Goal: Task Accomplishment & Management: Manage account settings

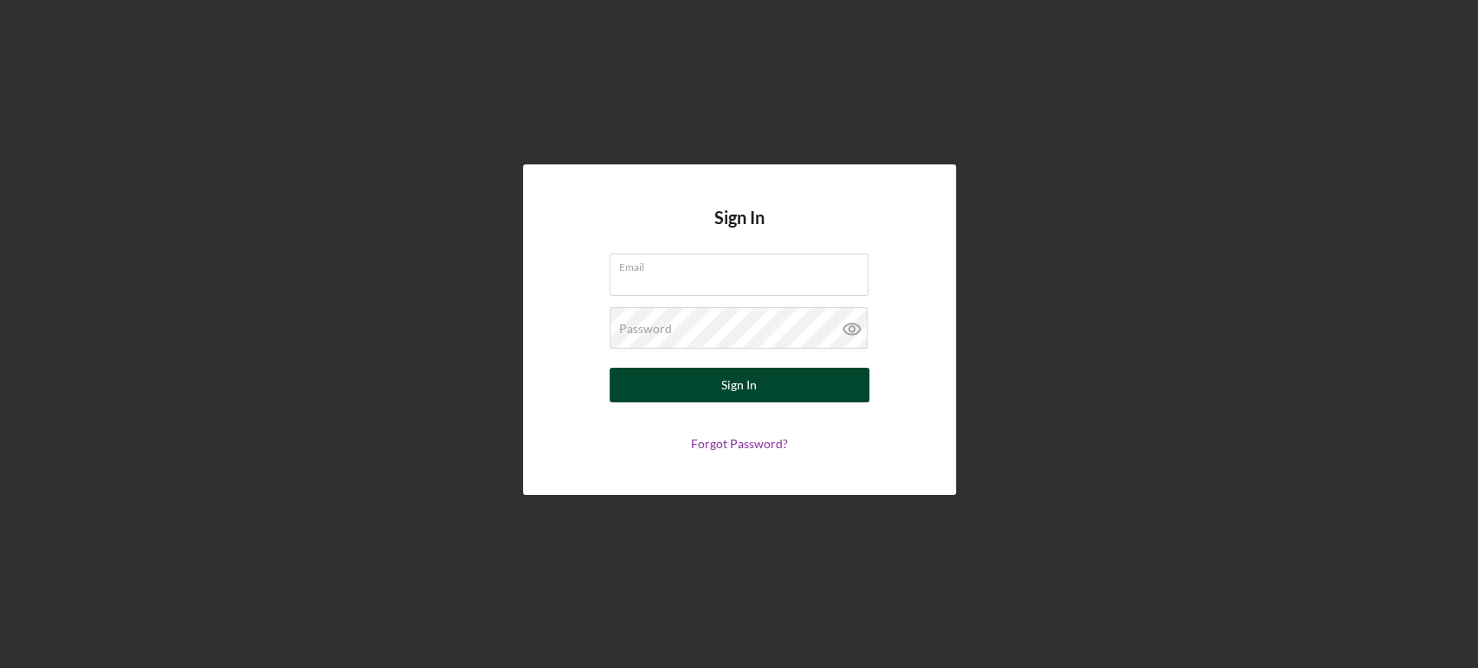
type input "[EMAIL_ADDRESS][DOMAIN_NAME]"
click at [745, 403] on form "Email [EMAIL_ADDRESS][DOMAIN_NAME] Password Sign In Forgot Password?" at bounding box center [739, 352] width 346 height 197
click at [741, 386] on div "Sign In" at bounding box center [738, 385] width 35 height 35
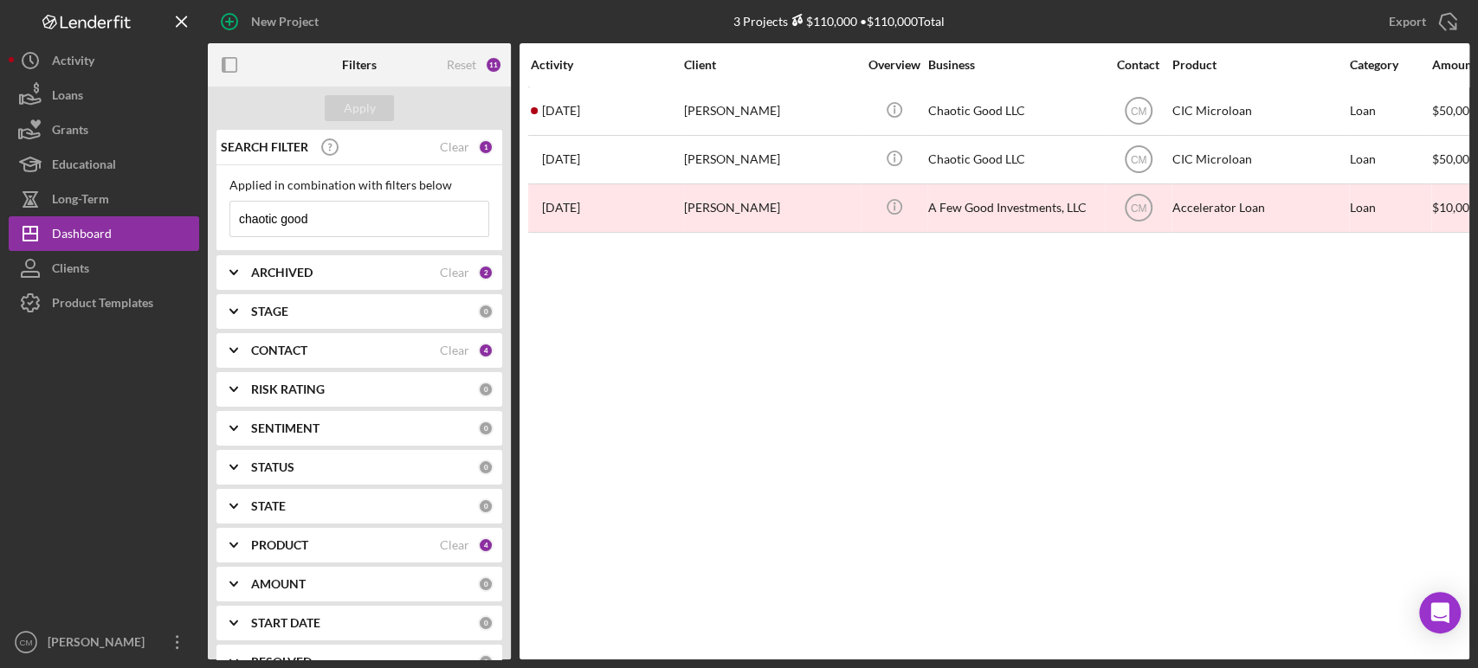
click at [381, 220] on input "chaotic good" at bounding box center [359, 219] width 258 height 35
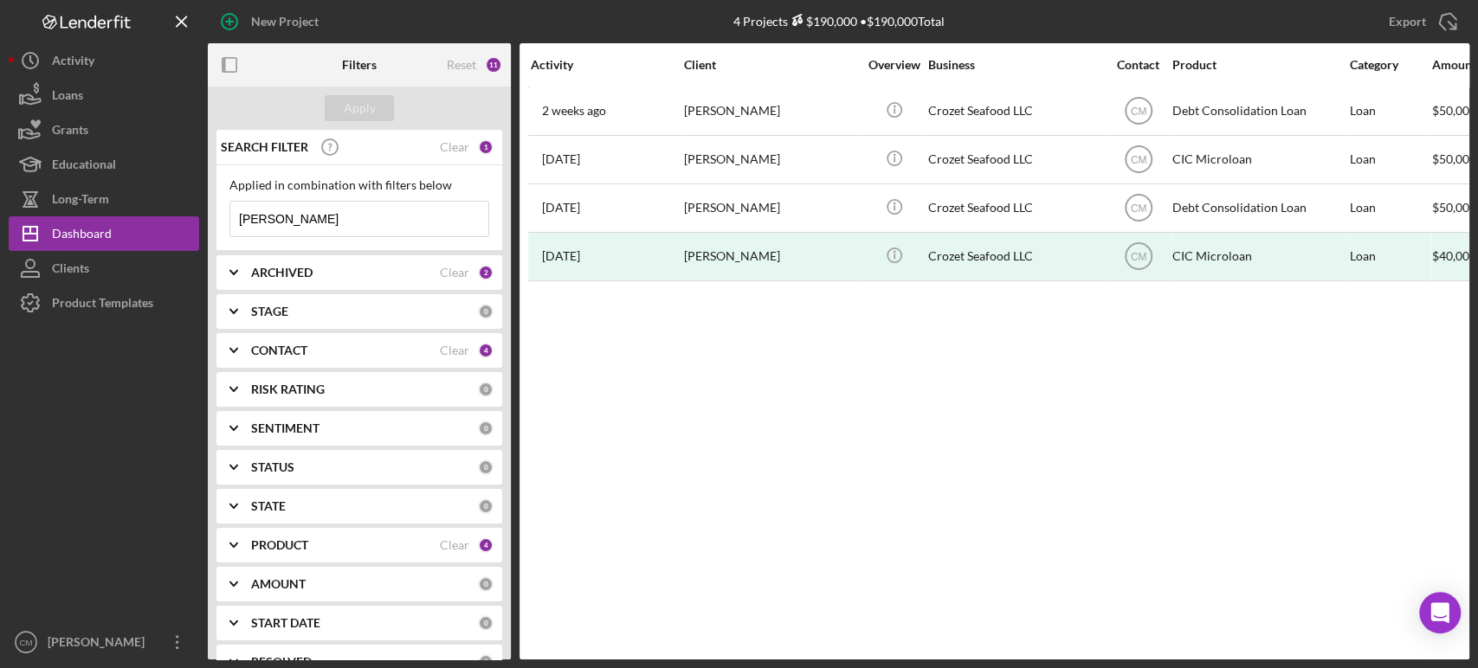
type input "[PERSON_NAME]"
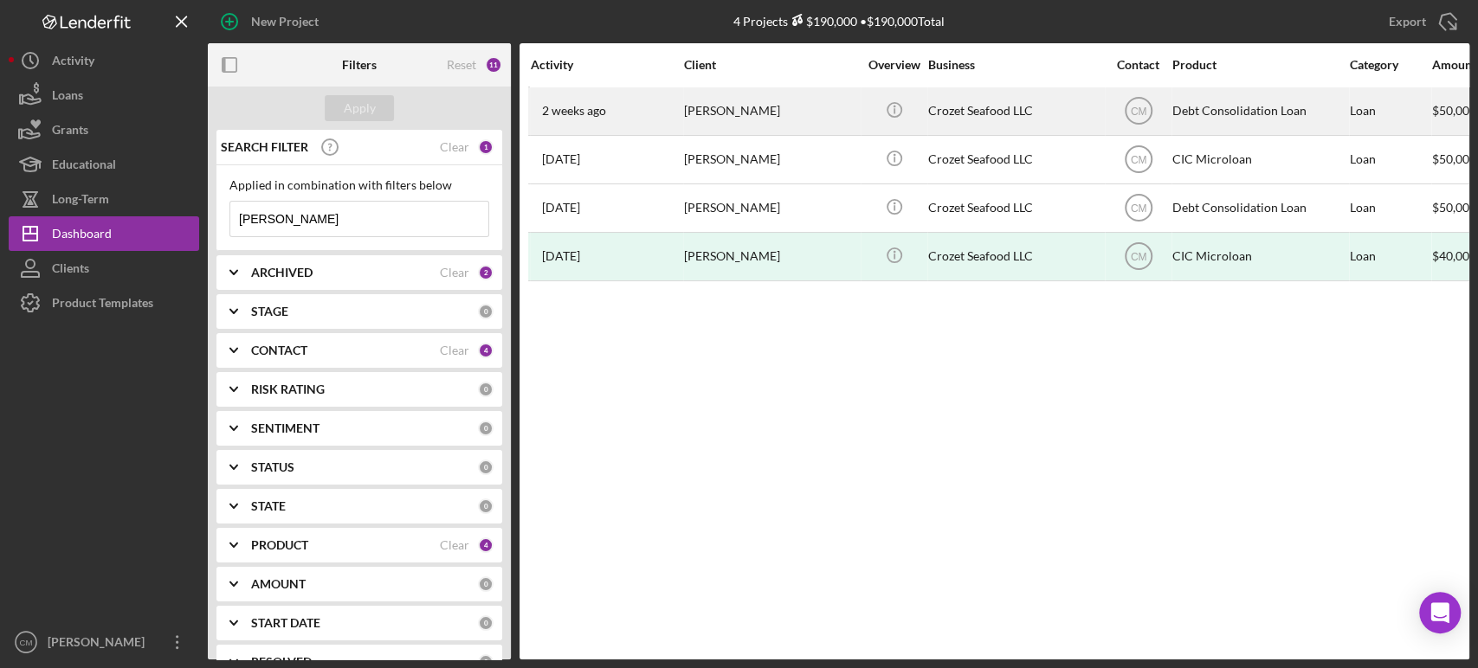
click at [1080, 103] on div "Crozet Seafood LLC" at bounding box center [1014, 111] width 173 height 46
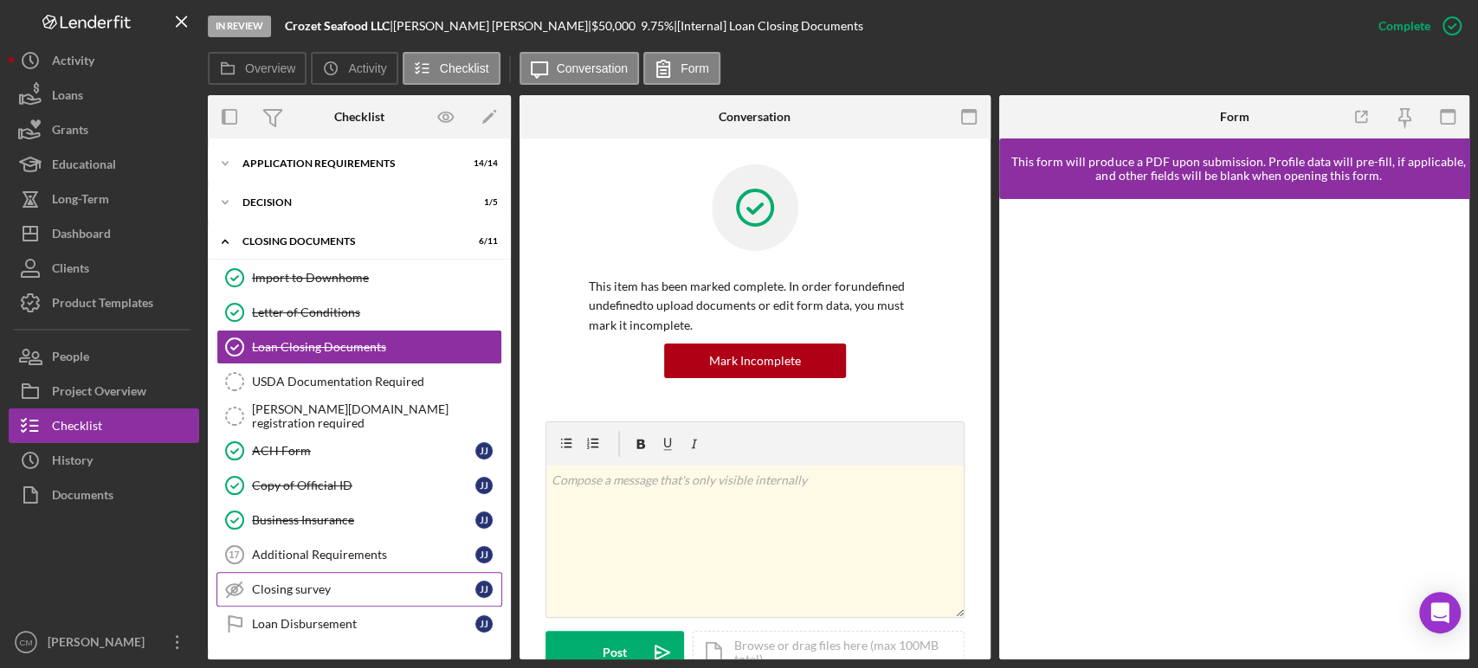
scroll to position [35, 0]
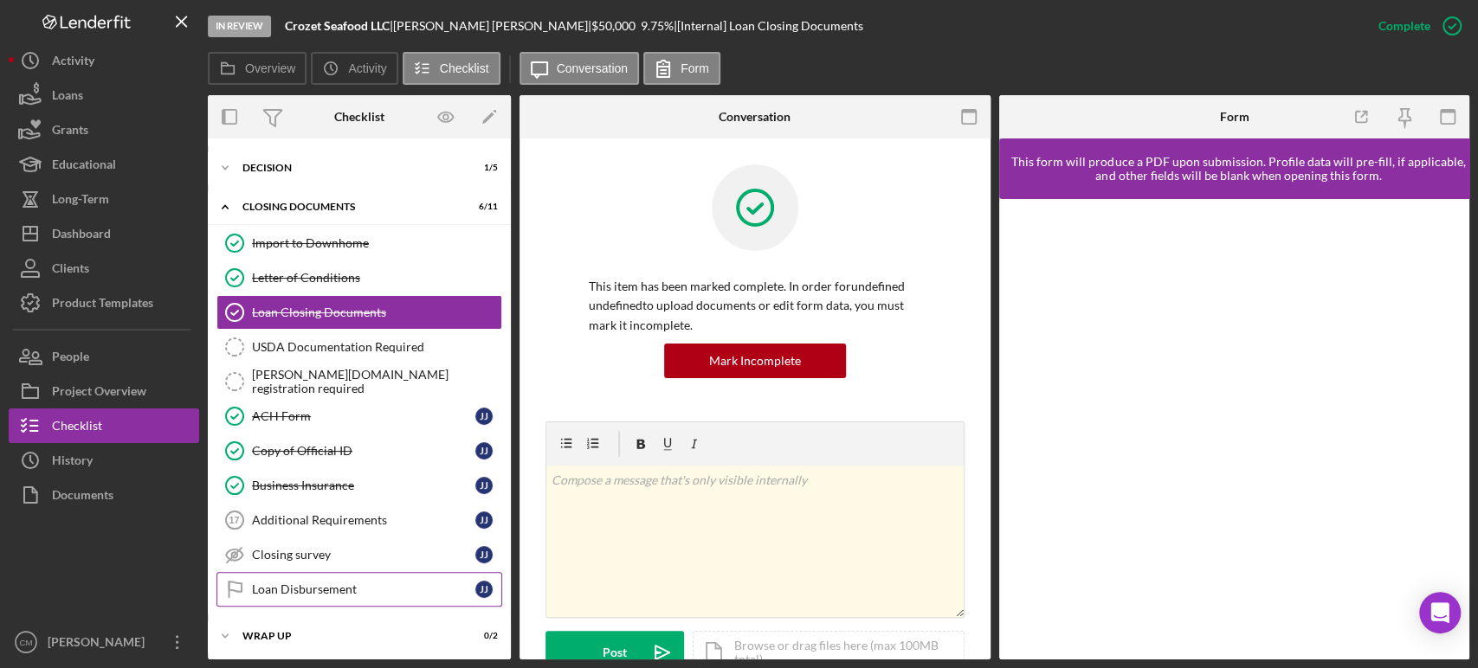
click at [324, 583] on div "Loan Disbursement" at bounding box center [363, 590] width 223 height 14
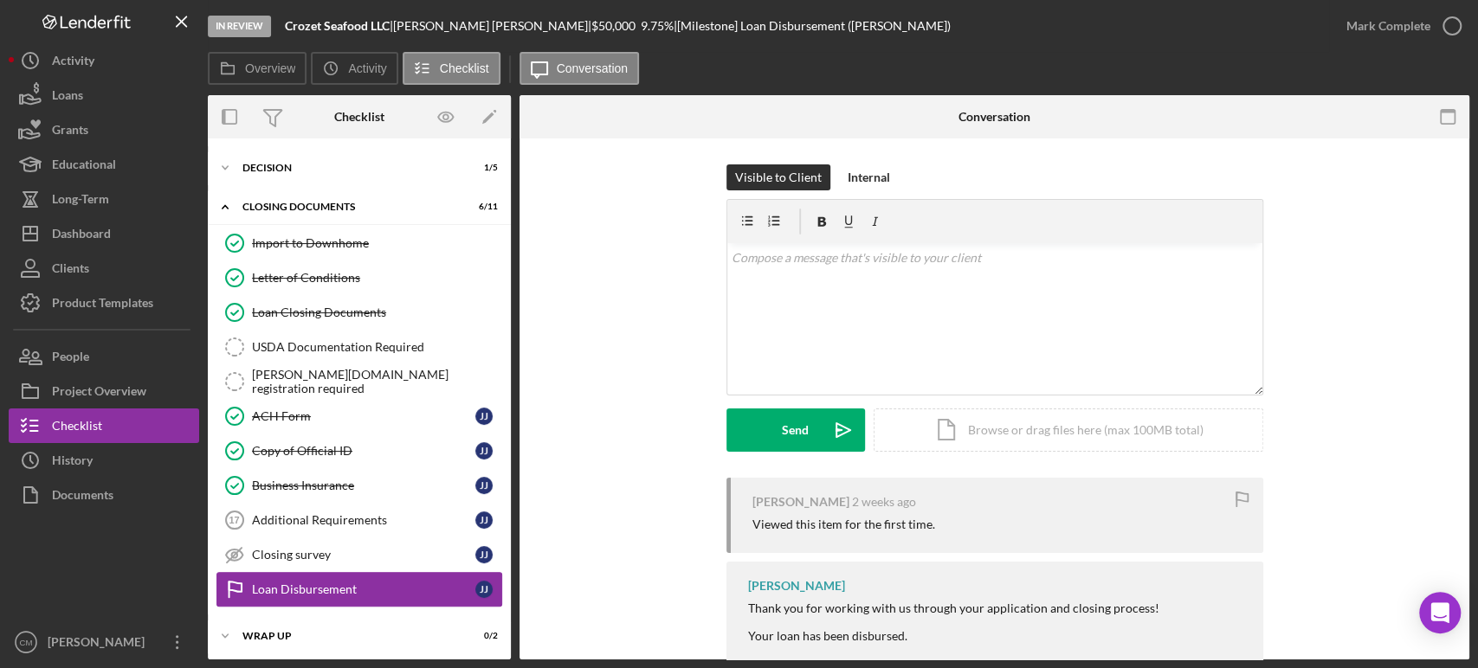
scroll to position [35, 0]
click at [992, 293] on div "v Color teal Color pink Remove color Add row above Add row below Add column bef…" at bounding box center [994, 318] width 535 height 151
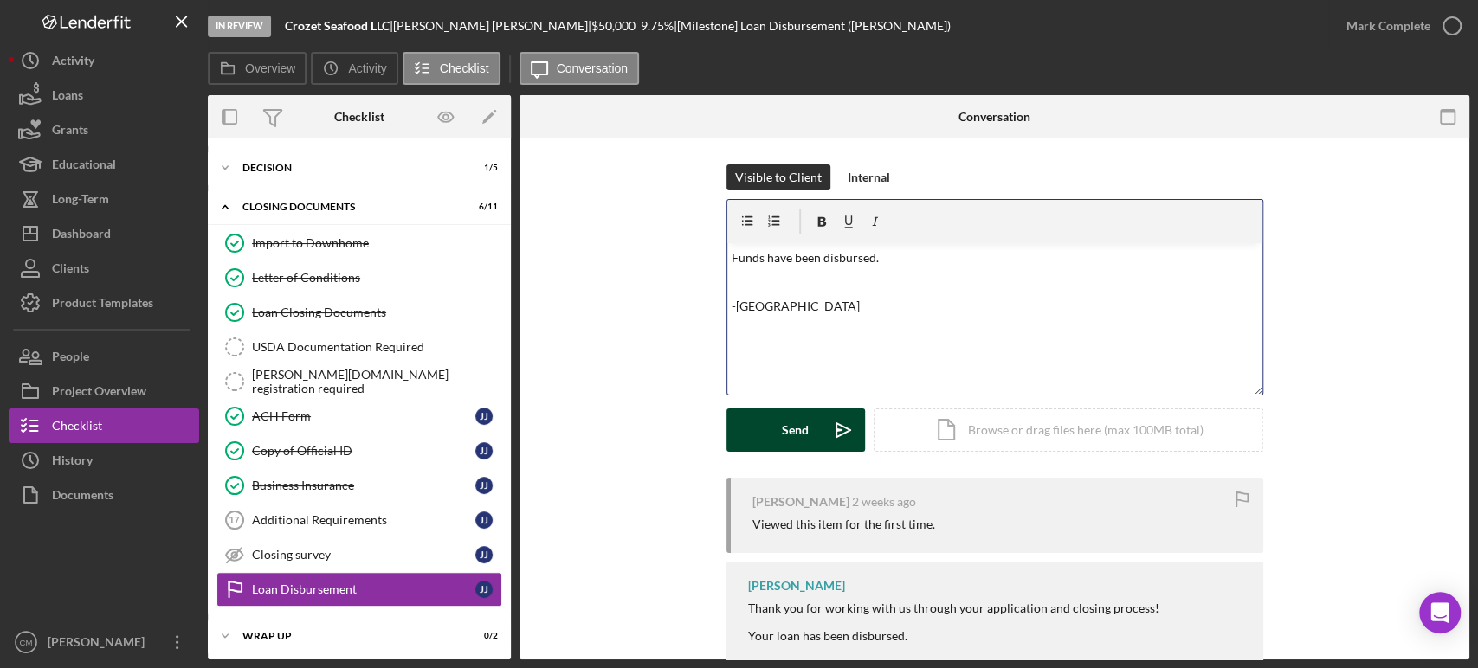
click at [803, 433] on div "Send" at bounding box center [795, 430] width 27 height 43
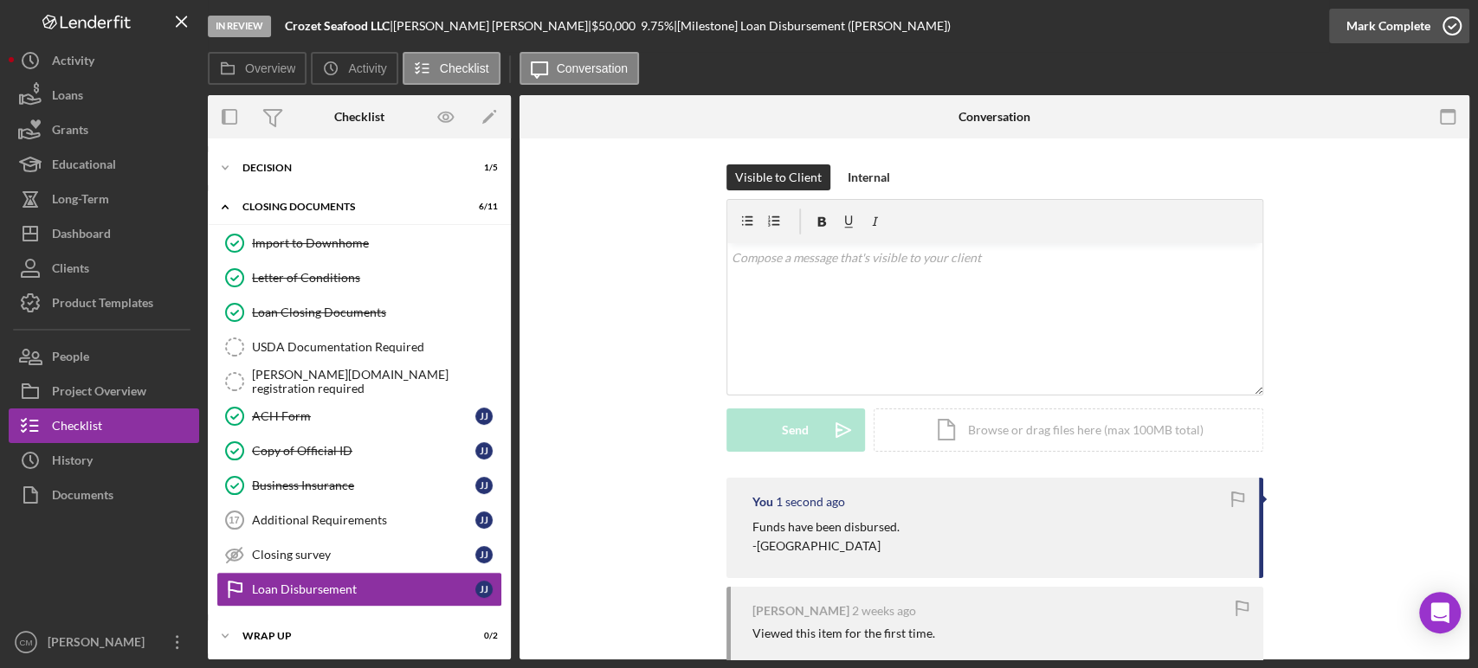
click at [1446, 34] on icon "button" at bounding box center [1451, 25] width 43 height 43
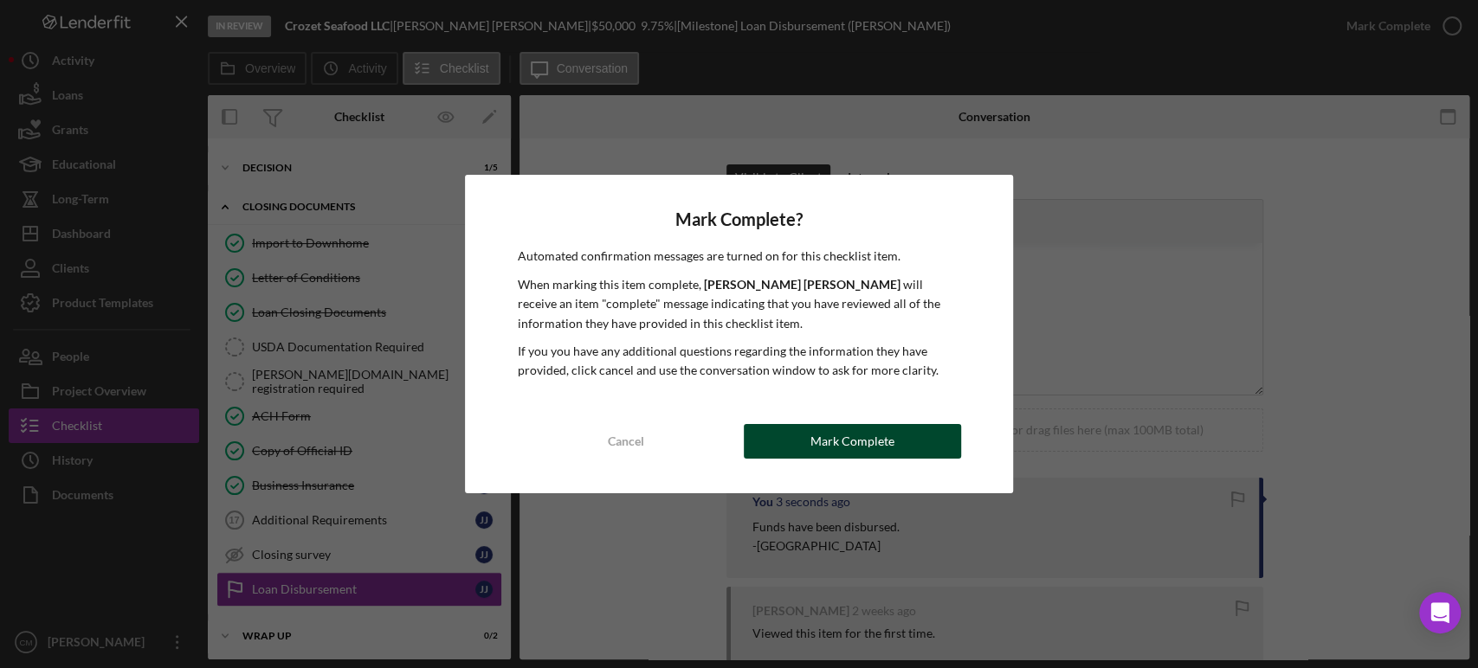
click at [838, 430] on div "Mark Complete" at bounding box center [852, 441] width 84 height 35
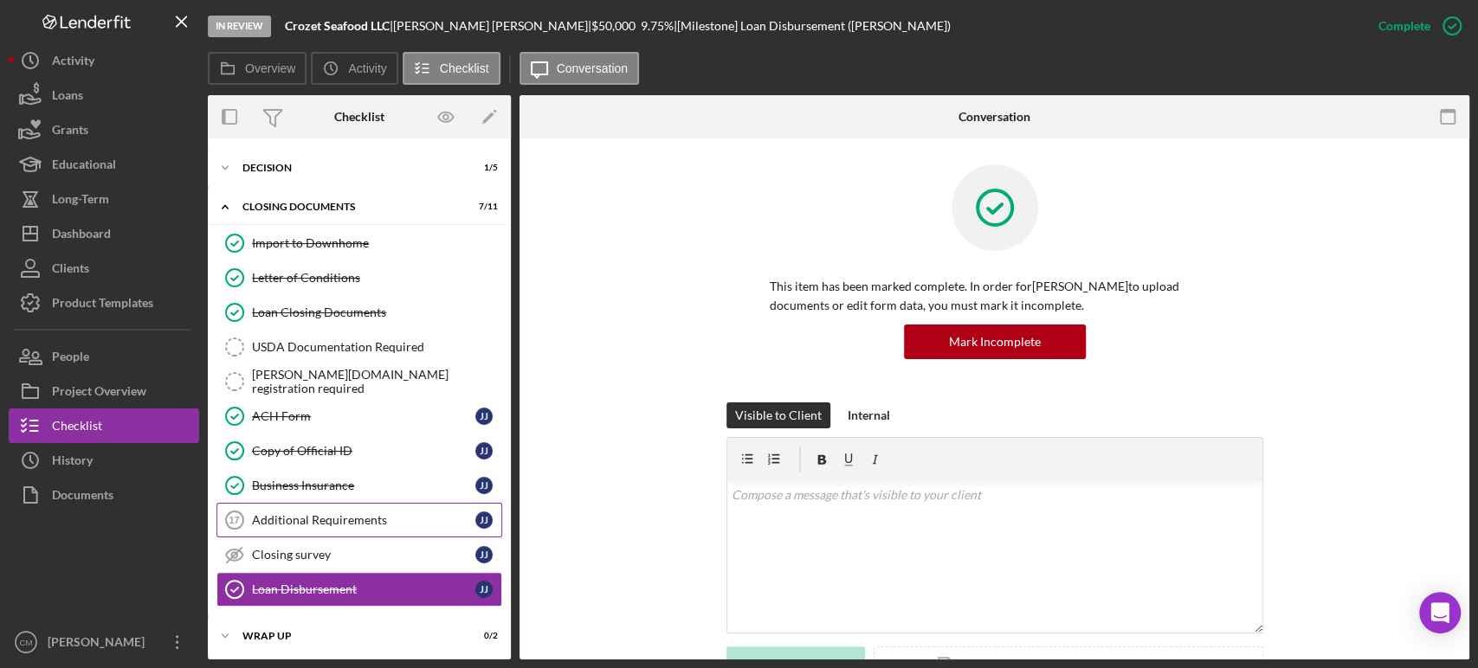
click at [333, 523] on div "Additional Requirements" at bounding box center [363, 520] width 223 height 14
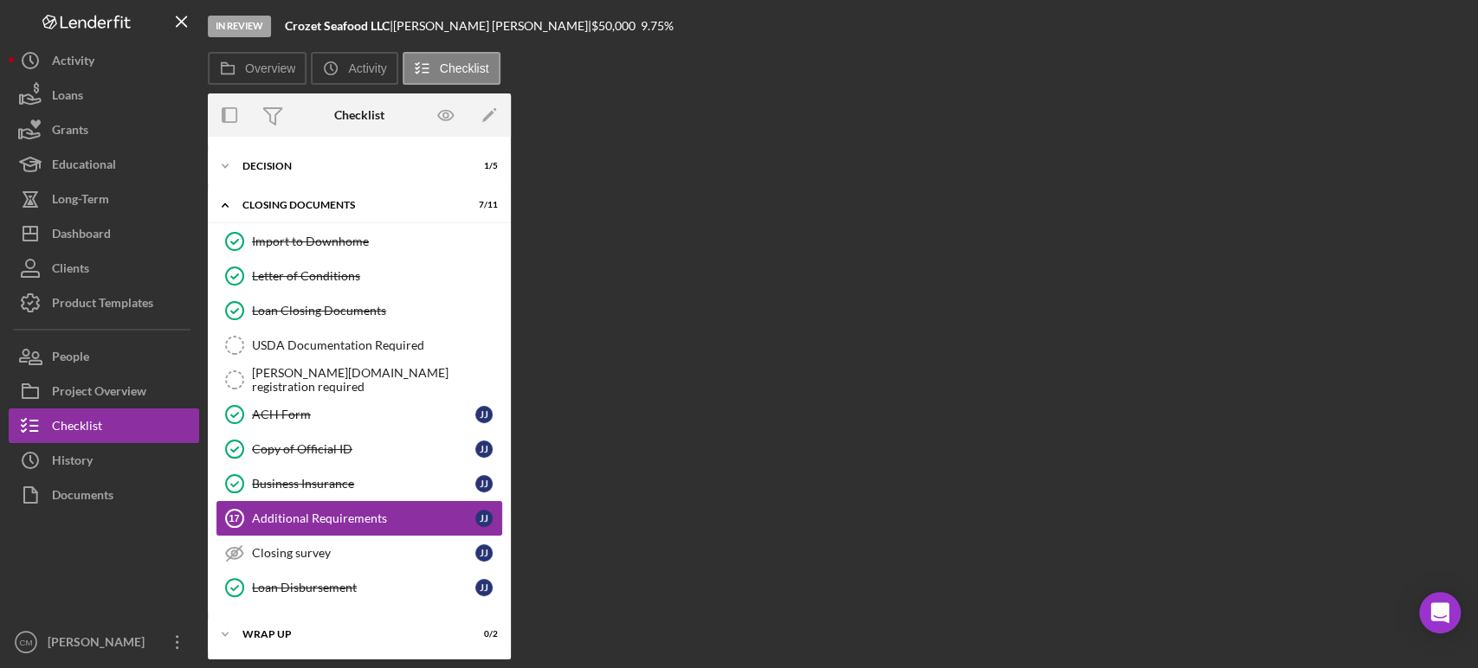
scroll to position [35, 0]
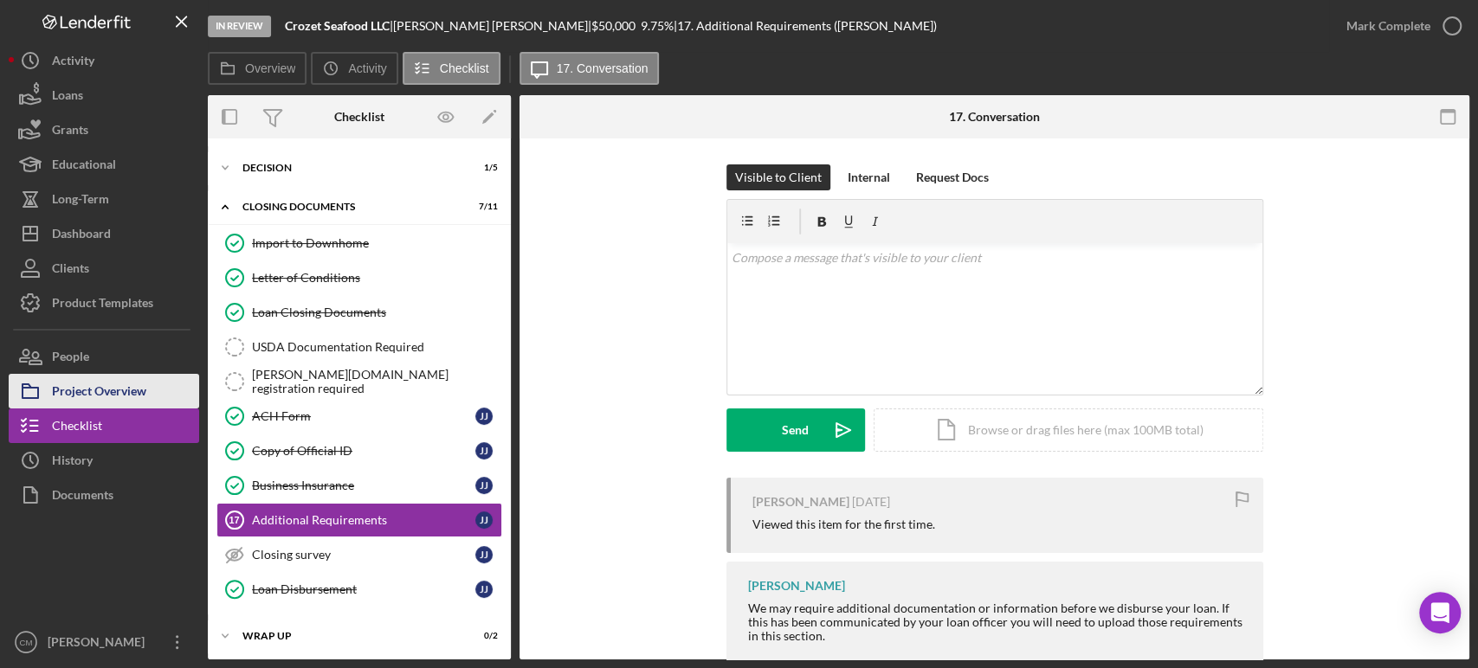
click at [104, 396] on div "Project Overview" at bounding box center [99, 393] width 94 height 39
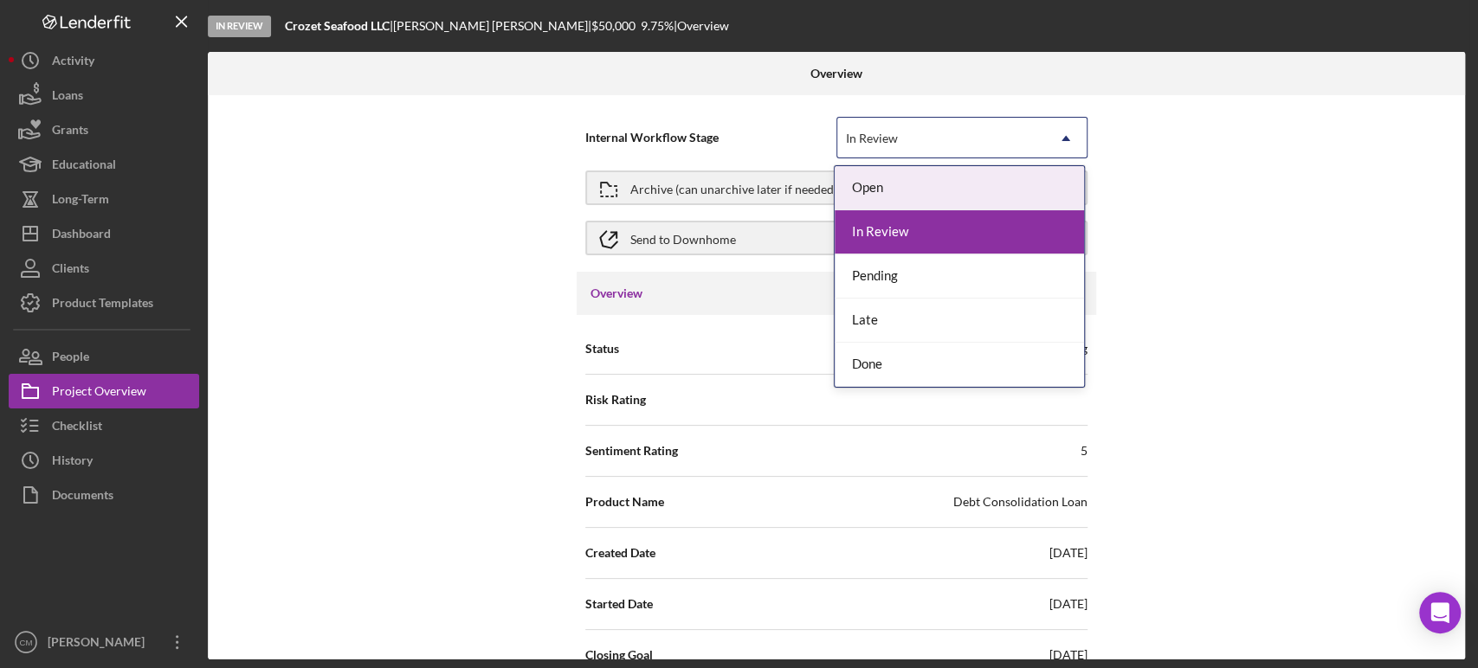
click at [1036, 132] on div "In Review" at bounding box center [941, 139] width 208 height 40
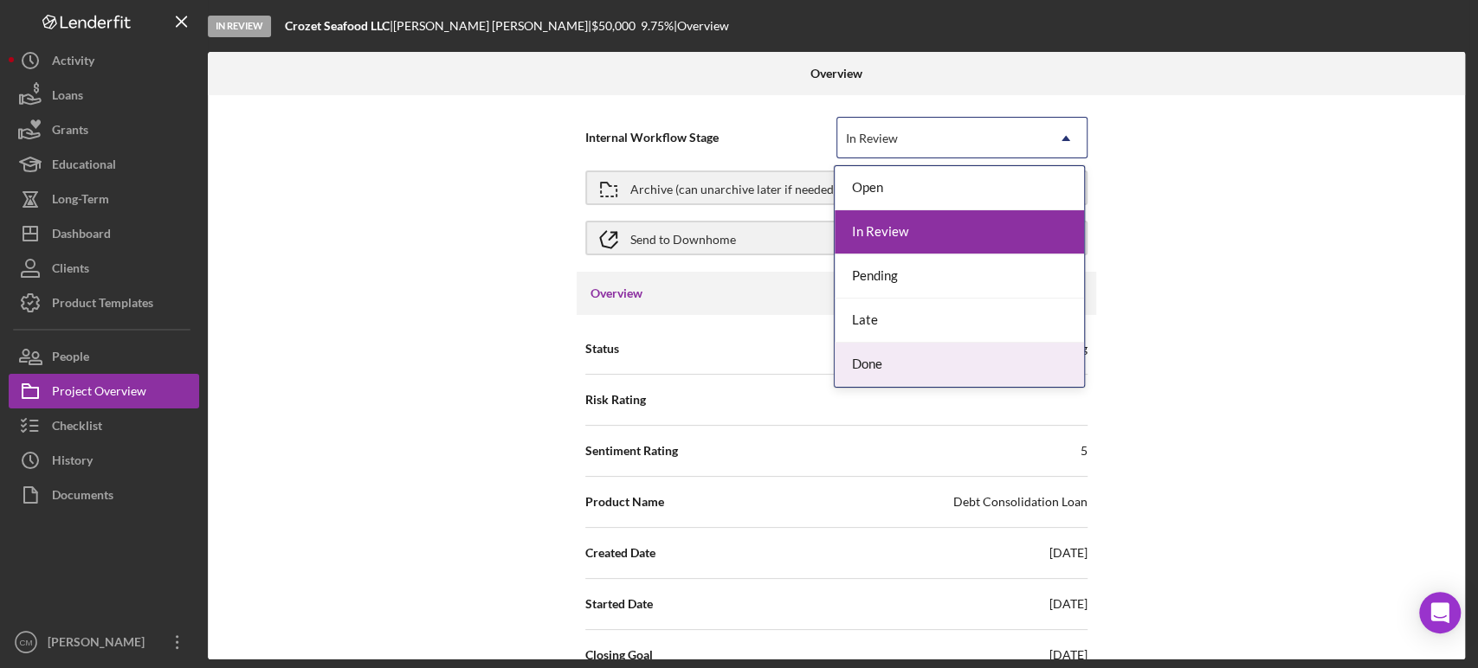
click at [925, 355] on div "Done" at bounding box center [959, 365] width 249 height 44
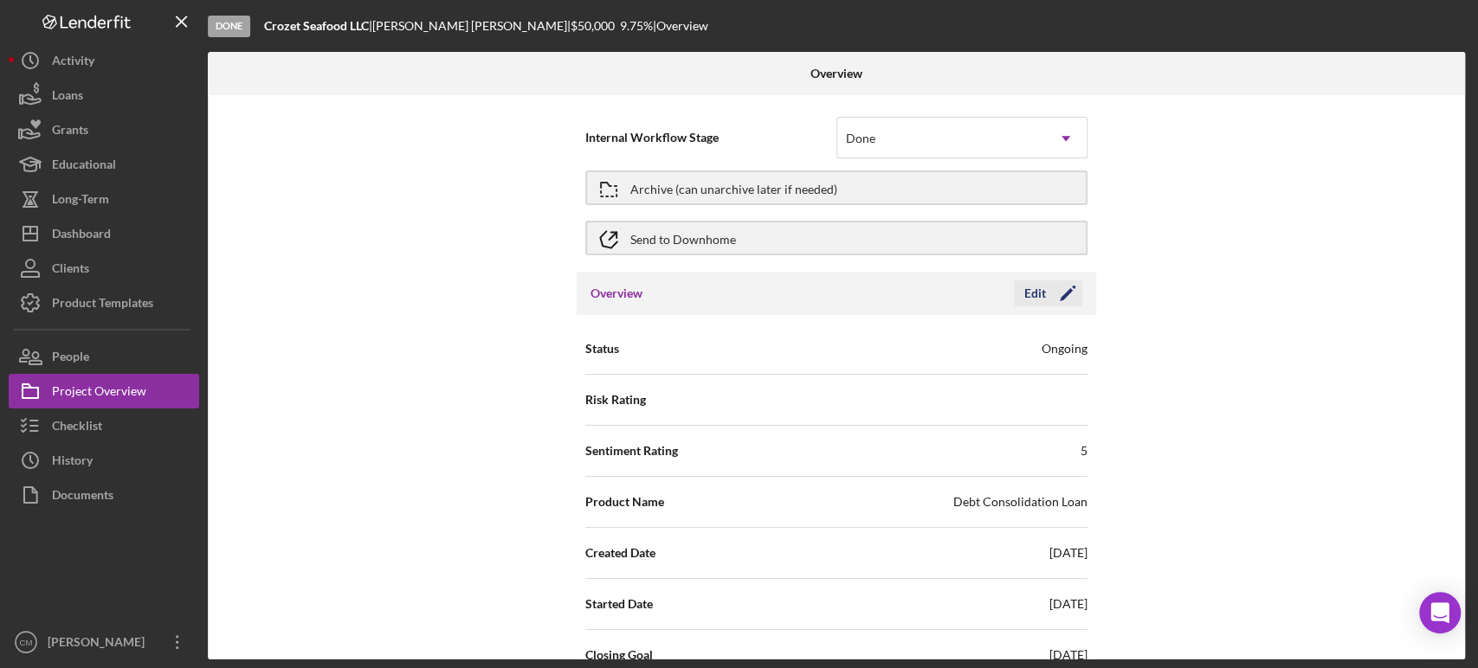
click at [1060, 289] on icon "Icon/Edit" at bounding box center [1067, 293] width 43 height 43
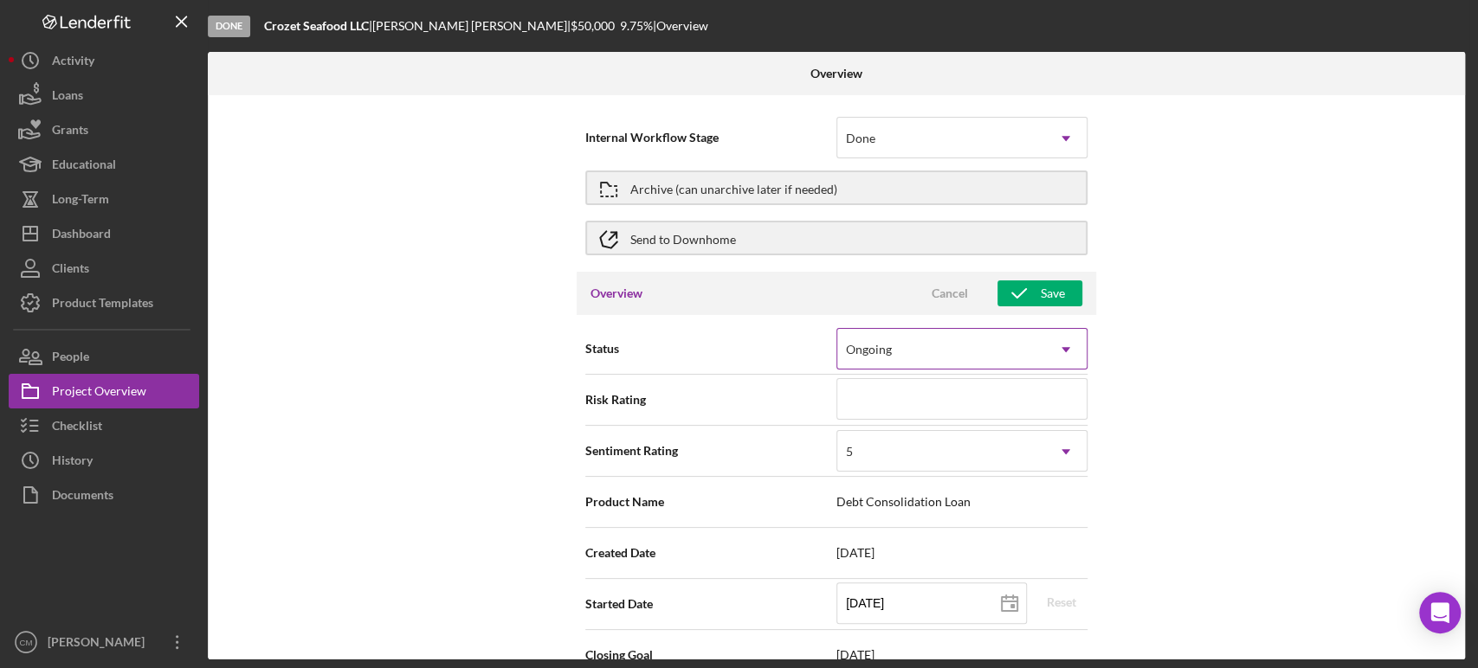
click at [1058, 347] on icon "Icon/Dropdown Arrow" at bounding box center [1066, 350] width 42 height 42
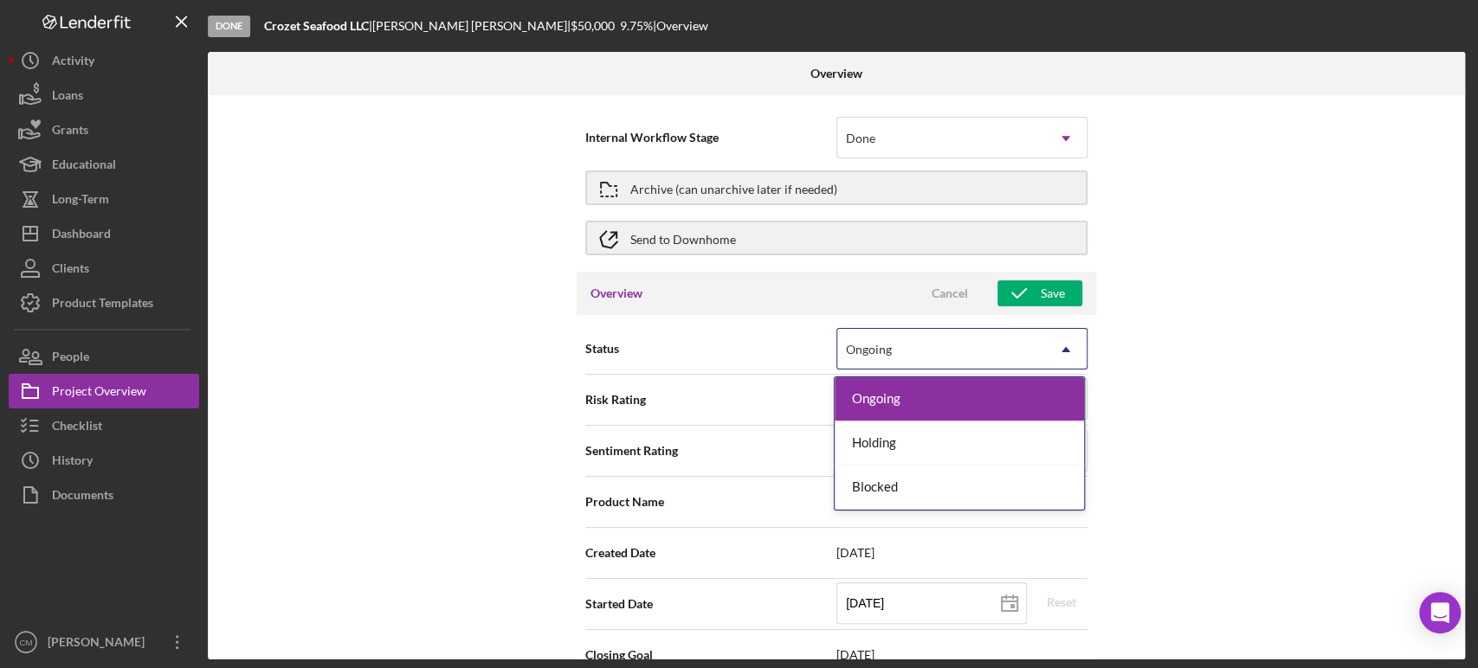
click at [1017, 399] on div "Ongoing" at bounding box center [959, 399] width 249 height 44
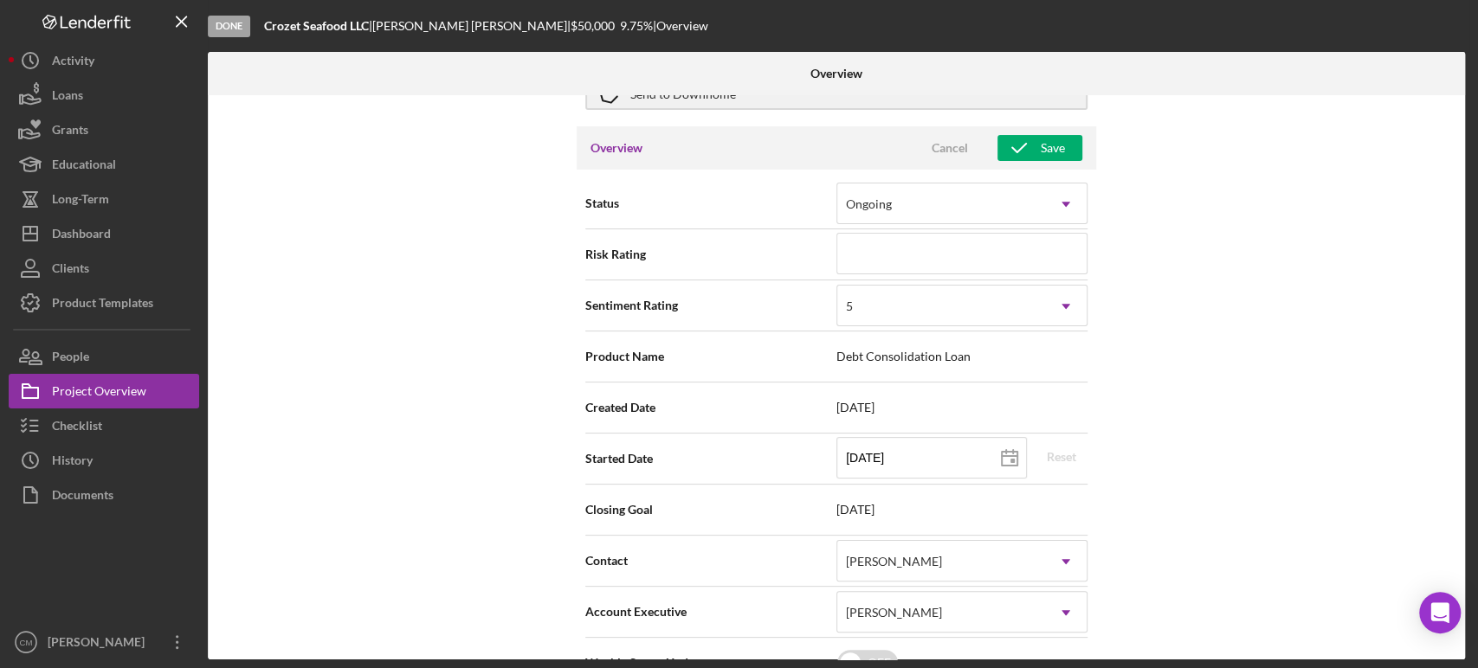
scroll to position [145, 0]
click at [1053, 312] on icon "Icon/Dropdown Arrow" at bounding box center [1066, 307] width 42 height 42
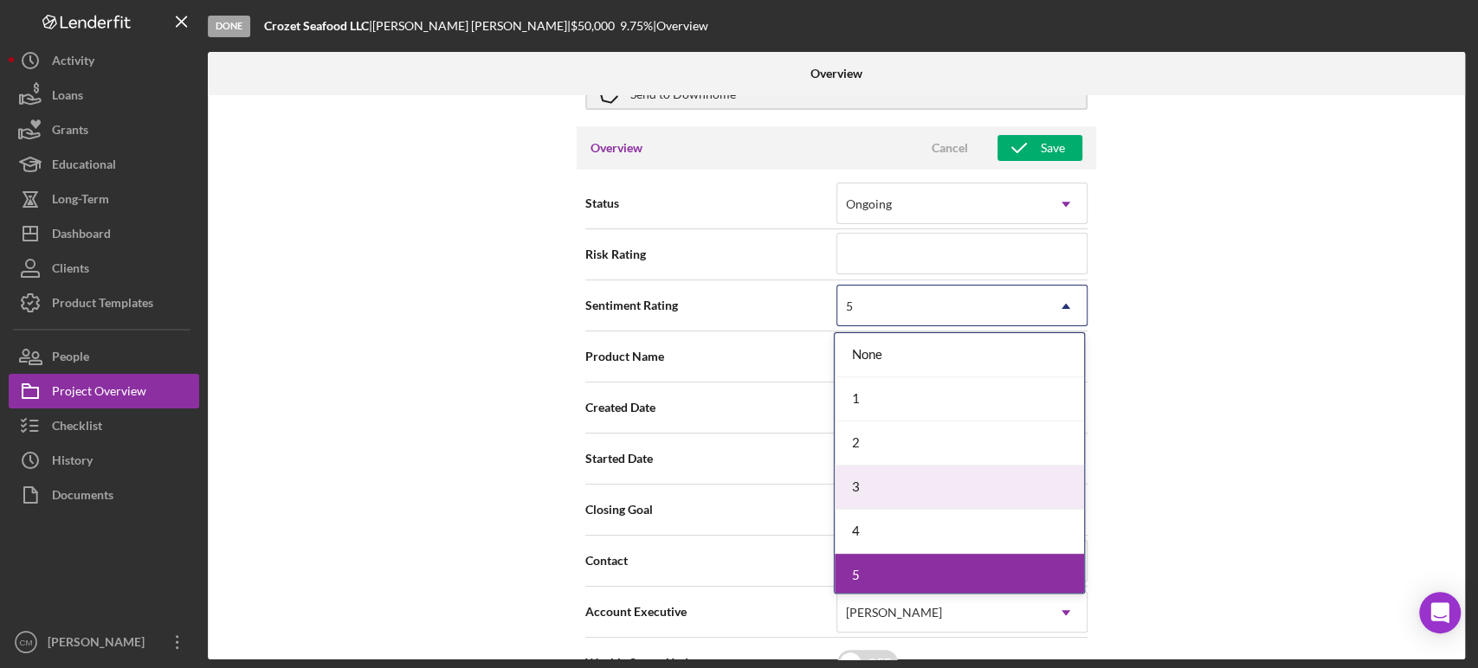
click at [921, 498] on div "3" at bounding box center [959, 488] width 249 height 44
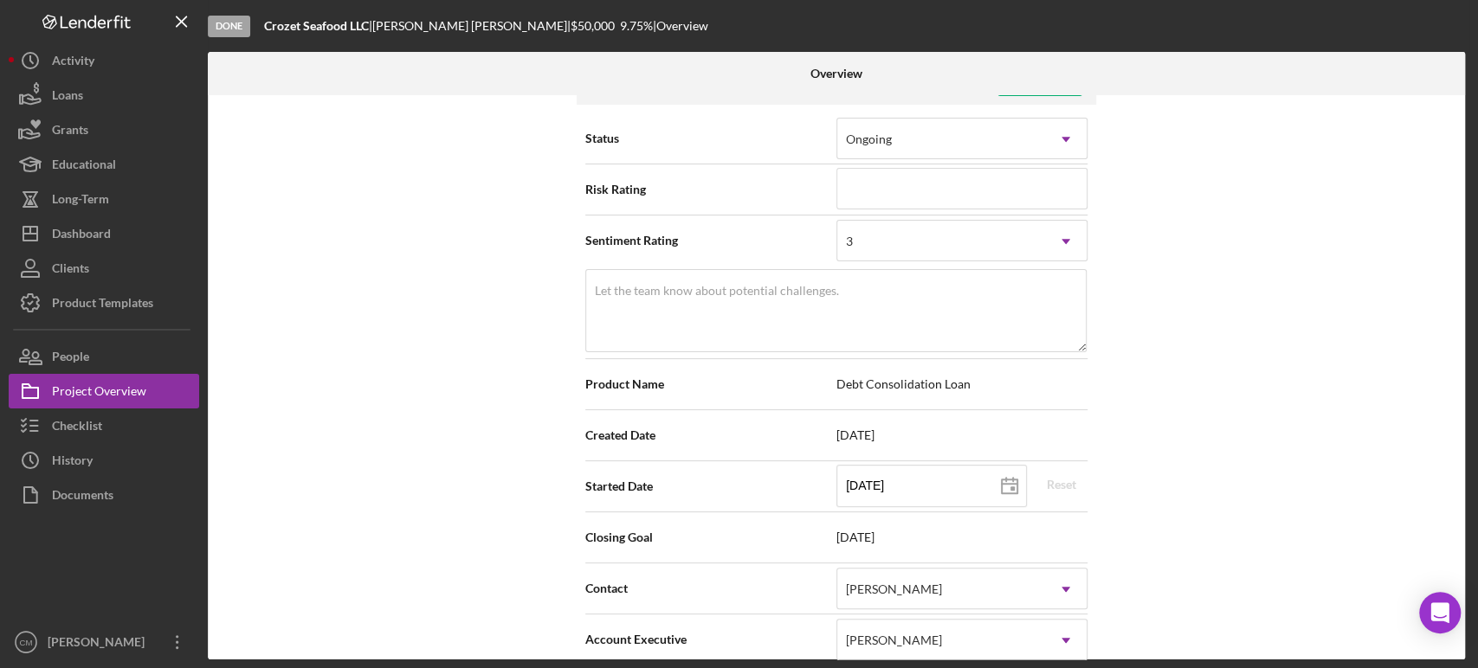
scroll to position [228, 0]
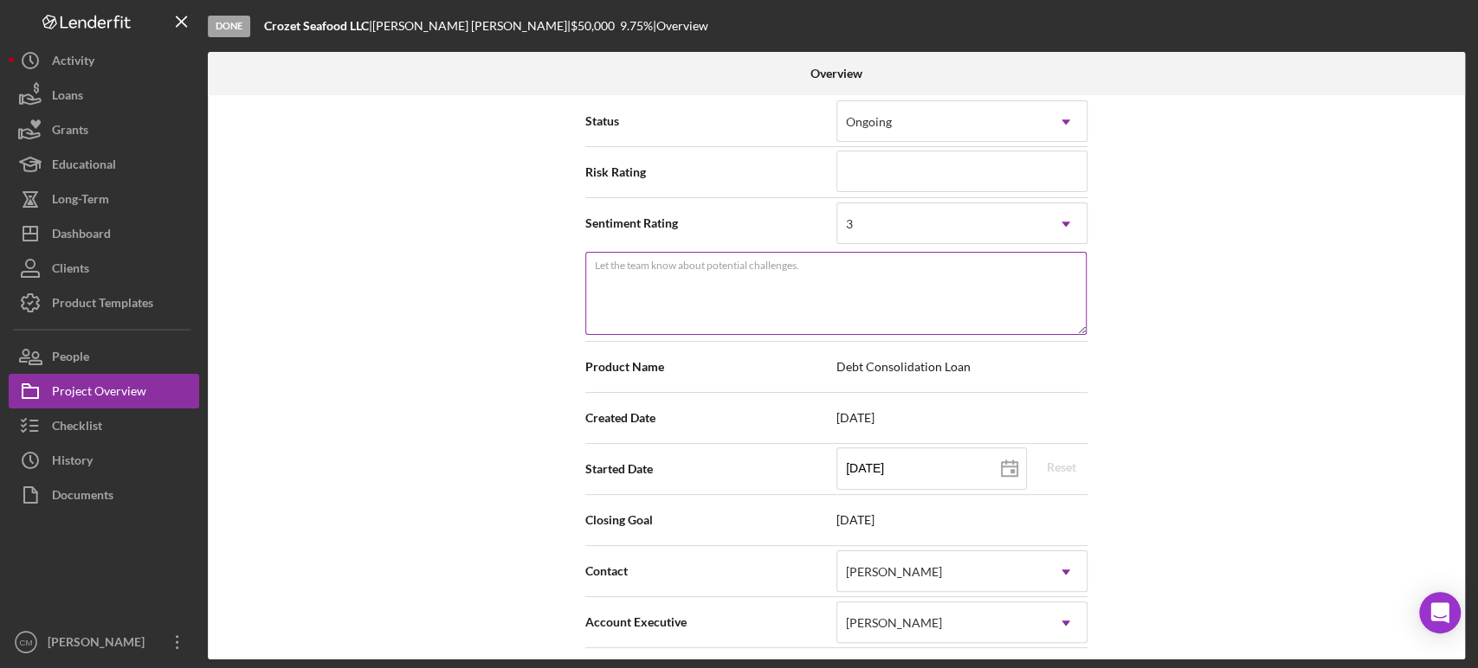
click at [972, 300] on textarea "Let the team know about potential challenges." at bounding box center [835, 293] width 501 height 83
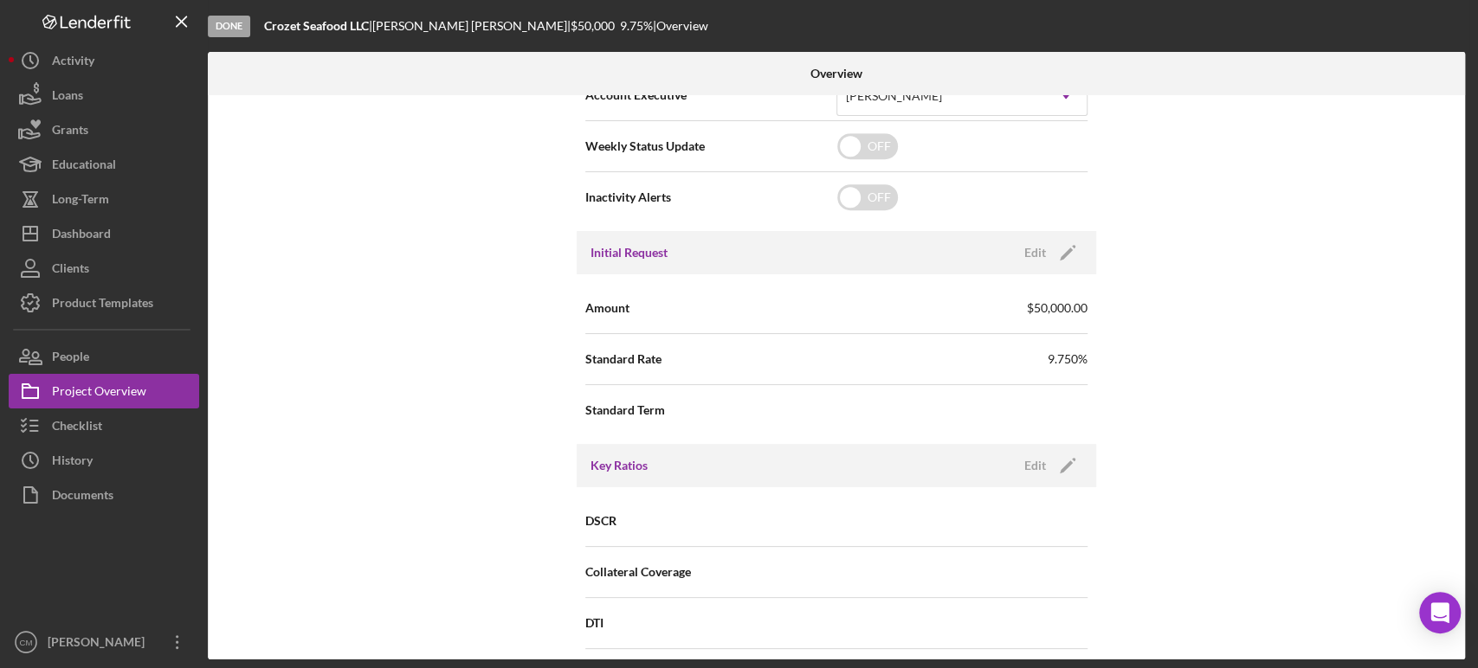
scroll to position [756, 0]
type textarea "Strong enough for approval"
click at [1063, 252] on polygon "button" at bounding box center [1066, 253] width 13 height 13
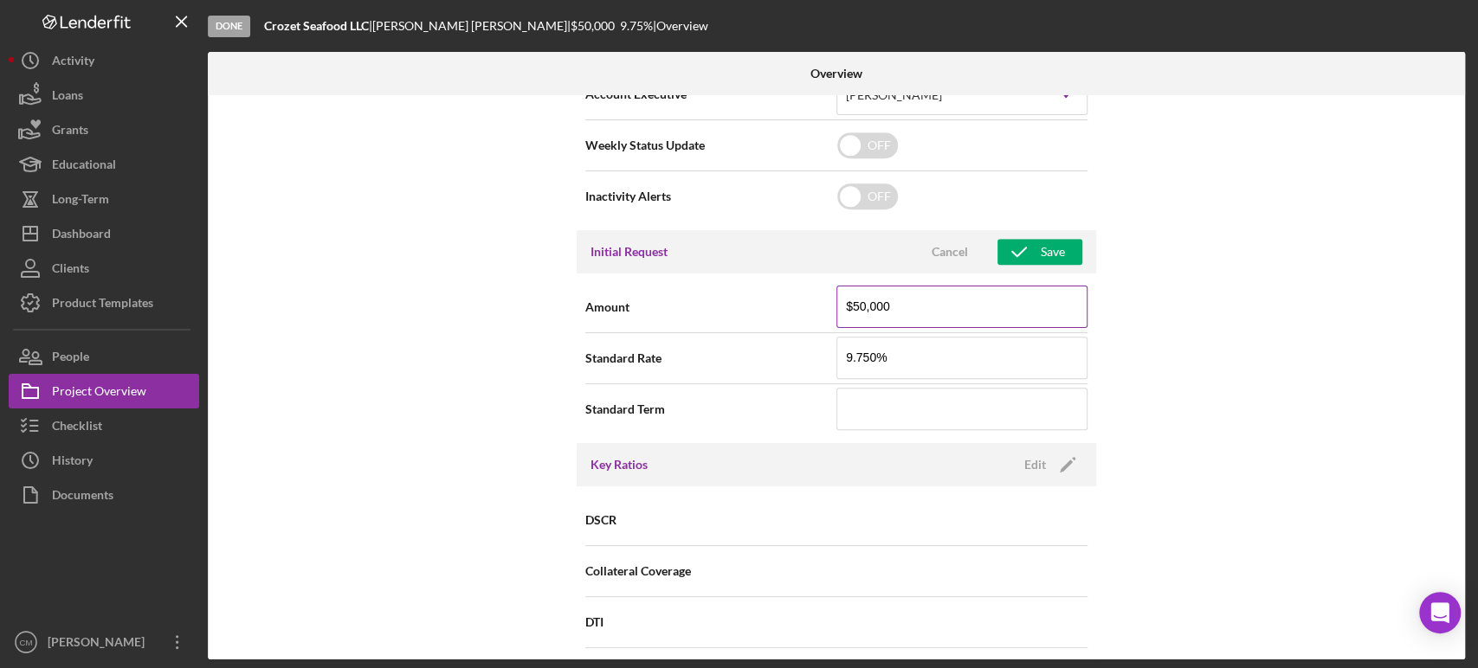
click at [964, 299] on input "$50,000" at bounding box center [961, 307] width 251 height 42
click at [1025, 261] on icon "button" at bounding box center [1018, 251] width 43 height 43
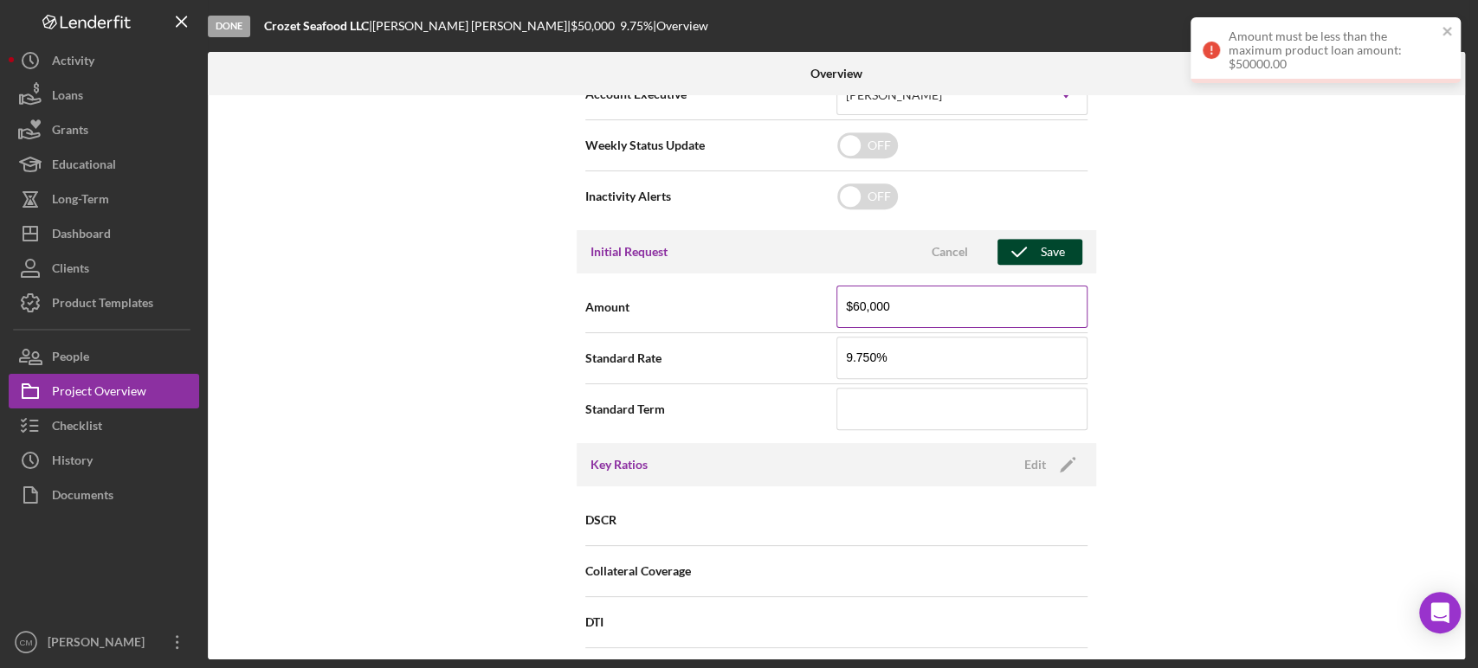
click at [989, 291] on input "$60,000" at bounding box center [961, 307] width 251 height 42
type input "$50,000"
click at [1152, 379] on div "Internal Workflow Stage Done Icon/Dropdown Arrow Archive (can unarchive later i…" at bounding box center [836, 377] width 1257 height 564
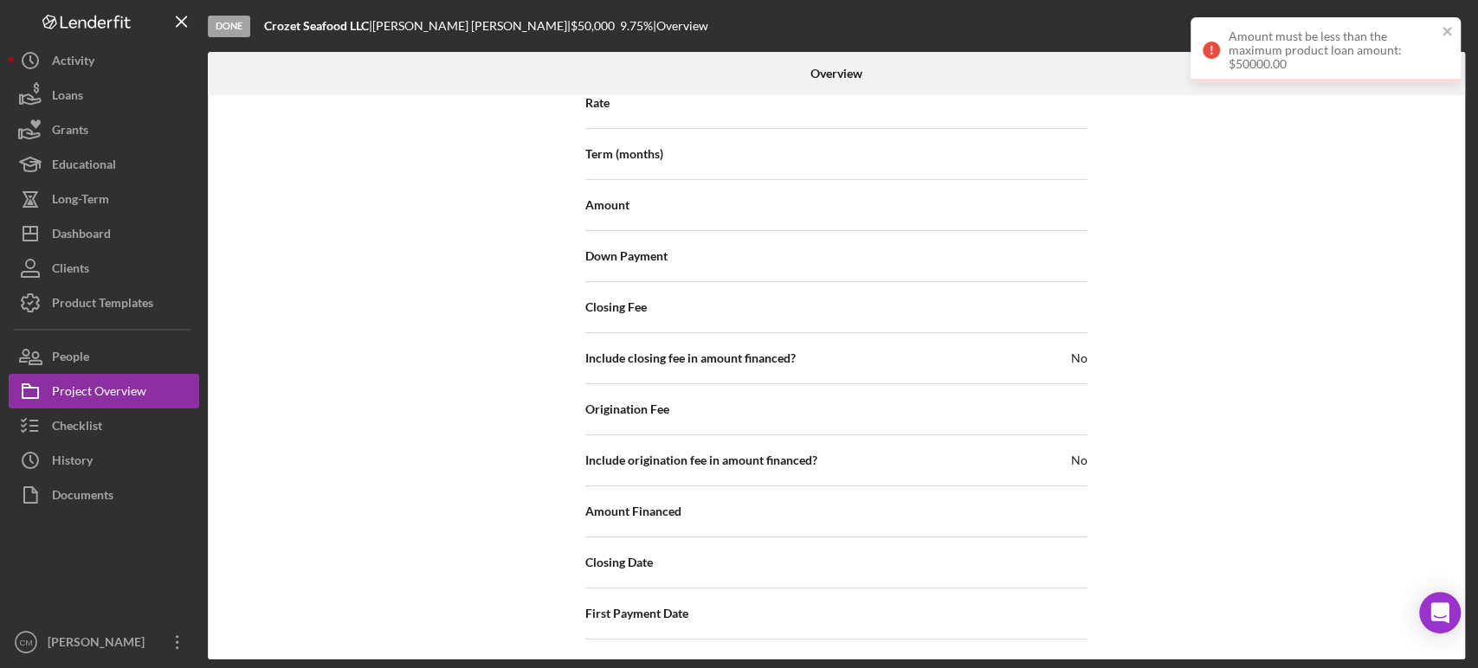
scroll to position [1898, 0]
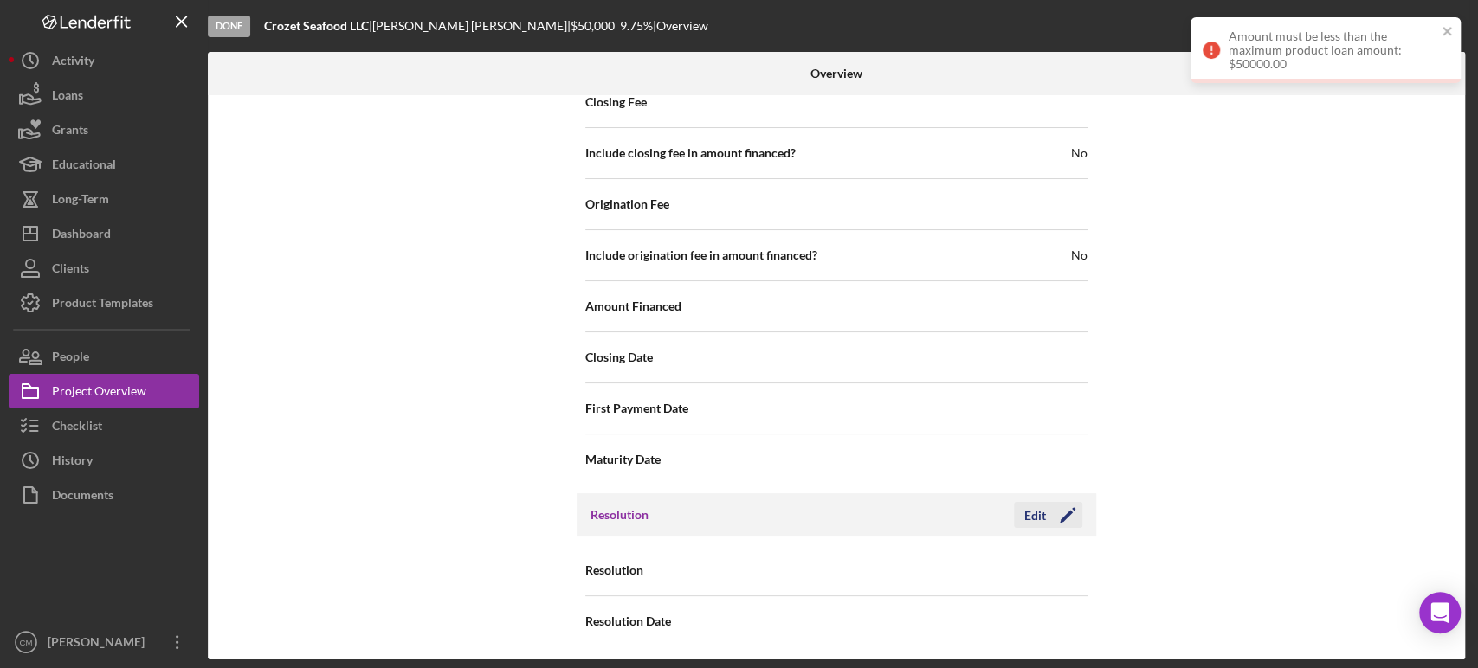
click at [1063, 512] on polygon "button" at bounding box center [1066, 516] width 13 height 13
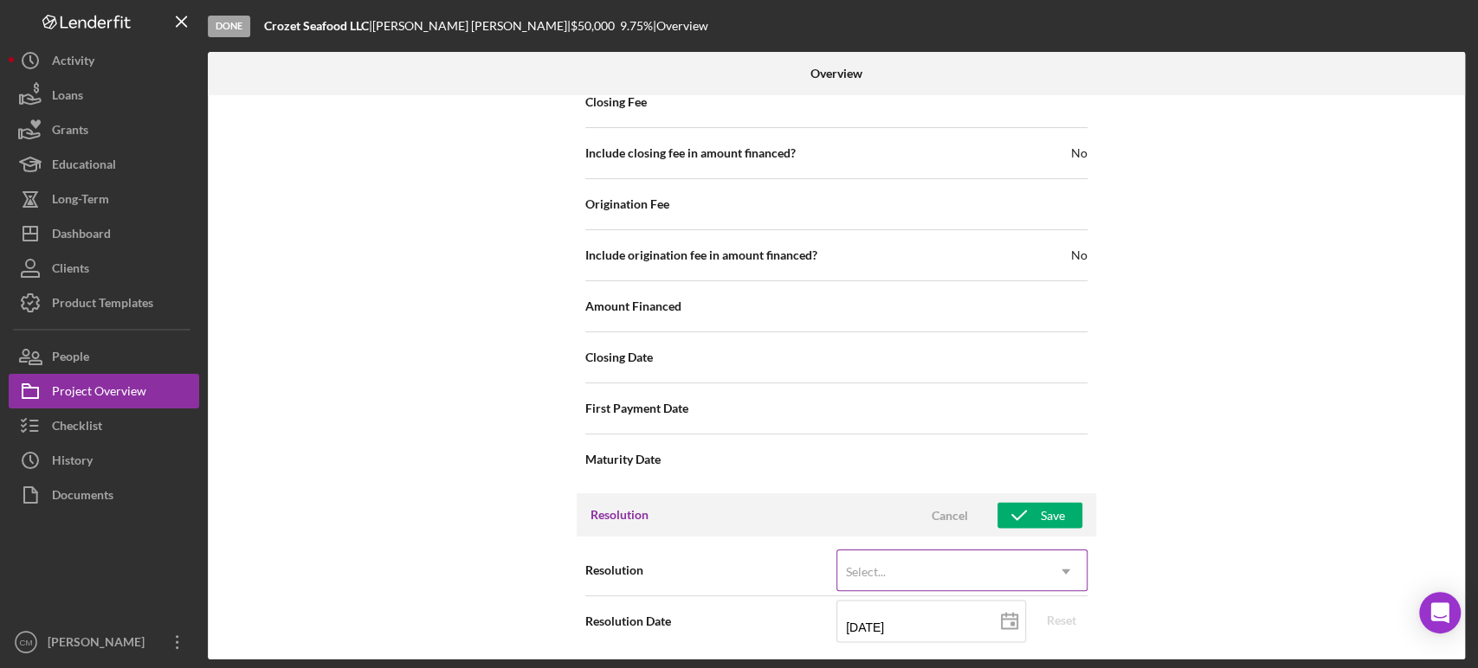
click at [1024, 567] on div "Select..." at bounding box center [941, 571] width 208 height 40
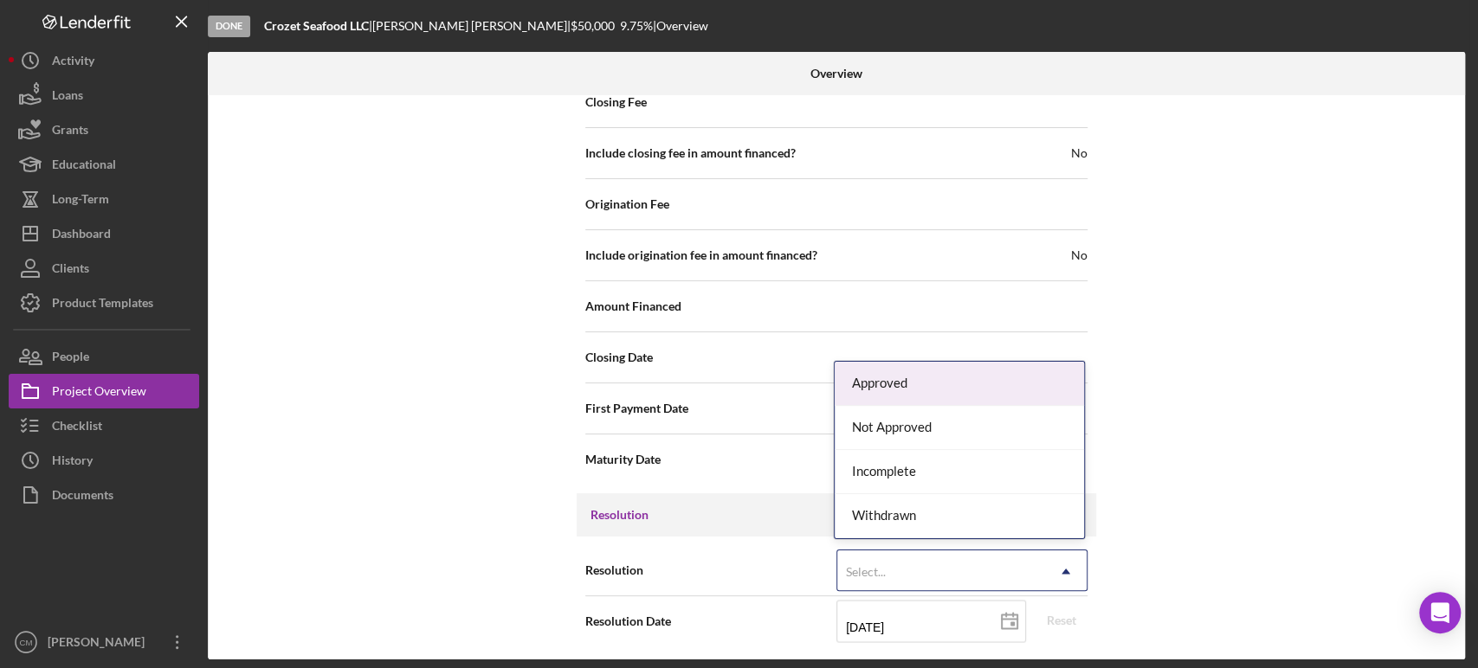
click at [929, 376] on div "Approved" at bounding box center [959, 384] width 249 height 44
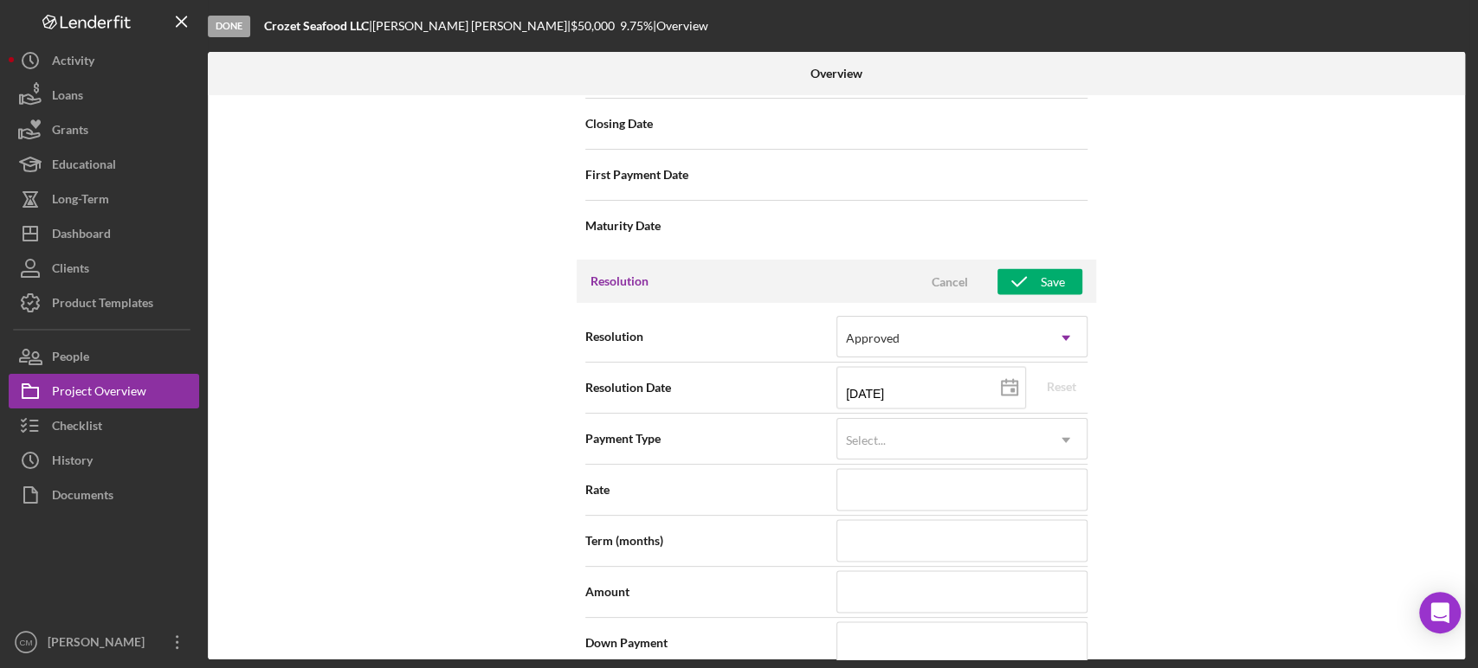
scroll to position [2144, 0]
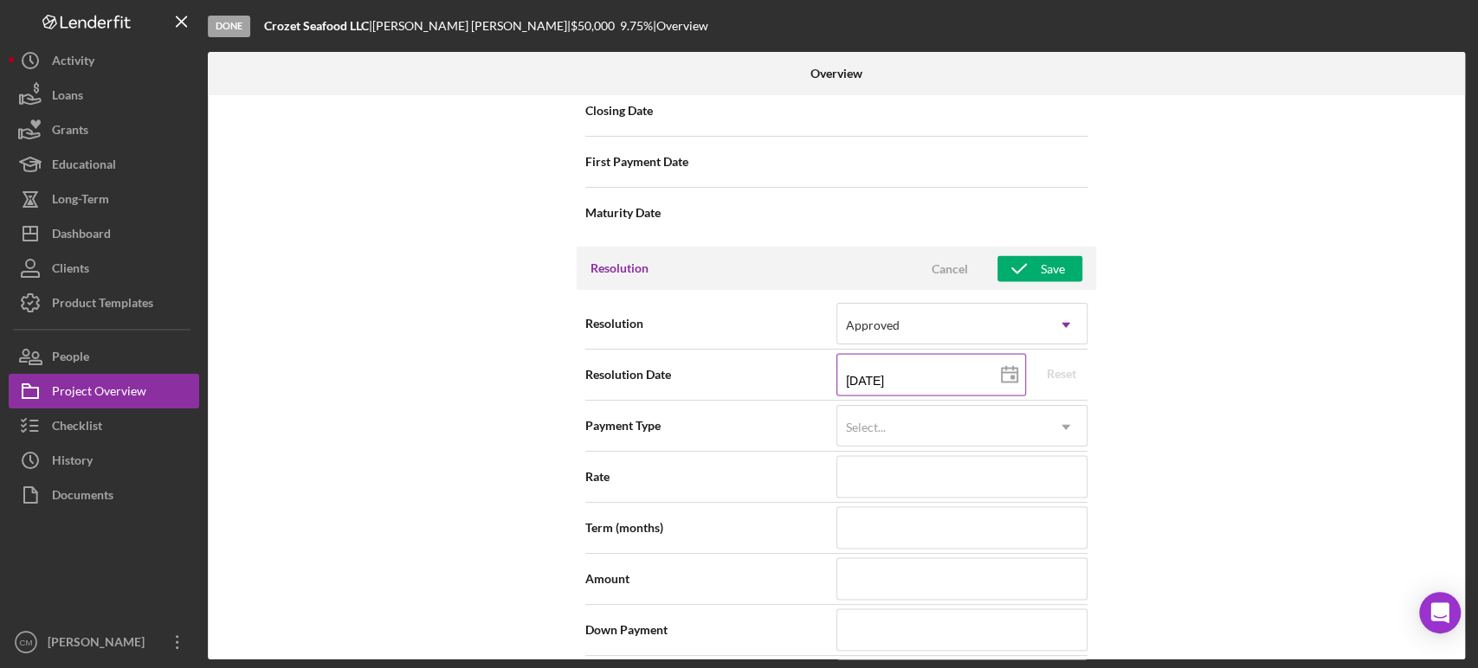
click at [1005, 373] on icon at bounding box center [1009, 374] width 43 height 43
type input "2025-09-08"
type input "09/08/2025"
click at [905, 424] on div "Select..." at bounding box center [941, 427] width 208 height 40
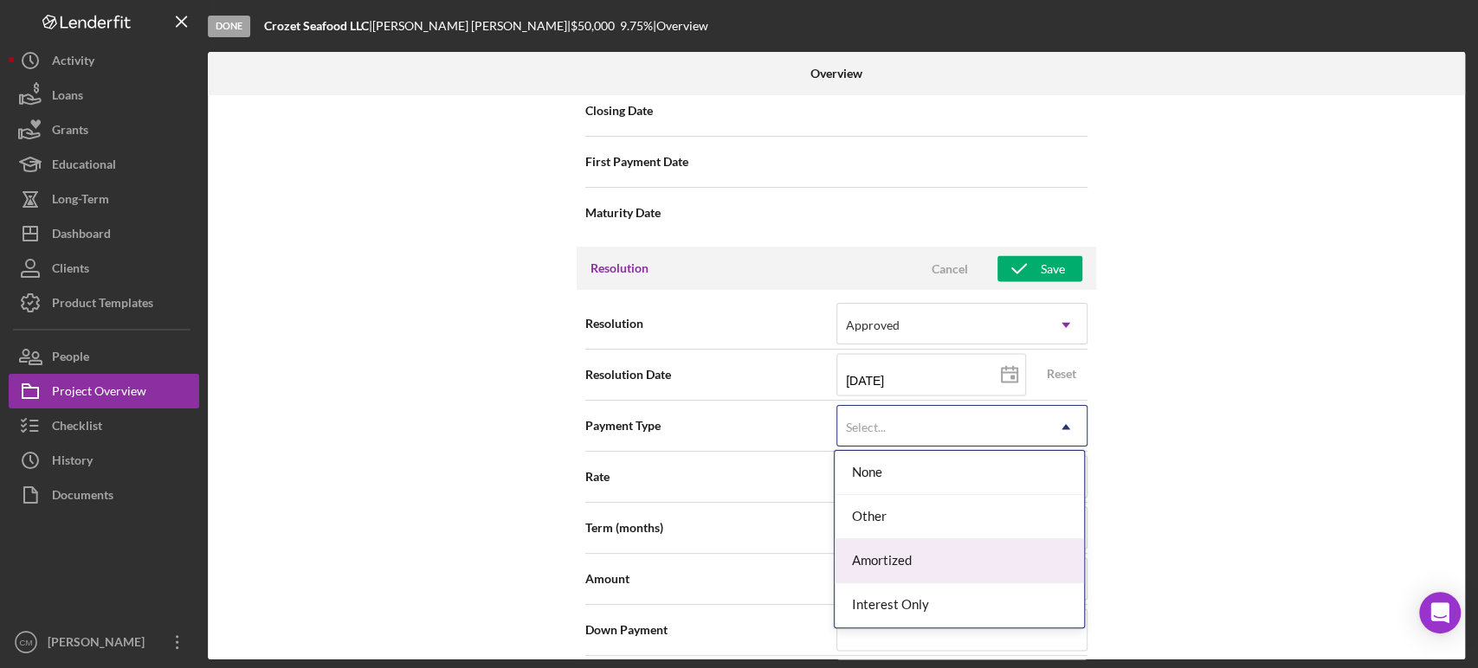
click at [933, 551] on div "Amortized" at bounding box center [959, 561] width 249 height 44
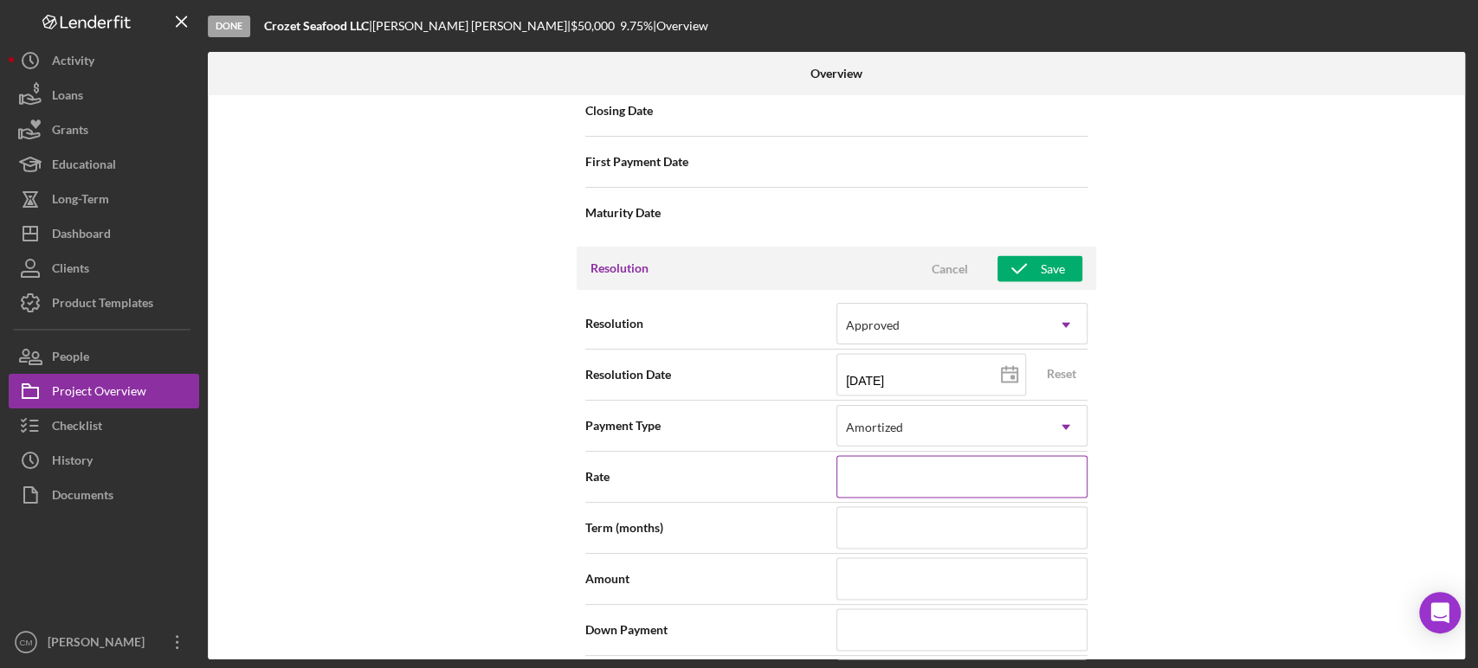
click at [928, 483] on input at bounding box center [961, 476] width 251 height 42
type input "9.750%"
click at [972, 524] on input at bounding box center [961, 527] width 251 height 42
type input "60"
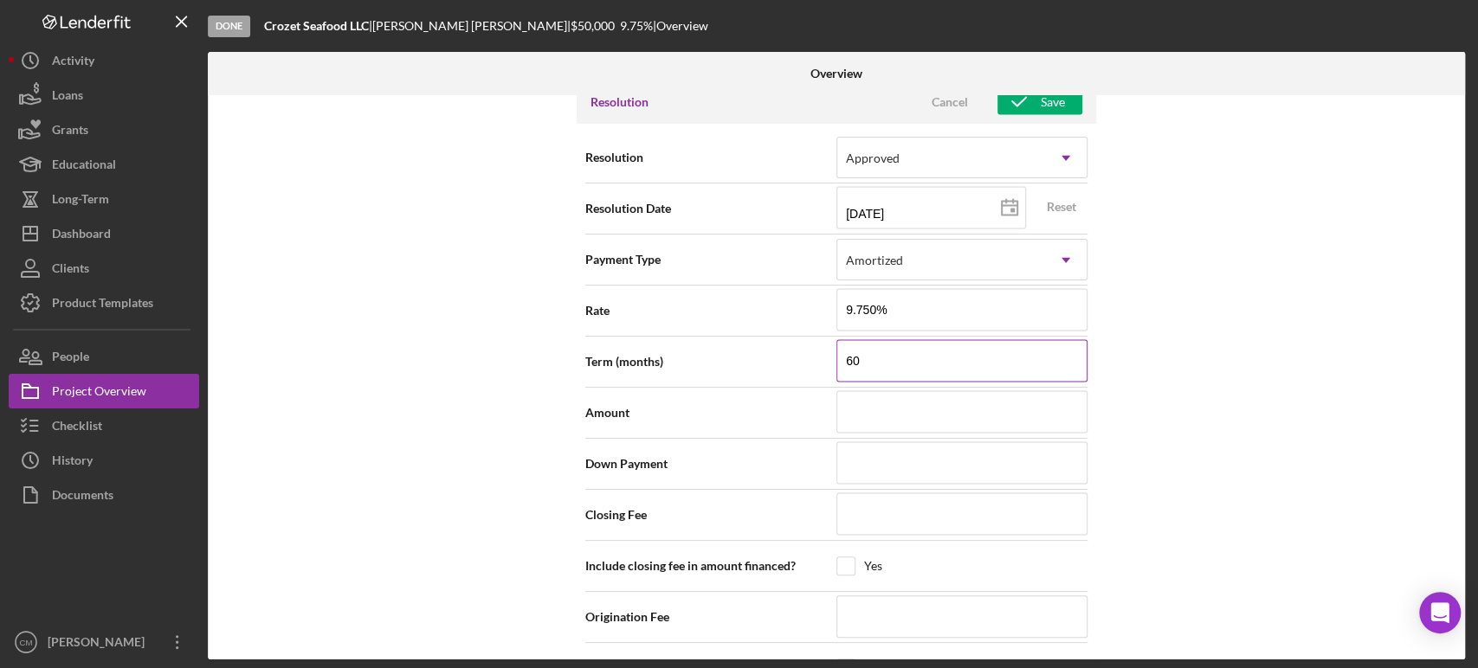
scroll to position [2314, 0]
click at [907, 411] on input at bounding box center [961, 409] width 251 height 42
type input "$6"
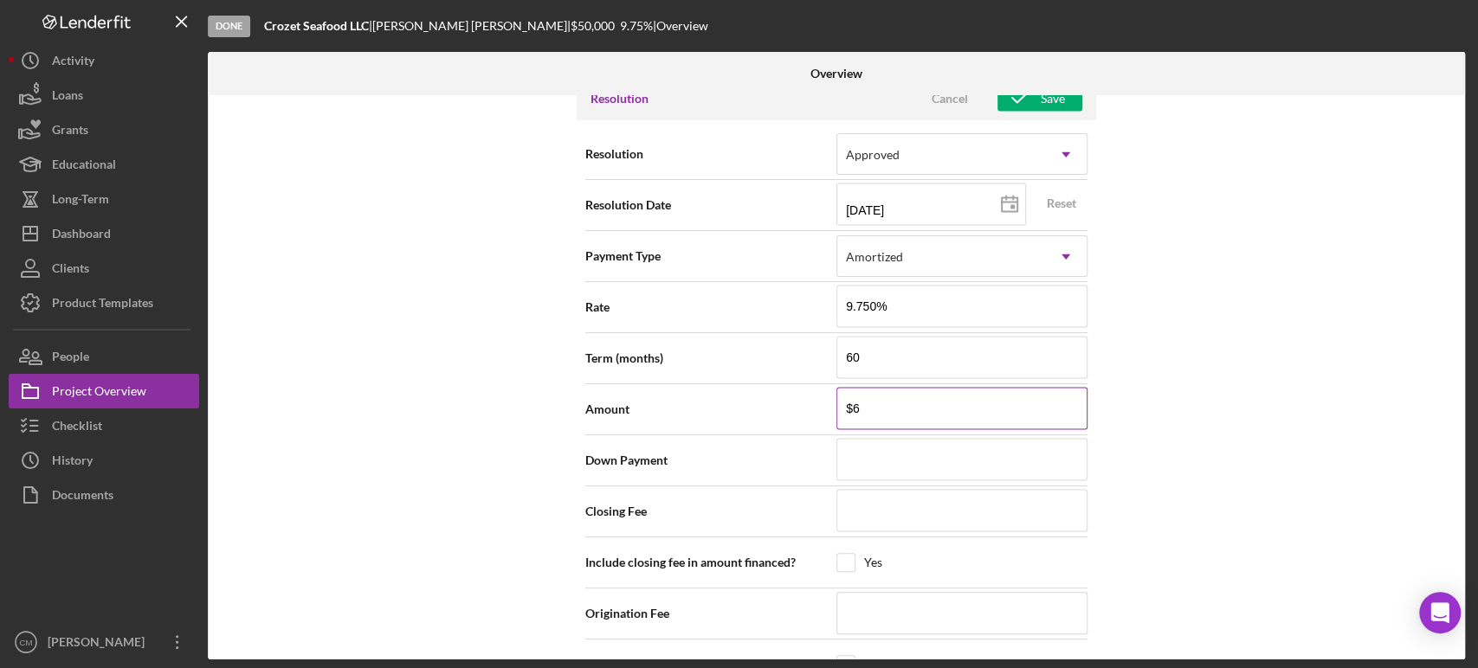
type input "$60"
type input "$600"
type input "$6,000"
type input "$60,000"
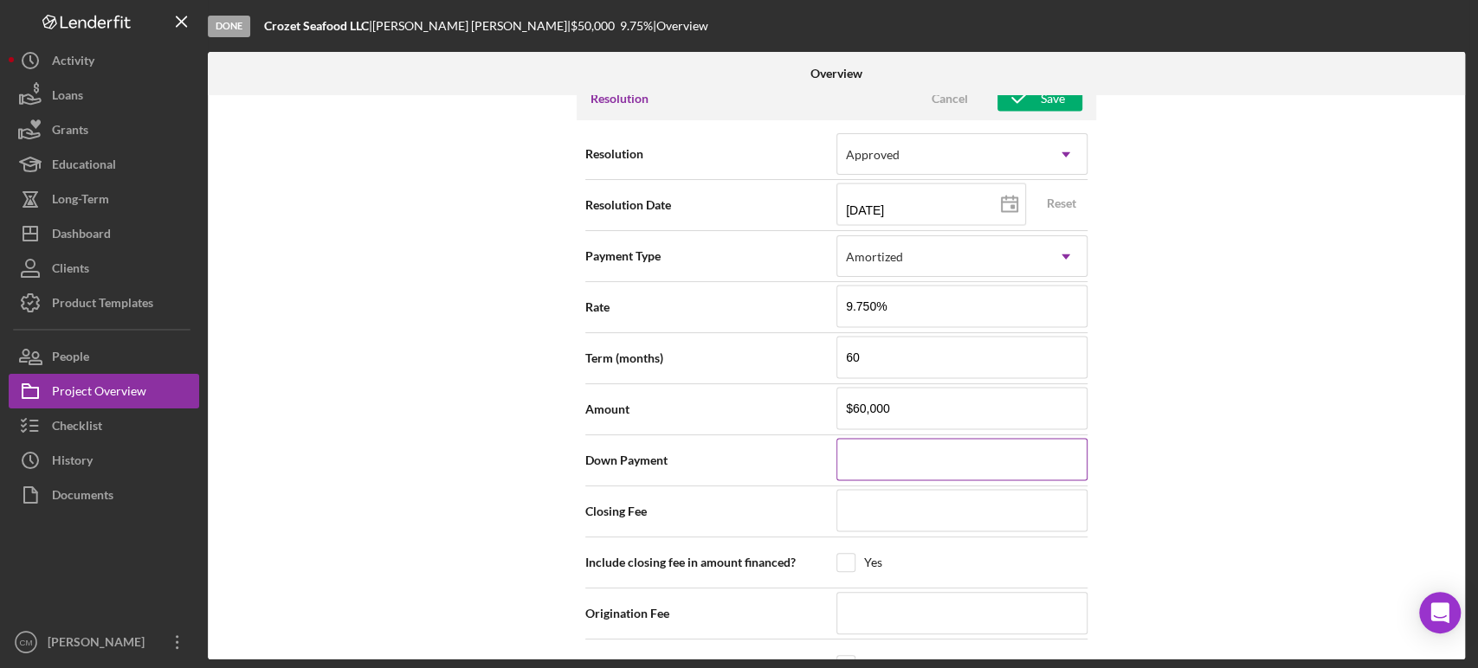
click at [947, 452] on input at bounding box center [961, 460] width 251 height 42
type input "$0"
click at [975, 506] on input at bounding box center [961, 511] width 251 height 42
type input "$1"
type input "$12"
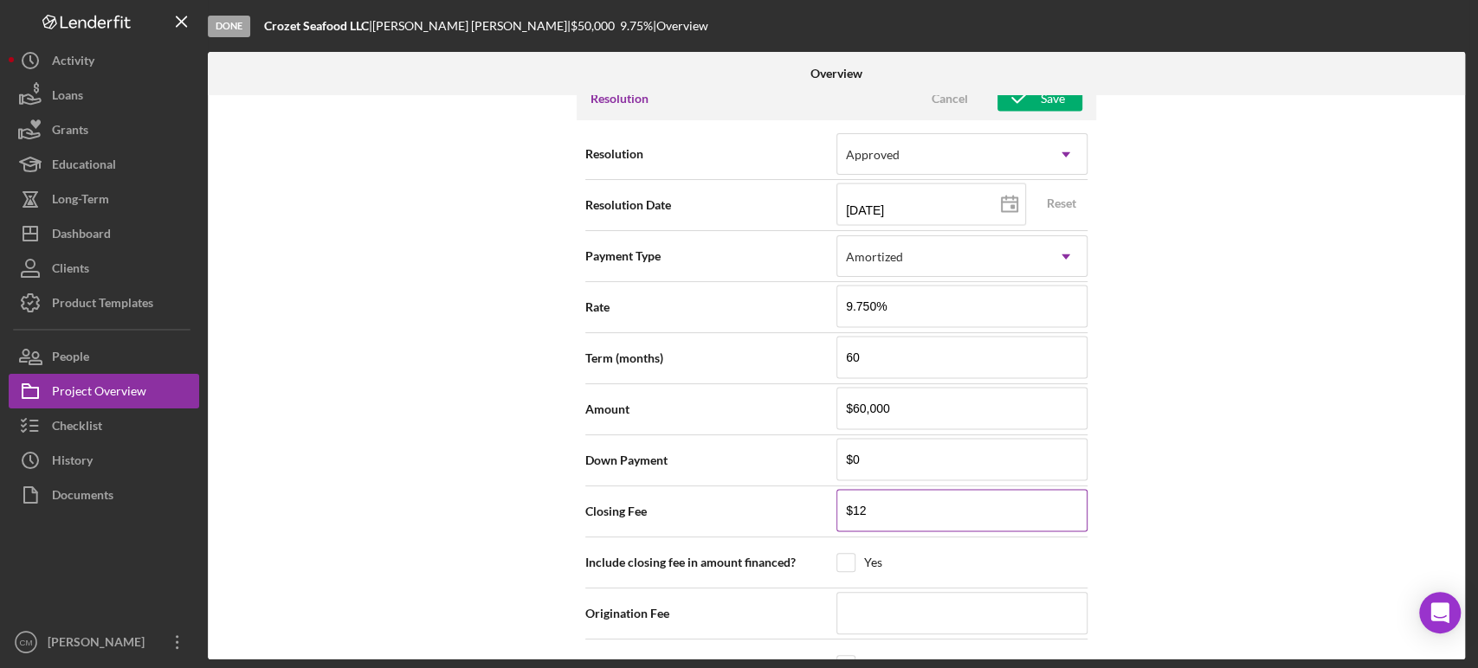
type input "$120"
type input "$1,200"
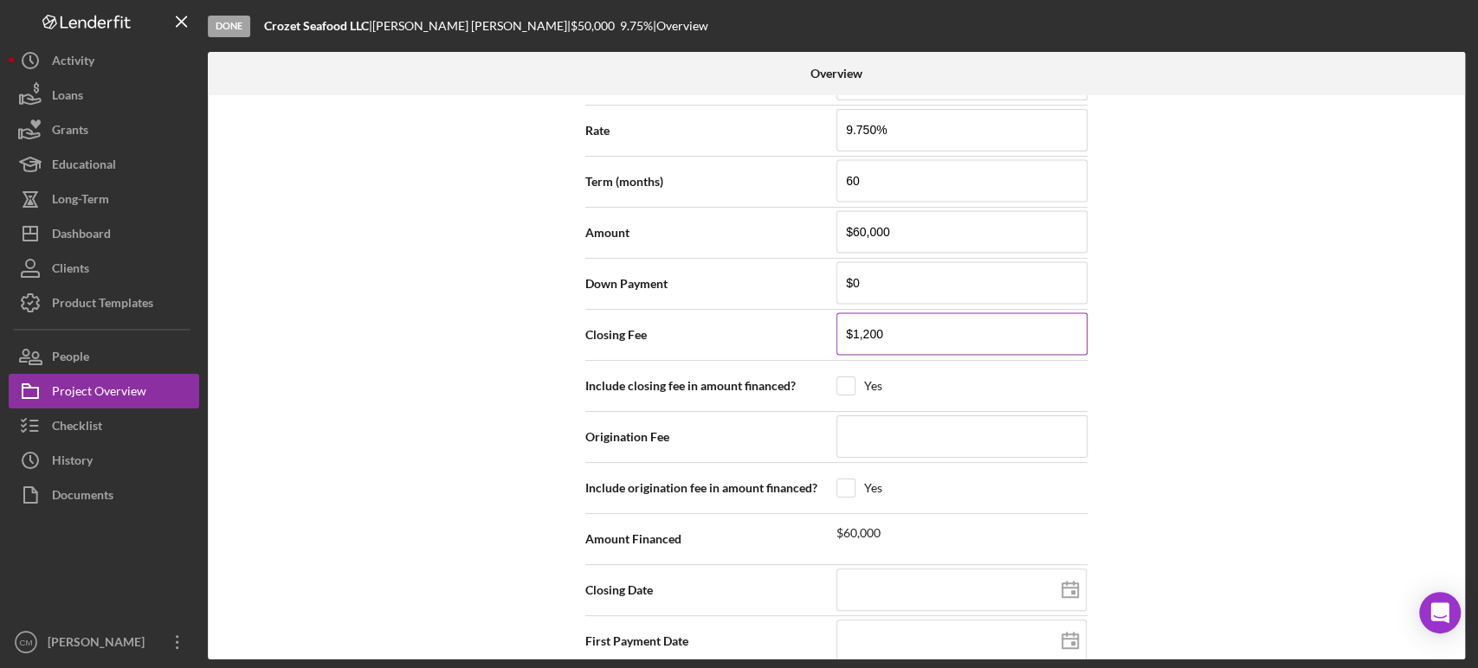
scroll to position [2491, 0]
type input "$1,200"
click at [840, 377] on input "checkbox" at bounding box center [845, 385] width 17 height 17
checkbox input "true"
click at [937, 430] on input at bounding box center [961, 436] width 251 height 42
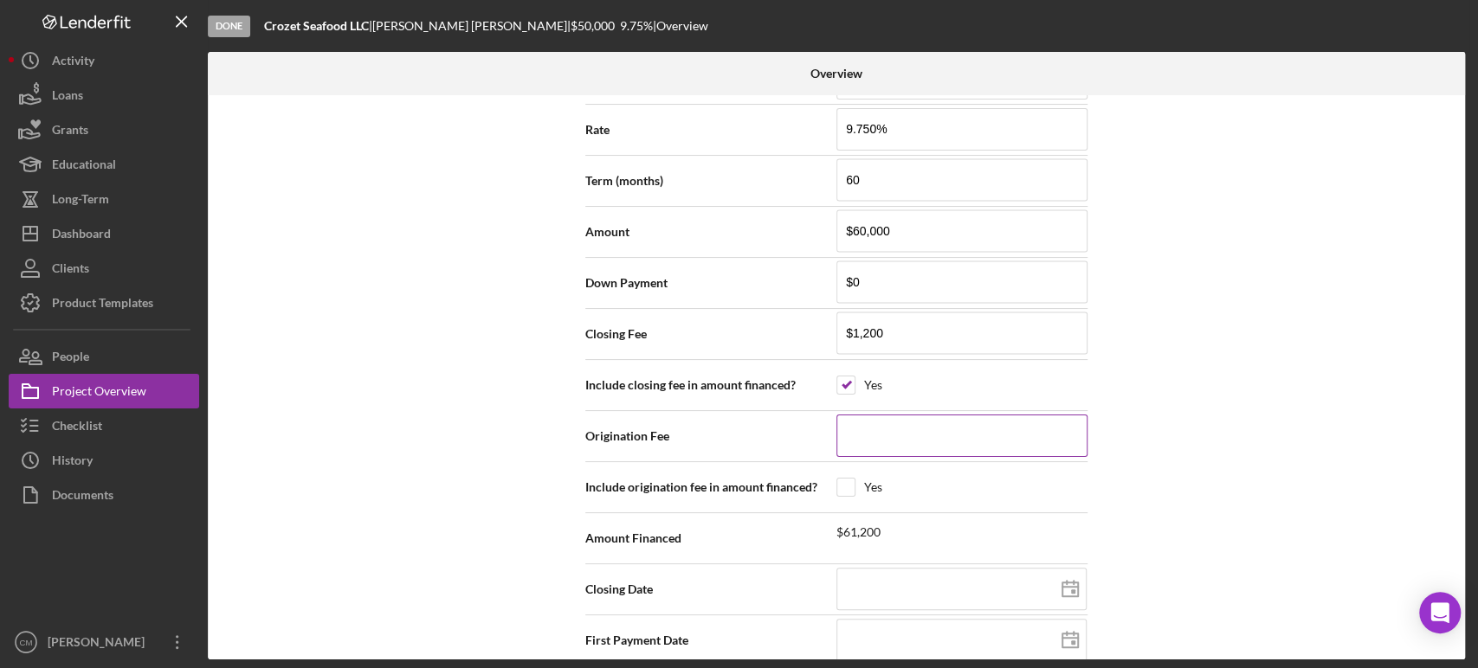
type input "$0"
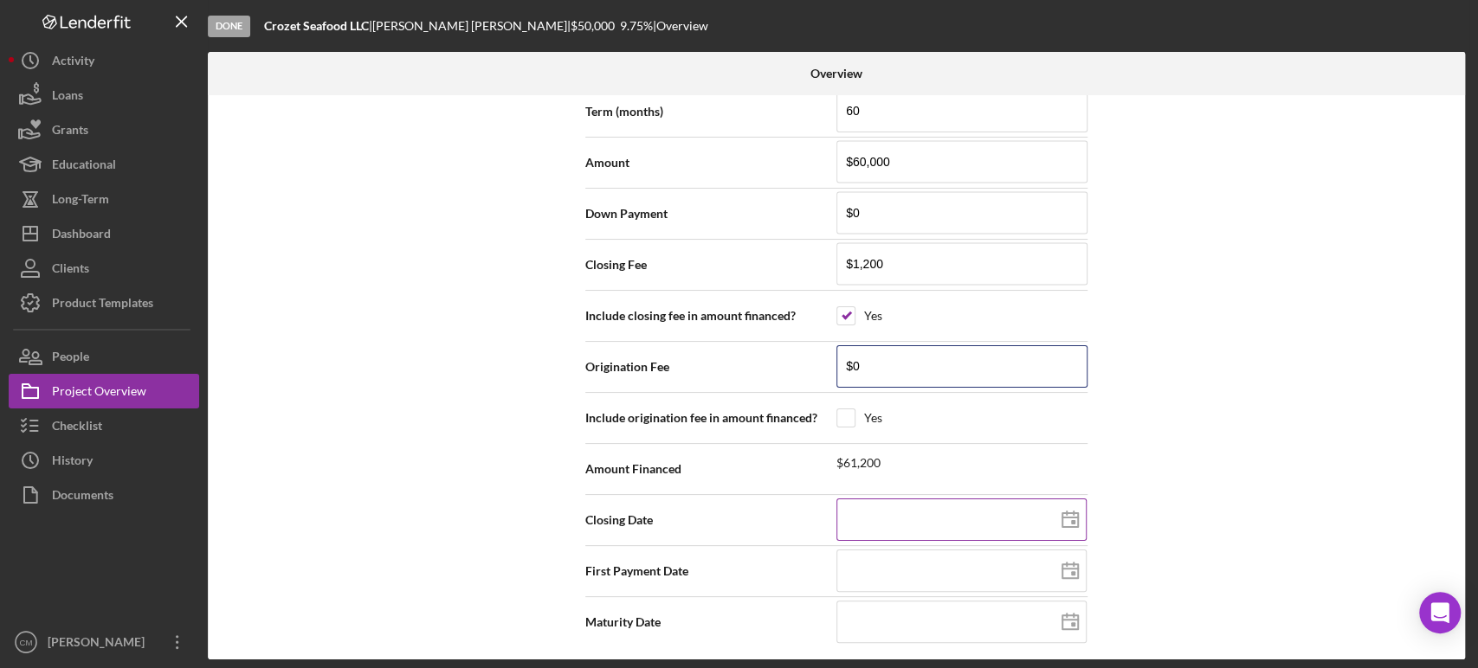
type input "$0"
click at [1067, 518] on icon at bounding box center [1069, 520] width 43 height 43
type input "09/12/2025"
type input "2025-09-12"
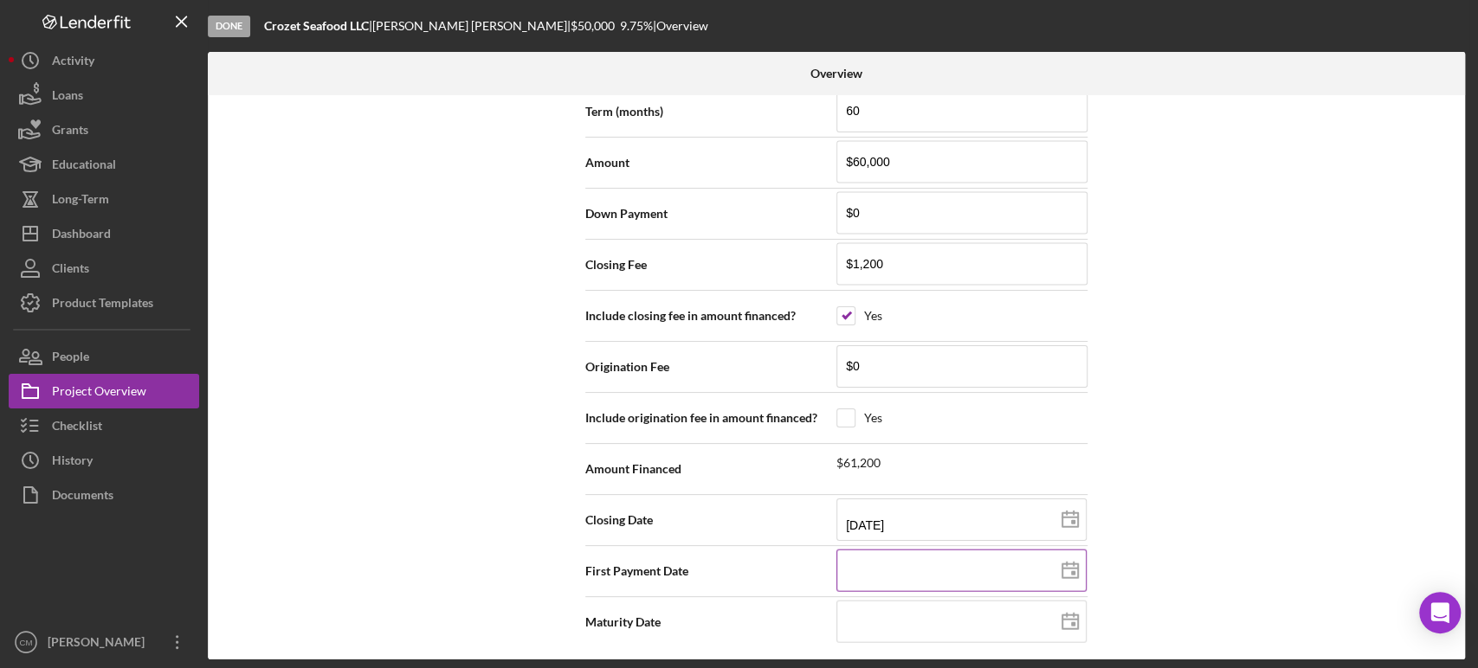
click at [1072, 566] on icon at bounding box center [1069, 571] width 43 height 43
type input "10/17/2025"
type input "2025-10-17"
type input "11/17/2025"
type input "2025-11-17"
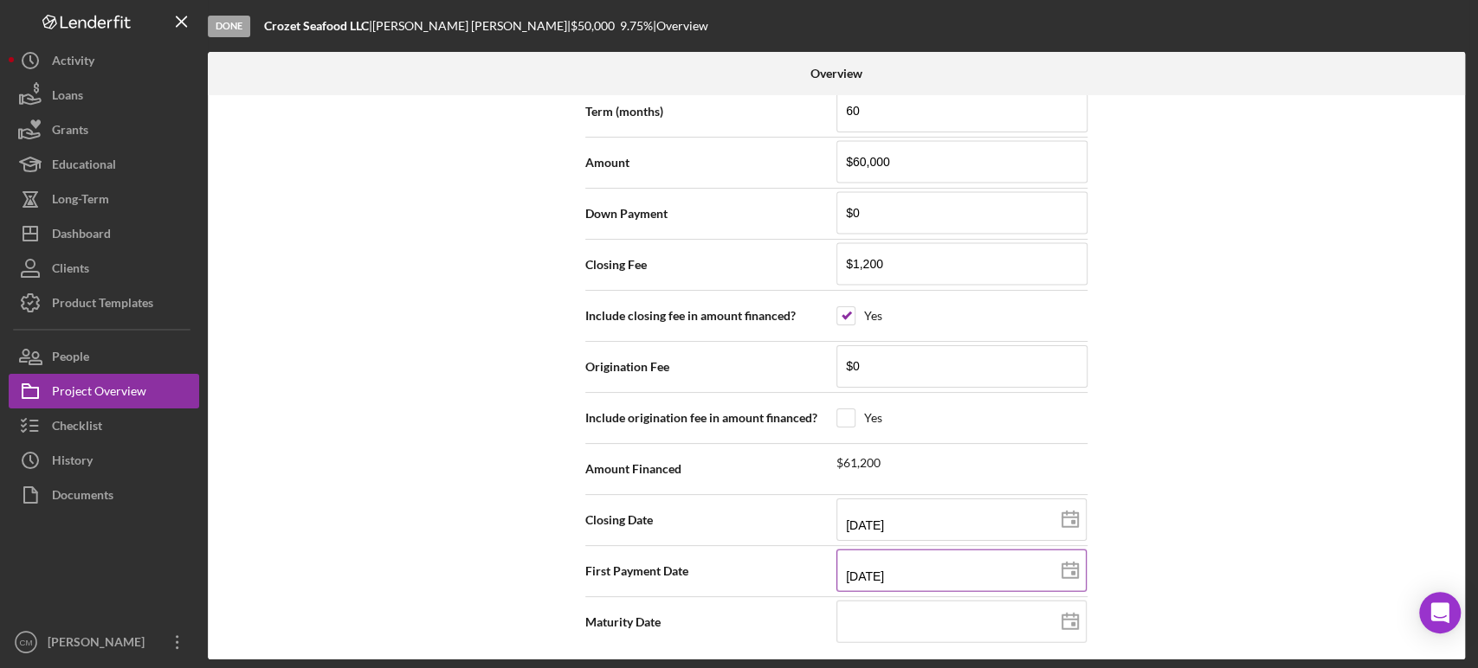
type input "11/15/2025"
type input "2025-11-15"
click at [1070, 608] on icon at bounding box center [1069, 622] width 43 height 43
click at [881, 627] on input at bounding box center [961, 622] width 250 height 42
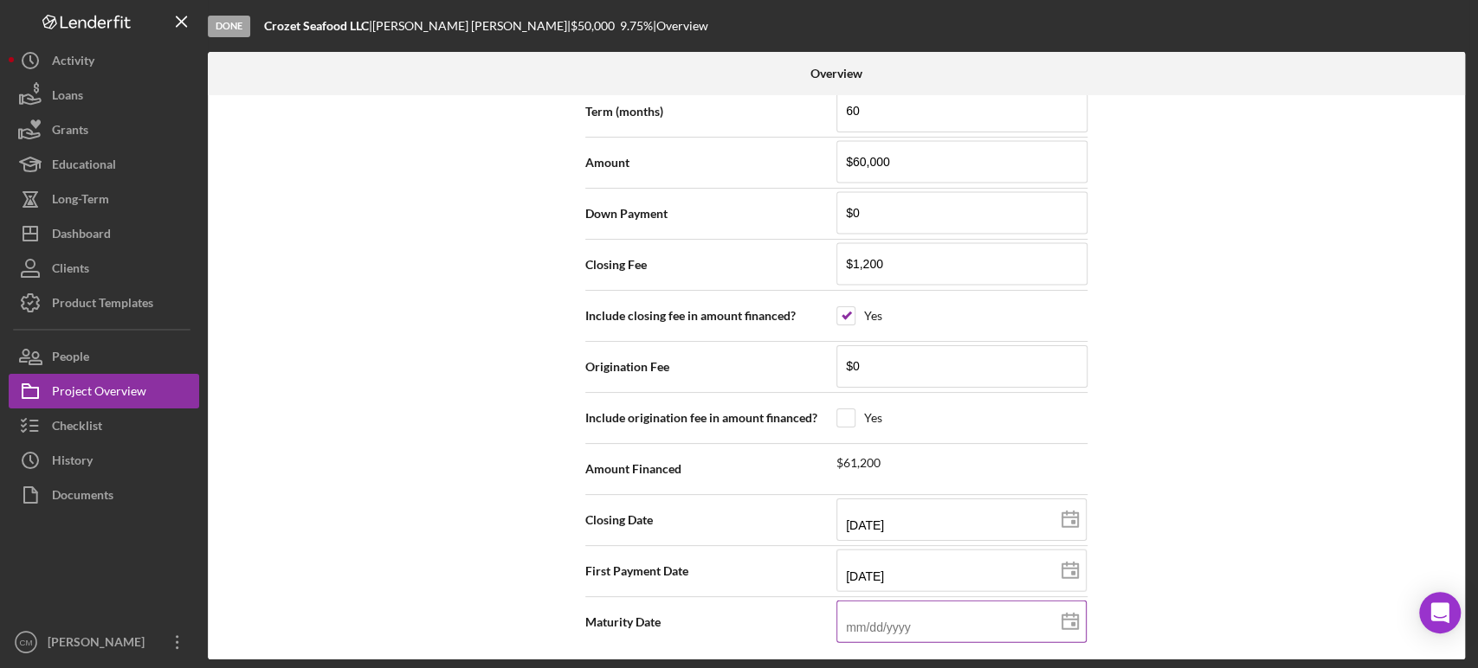
type input "1m/dd/yyyy"
type input "10/dd/yyyy"
type input "10/1d/yyyy"
type input "10/15/yyyy"
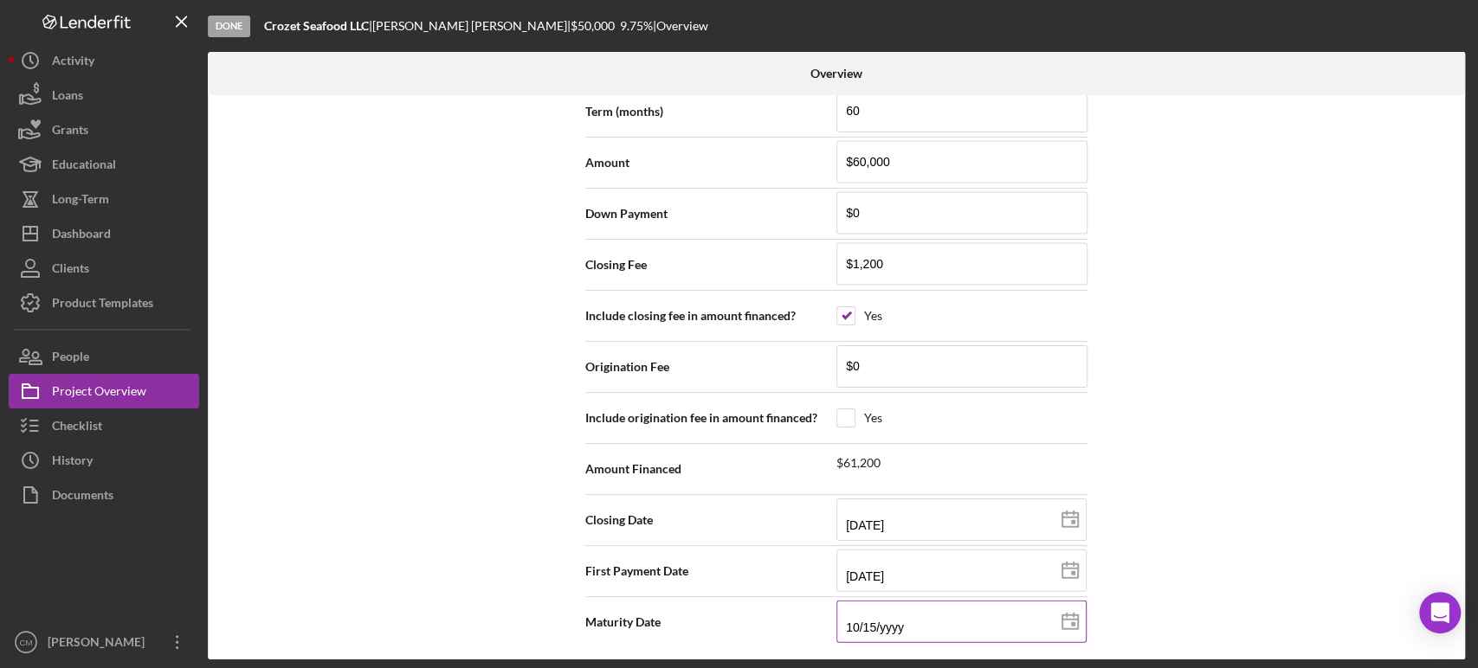
type input "10/15/yyyy"
type input "10/15/2yyy"
type input "10/15/20yy"
type input "10/15/203y"
type input "10/15/2030"
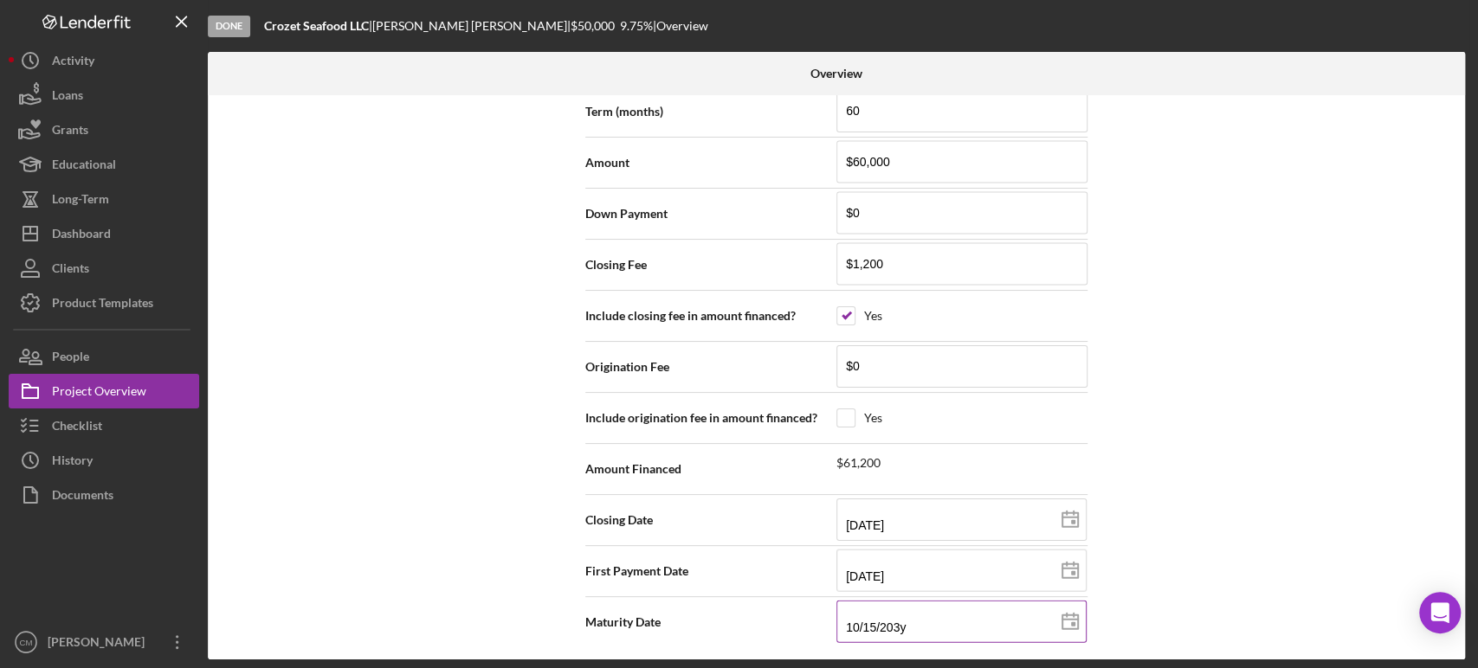
type input "2030-10-15"
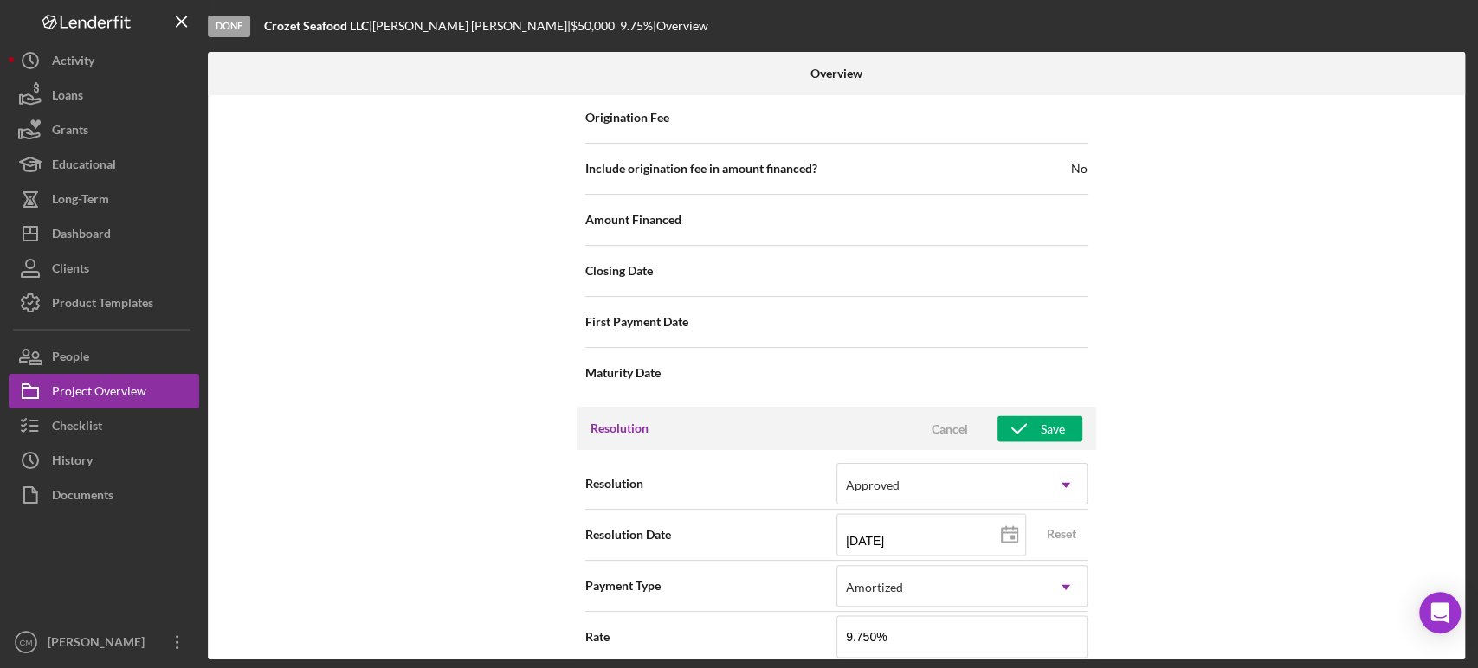
scroll to position [1982, 0]
type input "10/15/2030"
click at [1052, 423] on div "Save" at bounding box center [1053, 430] width 24 height 26
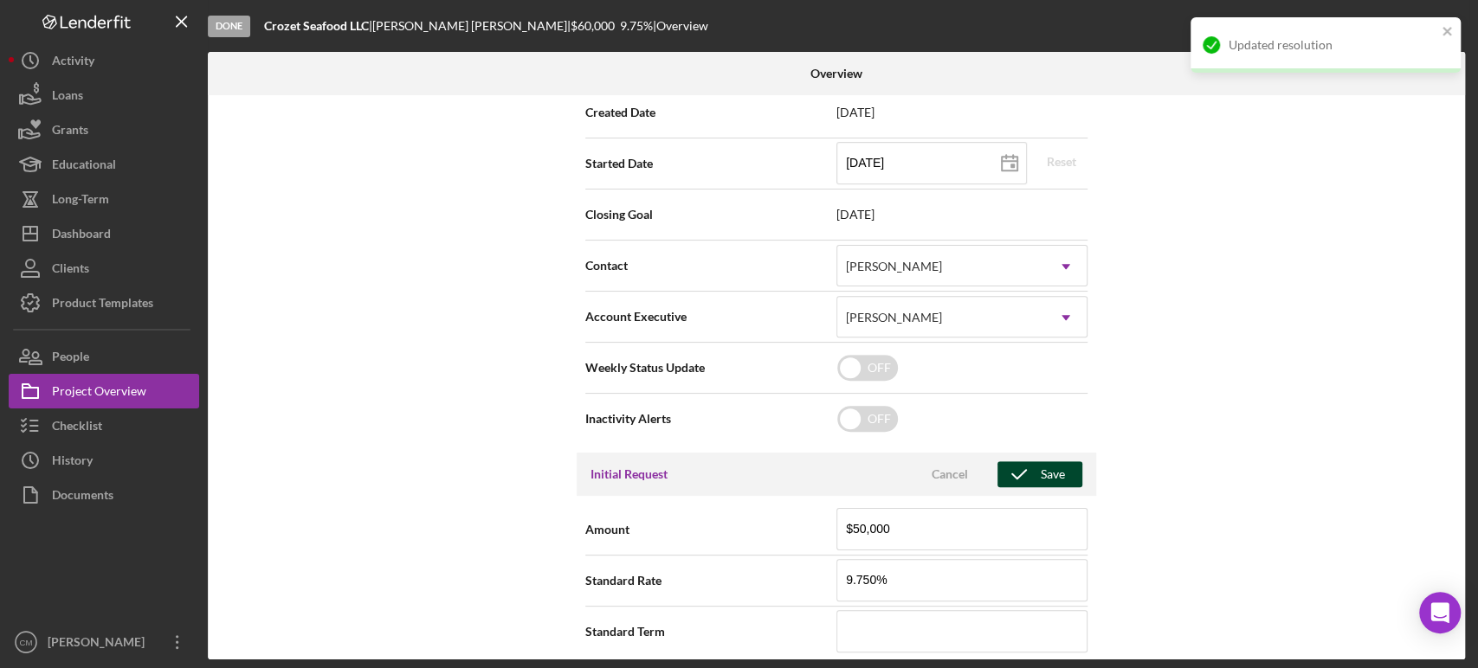
scroll to position [533, 0]
click at [1041, 474] on div "Save" at bounding box center [1053, 474] width 24 height 26
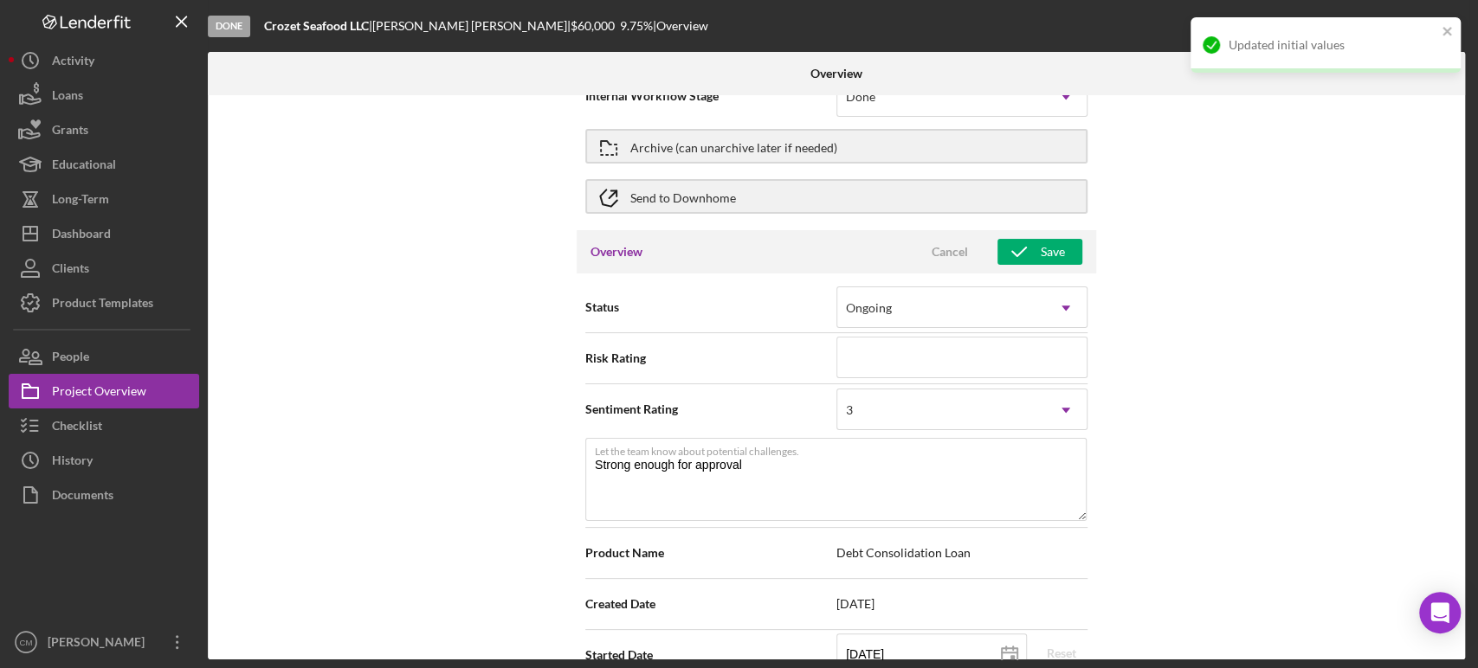
scroll to position [41, 0]
click at [1044, 250] on div "Save" at bounding box center [1053, 253] width 24 height 26
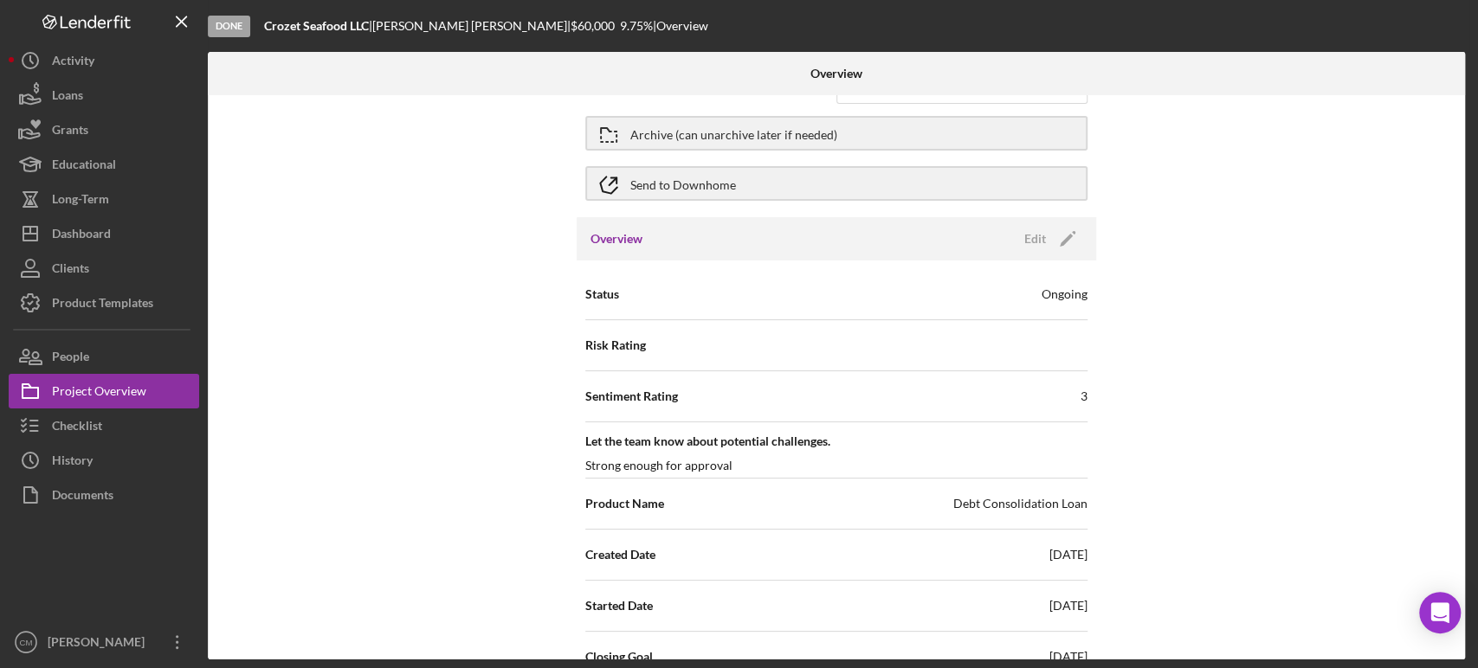
scroll to position [0, 0]
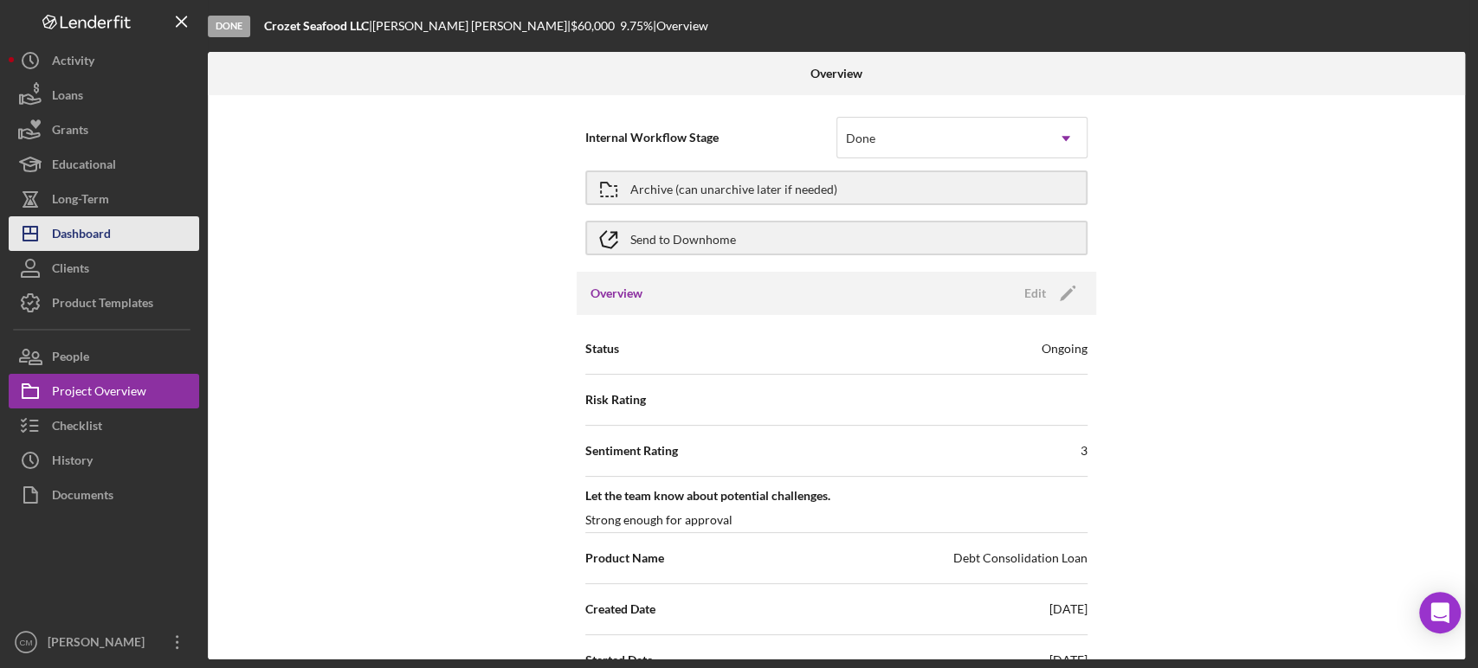
click at [110, 243] on div "Dashboard" at bounding box center [81, 235] width 59 height 39
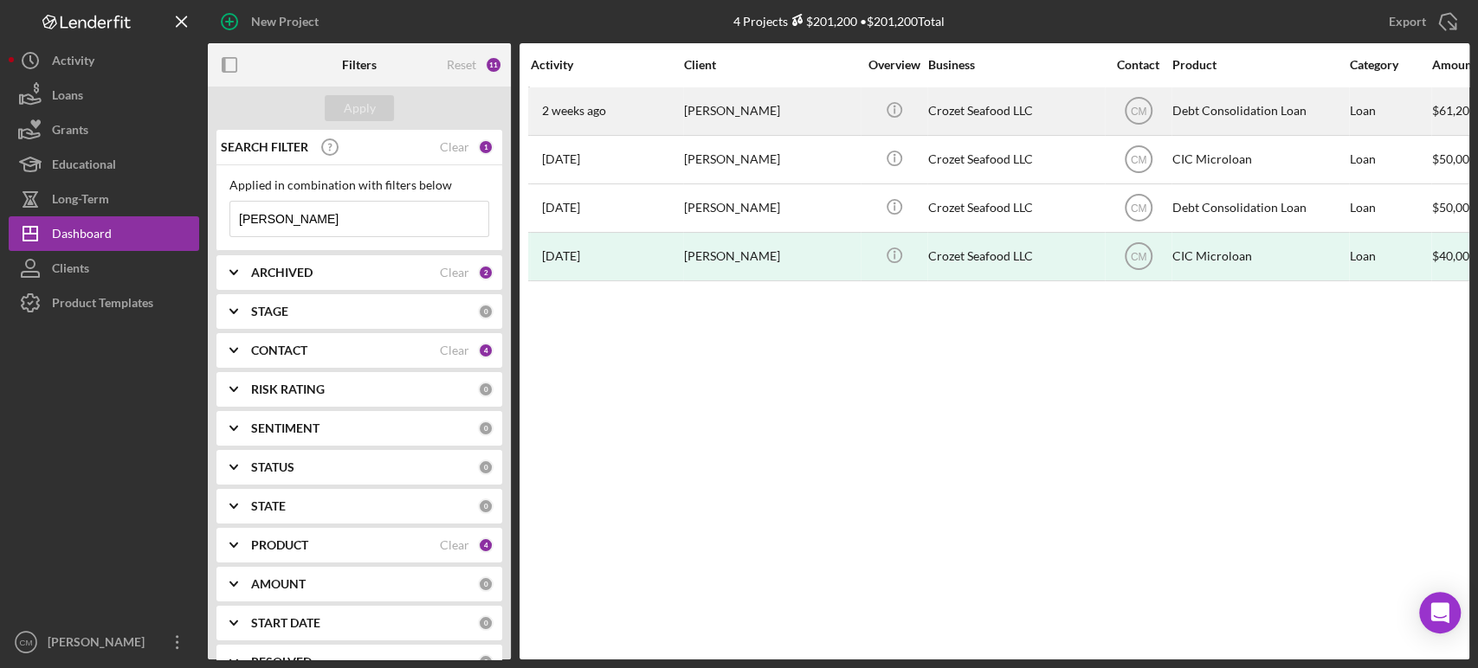
click at [1073, 89] on div "Crozet Seafood LLC" at bounding box center [1014, 111] width 173 height 46
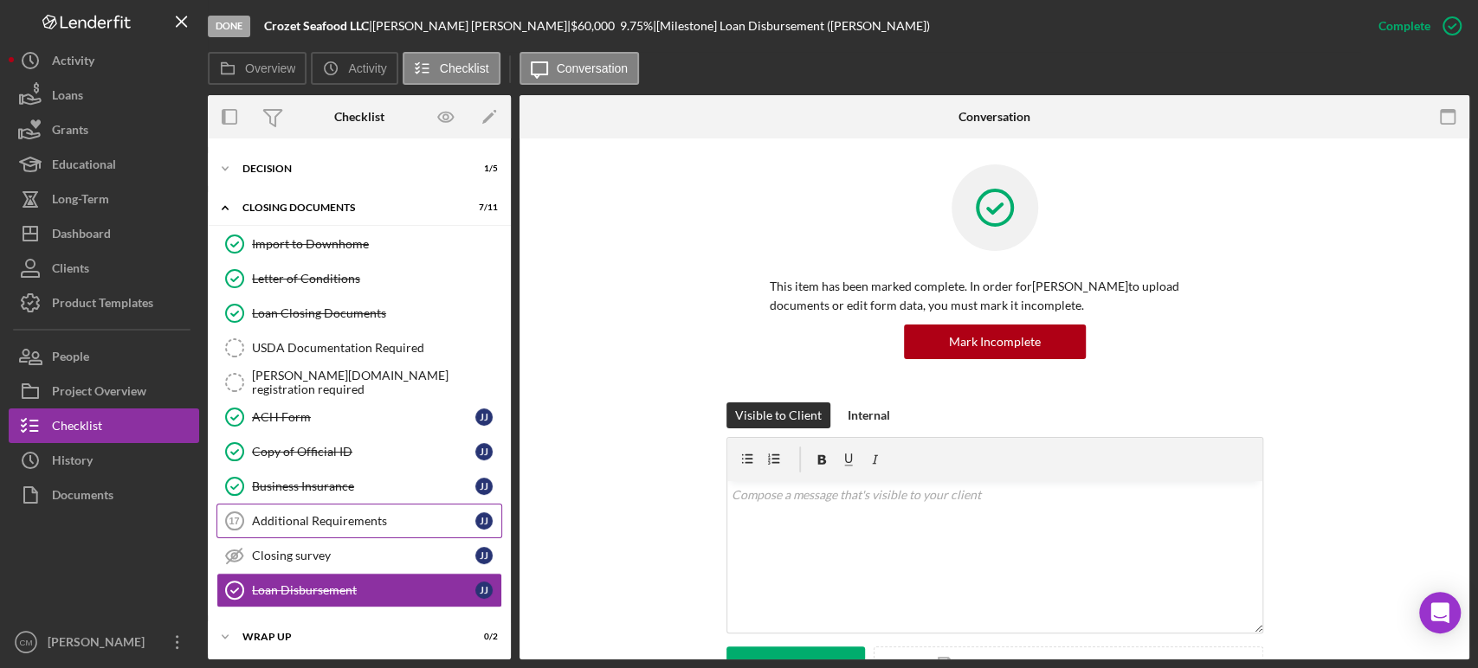
scroll to position [35, 0]
click at [266, 167] on div "Decision" at bounding box center [365, 168] width 247 height 10
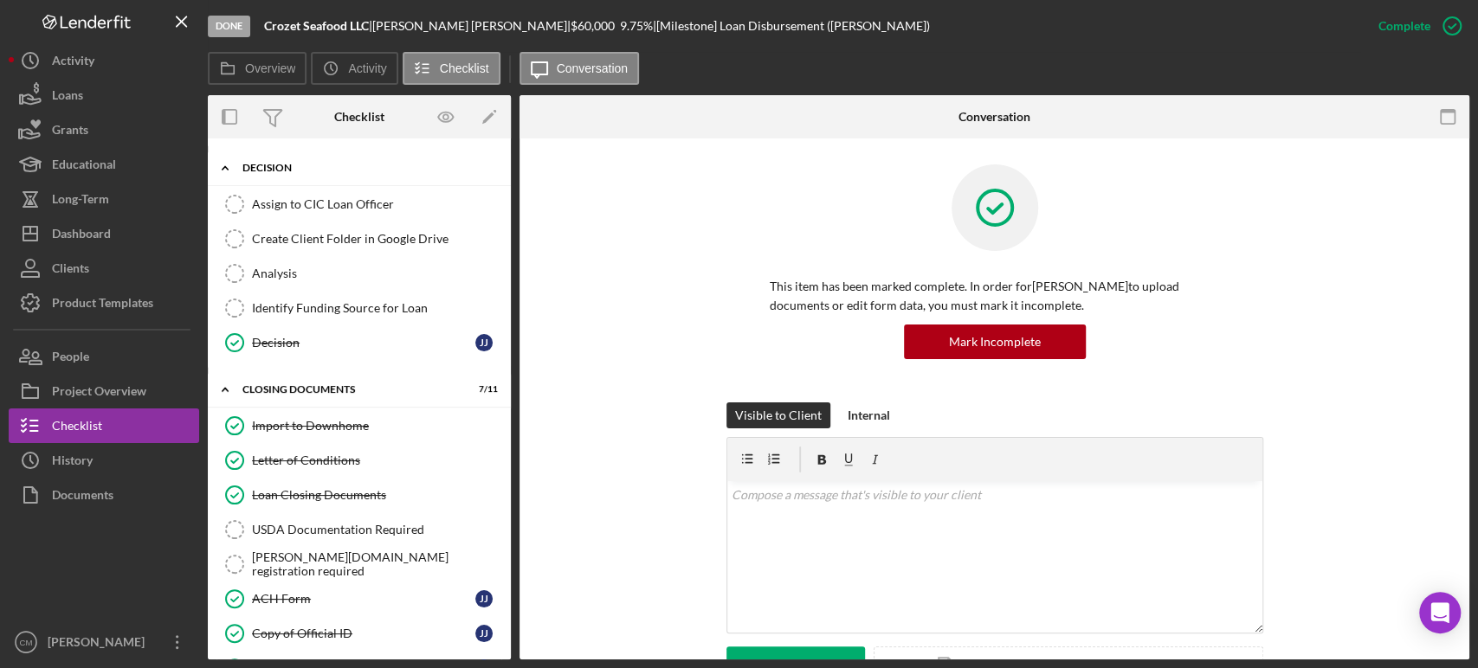
click at [291, 164] on div "Decision" at bounding box center [365, 168] width 247 height 10
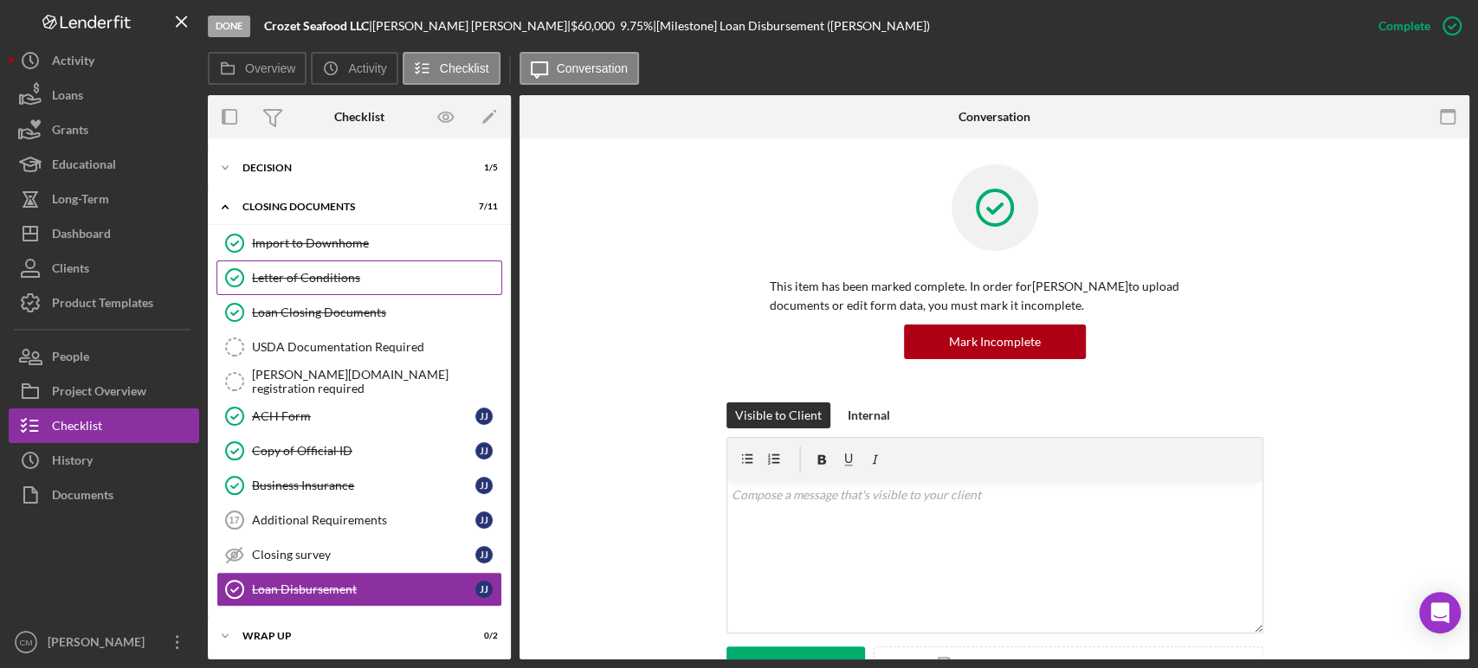
scroll to position [0, 0]
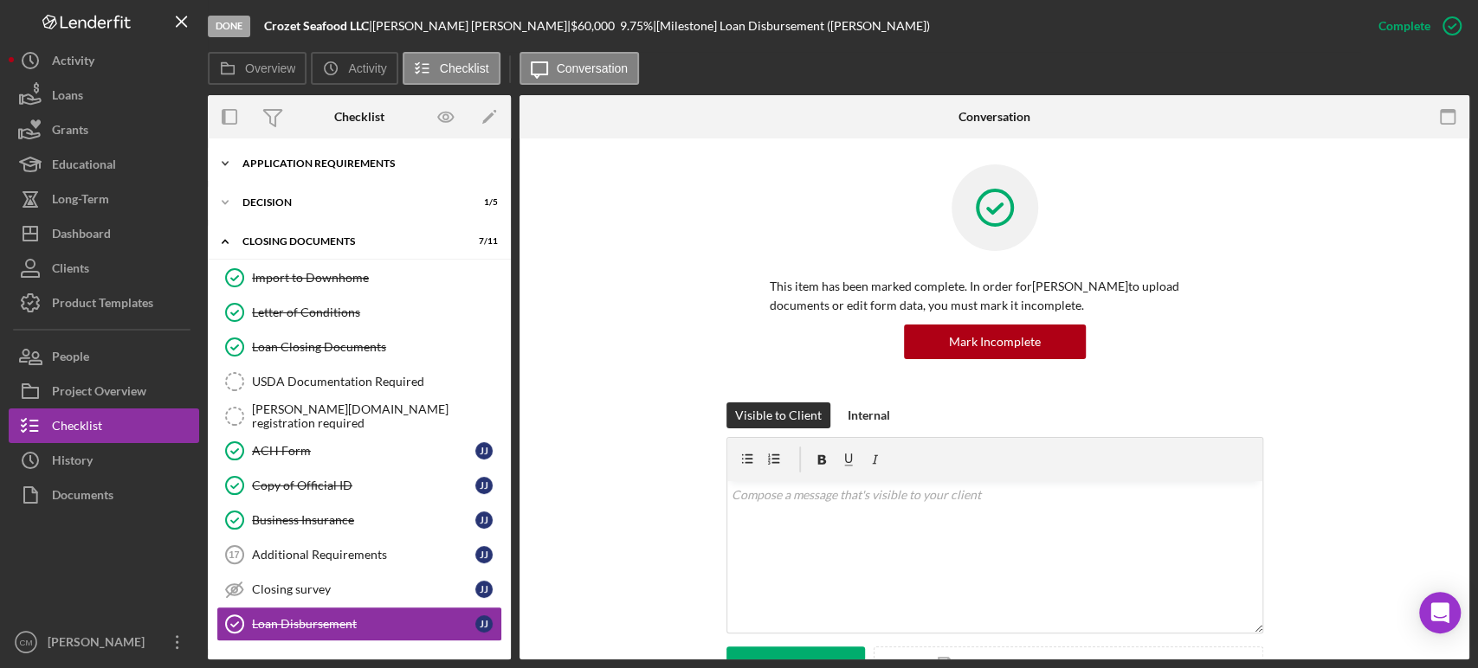
click at [244, 151] on div "Icon/Expander Application Requirements 14 / 14" at bounding box center [359, 163] width 303 height 35
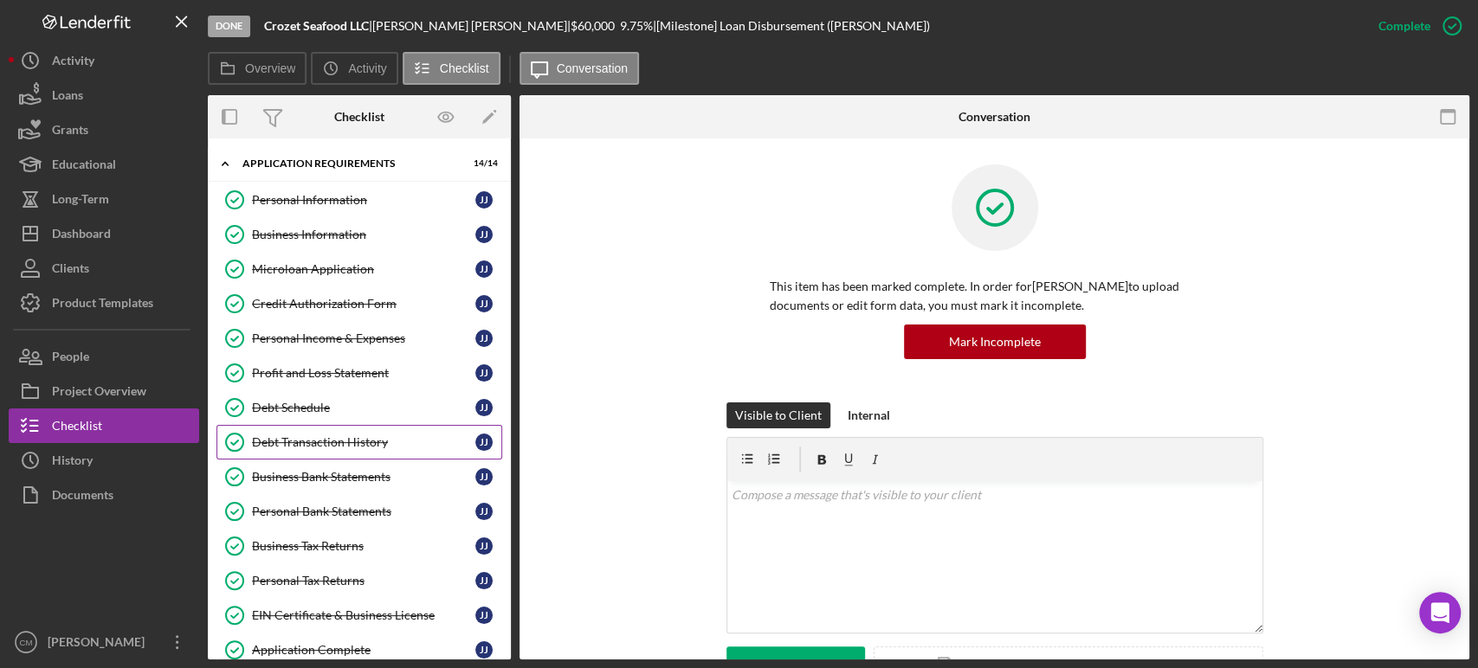
click at [364, 439] on div "Debt Transaction History" at bounding box center [363, 442] width 223 height 14
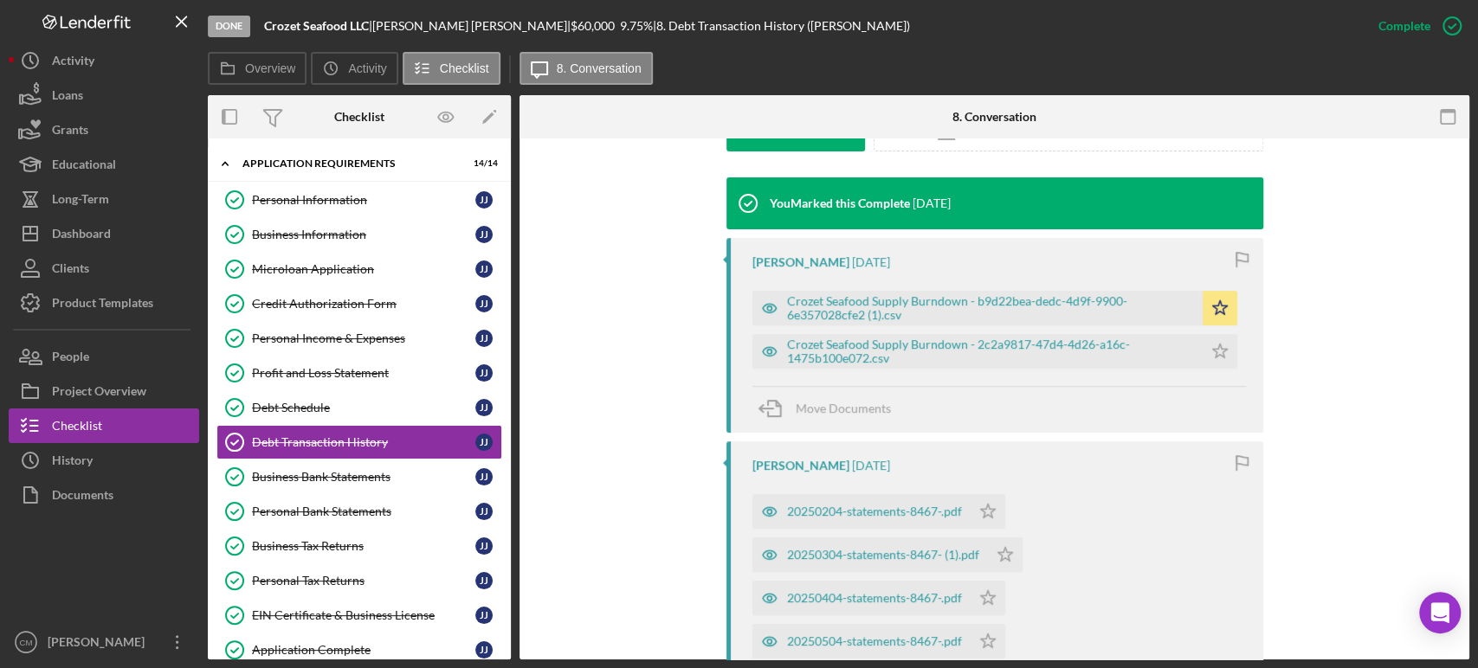
scroll to position [550, 0]
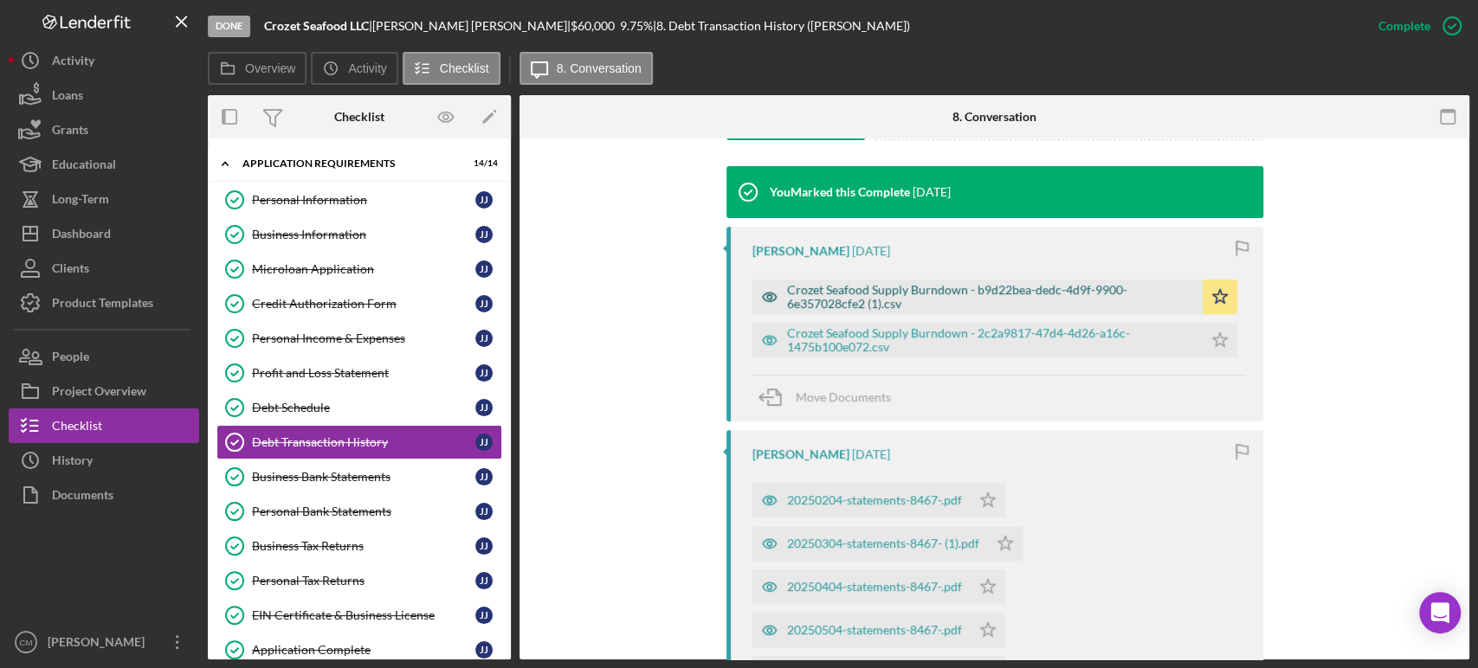
click at [767, 294] on icon "button" at bounding box center [769, 296] width 4 height 4
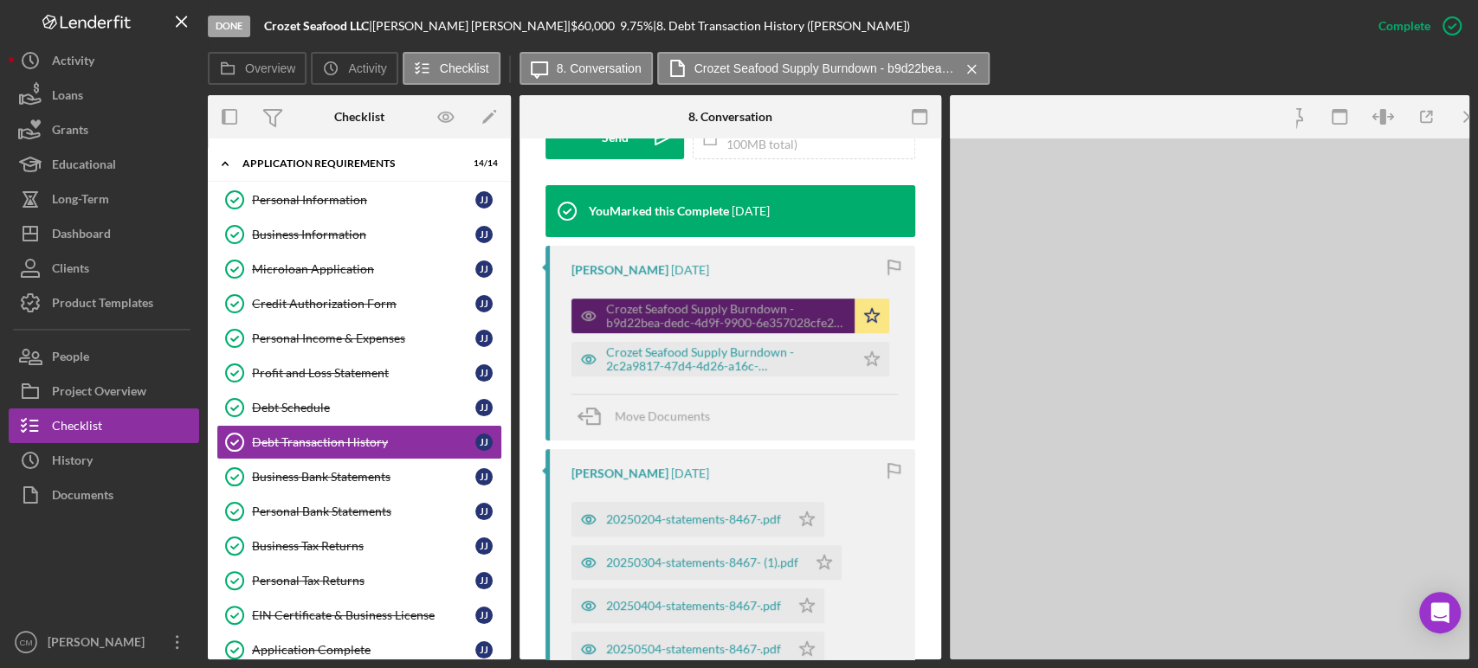
scroll to position [569, 0]
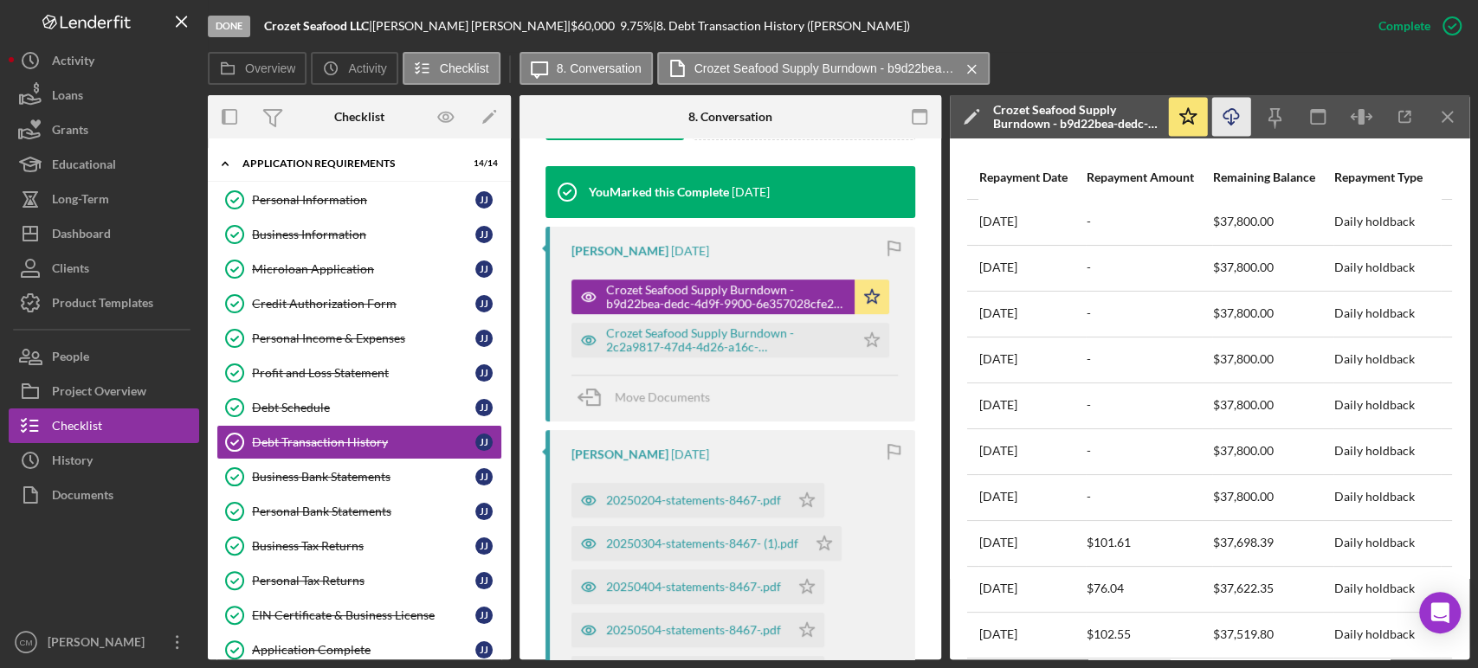
click at [1235, 115] on icon "Icon/Download" at bounding box center [1231, 117] width 39 height 39
click at [589, 341] on icon "button" at bounding box center [588, 340] width 4 height 4
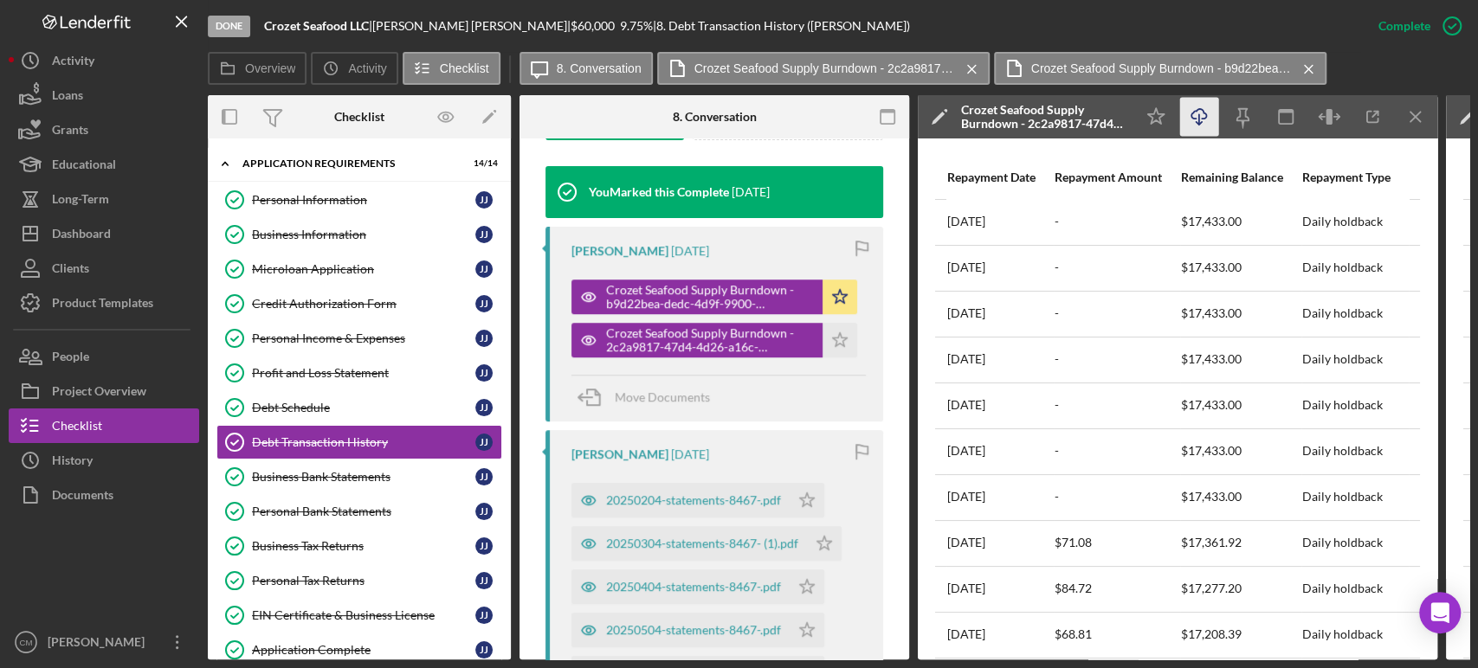
click at [1189, 124] on icon "Icon/Download" at bounding box center [1199, 117] width 39 height 39
click at [101, 242] on div "Dashboard" at bounding box center [81, 235] width 59 height 39
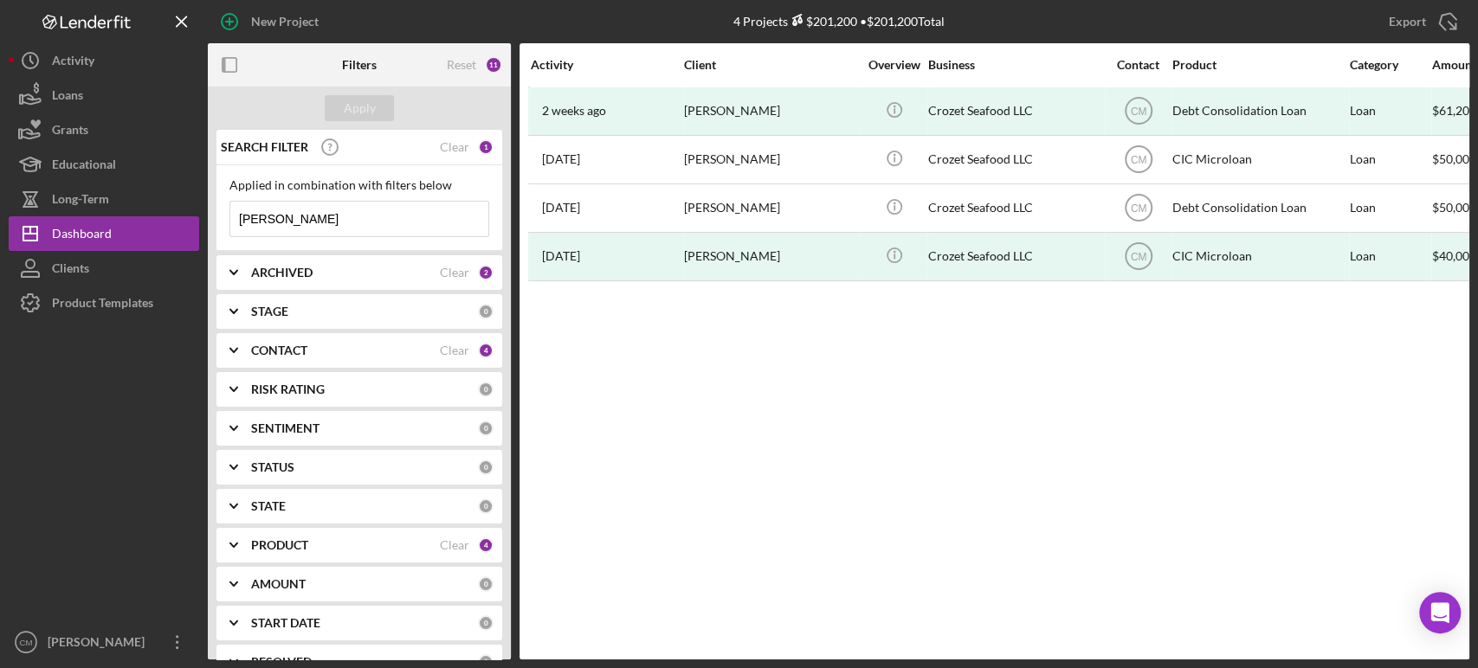
click at [438, 230] on input "[PERSON_NAME]" at bounding box center [359, 219] width 258 height 35
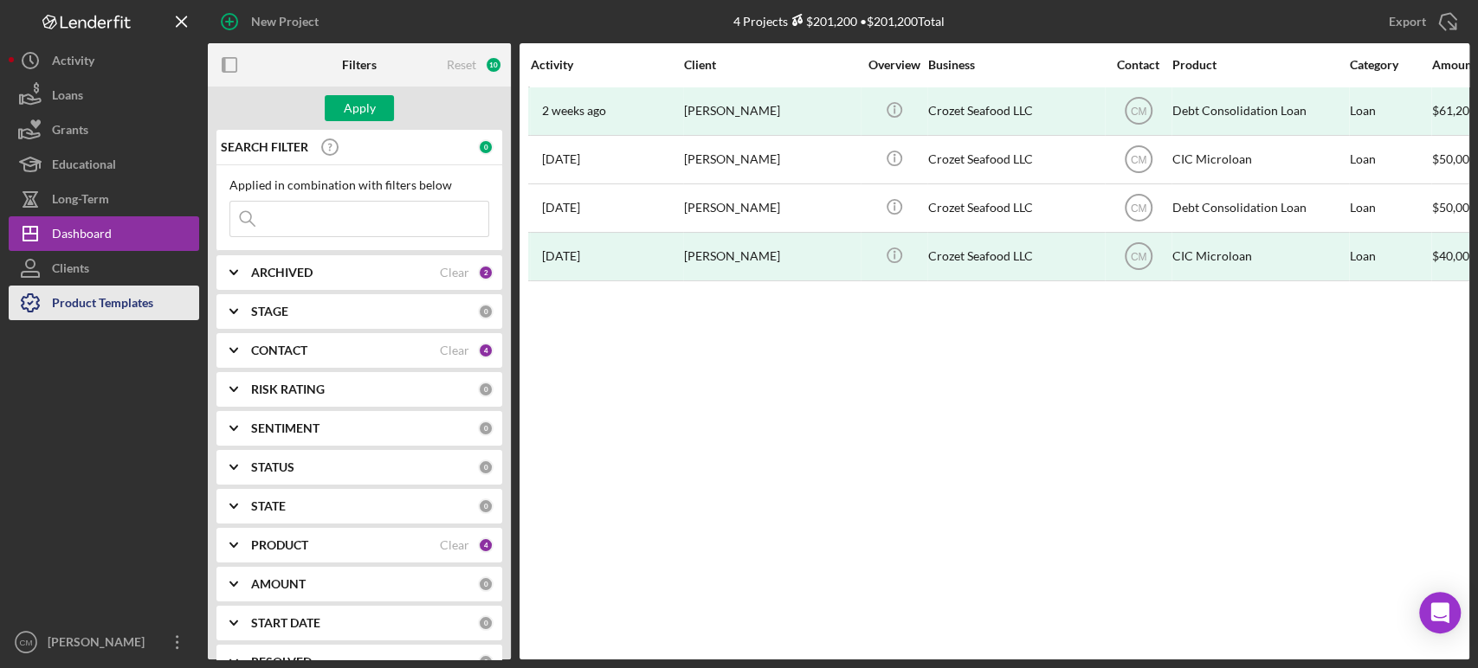
click at [146, 310] on div "Product Templates" at bounding box center [102, 305] width 101 height 39
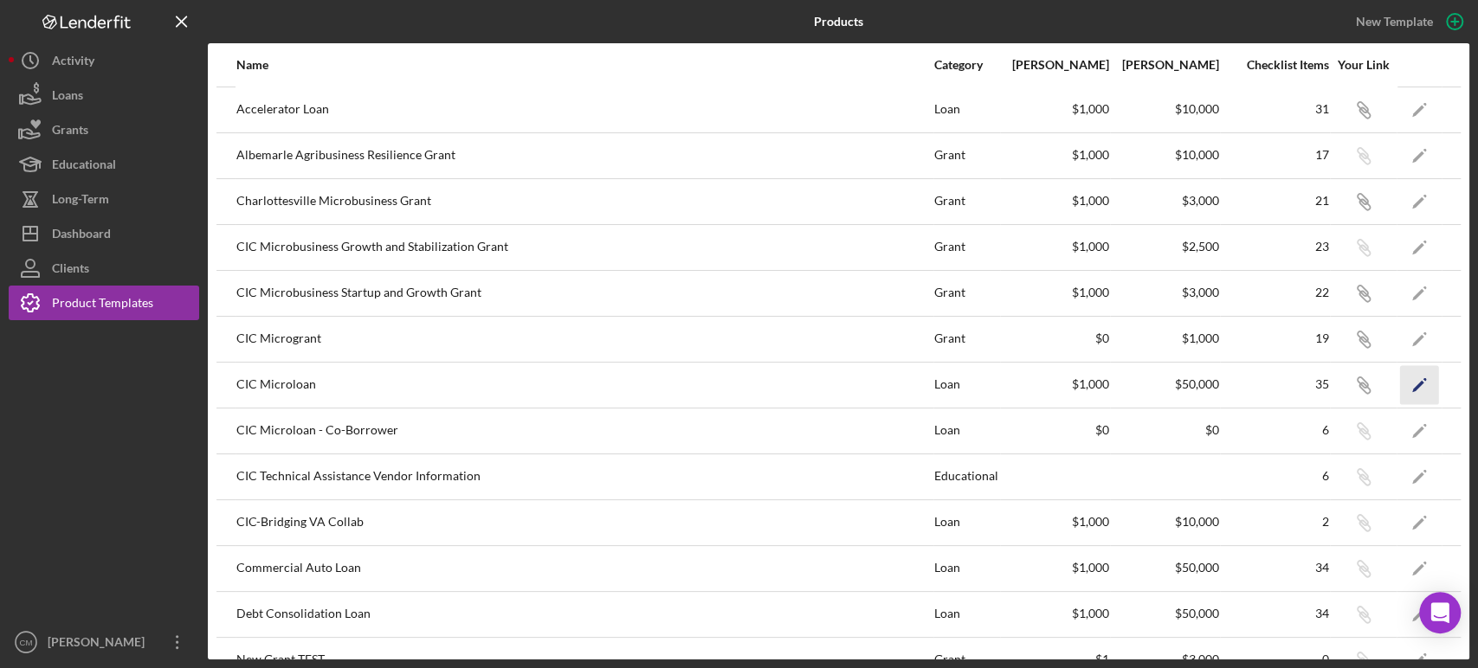
click at [1412, 388] on polygon "button" at bounding box center [1418, 386] width 12 height 12
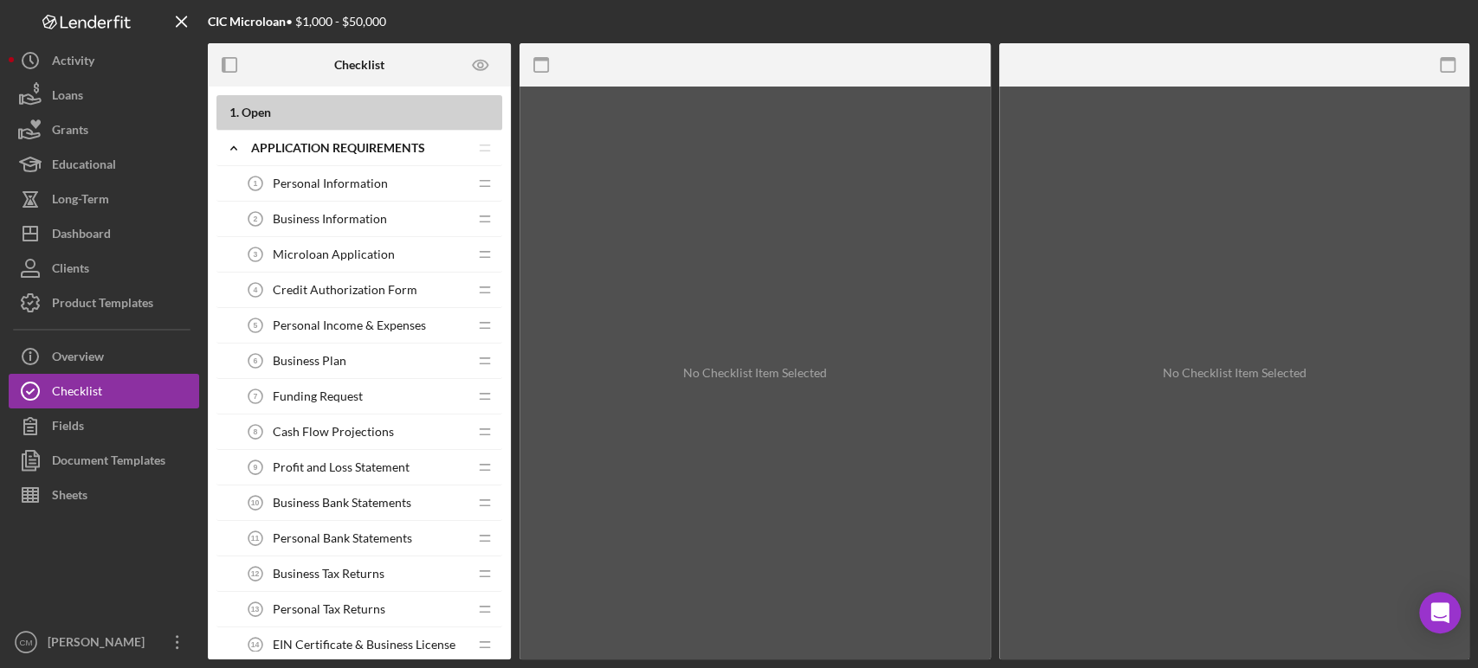
click at [323, 398] on span "Funding Request" at bounding box center [318, 397] width 90 height 14
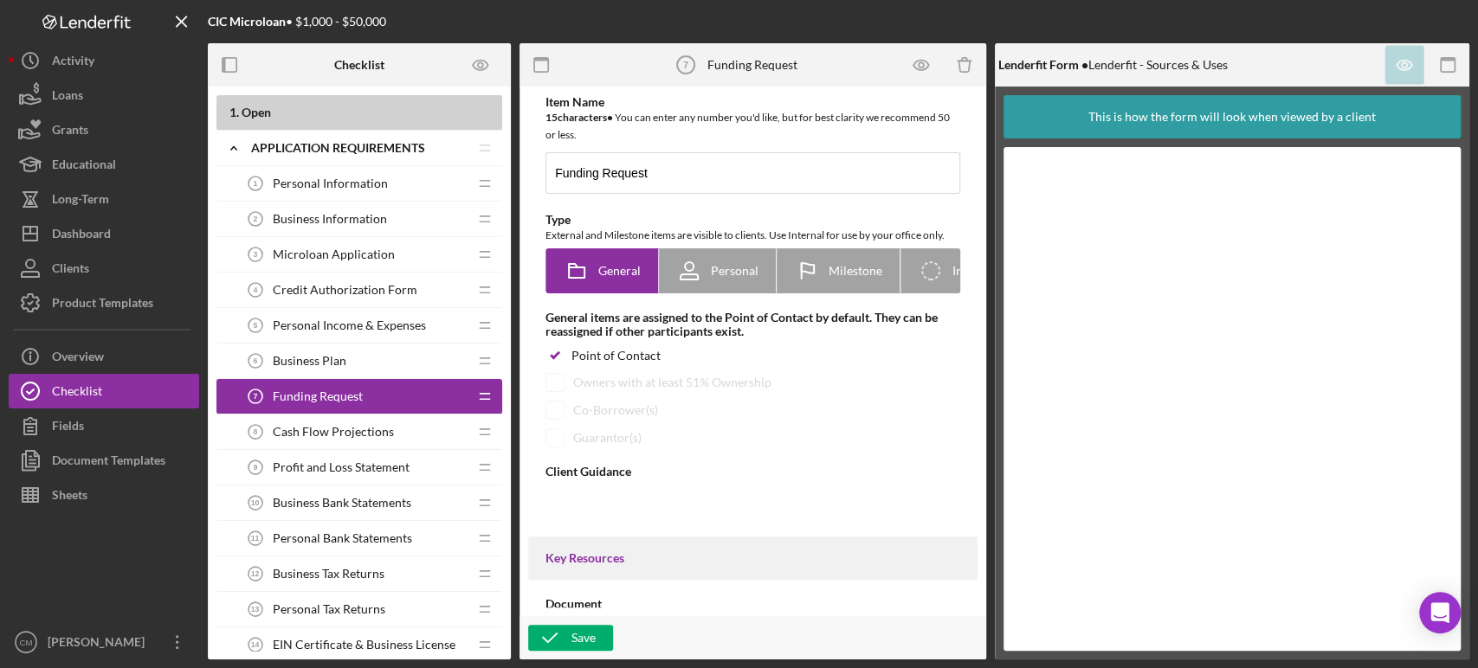
type textarea "<div> <div>Please fill out the uses of funds form or if you have your own sprea…"
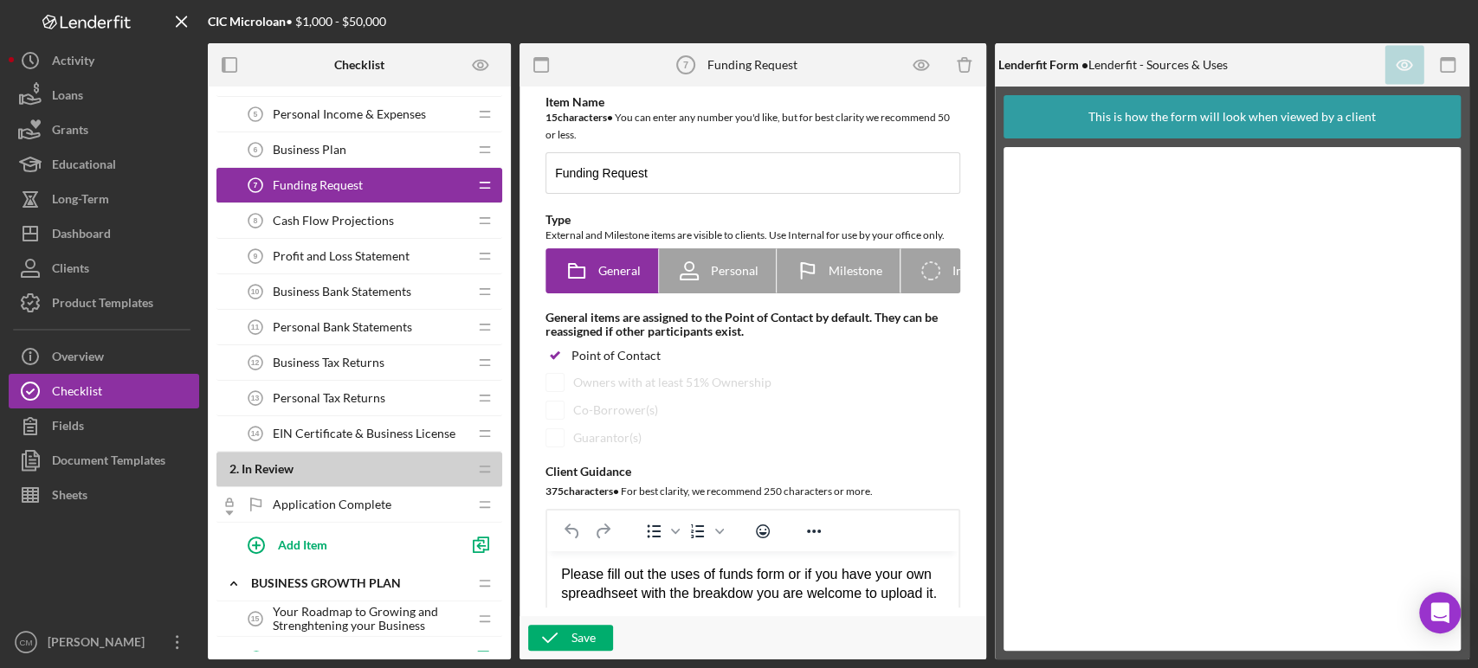
scroll to position [249, 0]
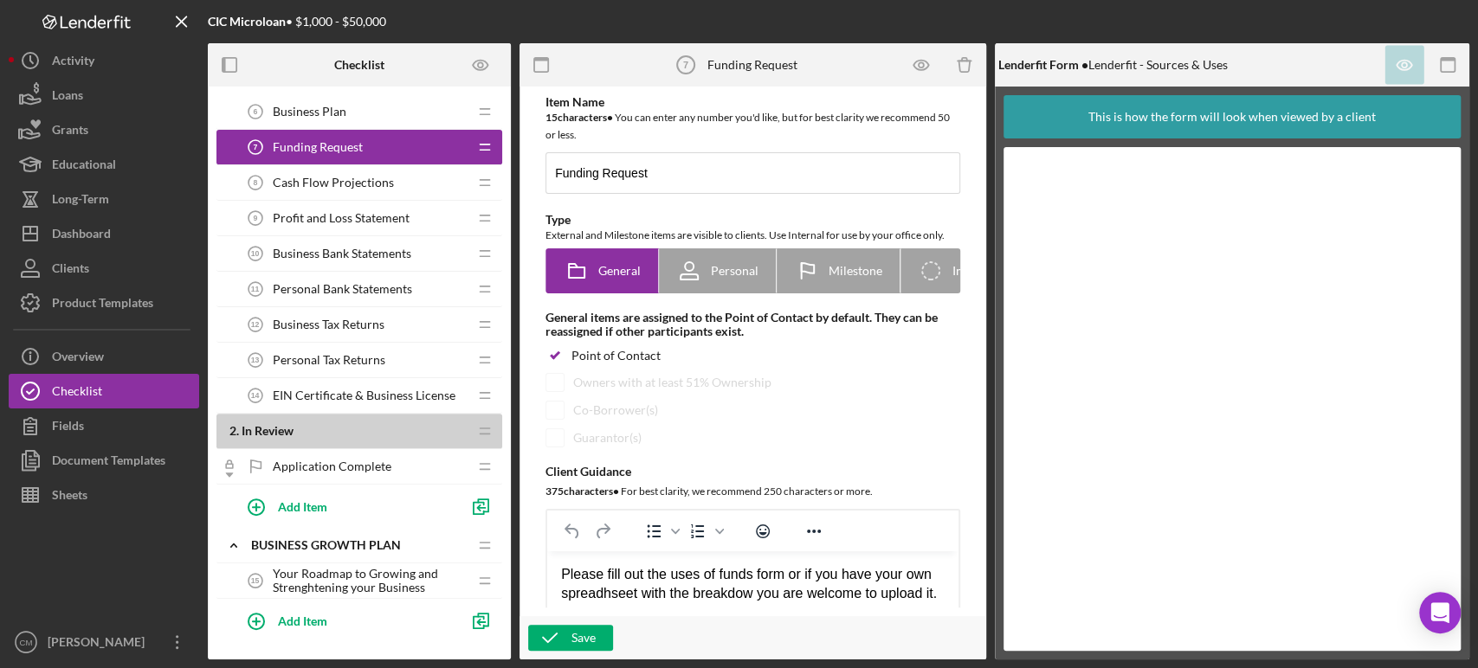
click at [342, 573] on span "Your Roadmap to Growing and Strenghtening your Business" at bounding box center [370, 581] width 195 height 28
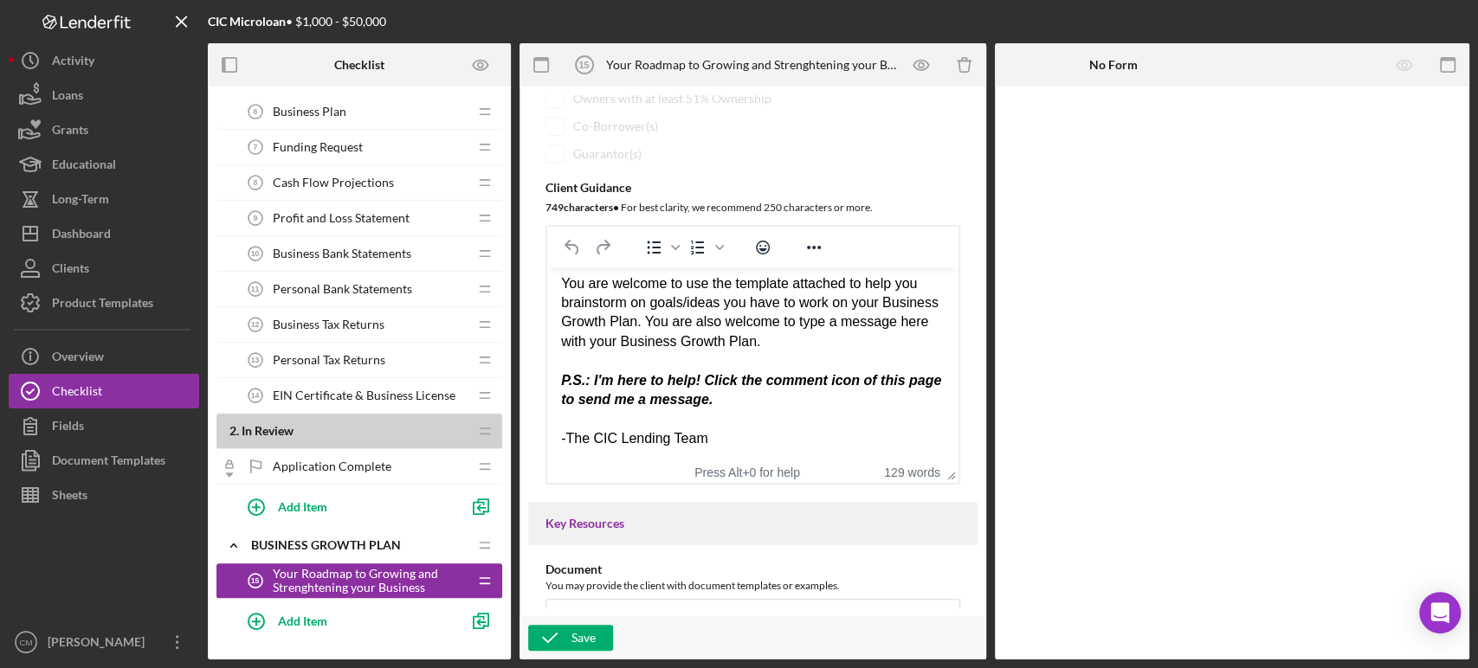
scroll to position [364, 0]
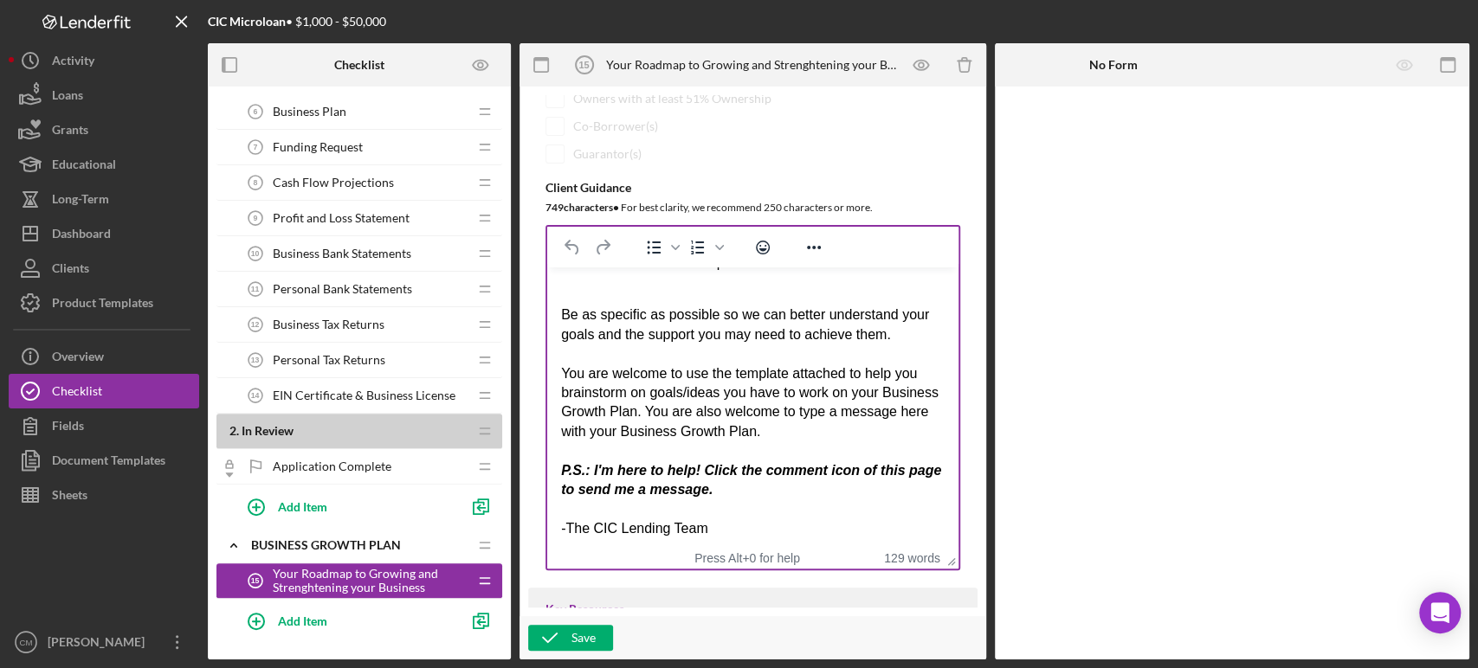
drag, startPoint x: 951, startPoint y: 480, endPoint x: 968, endPoint y: 571, distance: 92.4
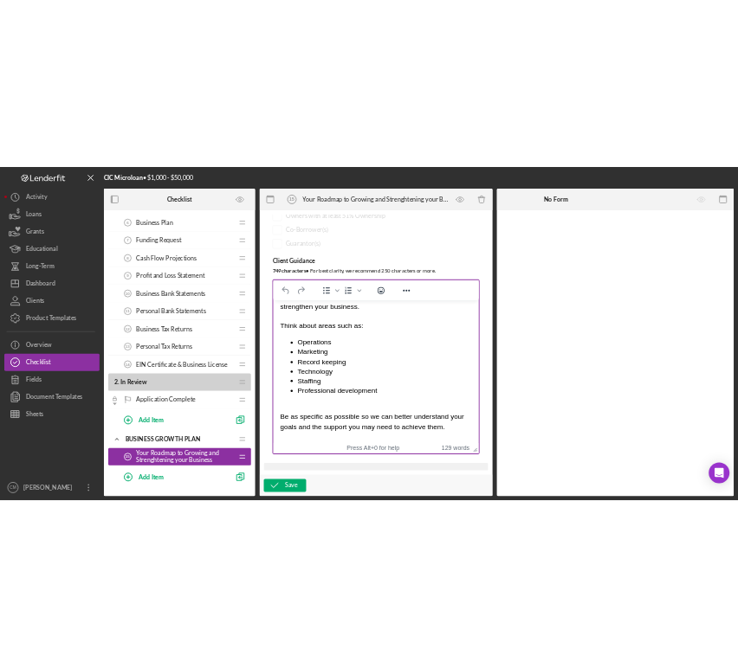
scroll to position [93, 0]
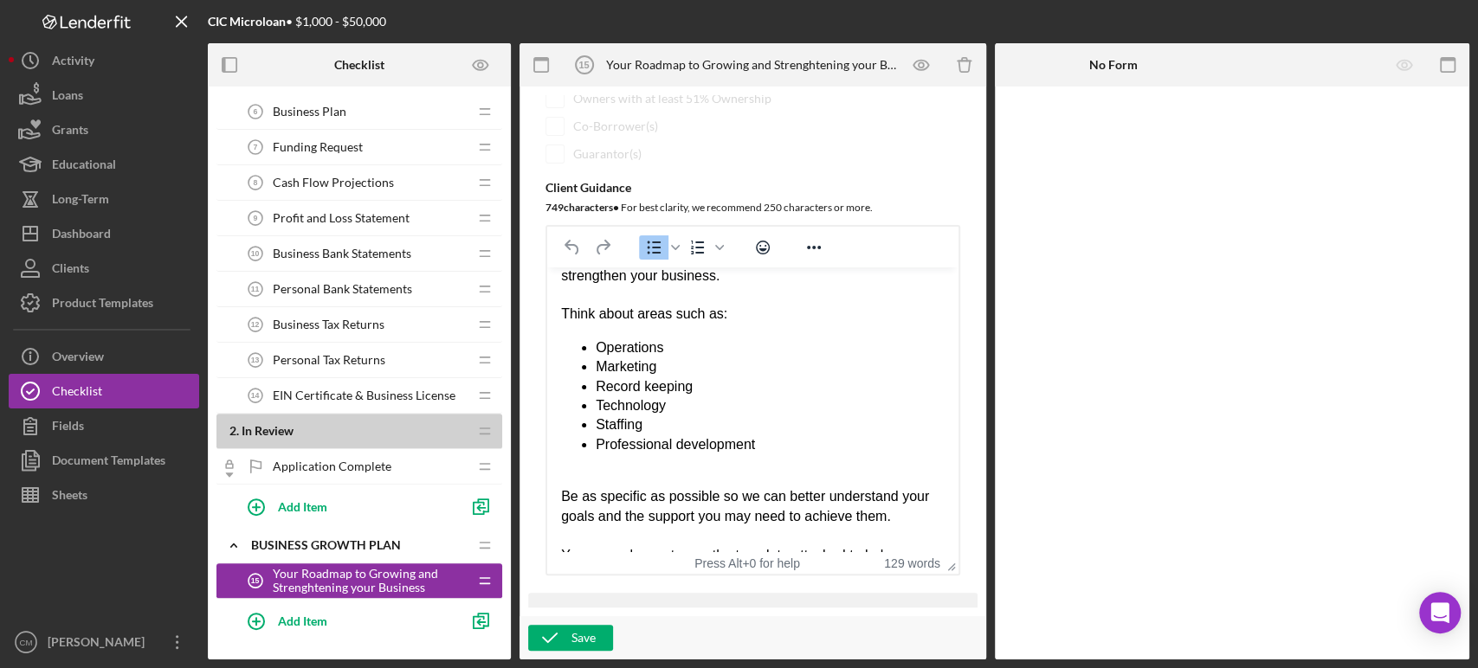
click at [814, 452] on li "Professional development" at bounding box center [770, 444] width 349 height 19
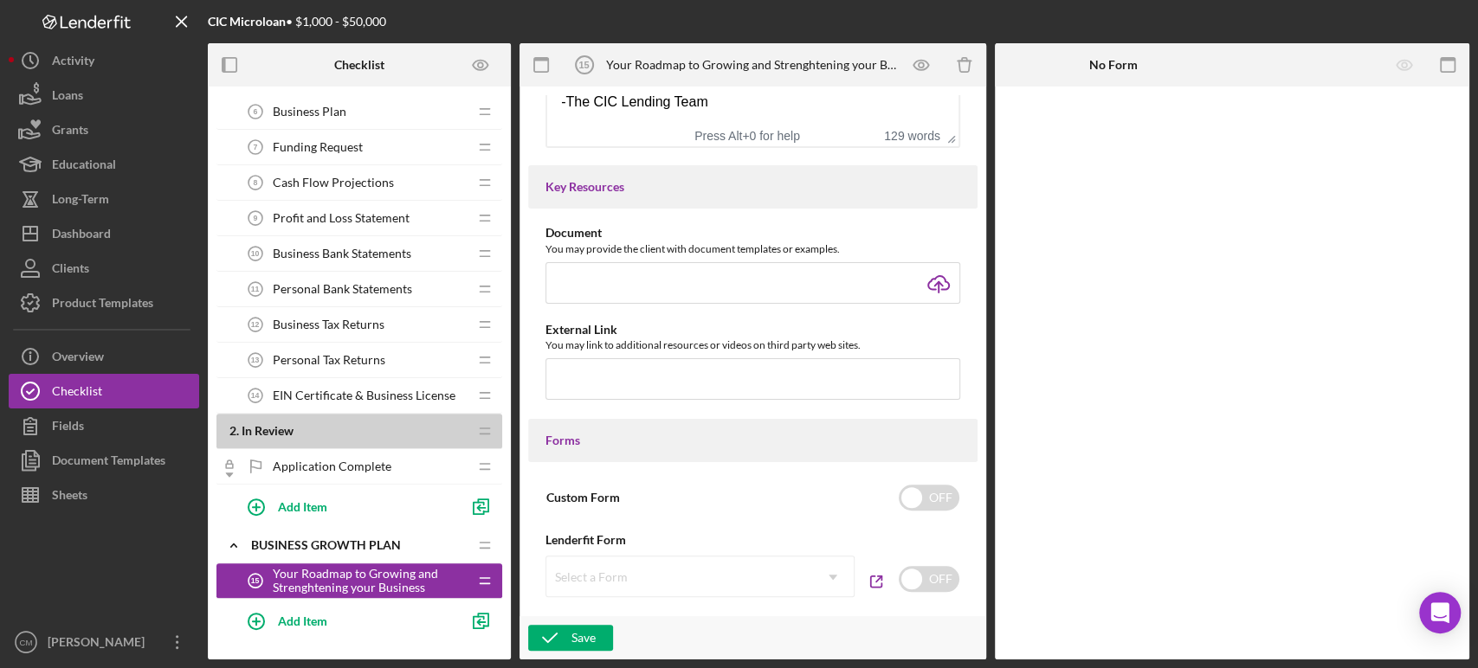
scroll to position [718, 0]
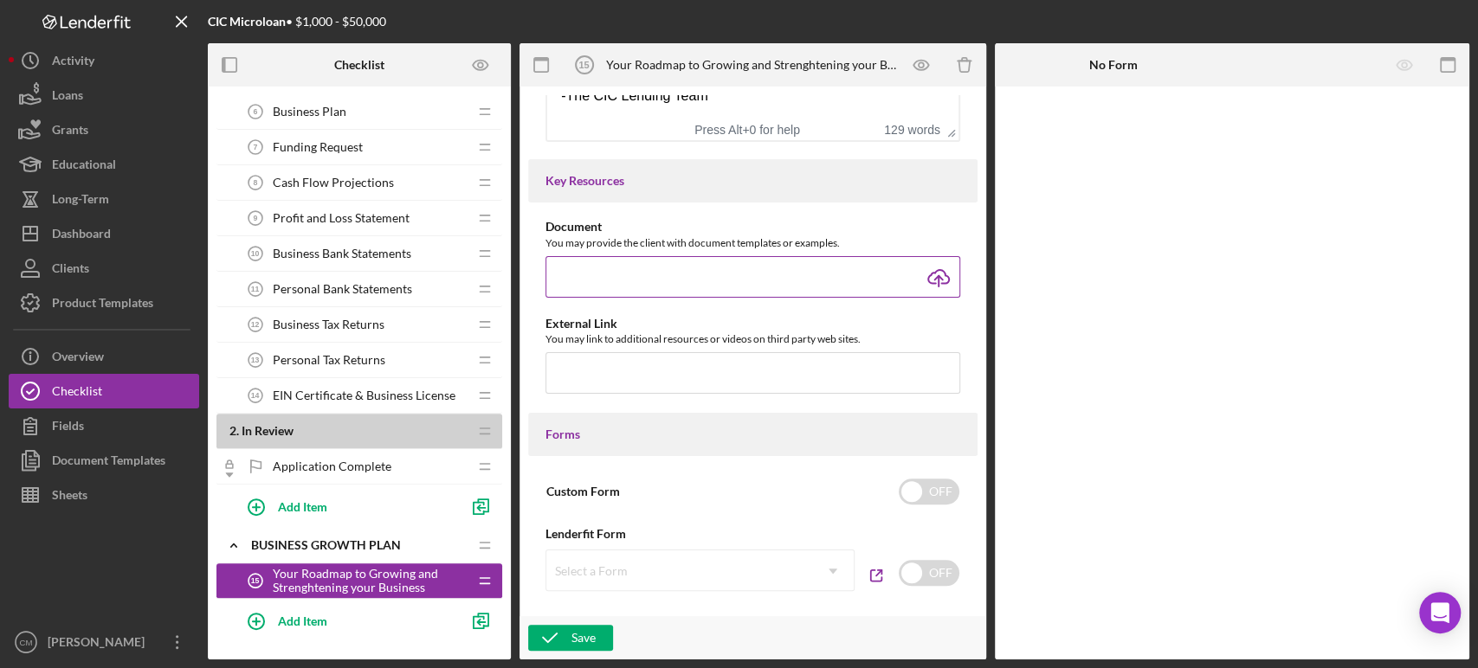
click at [931, 275] on input "file" at bounding box center [752, 277] width 415 height 42
type input "C:\fakepath\Business Growth Plan LF template.pdf"
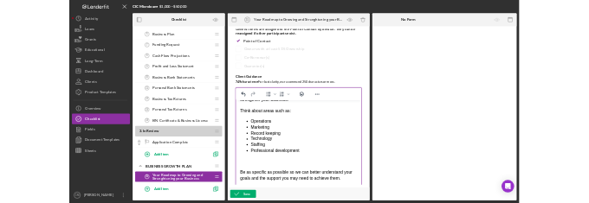
scroll to position [113, 0]
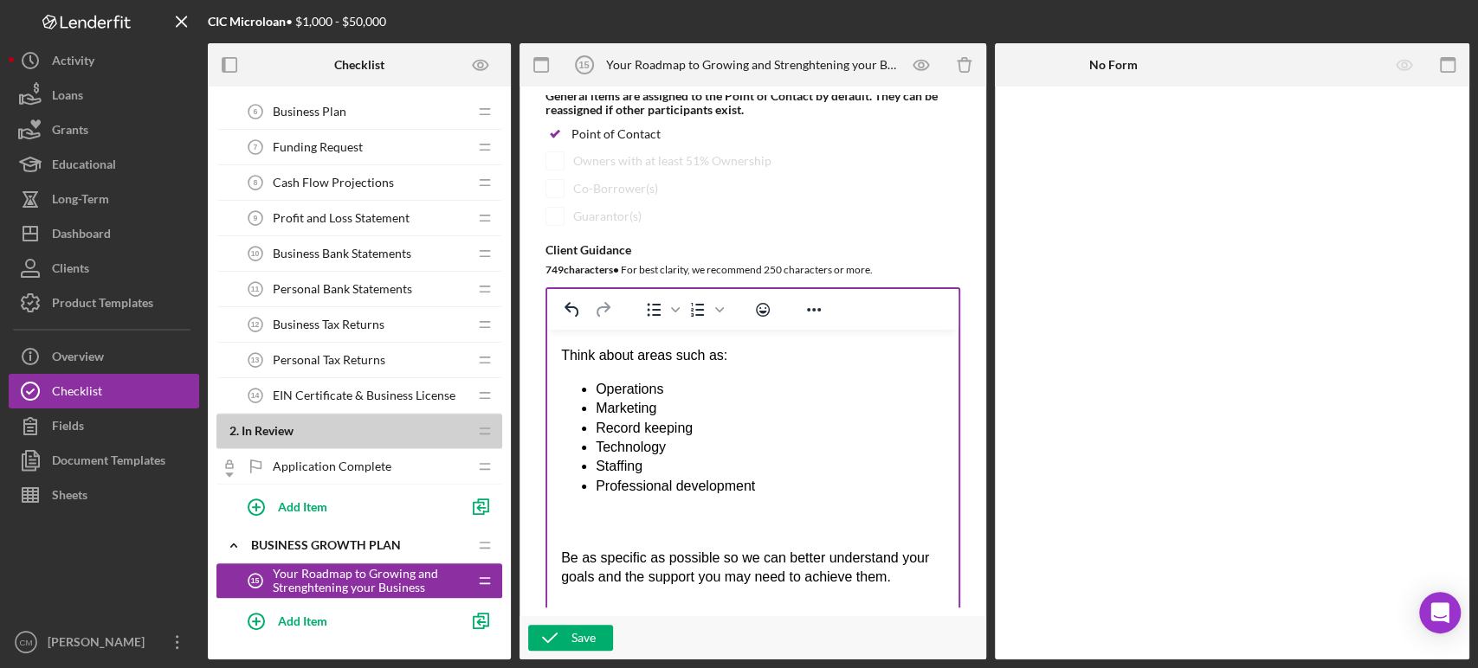
click at [585, 508] on div "Operations Marketing Record keeping Technology Staffing Professional developmen…" at bounding box center [753, 581] width 384 height 402
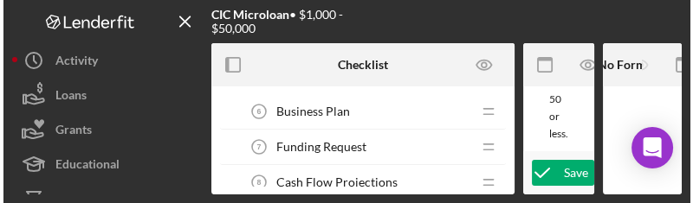
scroll to position [3796, 0]
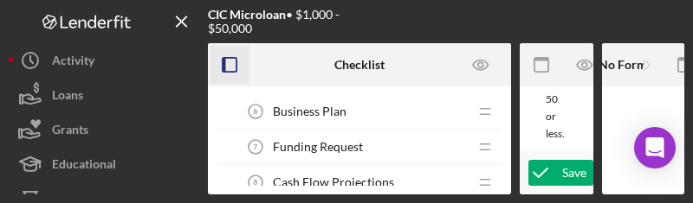
click at [219, 74] on icon "button" at bounding box center [229, 65] width 39 height 39
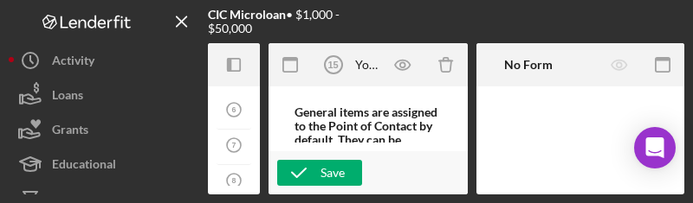
scroll to position [208, 0]
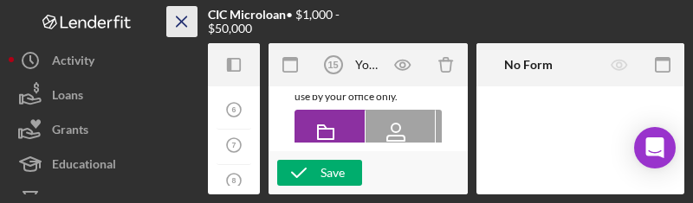
click at [183, 19] on line "button" at bounding box center [182, 21] width 10 height 10
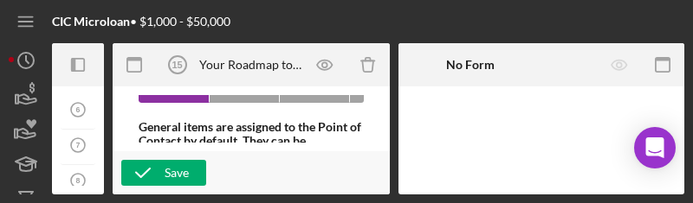
scroll to position [603, 0]
click at [125, 63] on icon "button" at bounding box center [134, 65] width 39 height 39
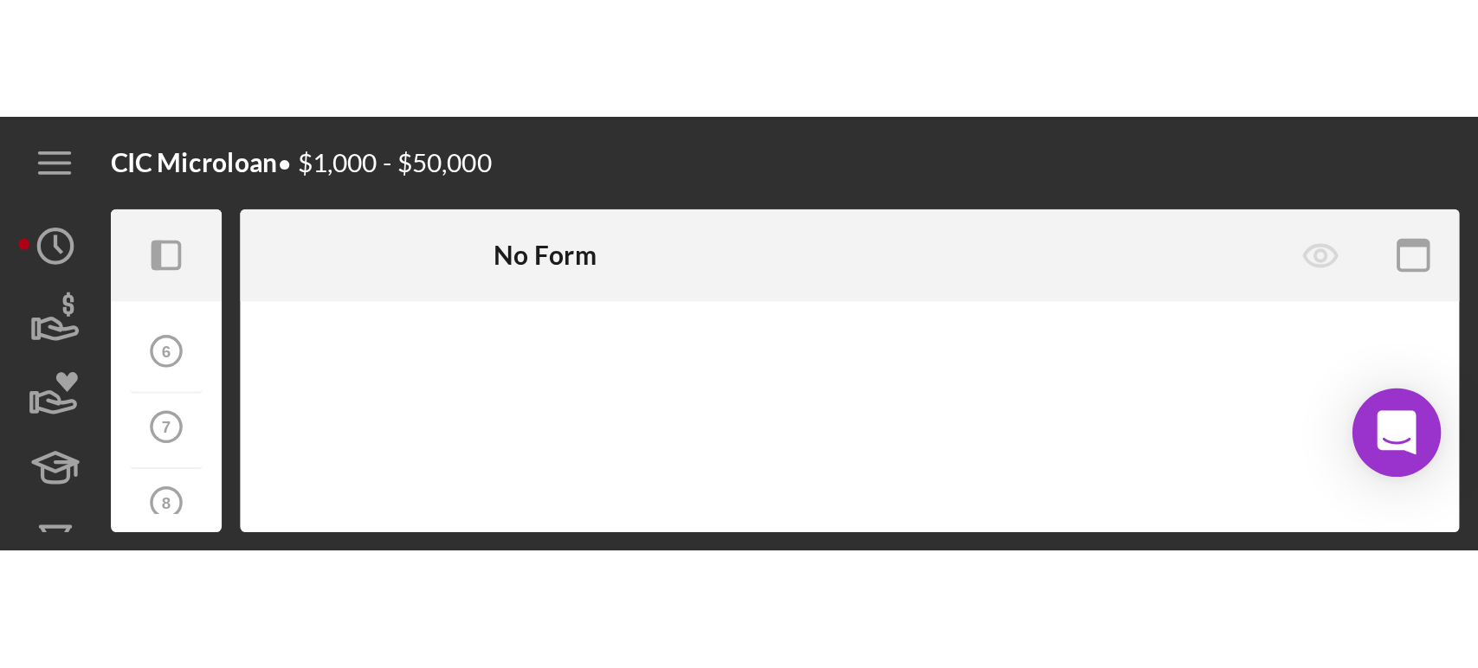
scroll to position [0, 0]
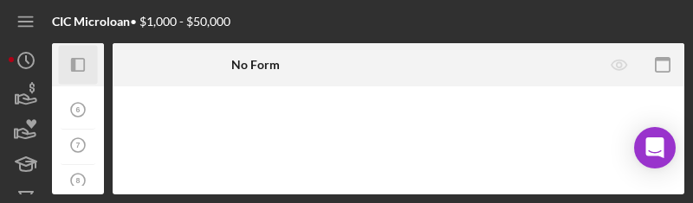
click at [76, 64] on icon "Icon/Panel Side Expand" at bounding box center [78, 65] width 39 height 39
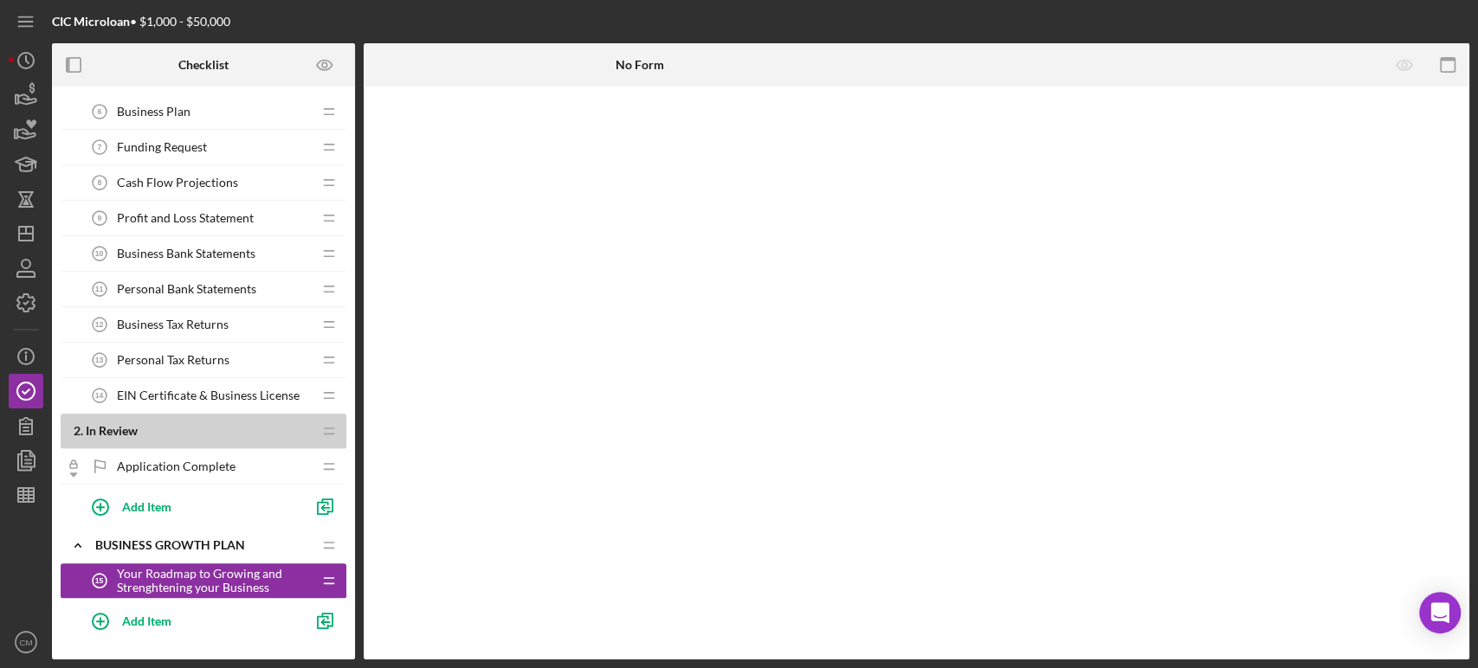
click at [203, 582] on span "Your Roadmap to Growing and Strenghtening your Business" at bounding box center [214, 581] width 195 height 28
click at [76, 59] on icon "button" at bounding box center [74, 65] width 39 height 39
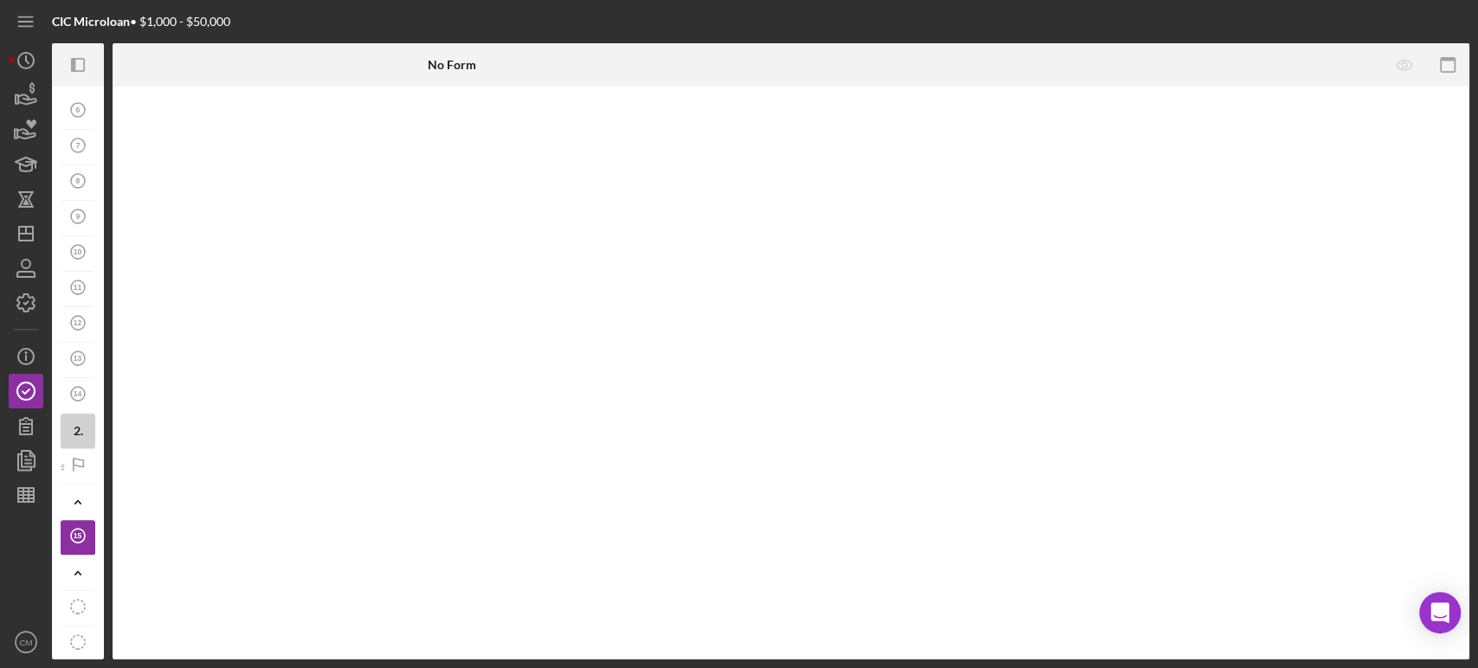
click at [76, 59] on icon "Icon/Panel Side Expand" at bounding box center [78, 65] width 39 height 39
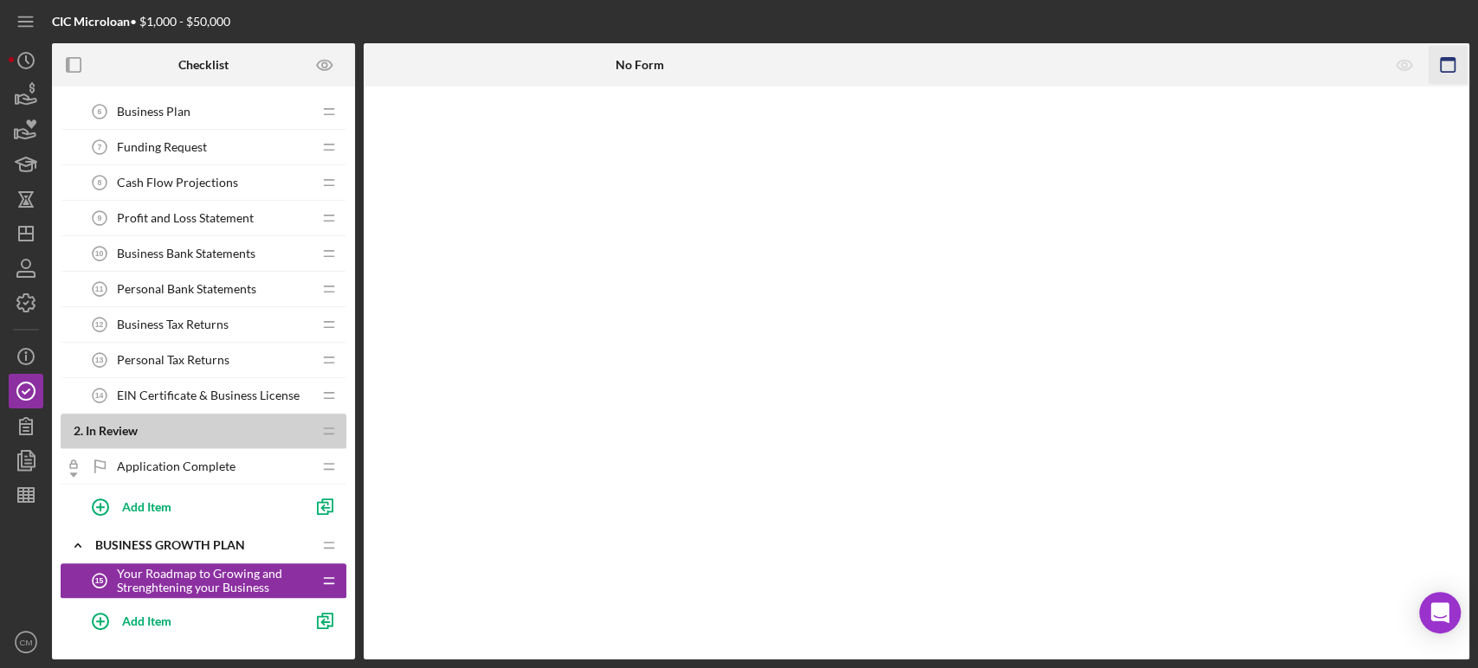
click at [1453, 61] on icon "button" at bounding box center [1447, 65] width 39 height 39
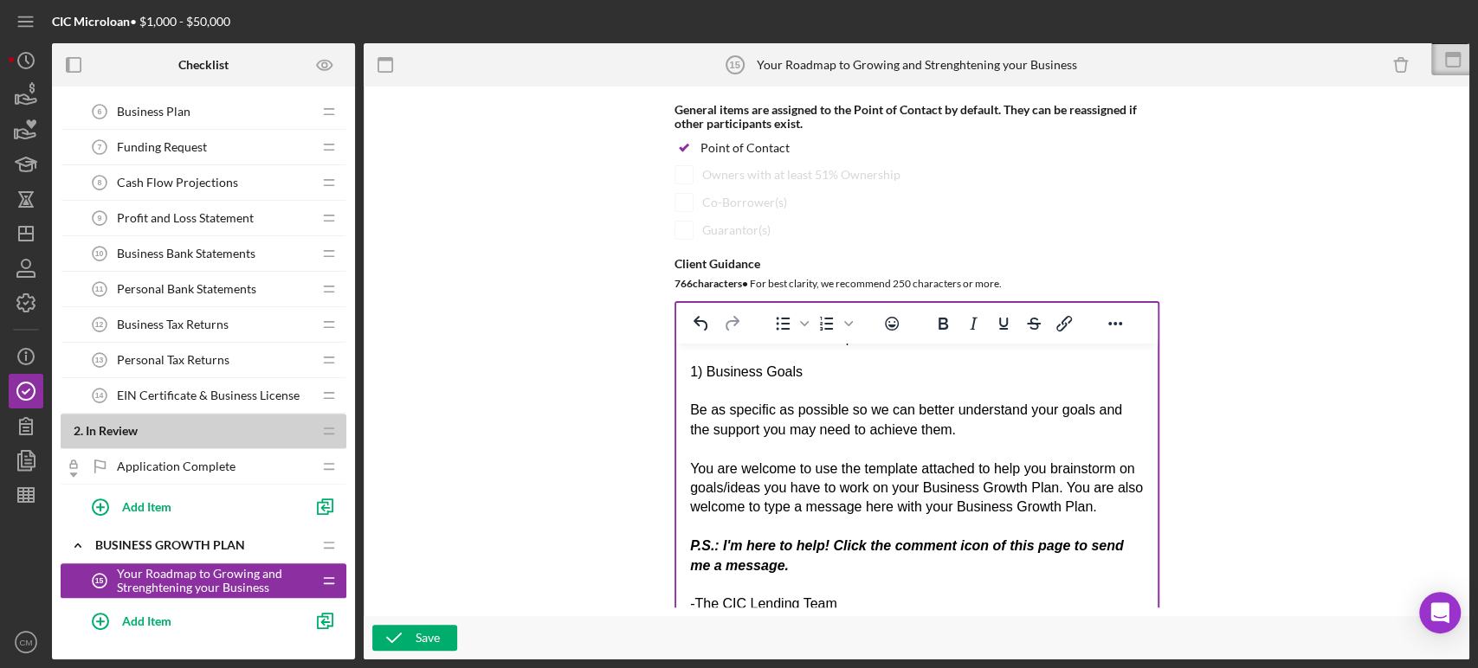
scroll to position [274, 0]
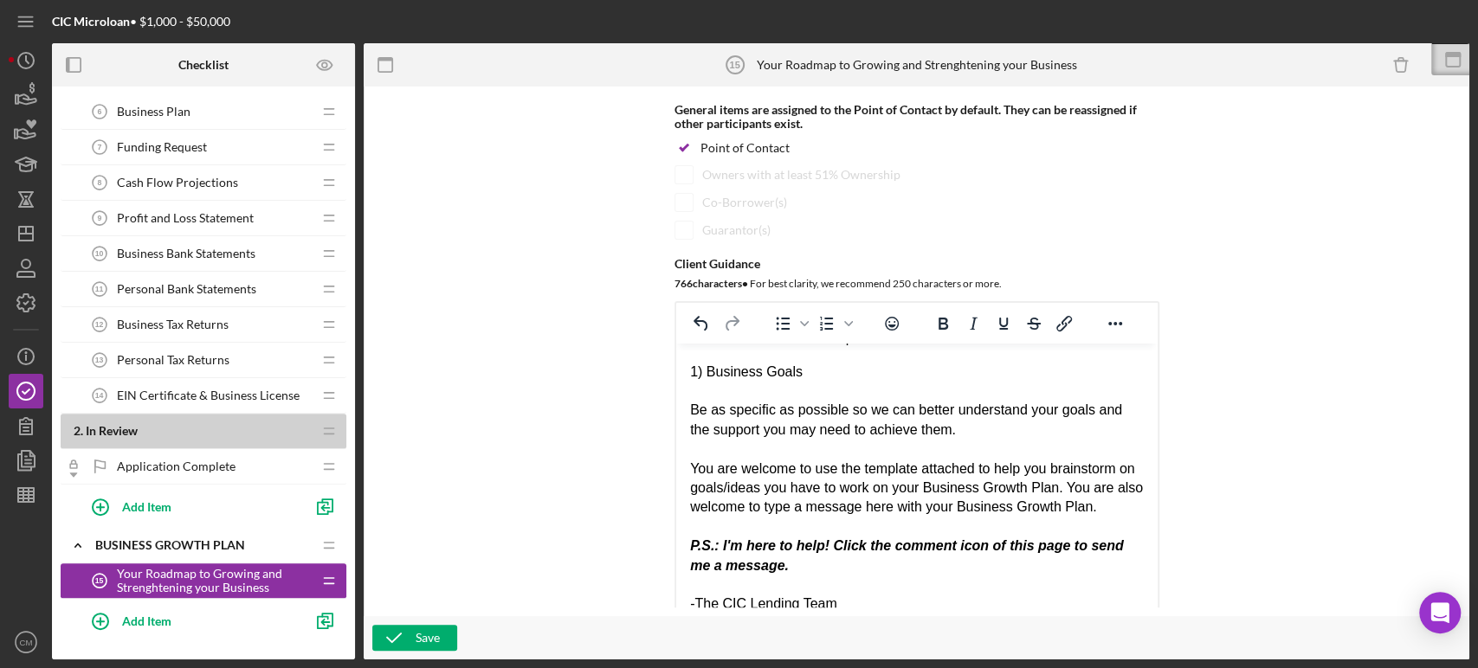
click at [613, 503] on div "Item Name 55 character s • You can enter any number you'd like, but for best cl…" at bounding box center [916, 351] width 1088 height 512
click at [821, 384] on div "Rich Text Area. Press ALT-0 for help." at bounding box center [916, 391] width 454 height 19
click at [821, 375] on div "1) Business Goals" at bounding box center [916, 372] width 454 height 19
click at [634, 447] on div "Item Name 55 character s • You can enter any number you'd like, but for best cl…" at bounding box center [916, 351] width 1088 height 512
click at [1007, 377] on div "1) Business Goals: What do you want your busines" at bounding box center [916, 372] width 454 height 19
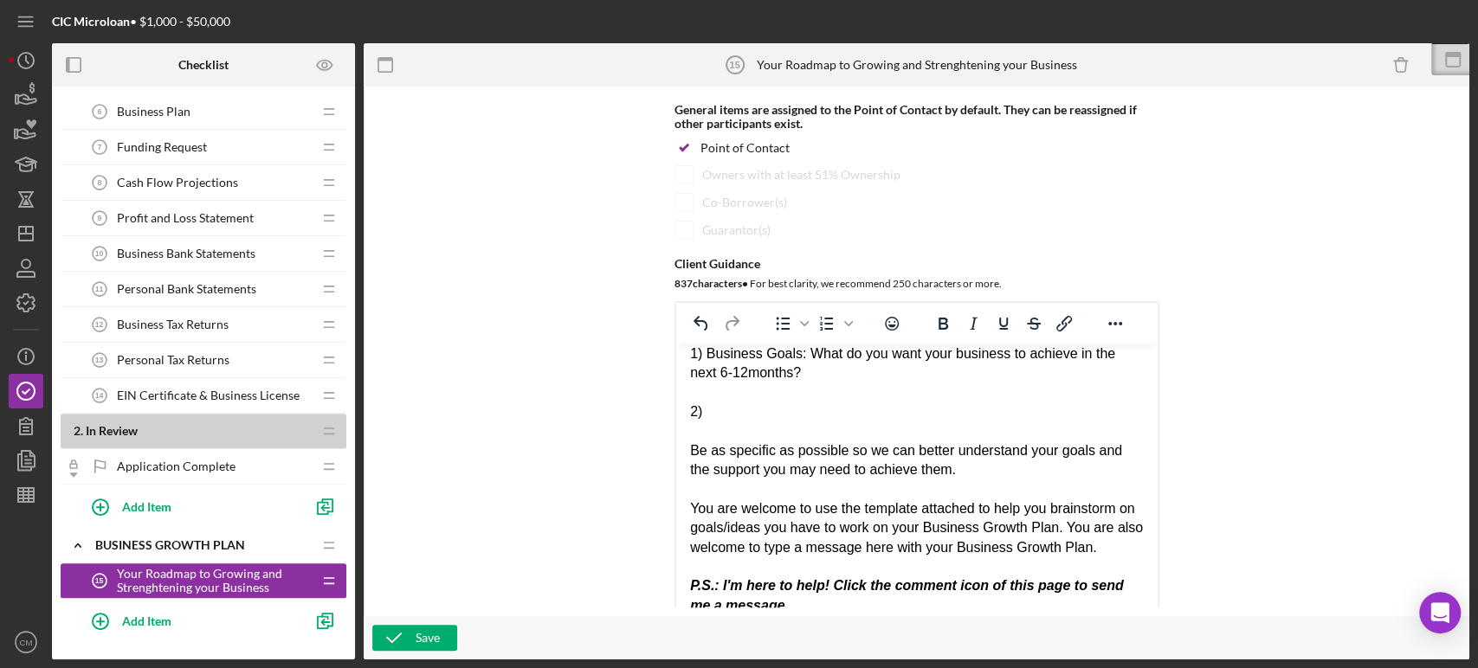
click at [716, 422] on div "2)" at bounding box center [916, 412] width 454 height 19
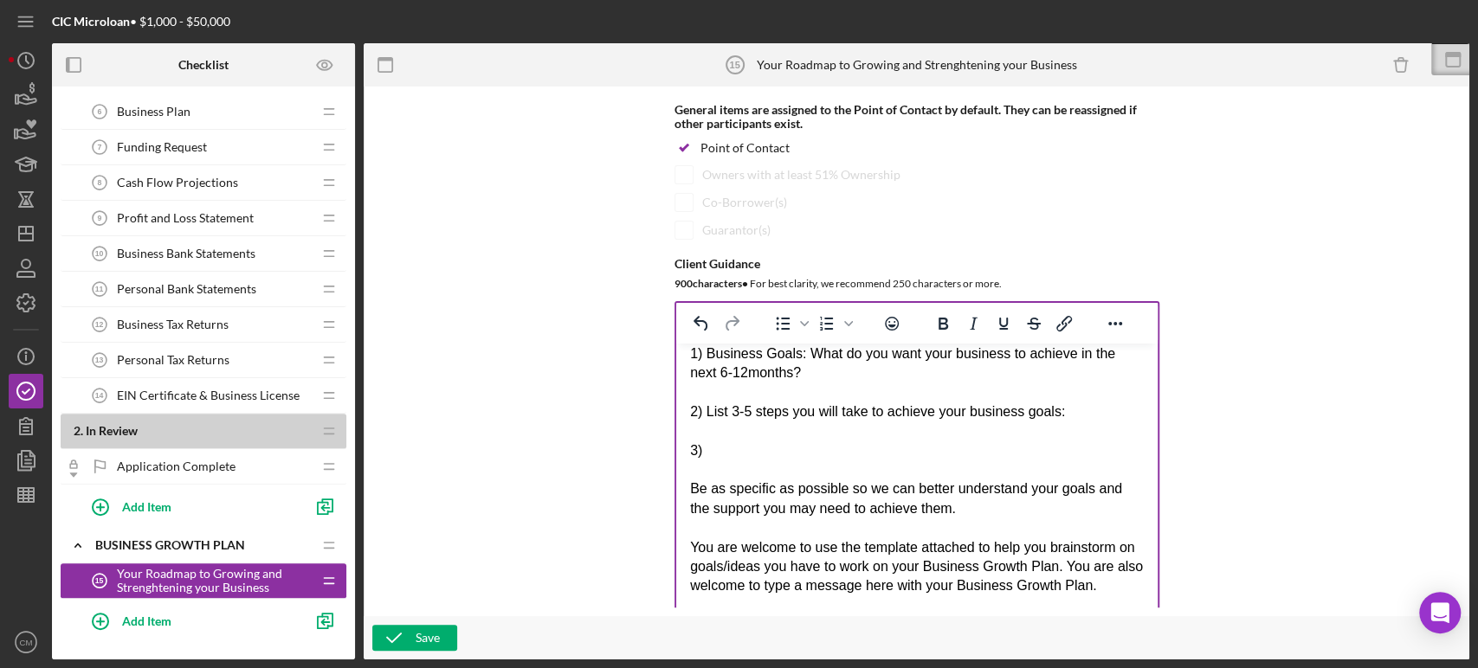
drag, startPoint x: 1258, startPoint y: 817, endPoint x: 747, endPoint y: 471, distance: 617.1
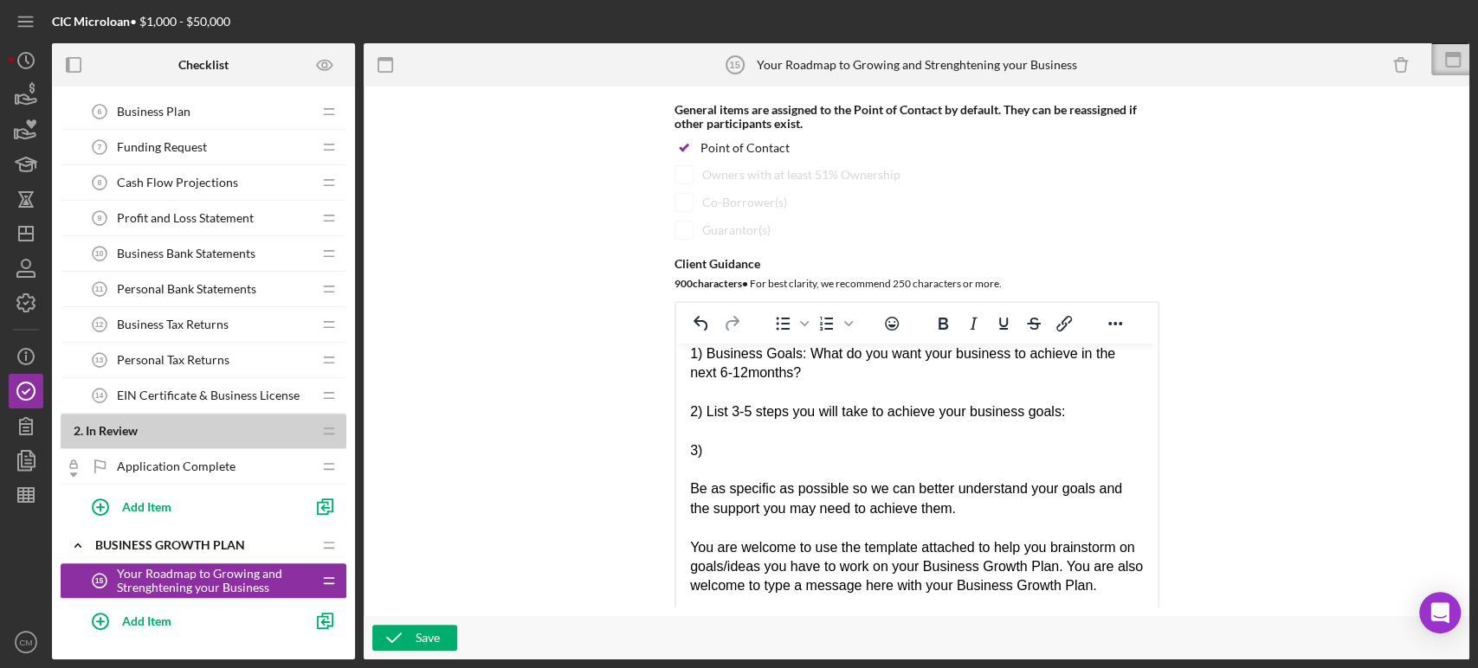
click at [747, 461] on div "3)" at bounding box center [916, 451] width 454 height 19
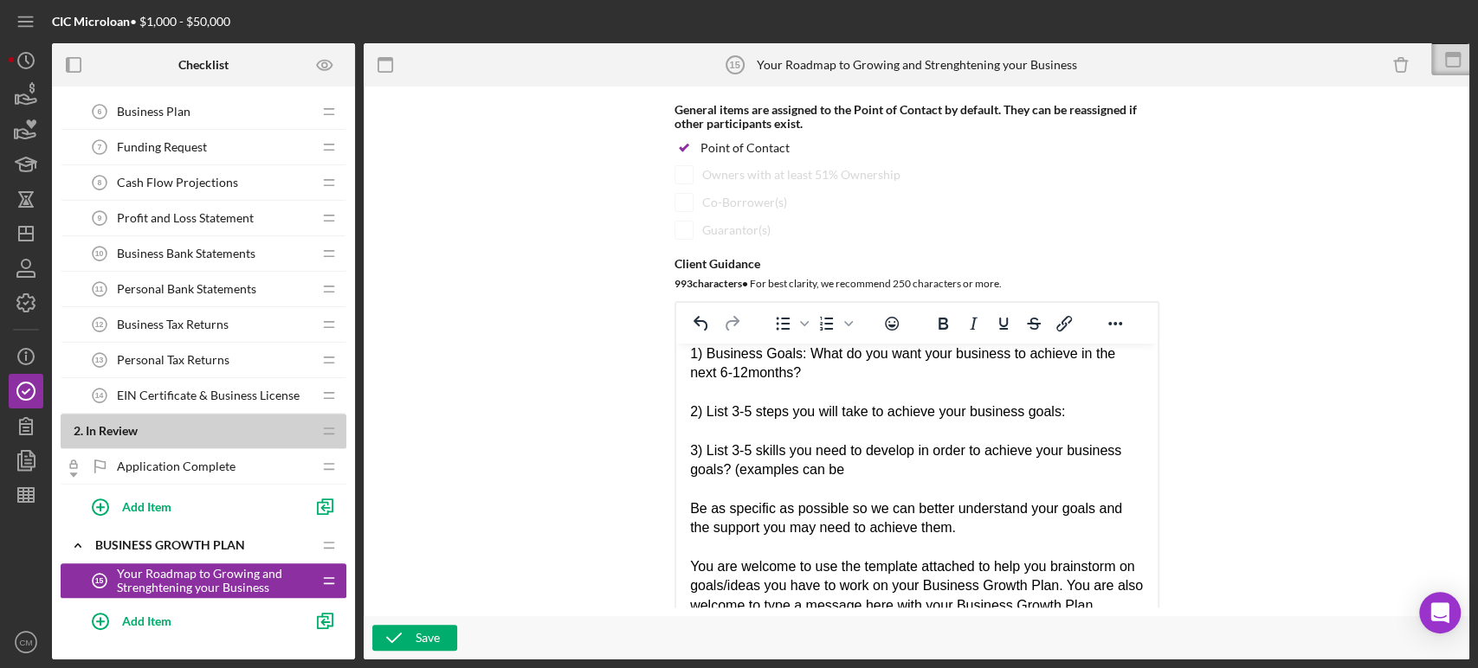
click at [576, 227] on div "Item Name 55 character s • You can enter any number you'd like, but for best cl…" at bounding box center [916, 143] width 955 height 512
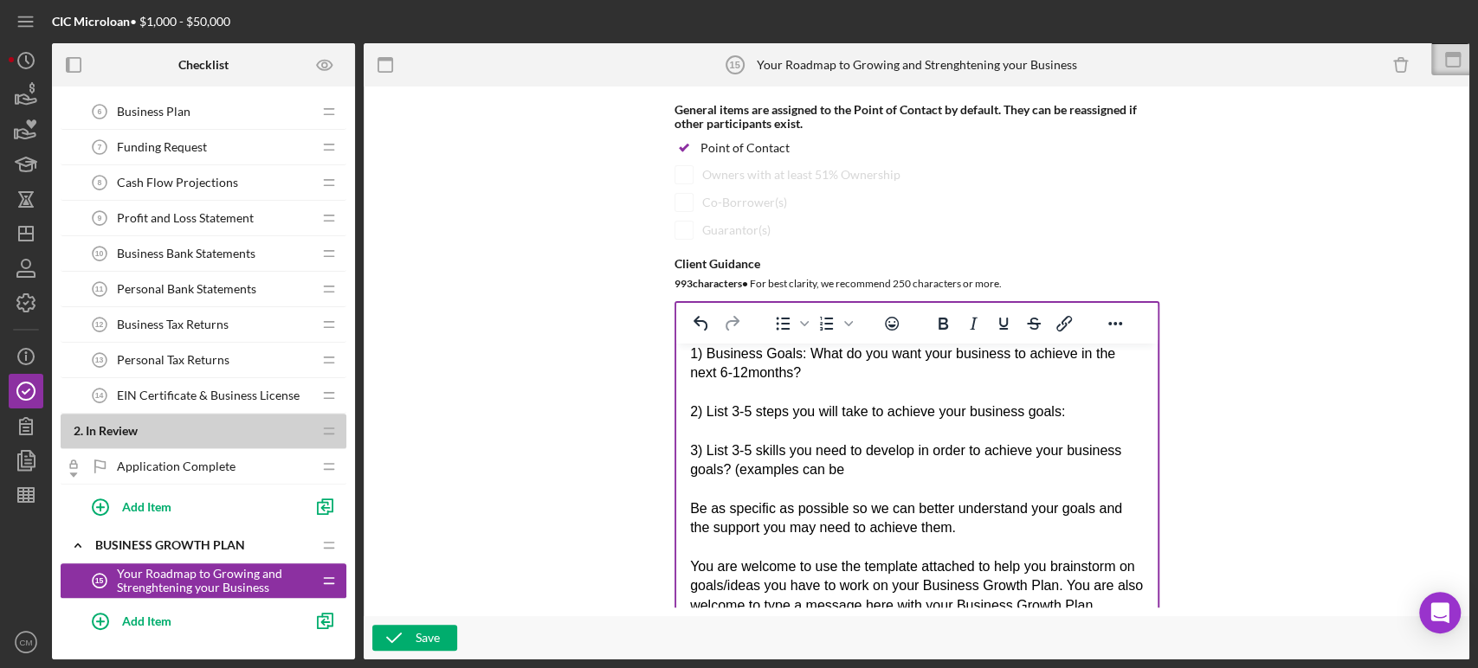
click at [863, 480] on div "3) List 3-5 skills you need to develop in order to achieve your business goals?…" at bounding box center [916, 461] width 454 height 39
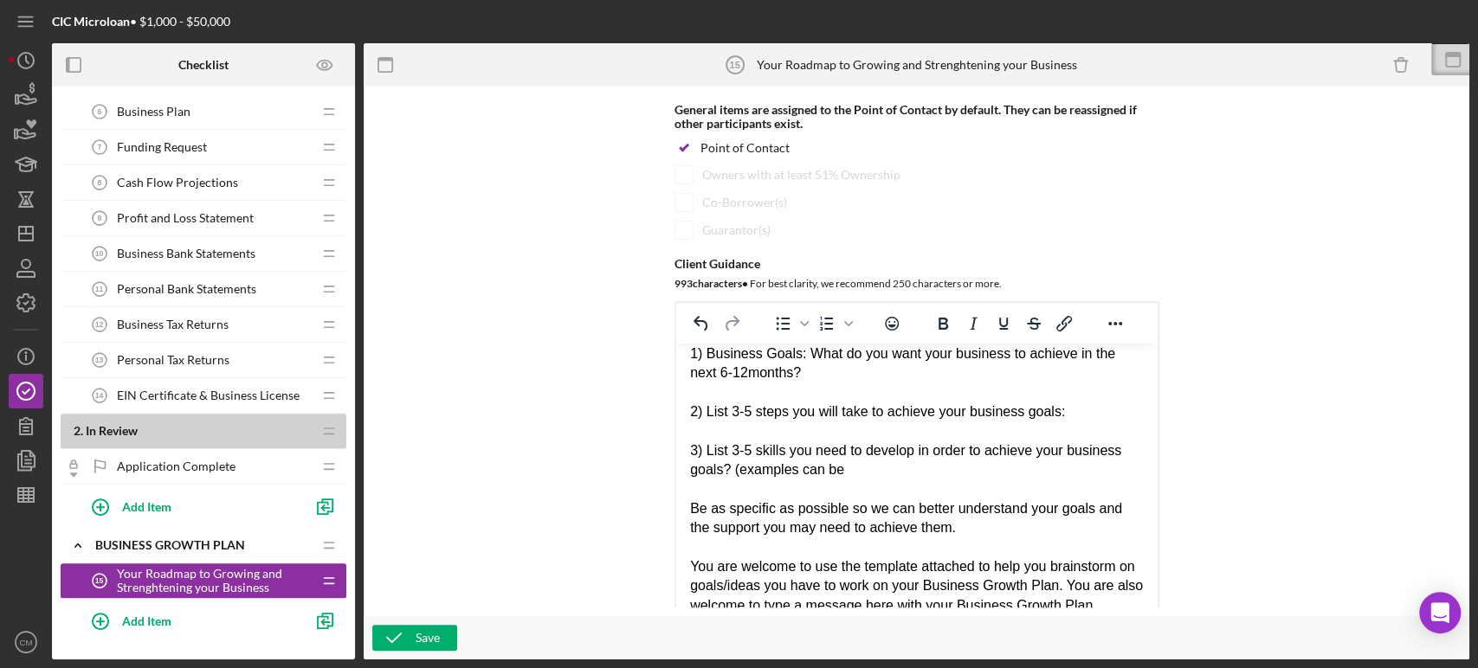
click at [738, 480] on div "3) List 3-5 skills you need to develop in order to achieve your business goals?…" at bounding box center [916, 461] width 454 height 39
click at [893, 480] on div "3) List 3-5 skills you need to develop in order to achieve your business goals?…" at bounding box center [916, 461] width 454 height 39
click at [627, 552] on div "Item Name 55 character s • You can enter any number you'd like, but for best cl…" at bounding box center [916, 351] width 1088 height 512
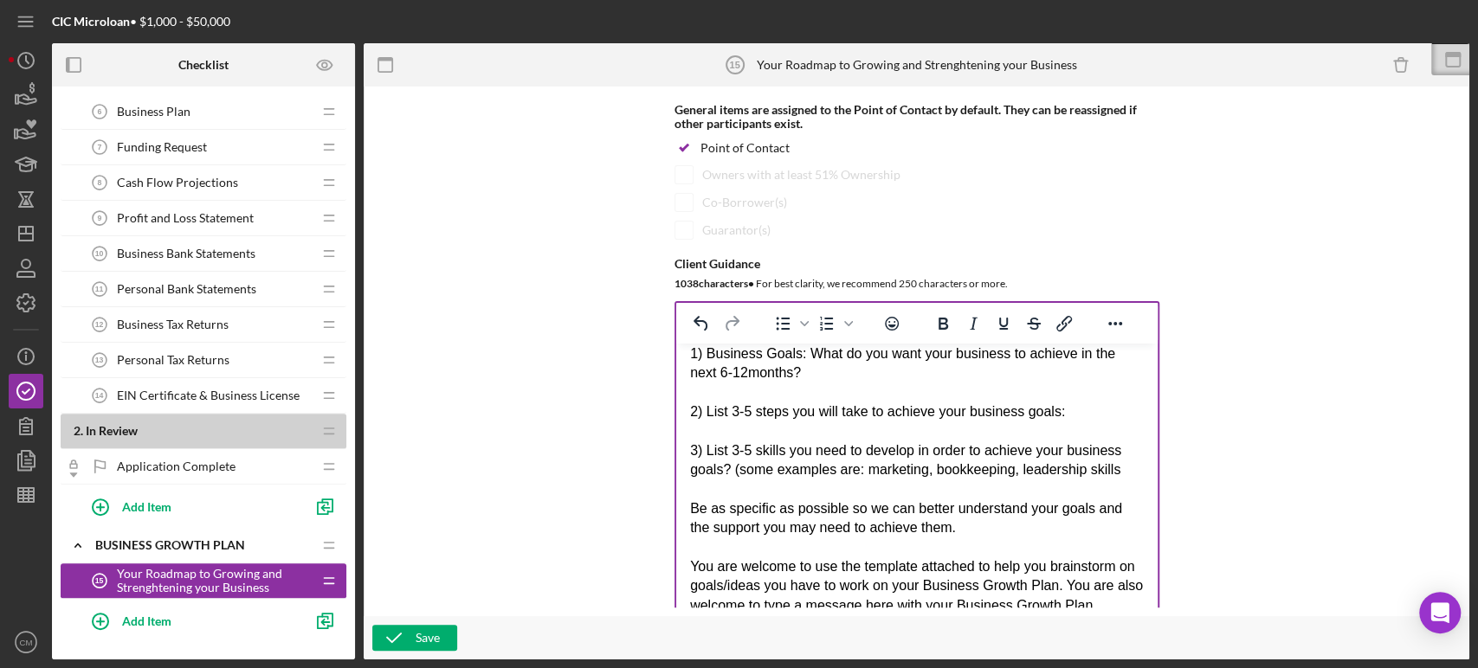
click at [1127, 480] on div "3) List 3-5 skills you need to develop in order to achieve your business goals?…" at bounding box center [916, 461] width 454 height 39
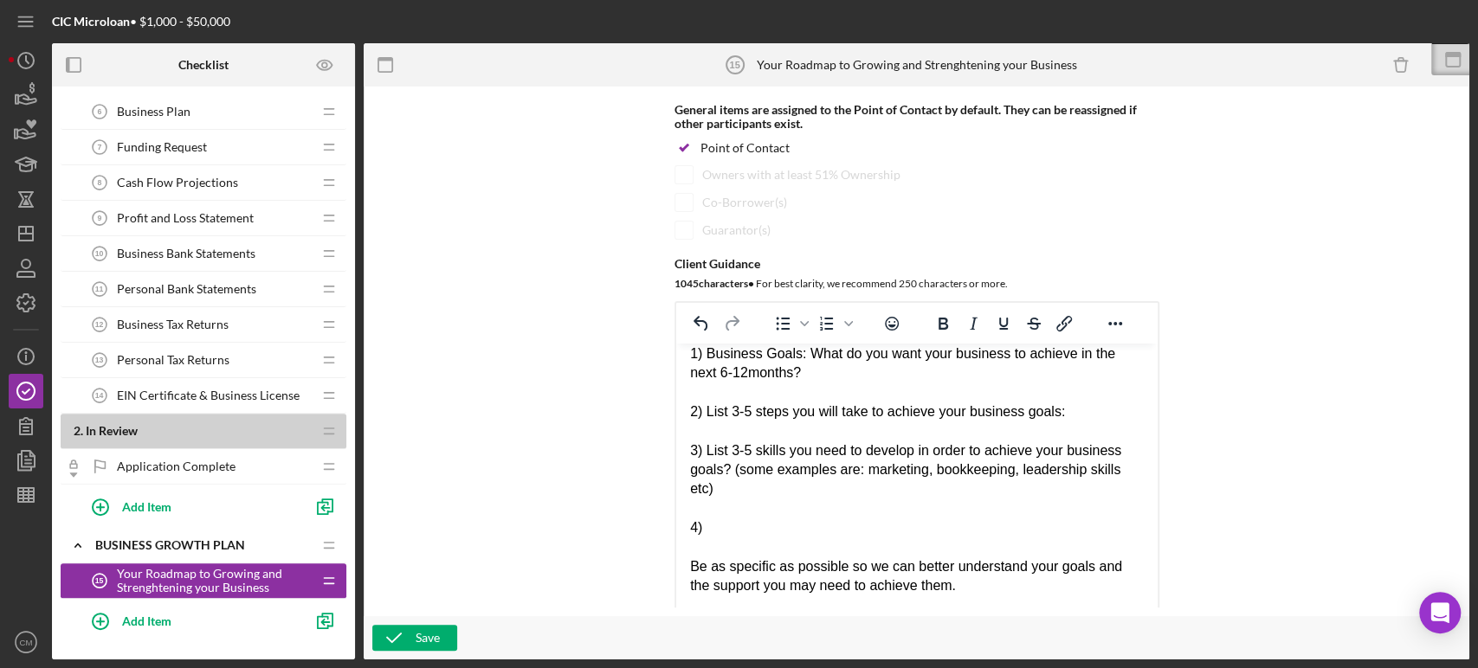
click at [719, 538] on div "4)" at bounding box center [916, 528] width 454 height 19
click at [719, 538] on div "4) Lisyot 3-5 resources or support" at bounding box center [916, 528] width 454 height 19
click at [951, 558] on div "Rich Text Area. Press ALT-0 for help." at bounding box center [916, 547] width 454 height 19
click at [948, 538] on div "4) List 3-5 resources or support" at bounding box center [916, 528] width 454 height 19
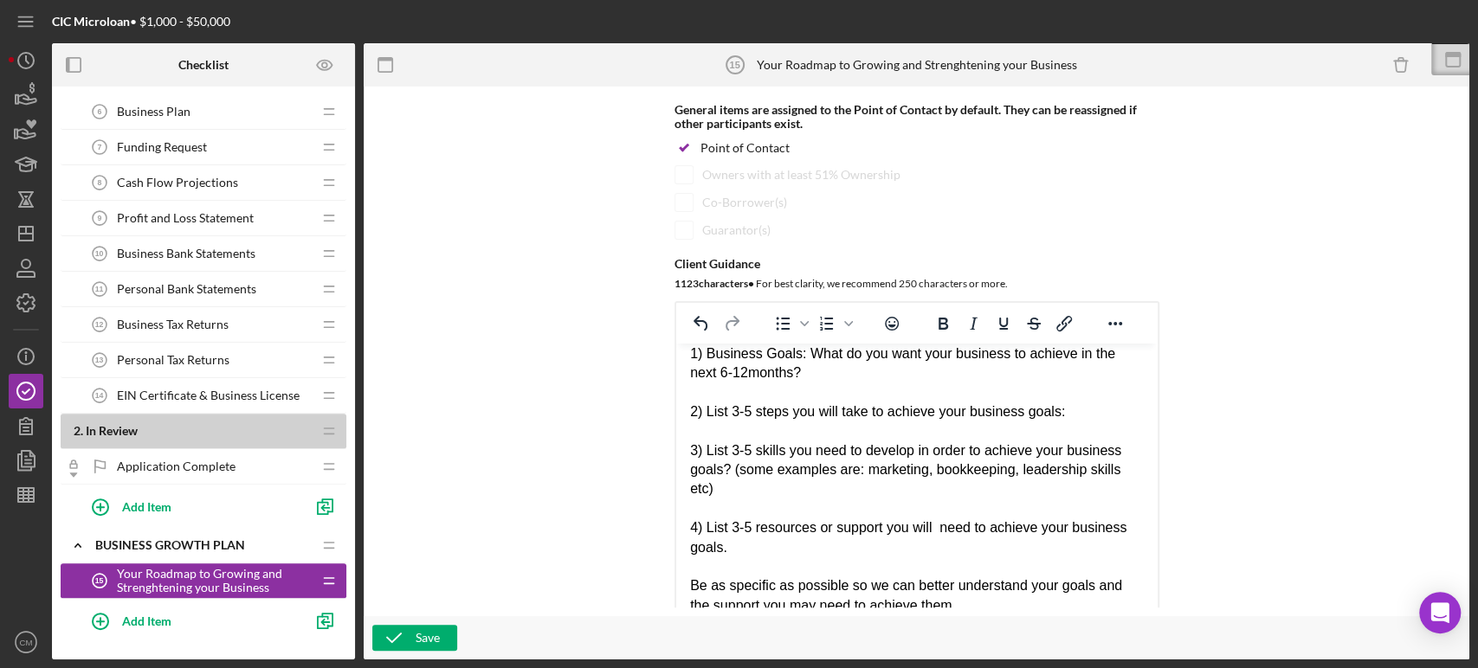
click at [731, 493] on div "3) List 3-5 skills you need to develop in order to achieve your business goals?…" at bounding box center [916, 471] width 454 height 58
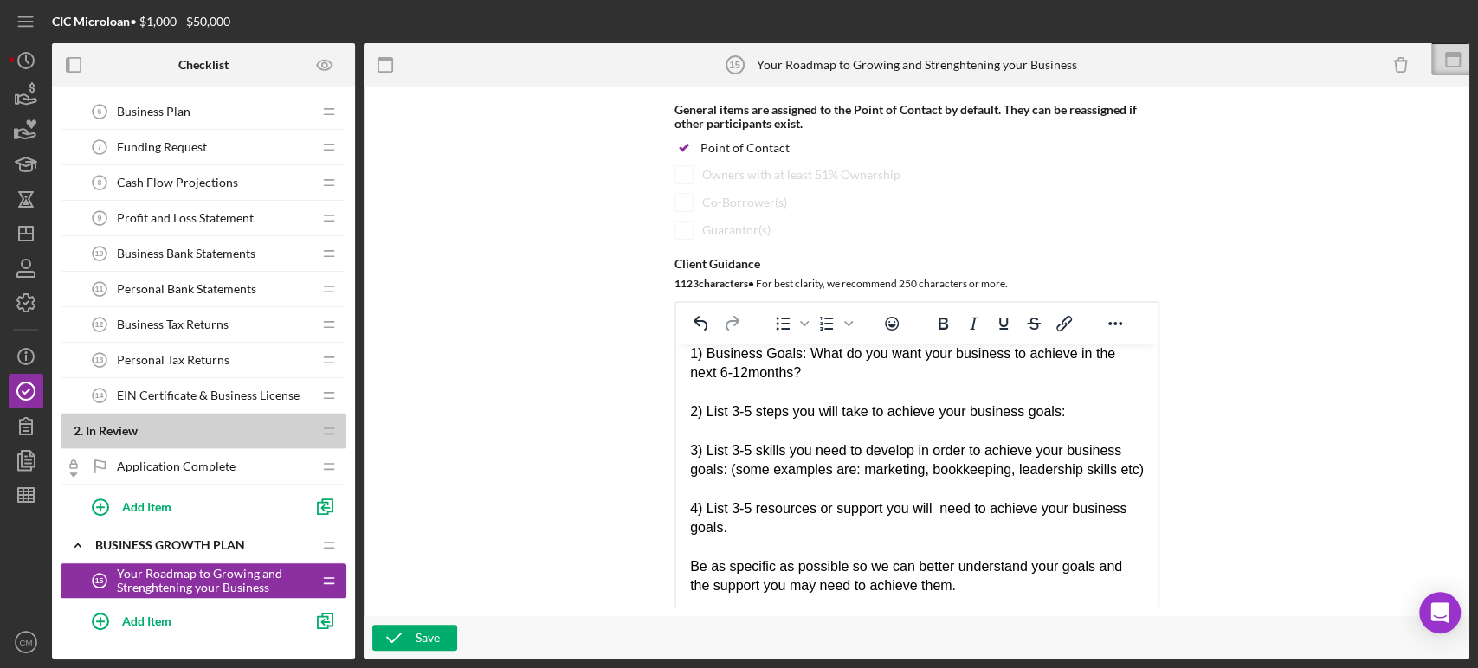
click at [734, 538] on div "4) List 3-5 resources or support you will need to achieve your business goals." at bounding box center [916, 519] width 454 height 39
click at [592, 432] on div "Item Name 55 character s • You can enter any number you'd like, but for best cl…" at bounding box center [916, 351] width 1088 height 512
click at [825, 558] on div "Rich Text Area. Press ALT-0 for help." at bounding box center [916, 547] width 454 height 19
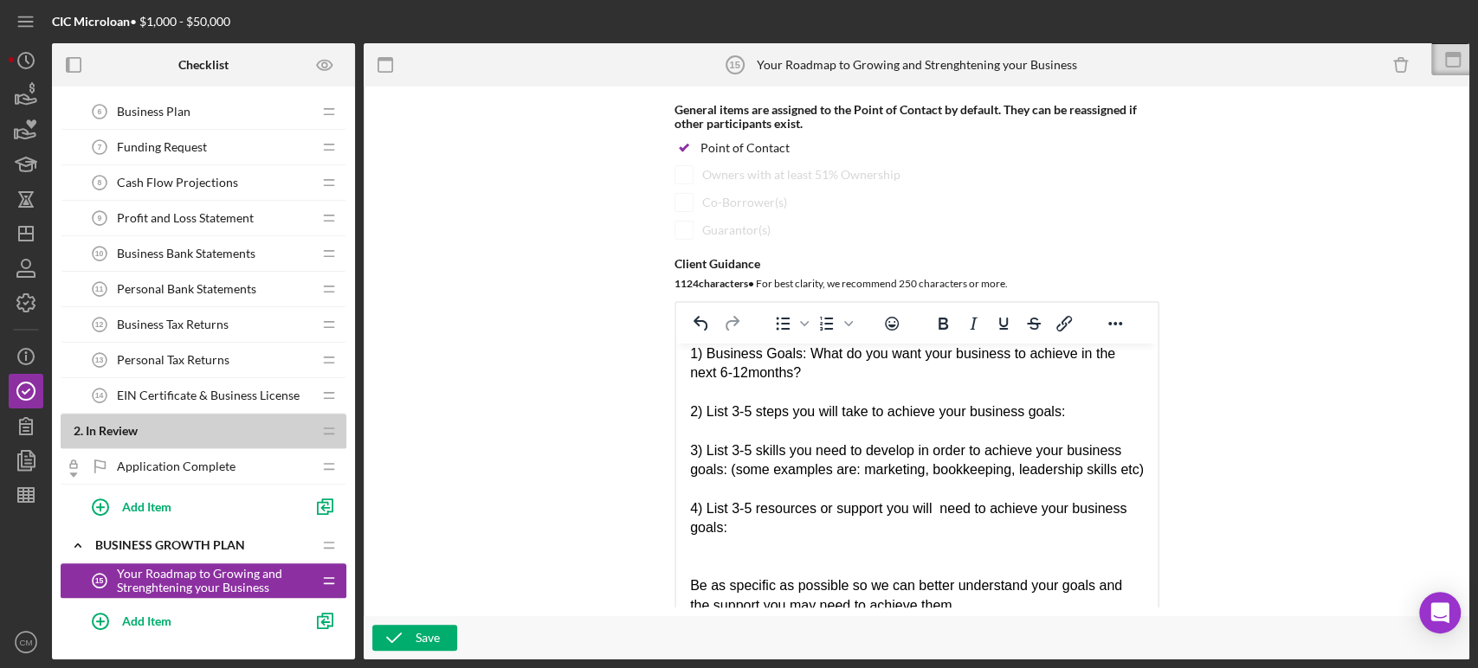
scroll to position [214, 0]
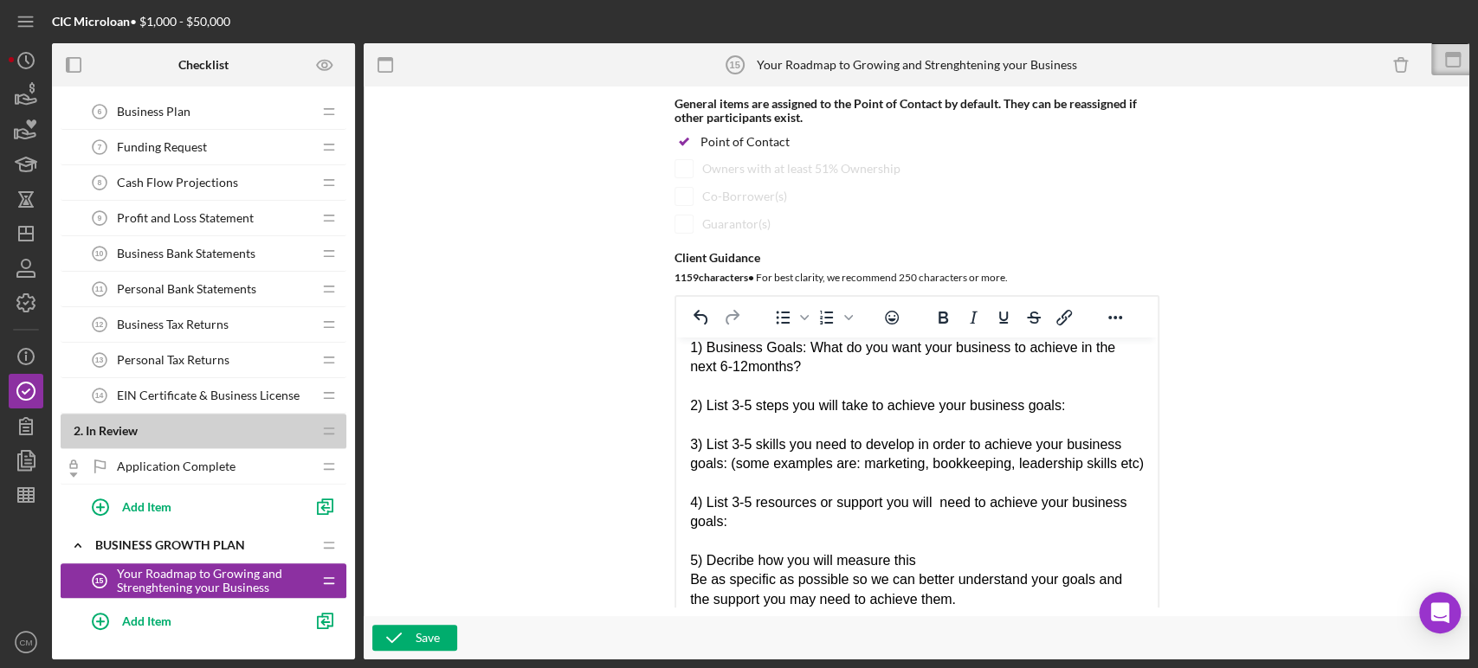
click at [576, 485] on div "Item Name 55 character s • You can enter any number you'd like, but for best cl…" at bounding box center [916, 351] width 1088 height 512
click at [931, 570] on div "5) Decribe how you will measure this" at bounding box center [916, 560] width 454 height 19
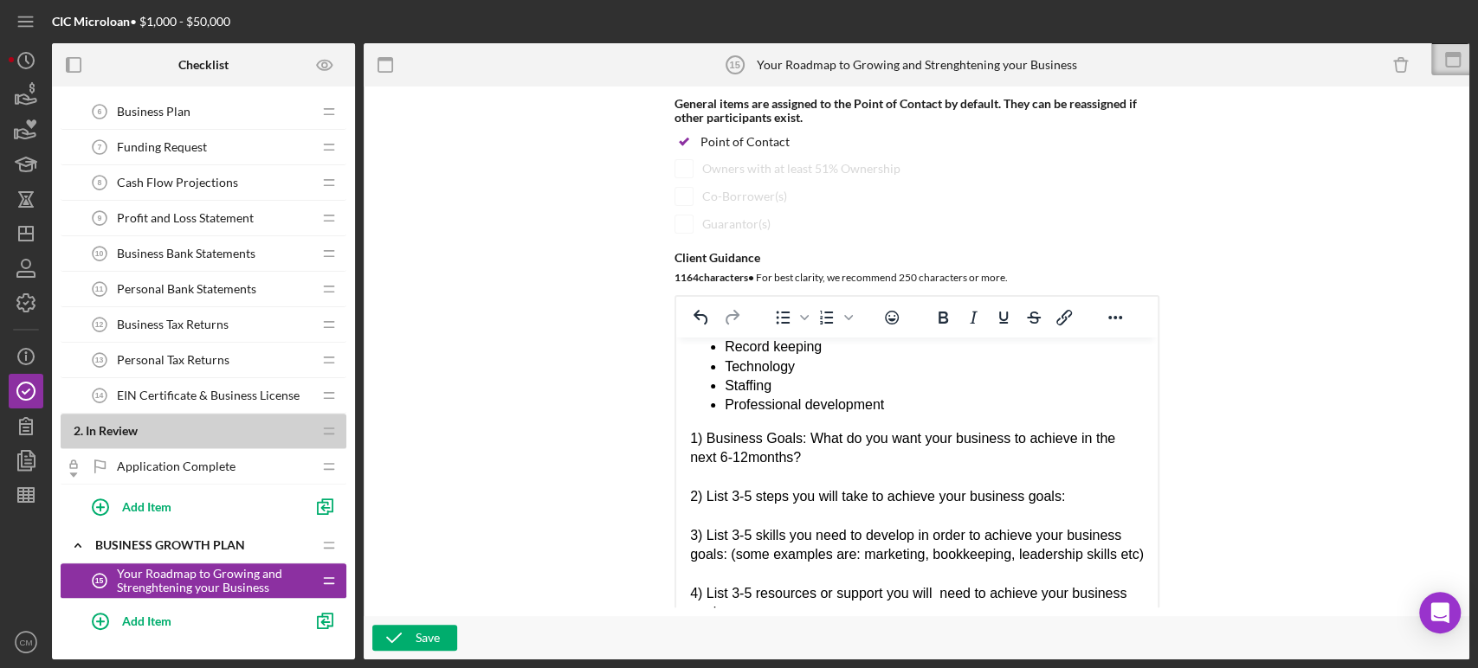
scroll to position [173, 0]
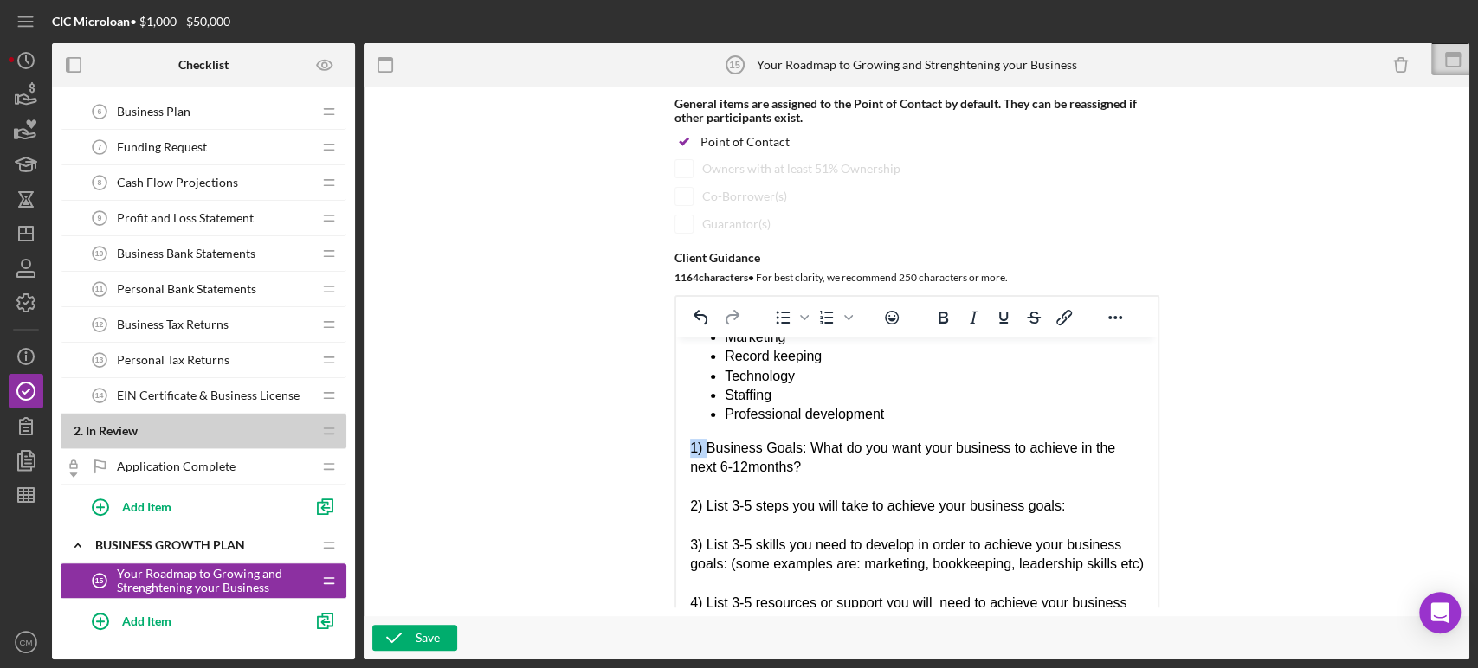
drag, startPoint x: 703, startPoint y: 467, endPoint x: 692, endPoint y: 467, distance: 11.3
click at [692, 467] on div "1) Business Goals: What do you want your business to achieve in the next 6-12mo…" at bounding box center [916, 458] width 454 height 39
click at [938, 318] on icon "Bold" at bounding box center [942, 317] width 21 height 21
click at [845, 496] on div "Rich Text Area. Press ALT-0 for help." at bounding box center [916, 486] width 454 height 19
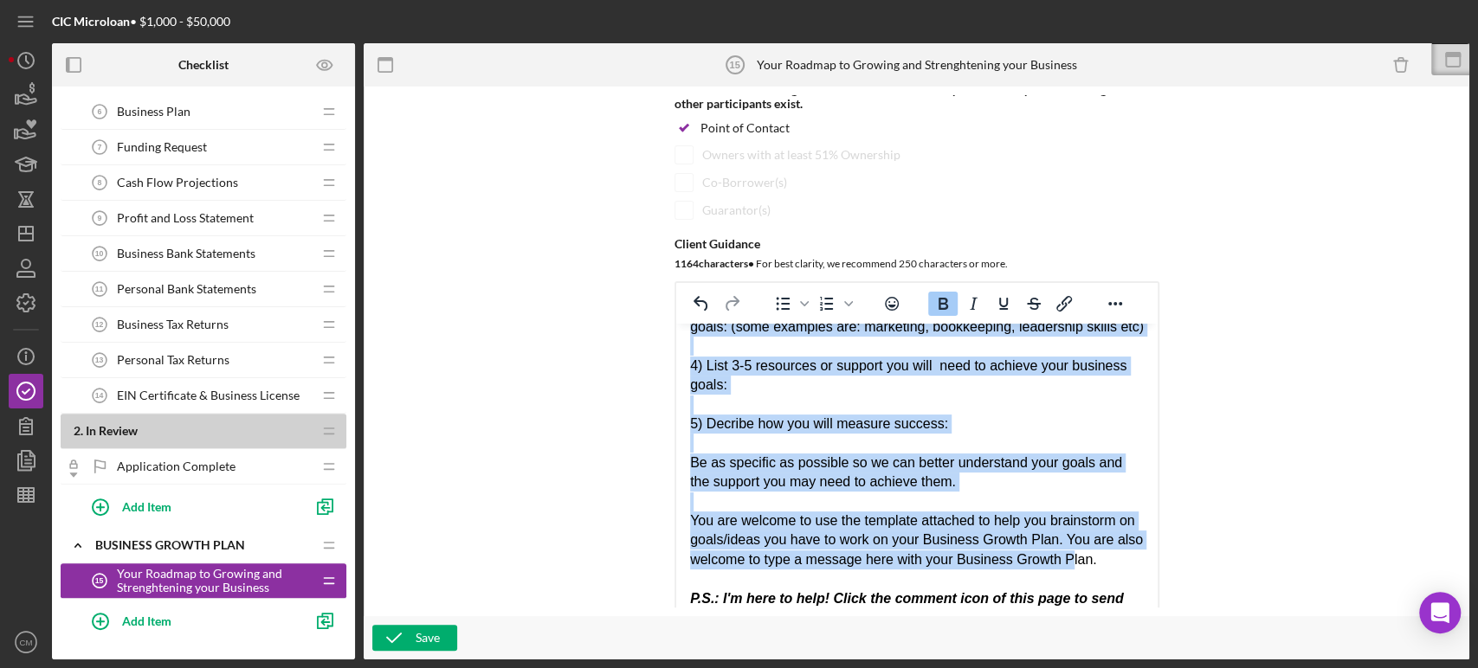
scroll to position [434, 0]
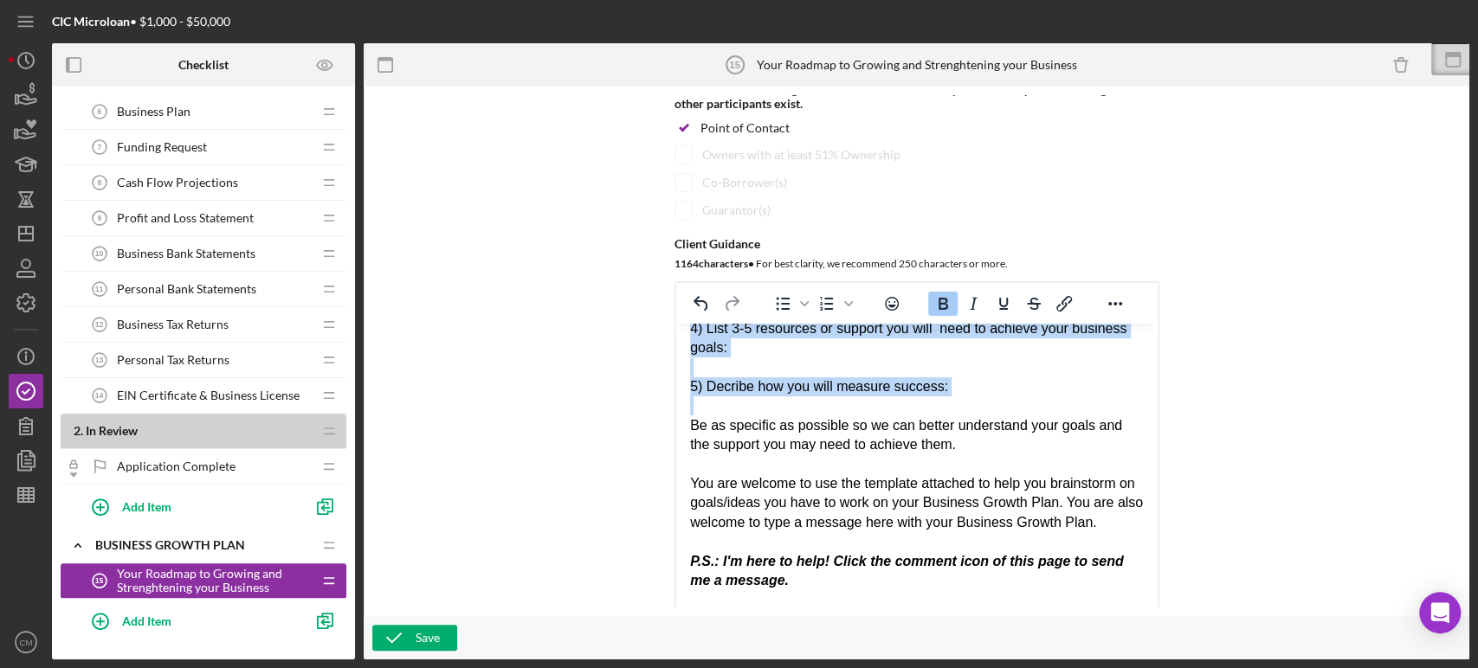
drag, startPoint x: 689, startPoint y: 454, endPoint x: 1073, endPoint y: 437, distance: 383.9
click at [1073, 437] on div "Operations Marketing Record keeping Technology Staffing Professional developmen…" at bounding box center [916, 332] width 454 height 596
click at [938, 306] on icon "Bold" at bounding box center [942, 303] width 21 height 21
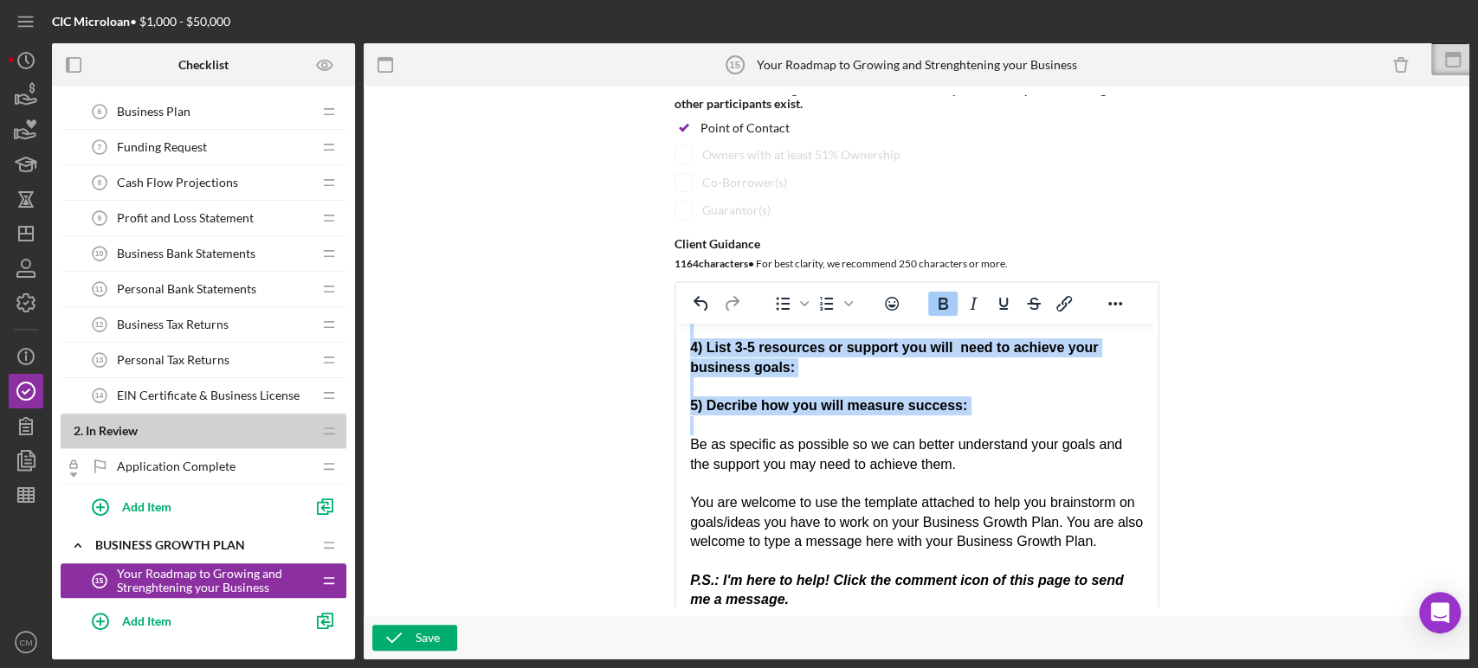
click at [1036, 416] on div "5) Decribe how you will measure success:" at bounding box center [916, 405] width 454 height 19
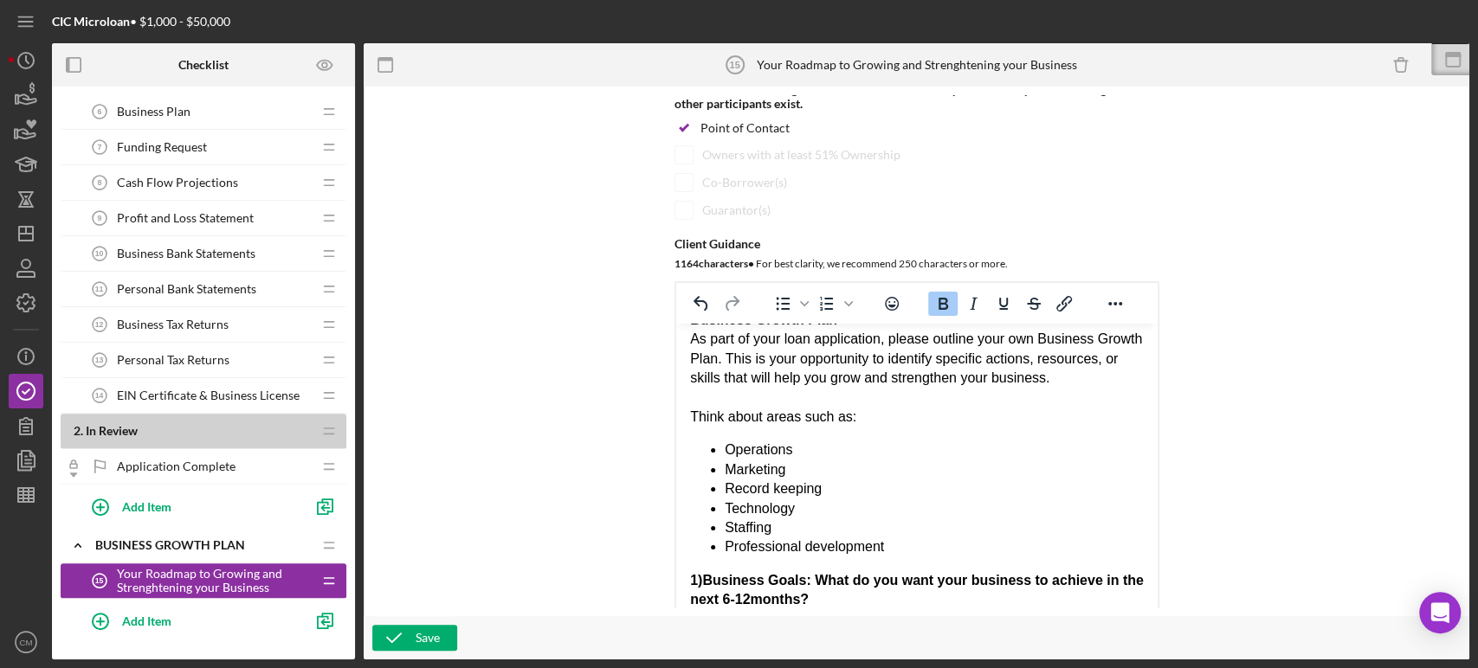
scroll to position [0, 0]
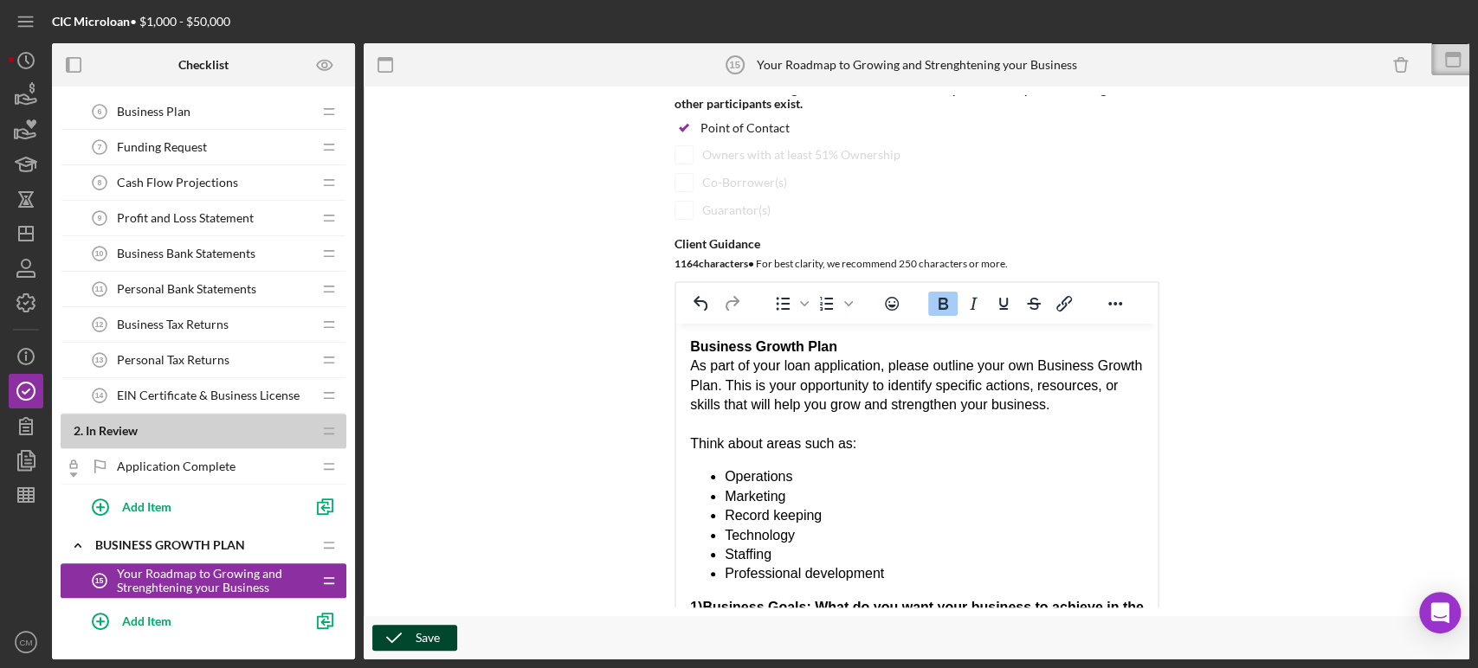
click at [420, 638] on div "Save" at bounding box center [428, 638] width 24 height 26
click at [329, 67] on icon "Preview as" at bounding box center [325, 65] width 39 height 39
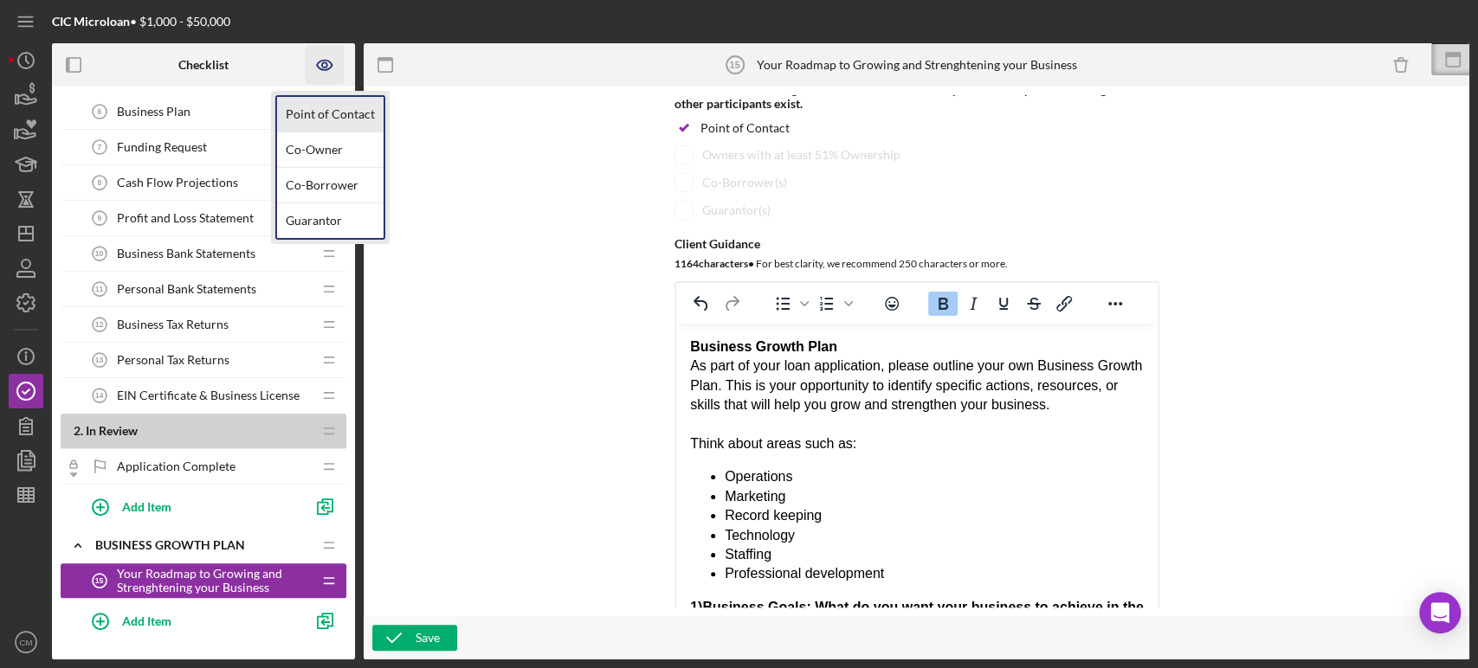
click at [339, 123] on link "Point of Contact" at bounding box center [330, 114] width 106 height 35
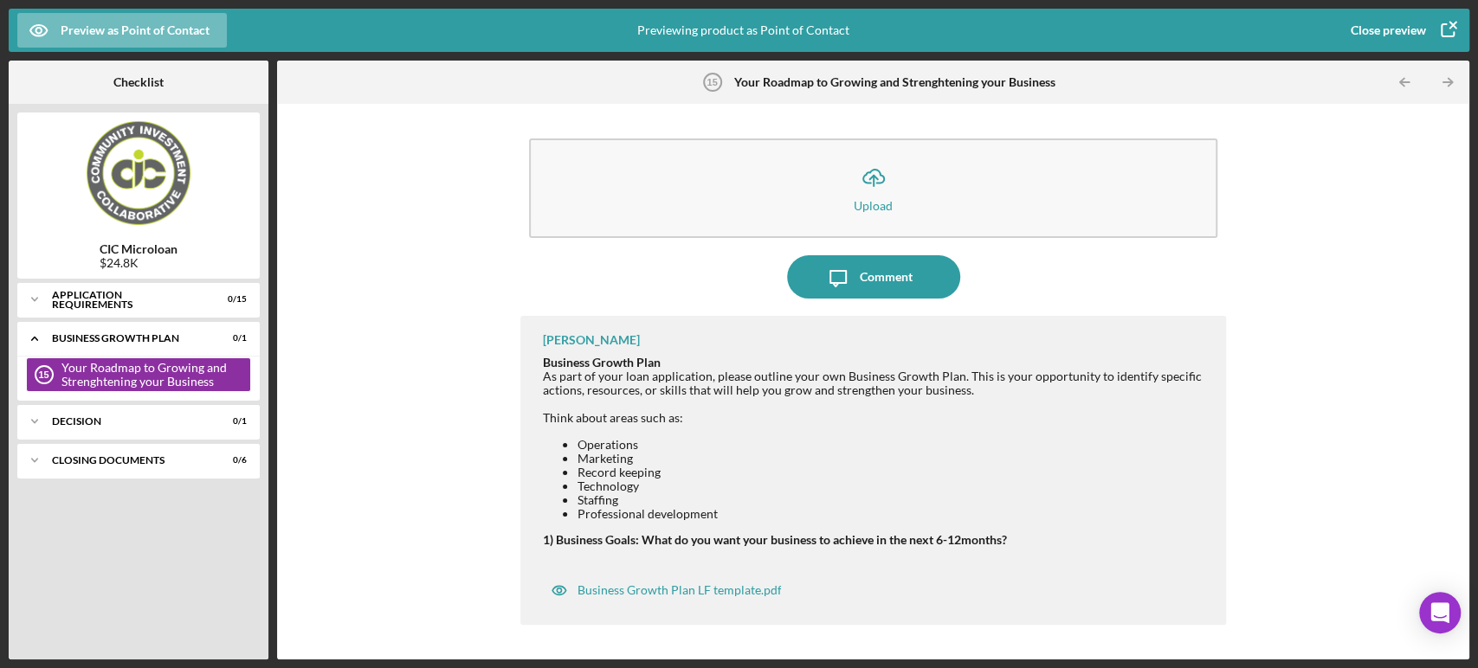
click at [1376, 29] on div "Close preview" at bounding box center [1387, 30] width 75 height 35
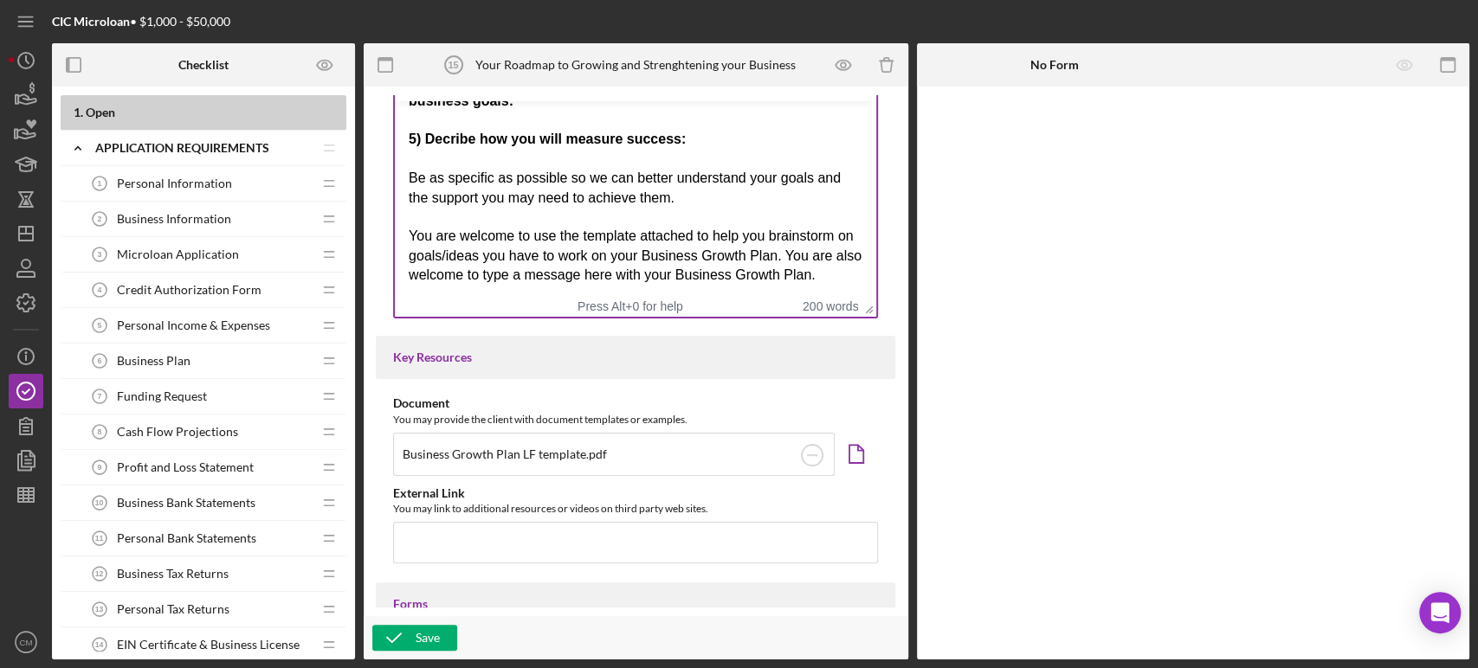
scroll to position [478, 0]
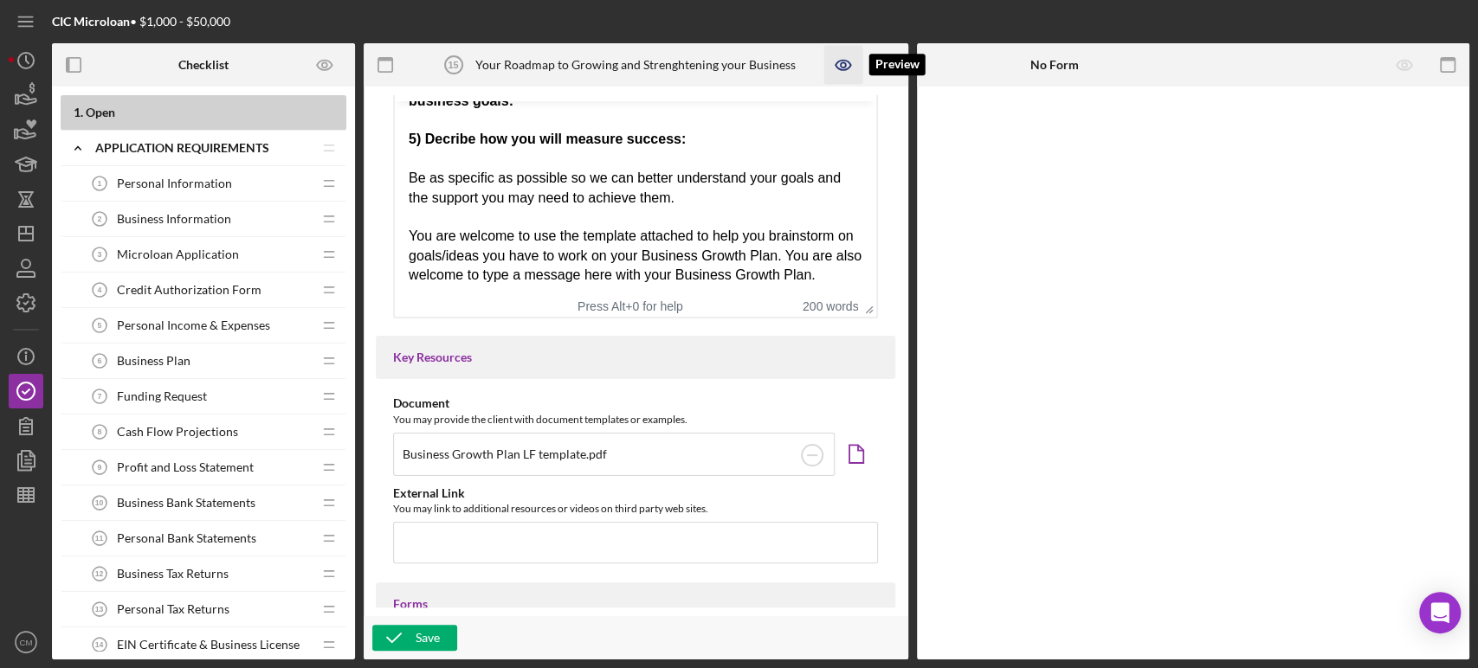
click at [847, 61] on icon "button" at bounding box center [842, 66] width 15 height 10
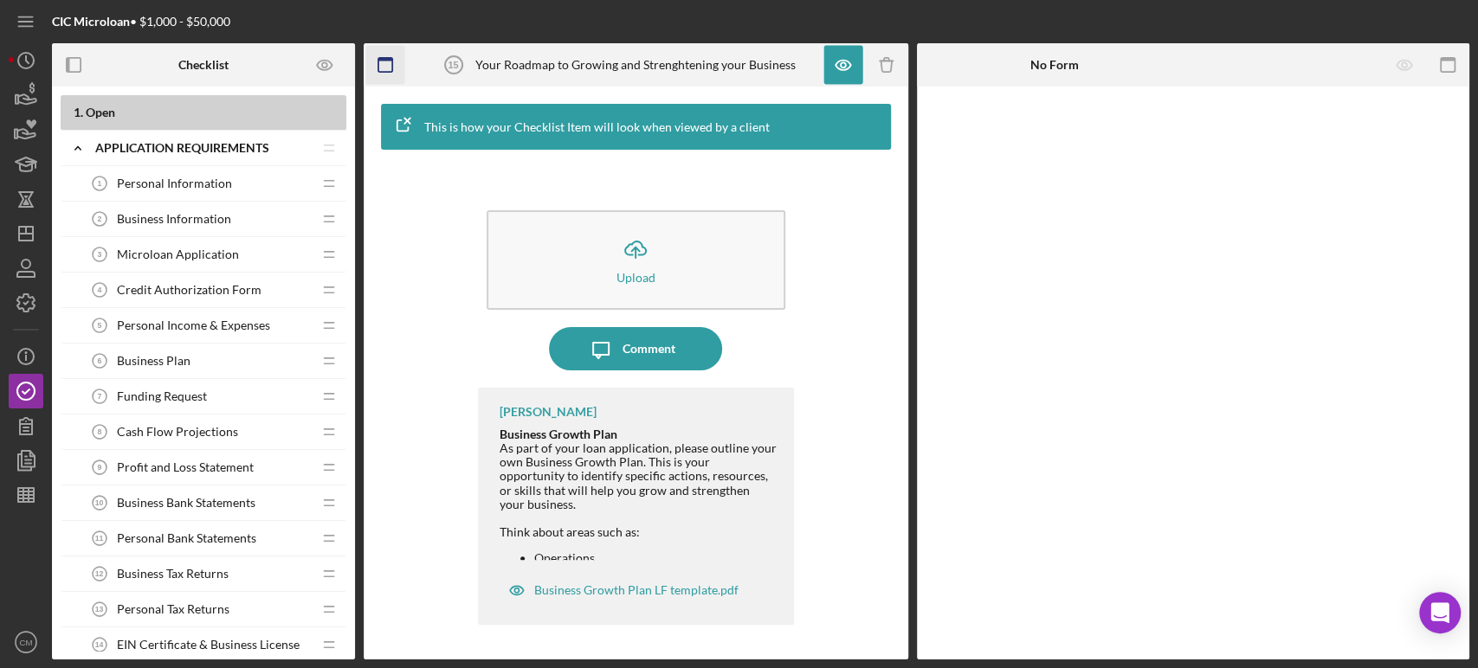
click at [386, 65] on icon "button" at bounding box center [385, 65] width 39 height 39
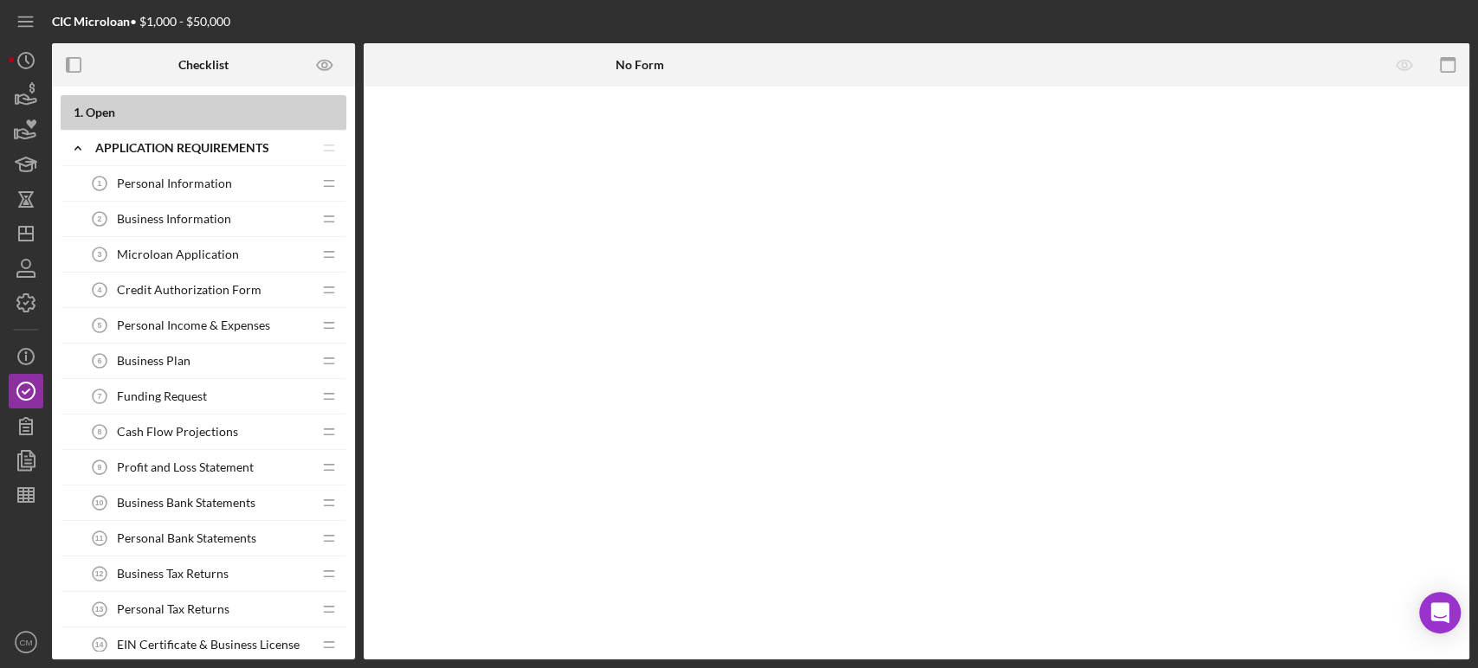
click at [386, 65] on div "No Form" at bounding box center [640, 64] width 553 height 43
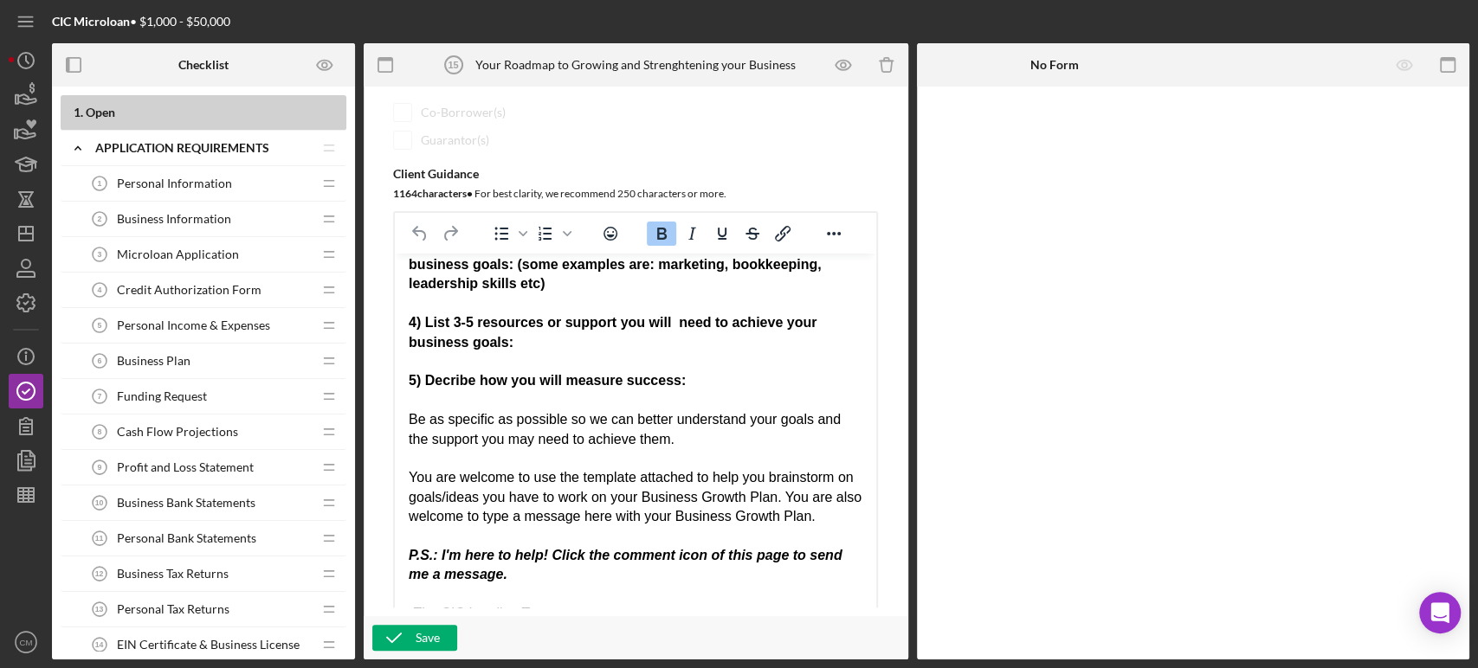
scroll to position [396, 0]
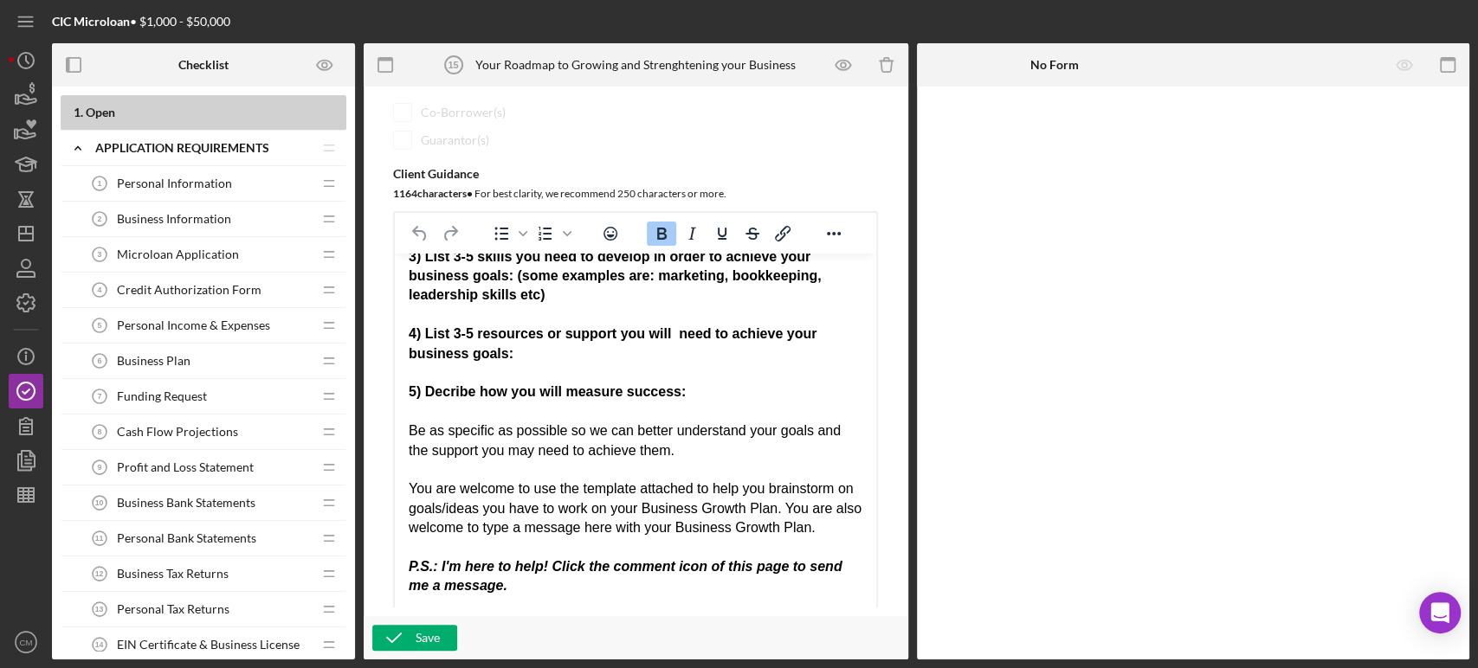
drag, startPoint x: 873, startPoint y: 466, endPoint x: 876, endPoint y: 576, distance: 110.0
click at [876, 576] on div "Item Name 55 character s • You can enter any number you'd like, but for best cl…" at bounding box center [635, 243] width 519 height 857
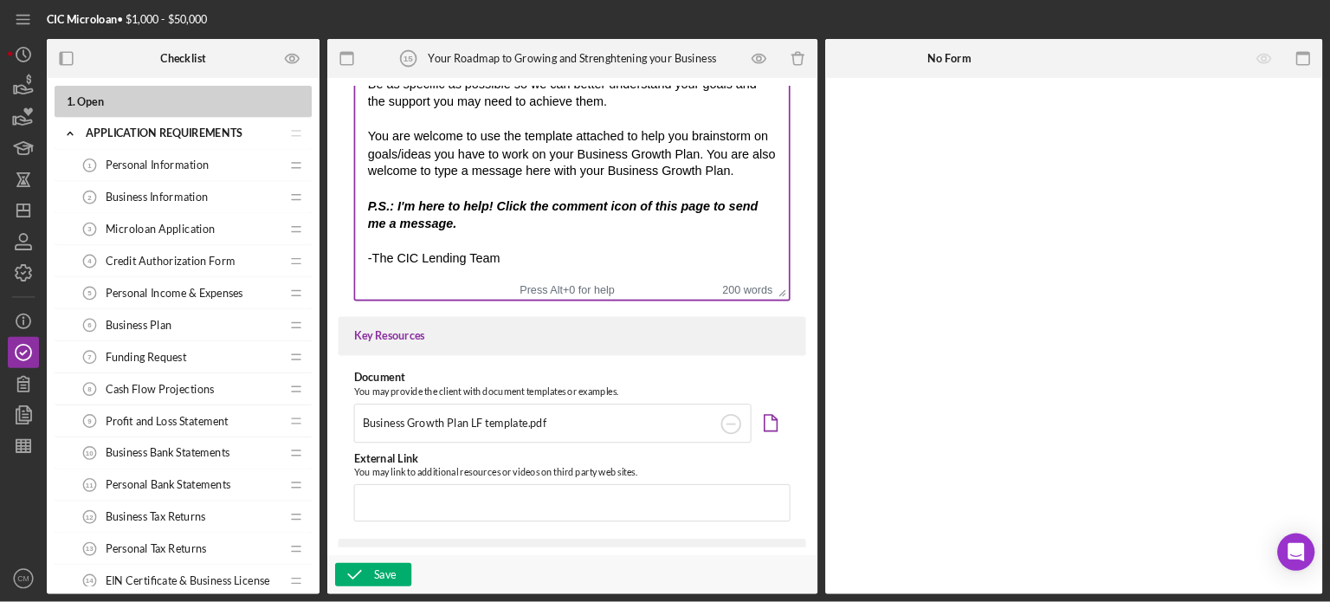
scroll to position [637, 0]
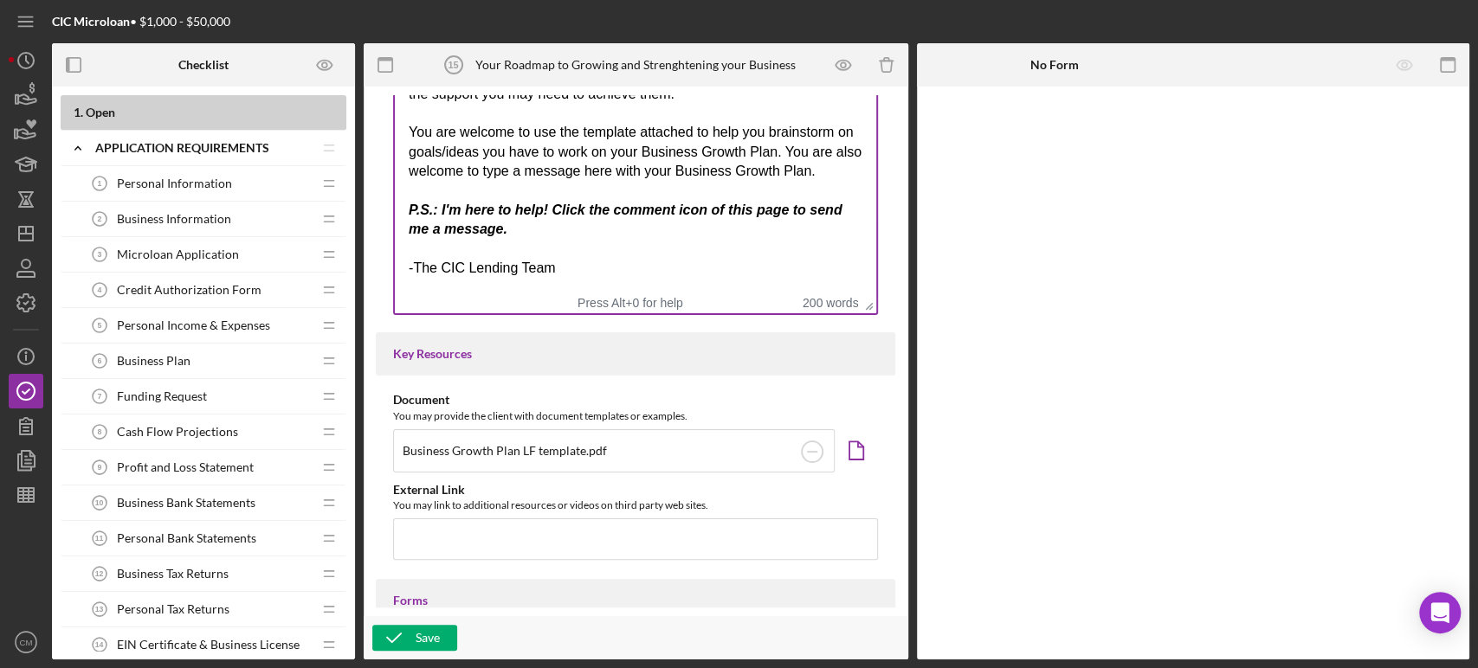
click at [706, 296] on div "200 words" at bounding box center [782, 303] width 152 height 14
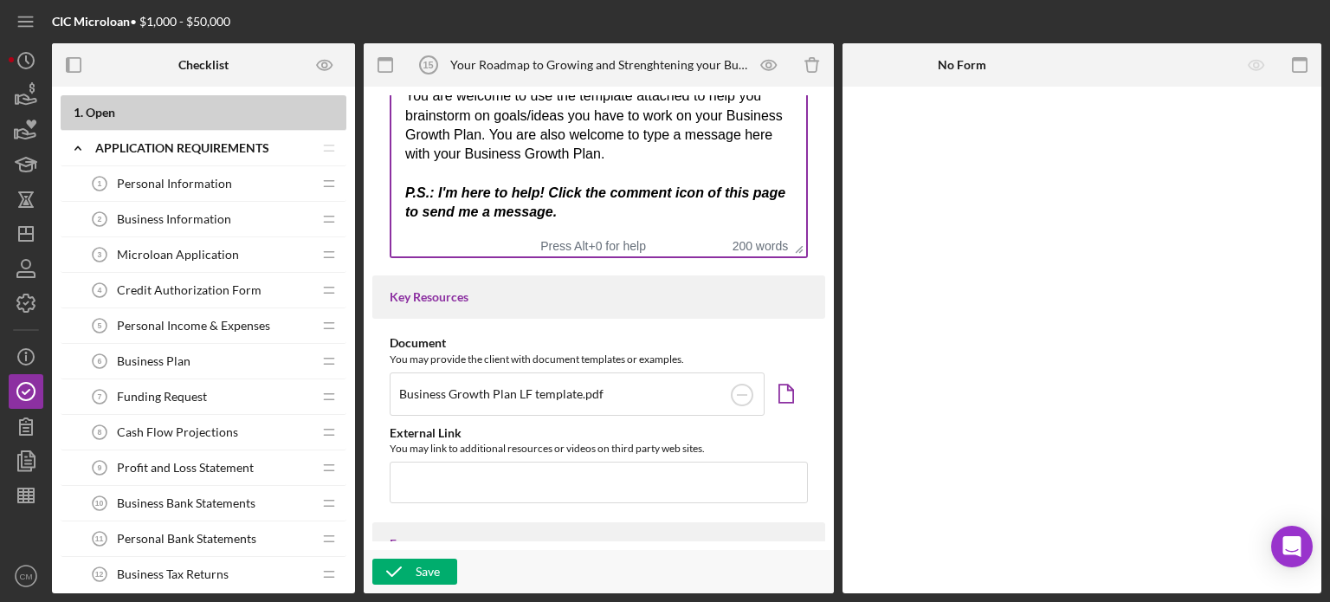
scroll to position [724, 0]
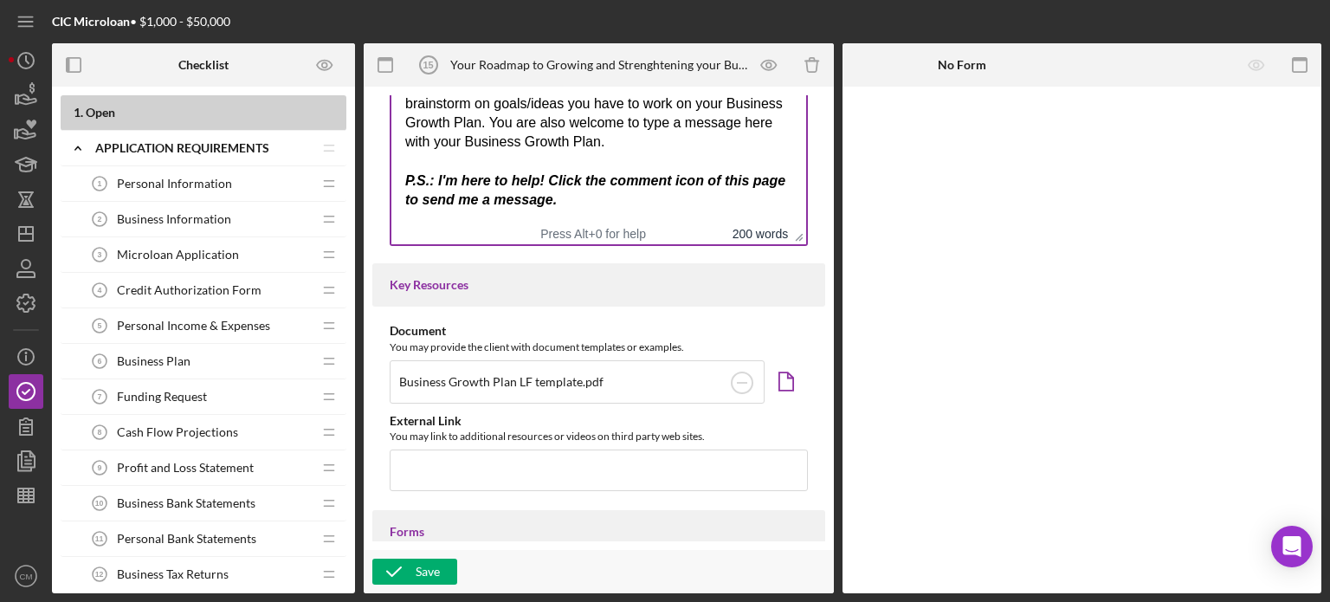
click at [732, 235] on button "200 words" at bounding box center [760, 234] width 56 height 14
click at [748, 241] on button "1164 characters" at bounding box center [744, 234] width 87 height 14
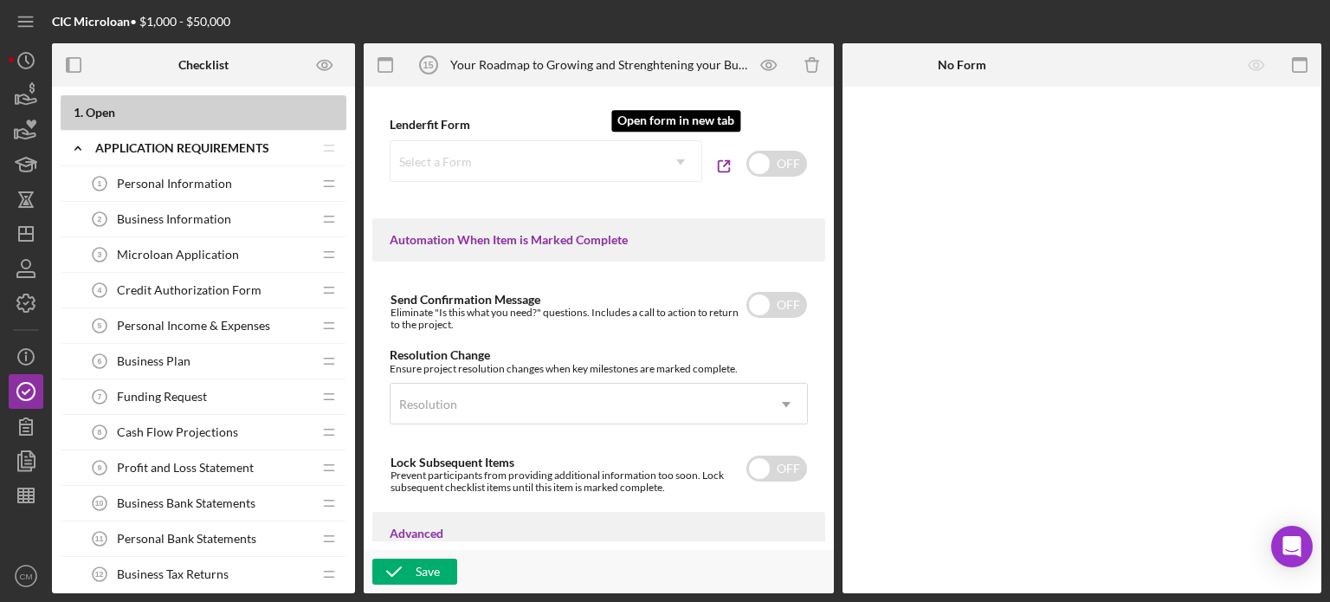
scroll to position [1240, 0]
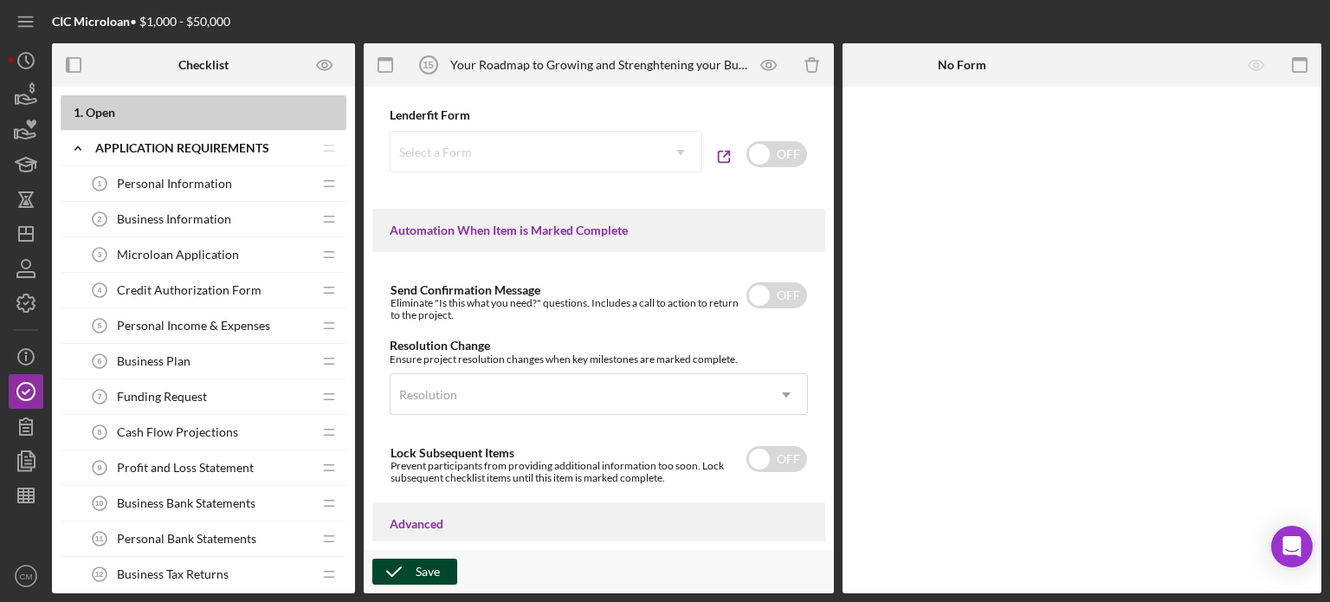
click at [417, 577] on div "Save" at bounding box center [428, 571] width 24 height 26
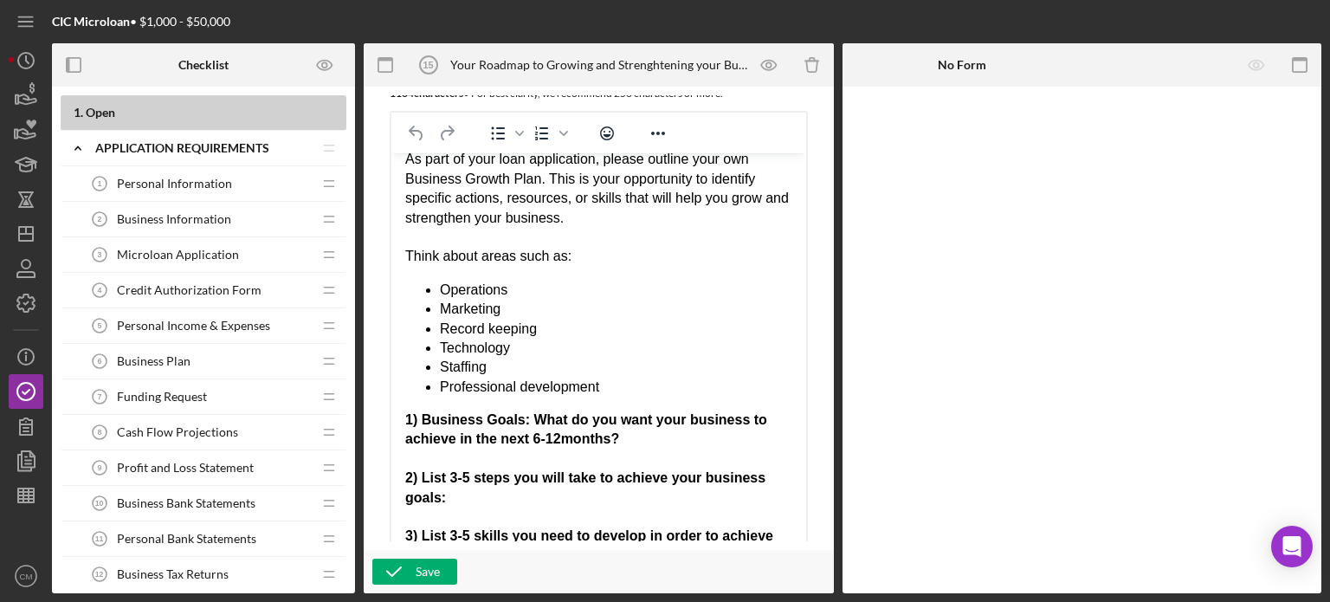
scroll to position [29, 0]
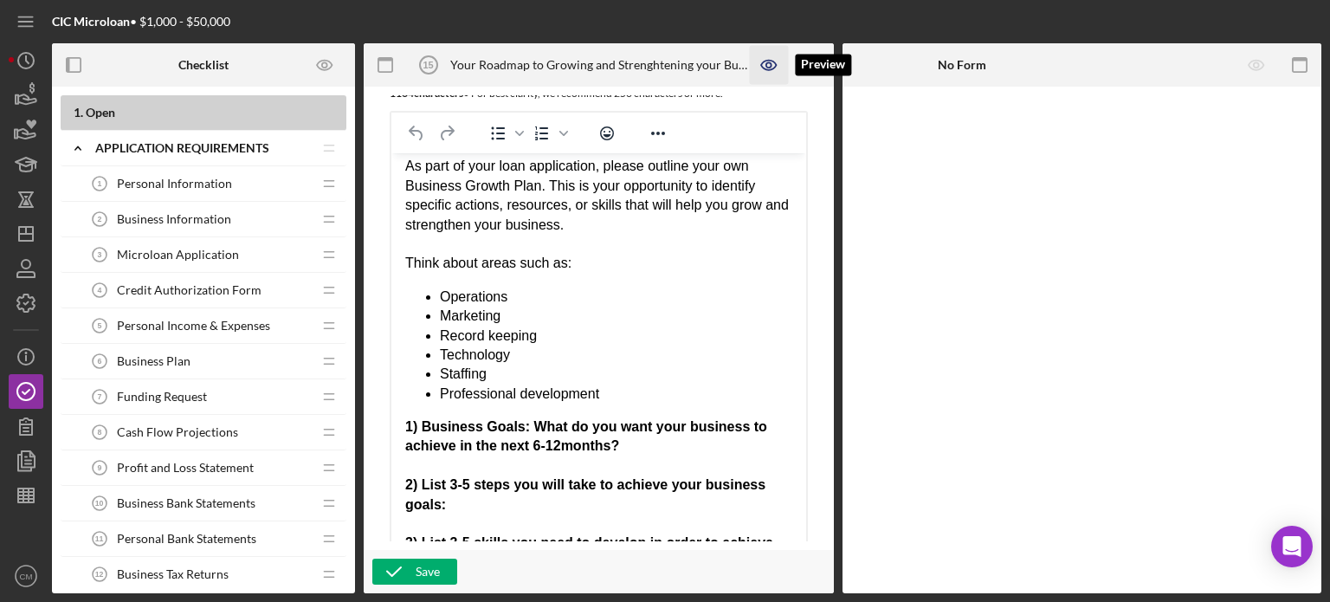
click at [760, 64] on icon "button" at bounding box center [769, 65] width 39 height 39
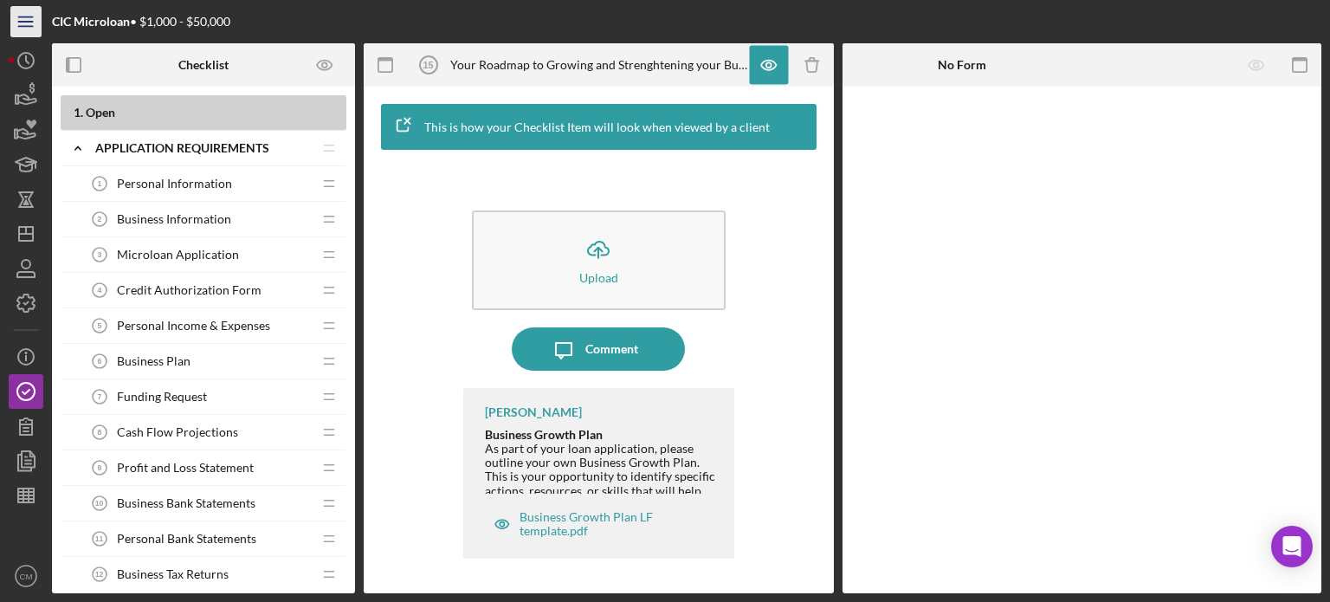
click at [18, 22] on line "button" at bounding box center [25, 22] width 14 height 0
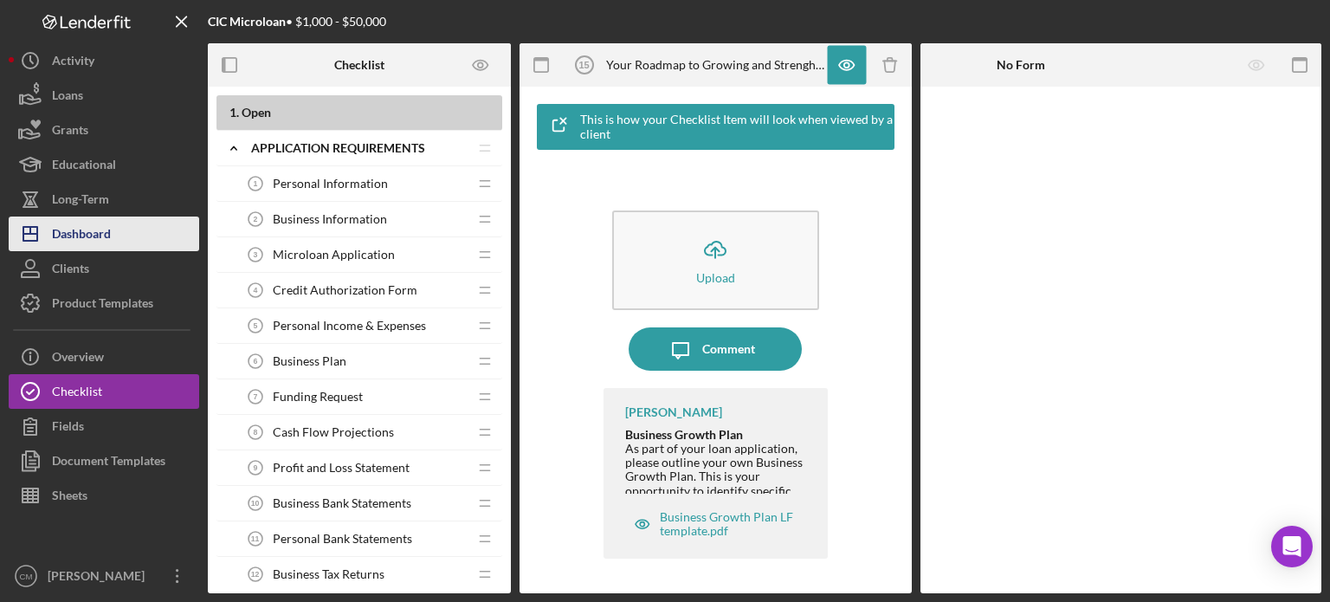
click at [100, 220] on div "Dashboard" at bounding box center [81, 235] width 59 height 39
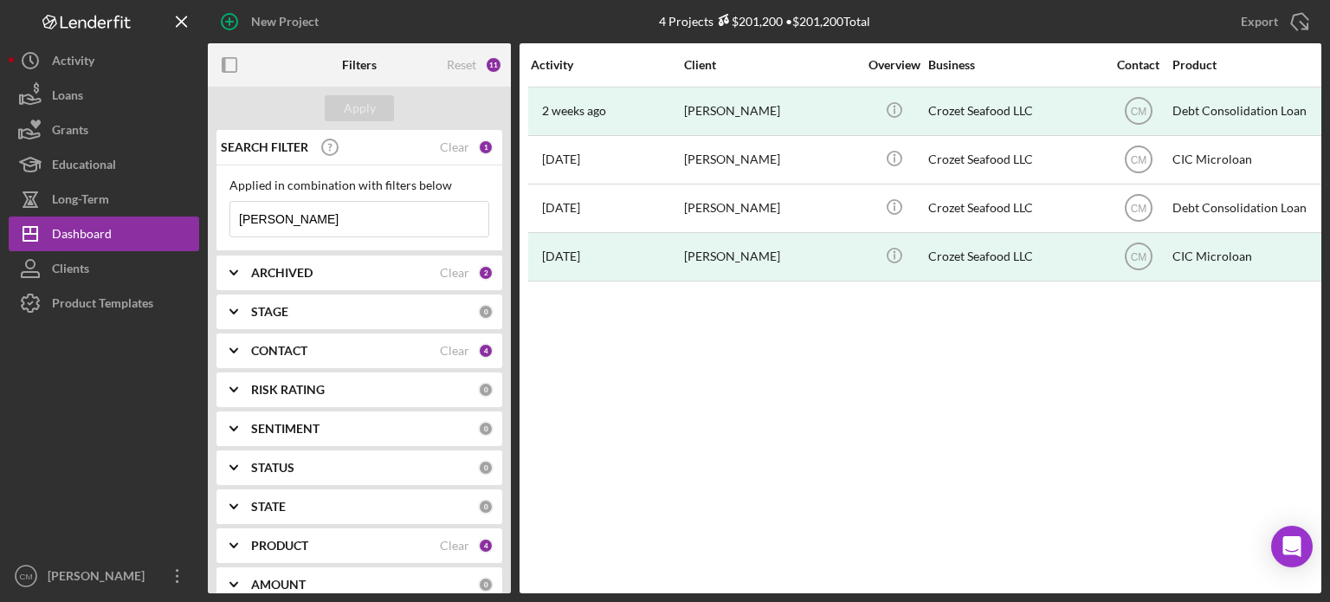
click at [282, 228] on input "[PERSON_NAME]" at bounding box center [359, 219] width 258 height 35
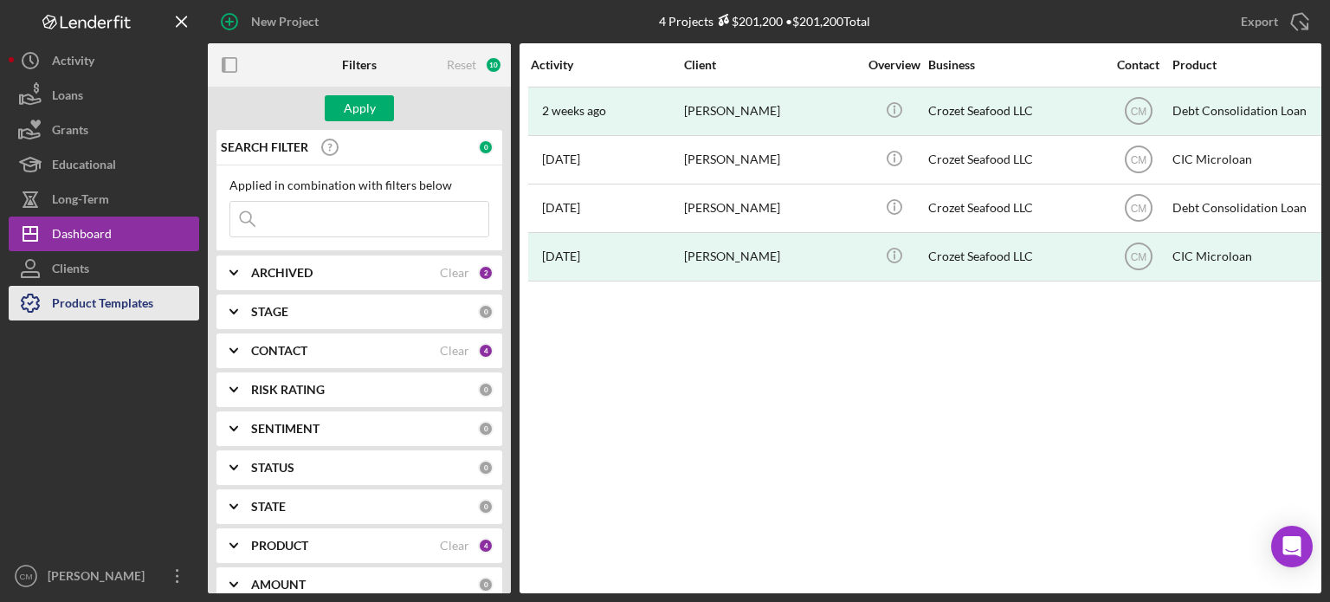
click at [139, 298] on div "Product Templates" at bounding box center [102, 305] width 101 height 39
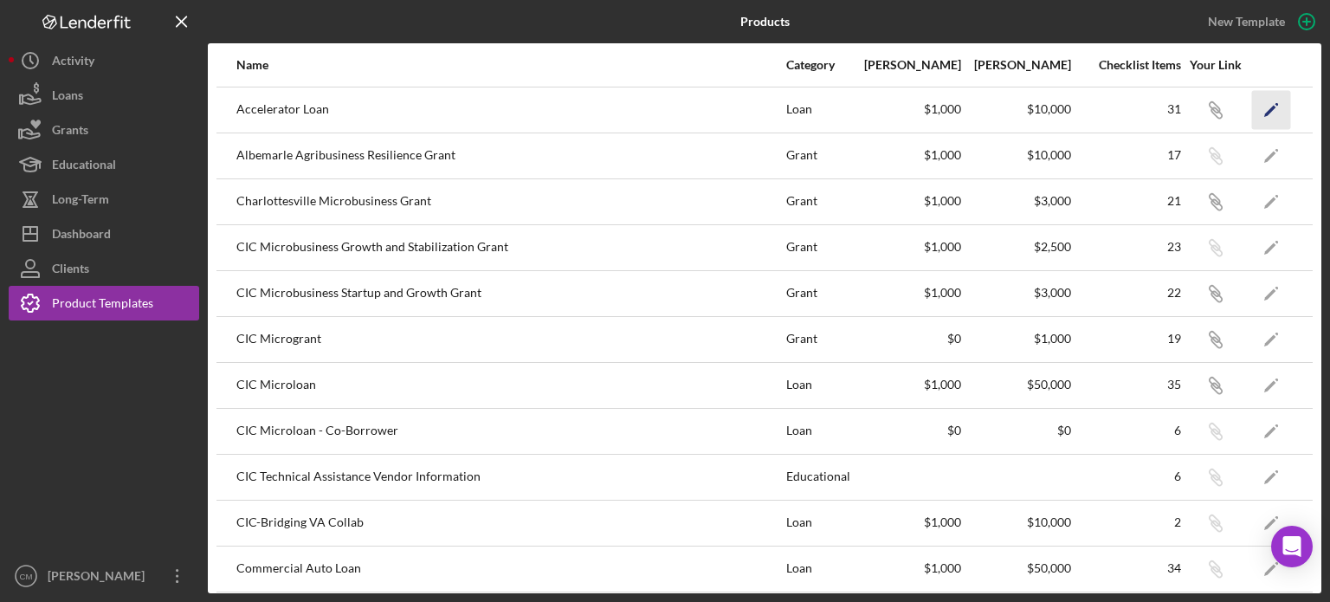
click at [1252, 100] on icon "Icon/Edit" at bounding box center [1271, 109] width 39 height 39
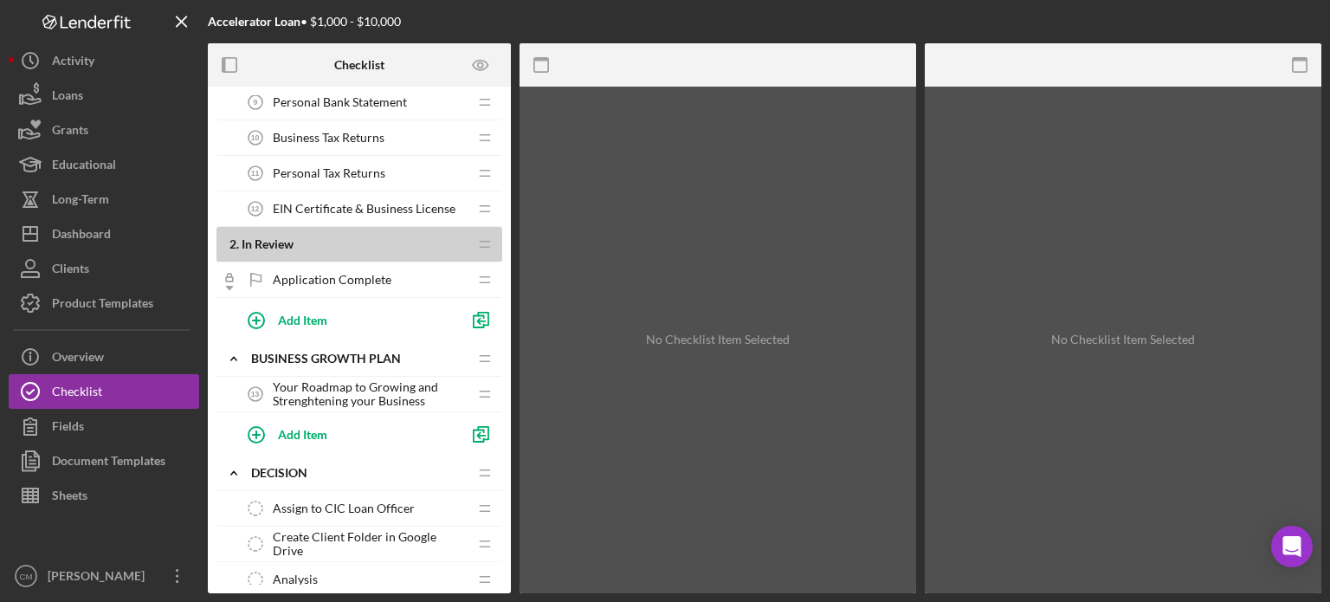
scroll to position [456, 0]
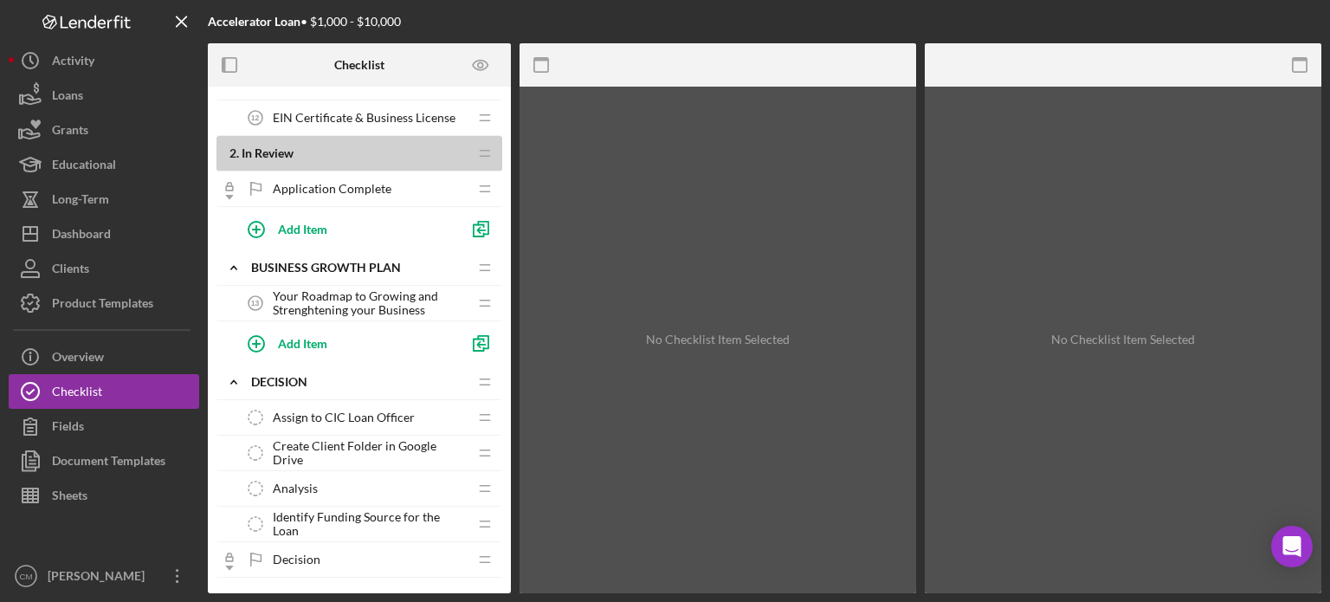
click at [315, 296] on span "Your Roadmap to Growing and Strenghtening your Business" at bounding box center [370, 303] width 195 height 28
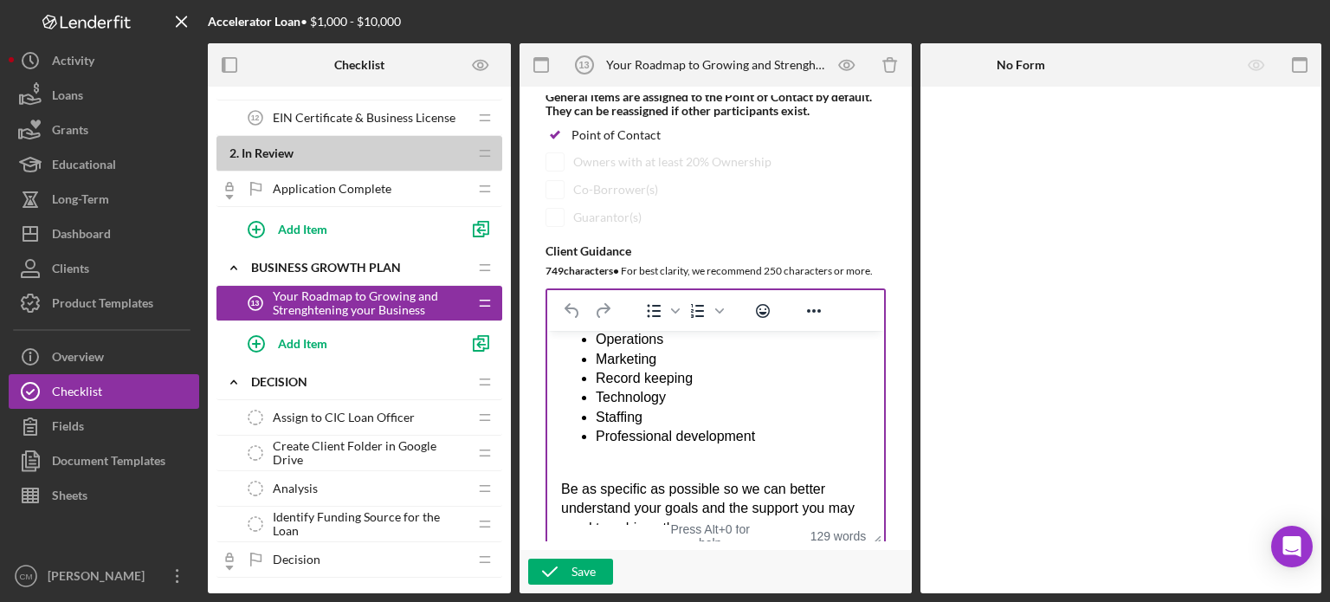
scroll to position [193, 0]
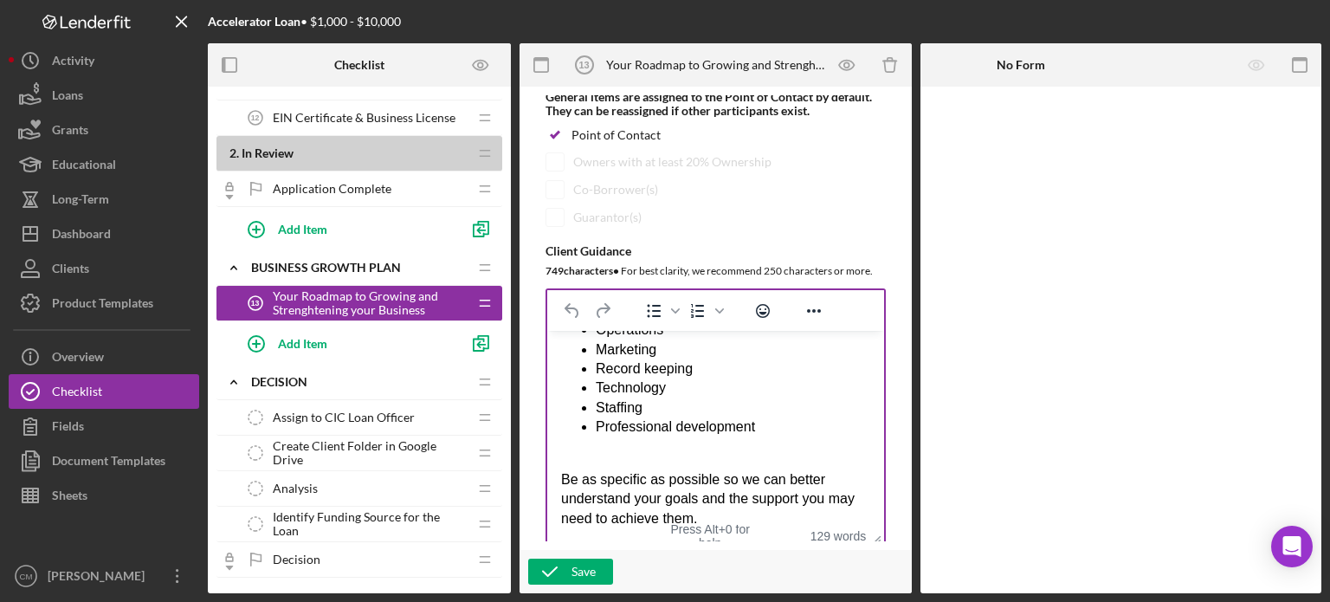
click at [780, 439] on div "Operations Marketing Record keeping Technology Staffing Professional developmen…" at bounding box center [715, 530] width 309 height 421
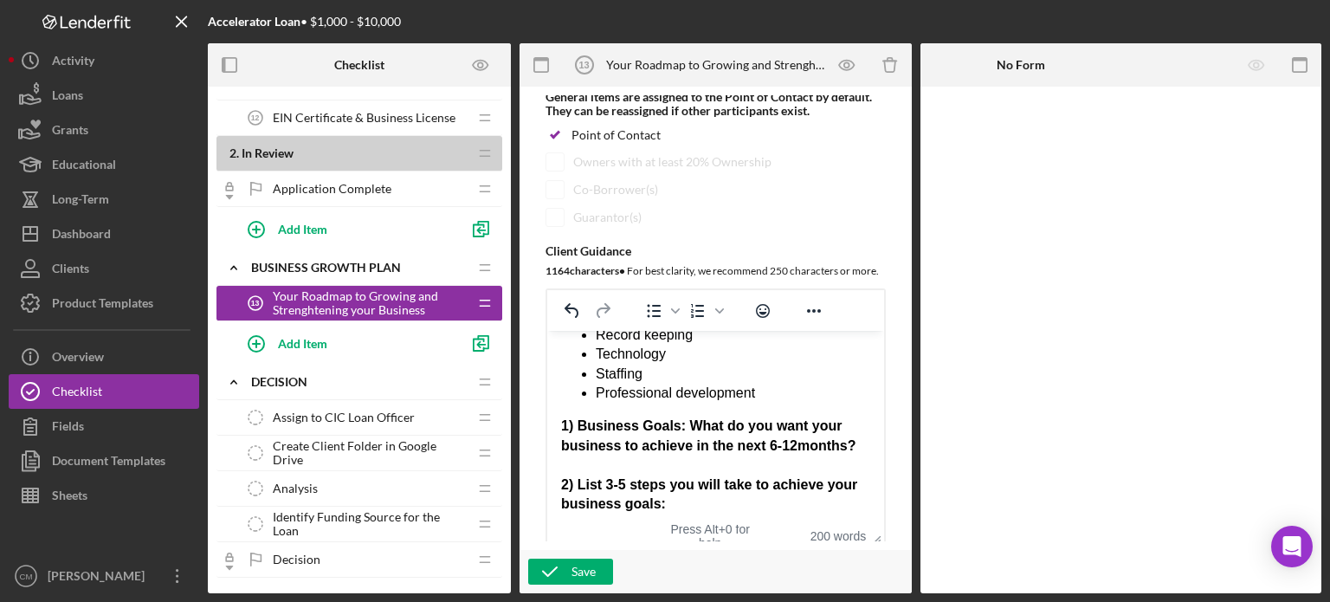
scroll to position [225, 0]
click at [595, 572] on div "Save" at bounding box center [583, 571] width 24 height 26
click at [577, 570] on div "Save" at bounding box center [583, 571] width 24 height 26
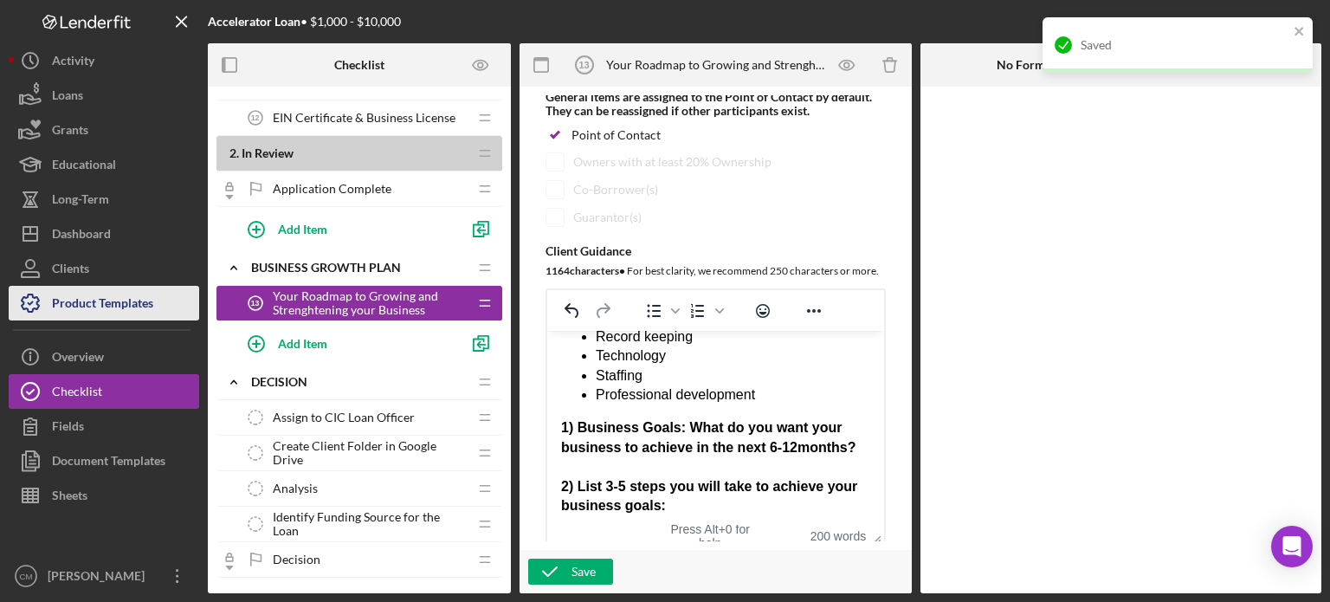
click at [121, 299] on div "Product Templates" at bounding box center [102, 305] width 101 height 39
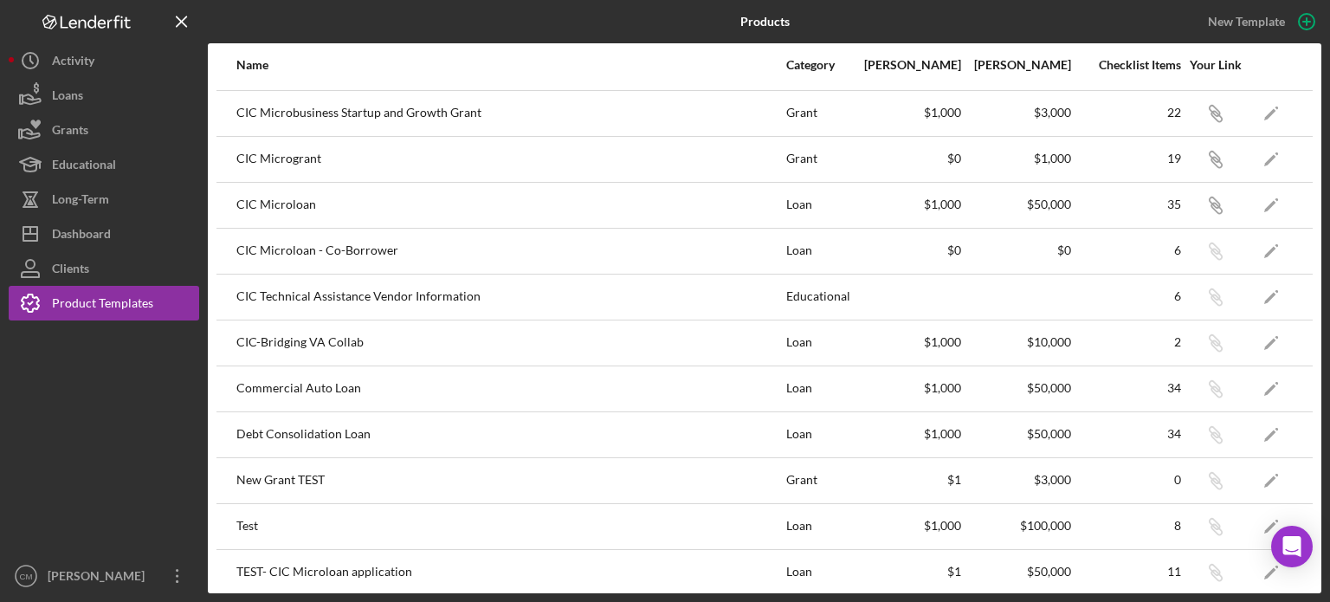
scroll to position [187, 0]
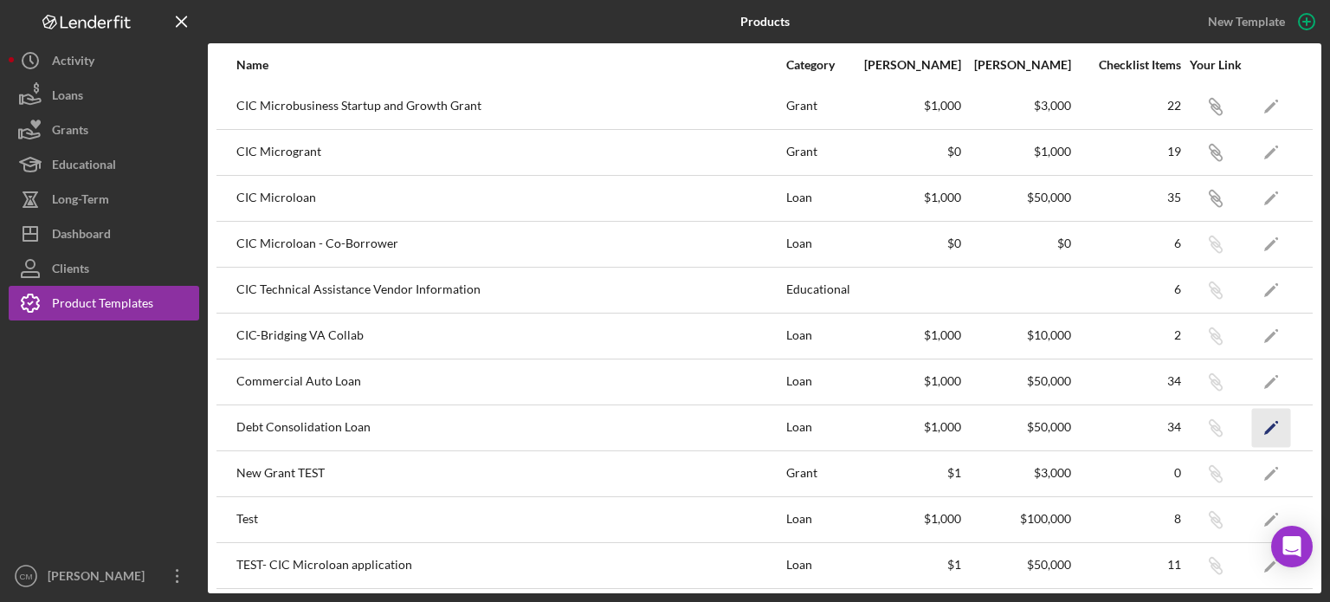
click at [1252, 432] on icon "Icon/Edit" at bounding box center [1271, 427] width 39 height 39
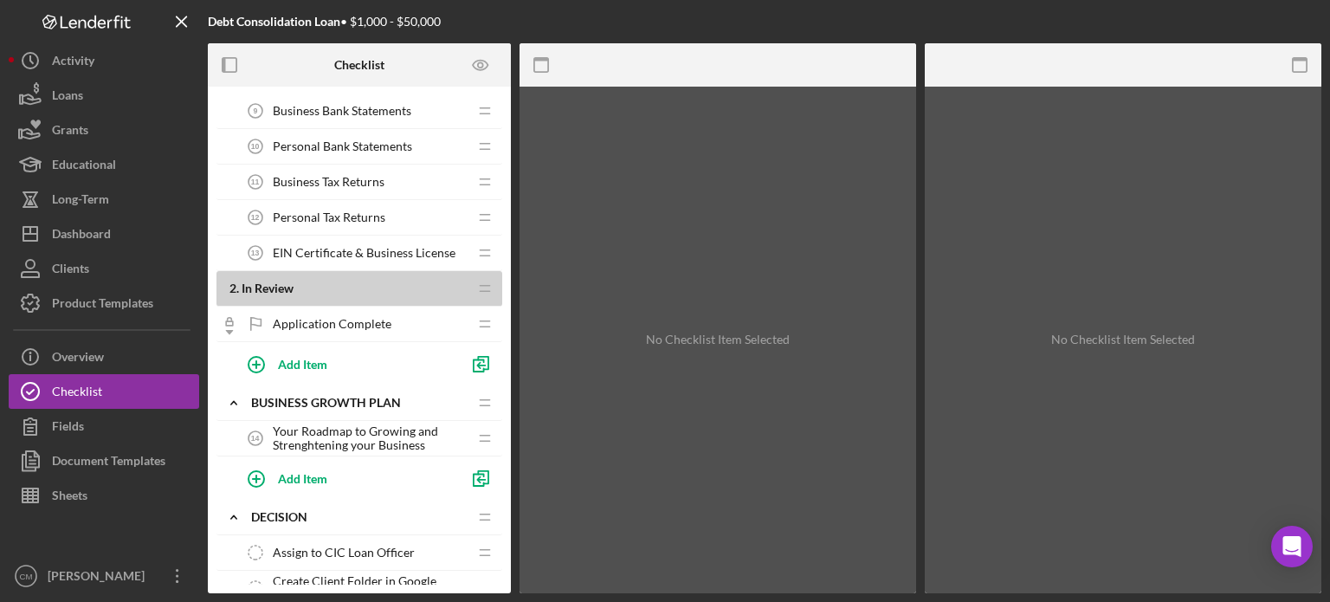
scroll to position [363, 0]
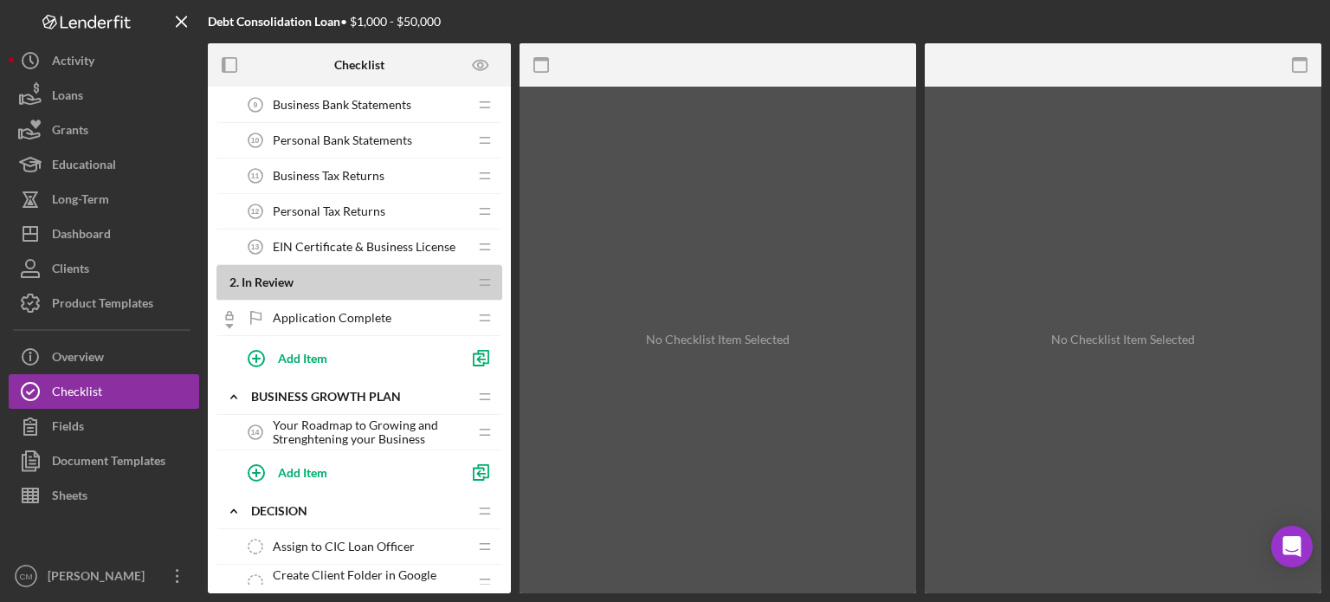
click at [372, 429] on span "Your Roadmap to Growing and Strenghtening your Business" at bounding box center [370, 432] width 195 height 28
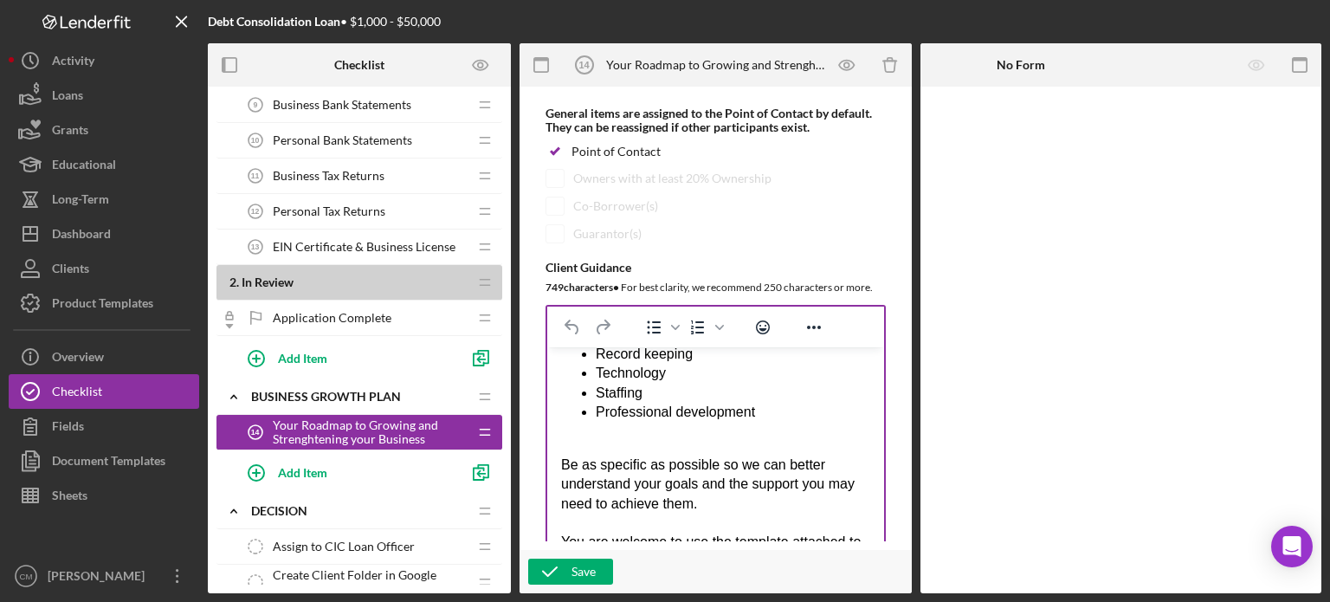
scroll to position [235, 0]
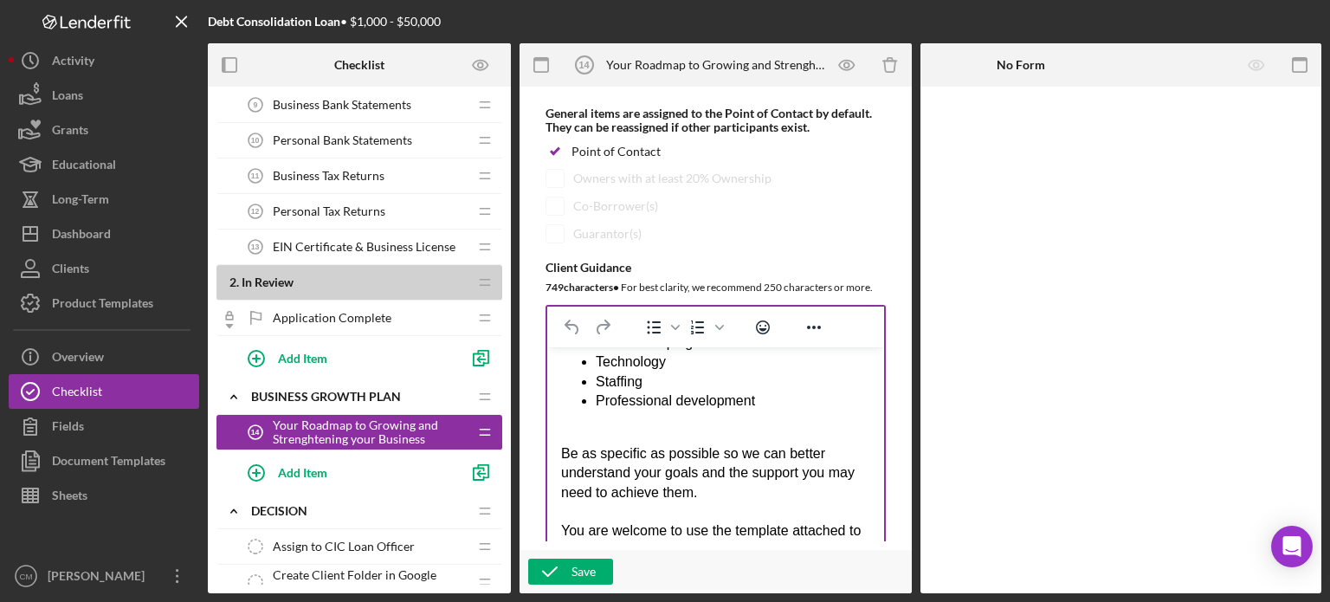
click at [792, 396] on li "Professional development" at bounding box center [733, 400] width 274 height 19
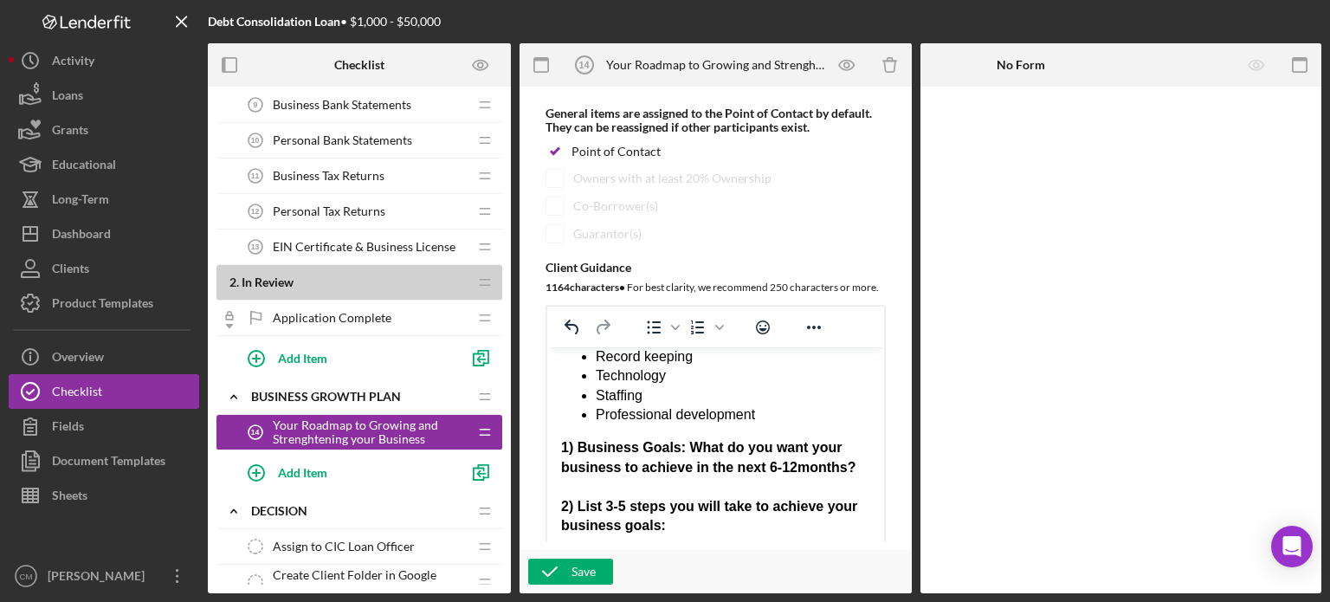
scroll to position [215, 0]
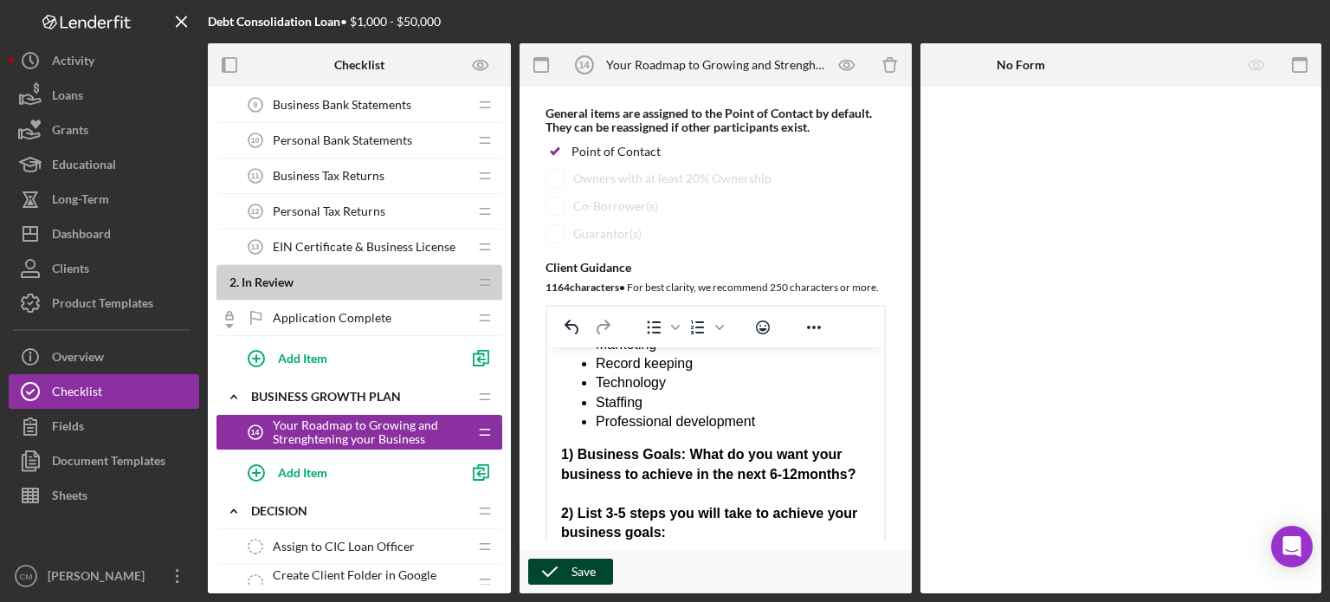
click at [568, 581] on icon "button" at bounding box center [549, 571] width 43 height 43
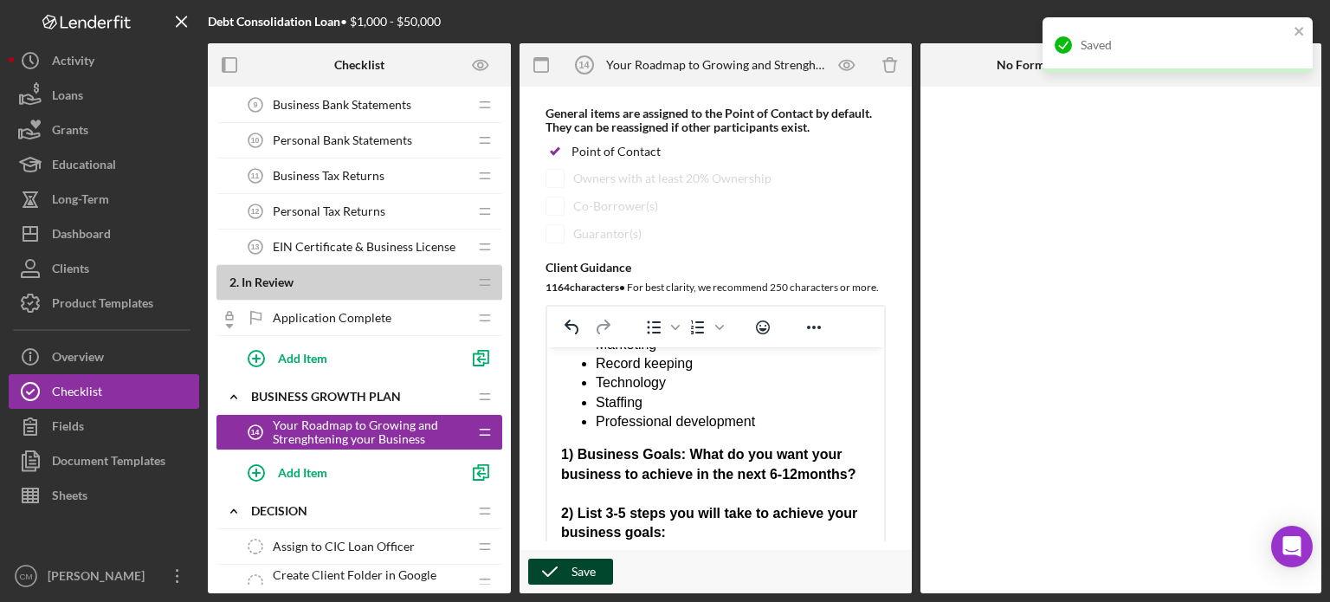
click at [585, 575] on div "Save" at bounding box center [583, 571] width 24 height 26
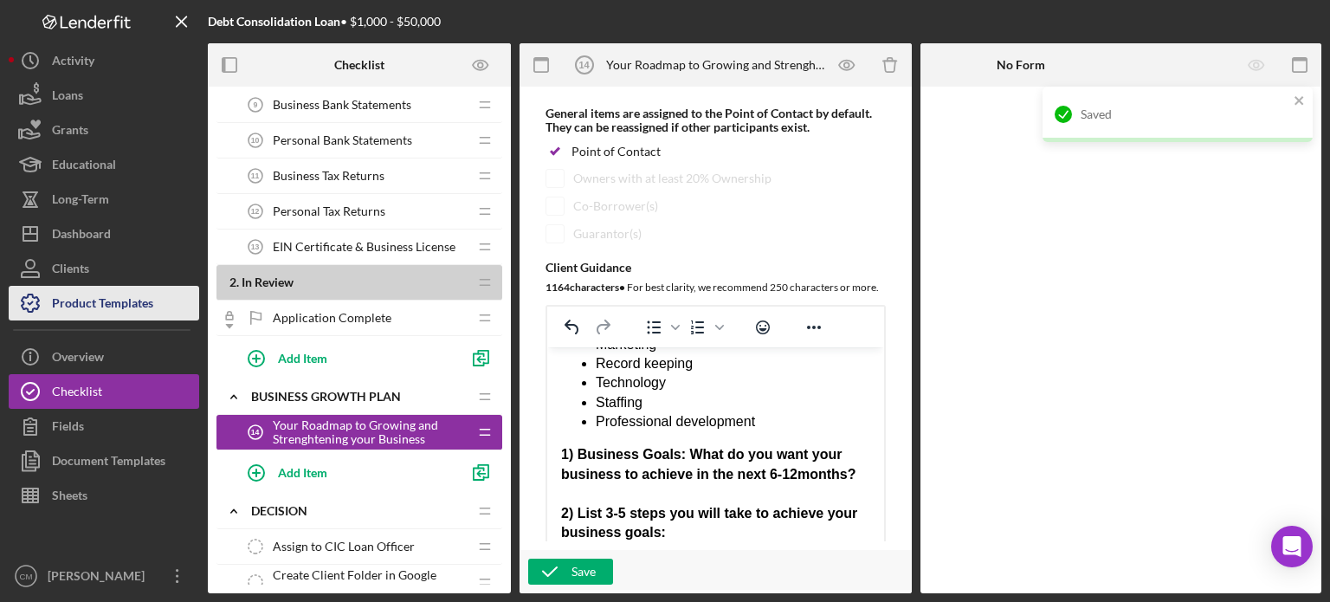
click at [120, 309] on div "Product Templates" at bounding box center [102, 305] width 101 height 39
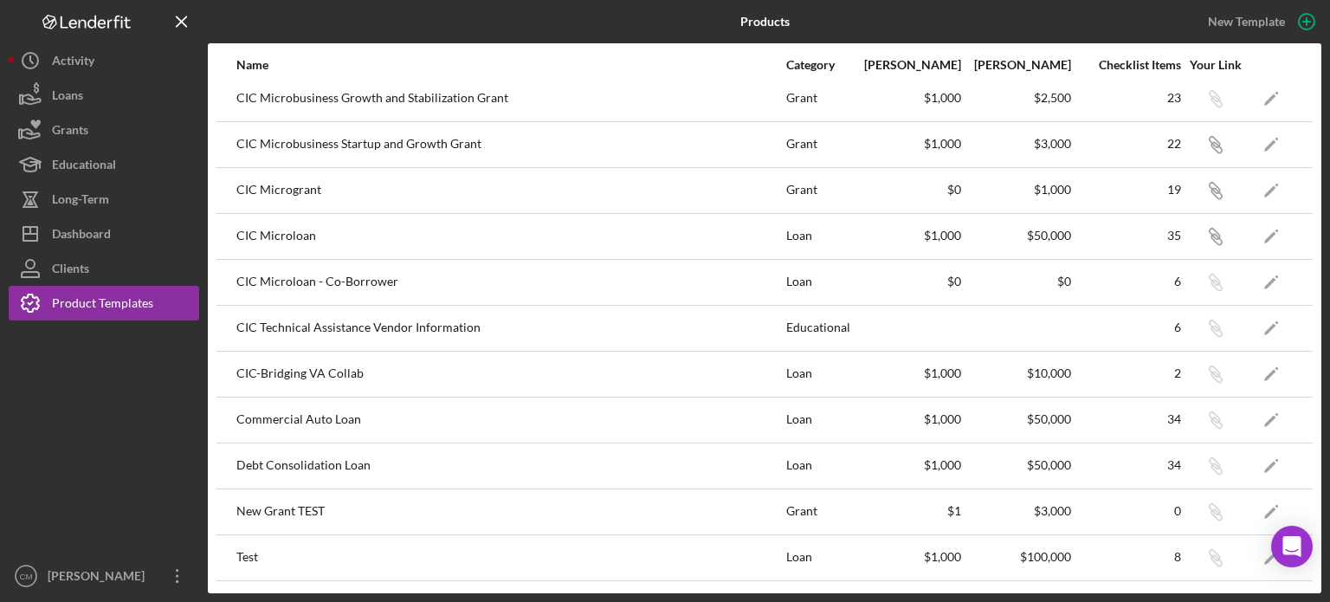
scroll to position [158, 0]
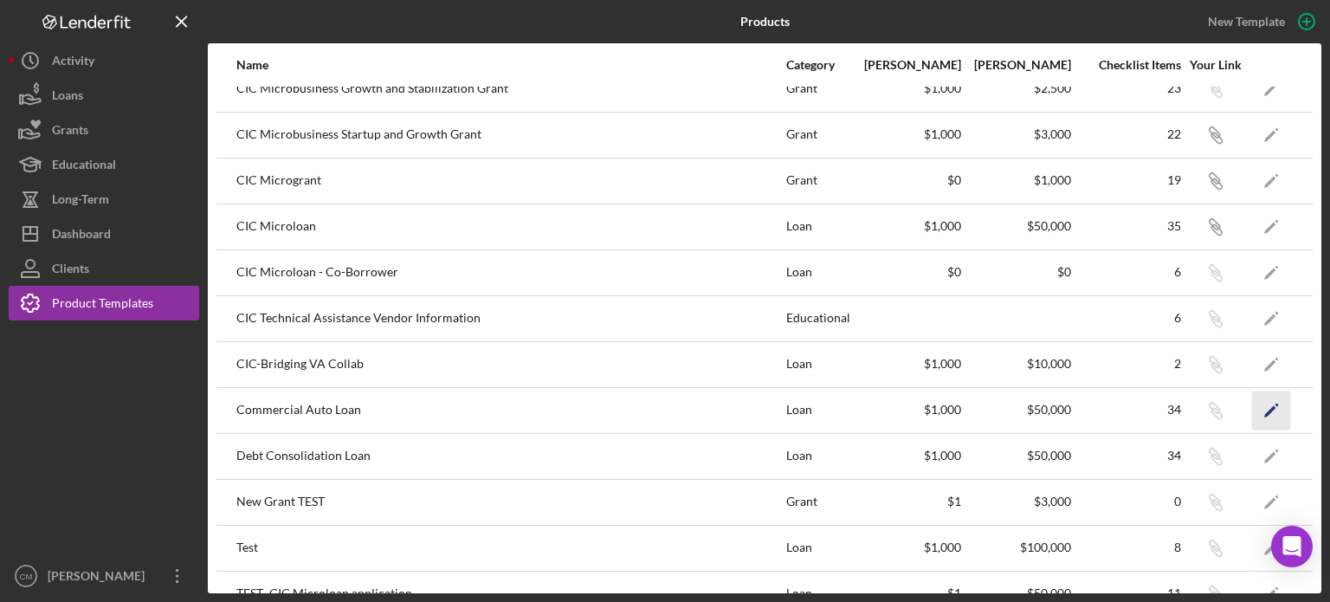
click at [1267, 408] on icon "Icon/Edit" at bounding box center [1271, 409] width 39 height 39
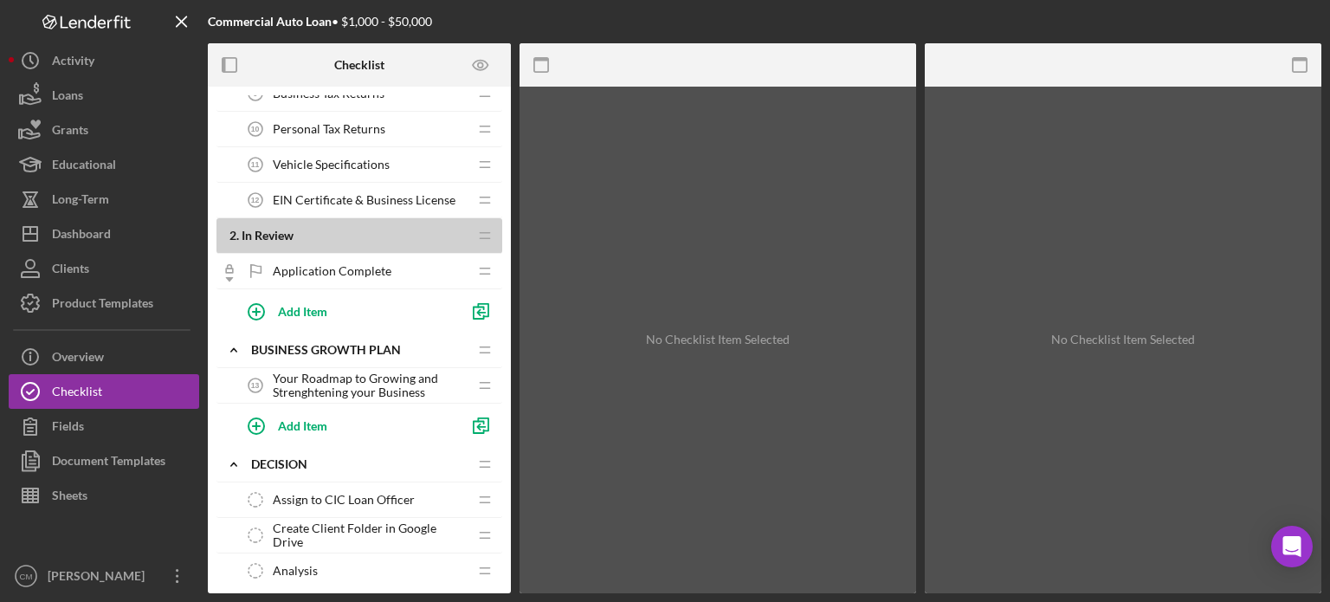
scroll to position [398, 0]
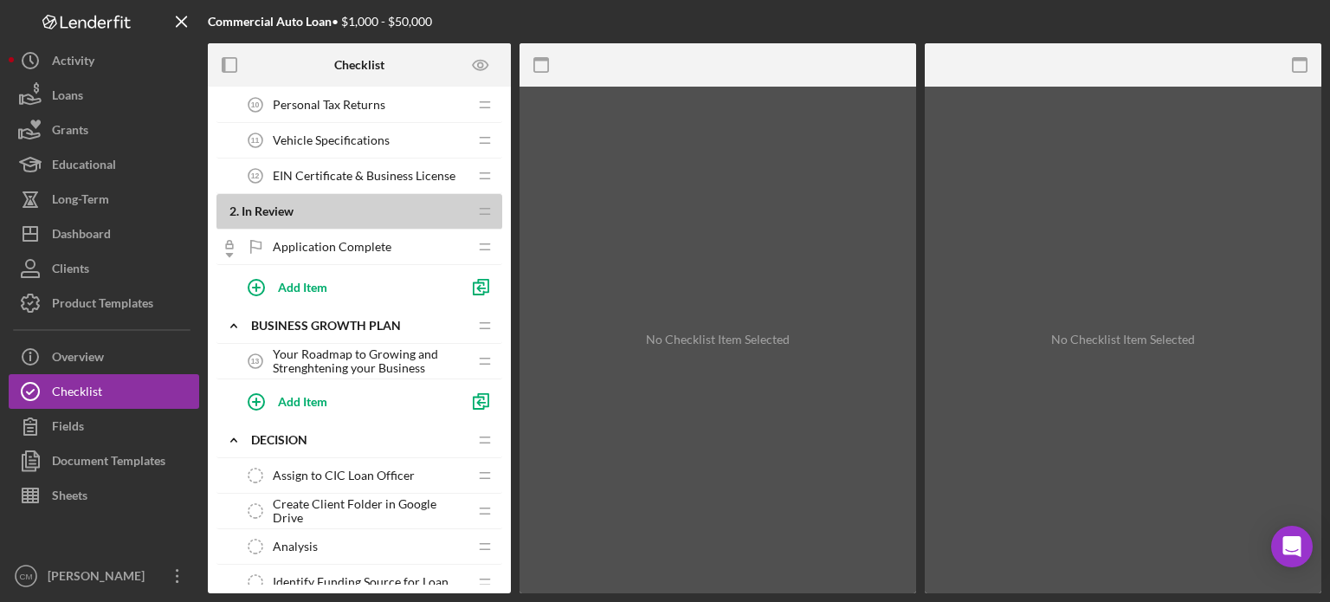
click at [358, 356] on span "Your Roadmap to Growing and Strenghtening your Business" at bounding box center [370, 361] width 195 height 28
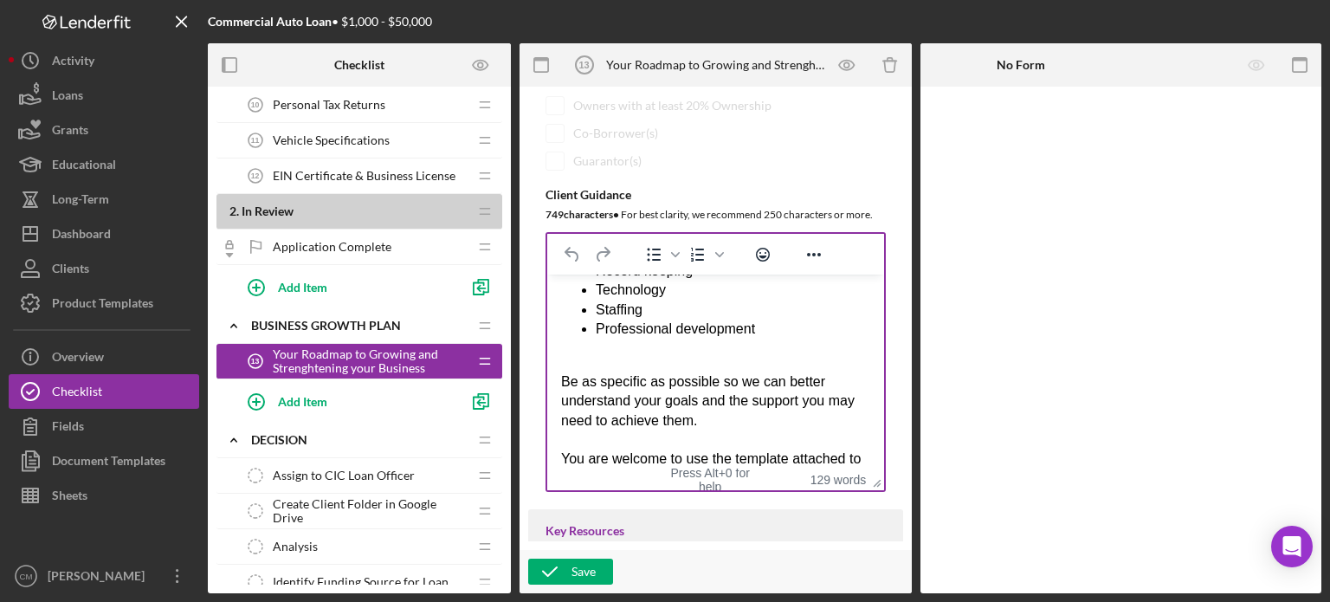
scroll to position [235, 0]
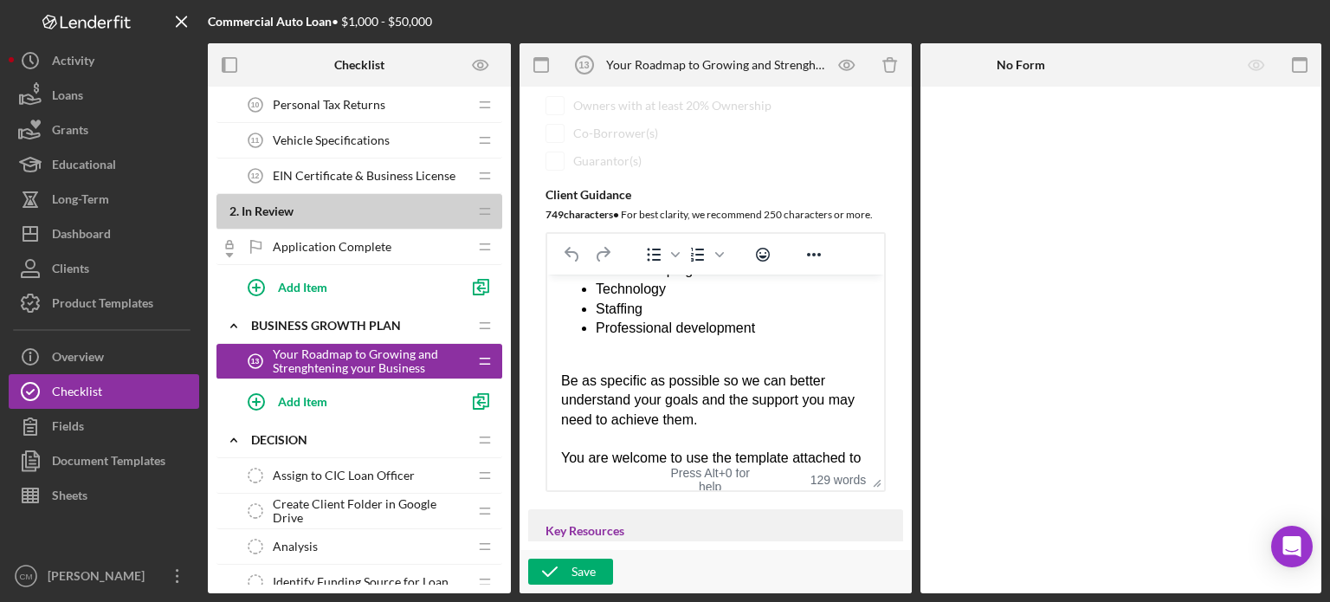
click at [577, 351] on div "Rich Text Area. Press ALT-0 for help." at bounding box center [715, 360] width 309 height 19
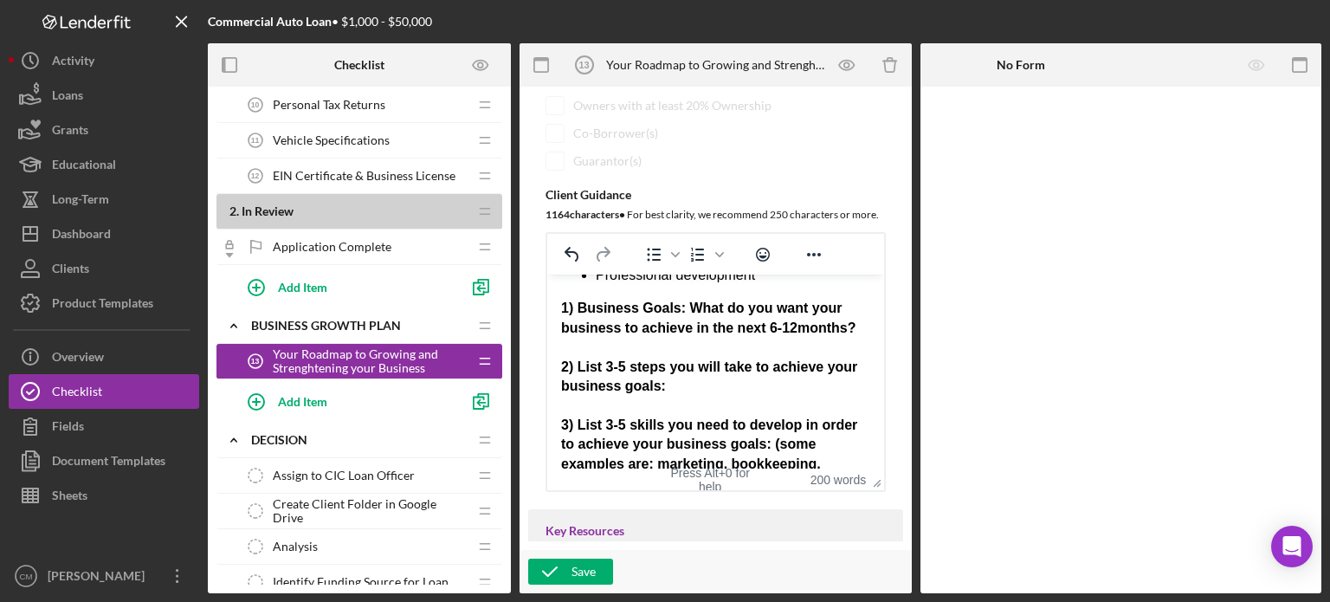
scroll to position [287, 0]
click at [587, 570] on div "Save" at bounding box center [583, 571] width 24 height 26
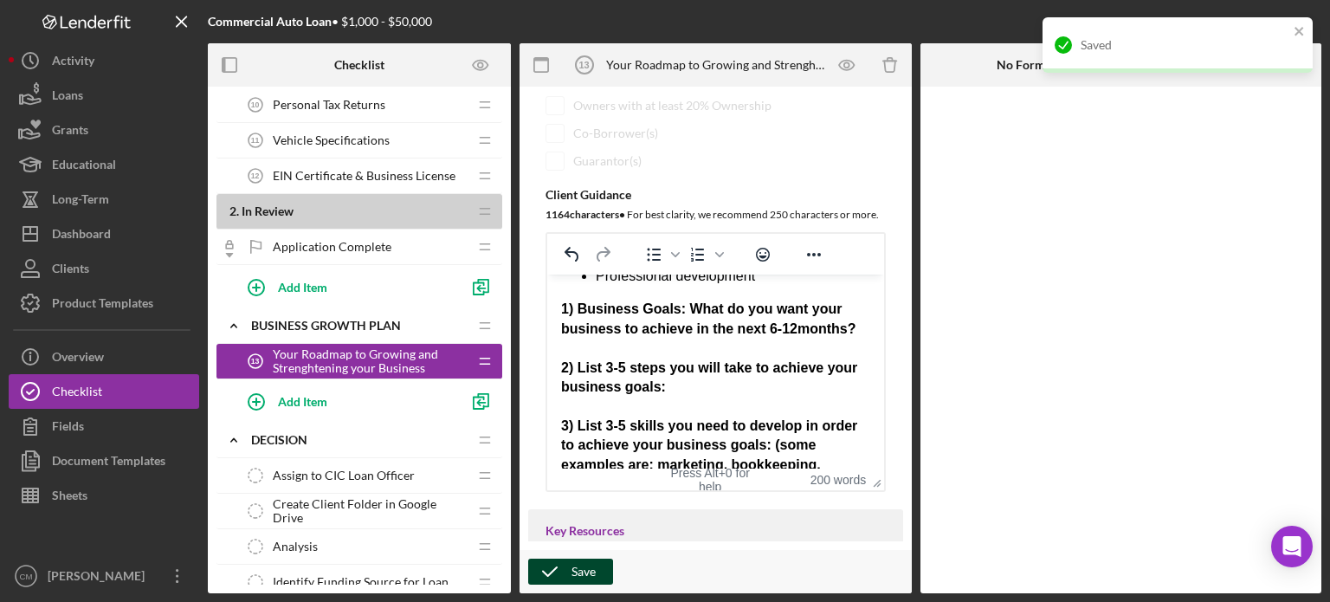
click at [587, 570] on div "Save" at bounding box center [583, 571] width 24 height 26
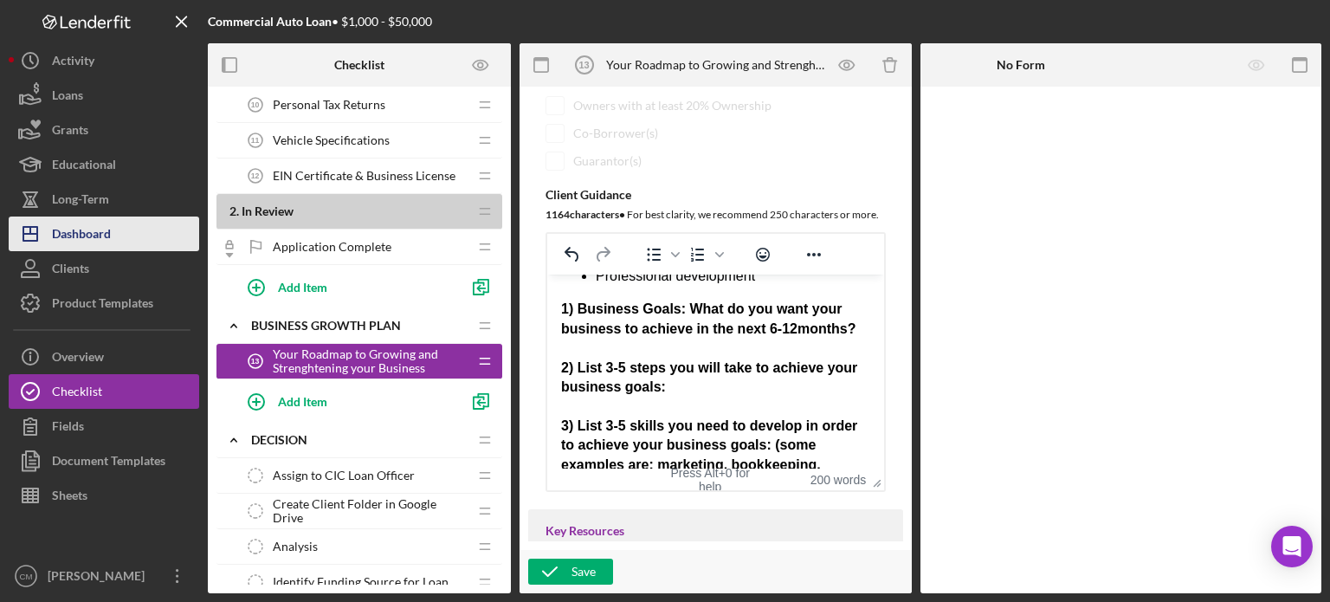
click at [110, 237] on div "Dashboard" at bounding box center [81, 235] width 59 height 39
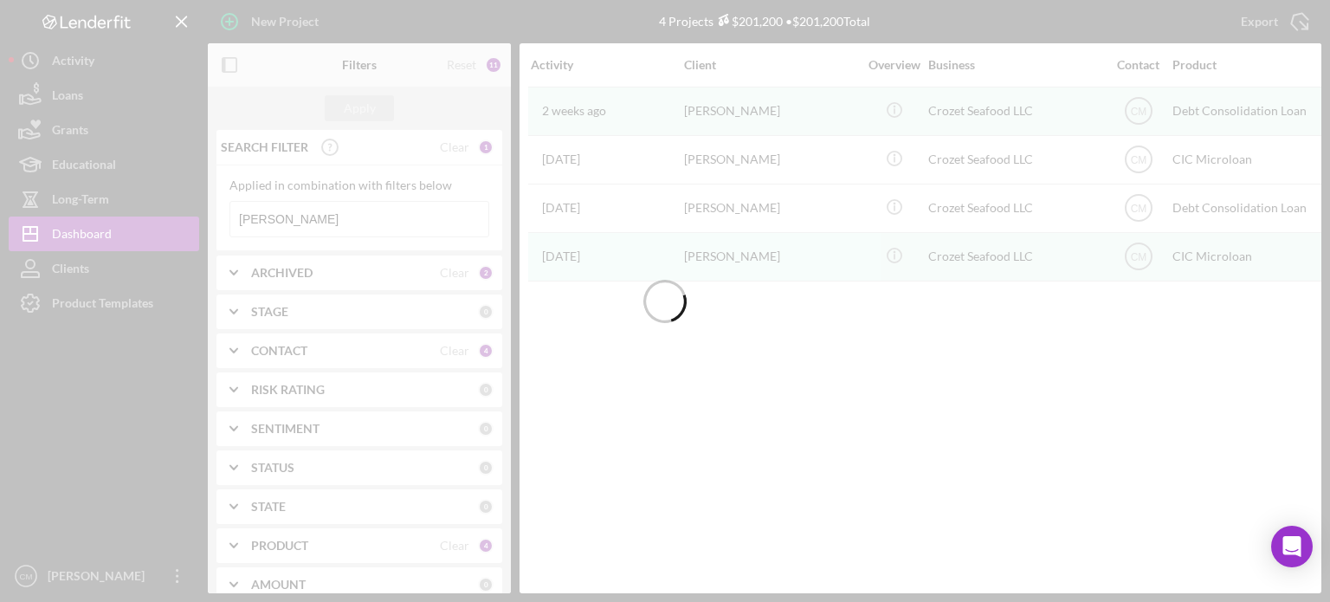
click at [298, 224] on div at bounding box center [665, 301] width 1330 height 602
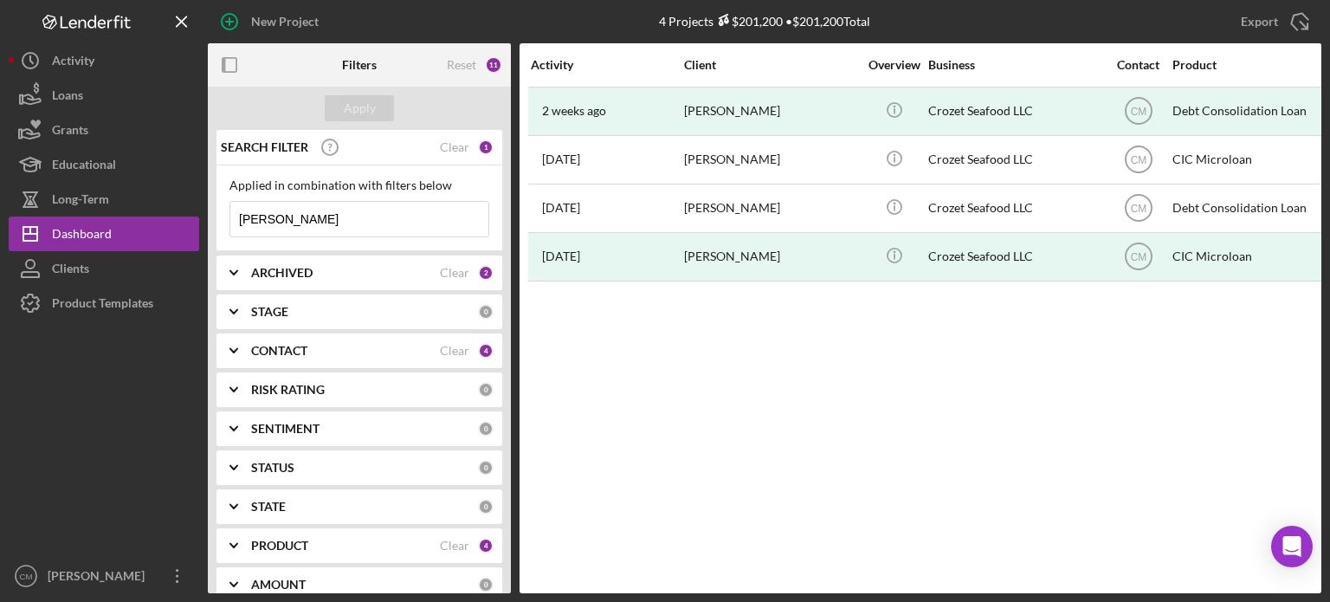
click at [298, 224] on input "[PERSON_NAME]" at bounding box center [359, 219] width 258 height 35
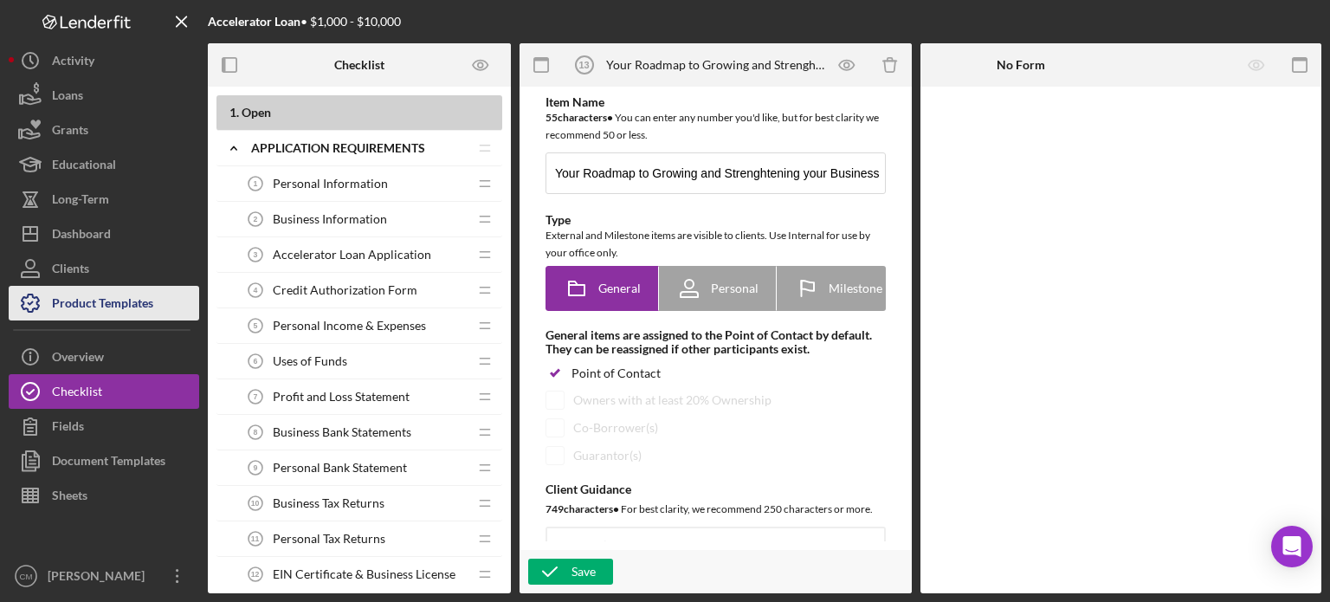
click at [122, 311] on div "Product Templates" at bounding box center [102, 305] width 101 height 39
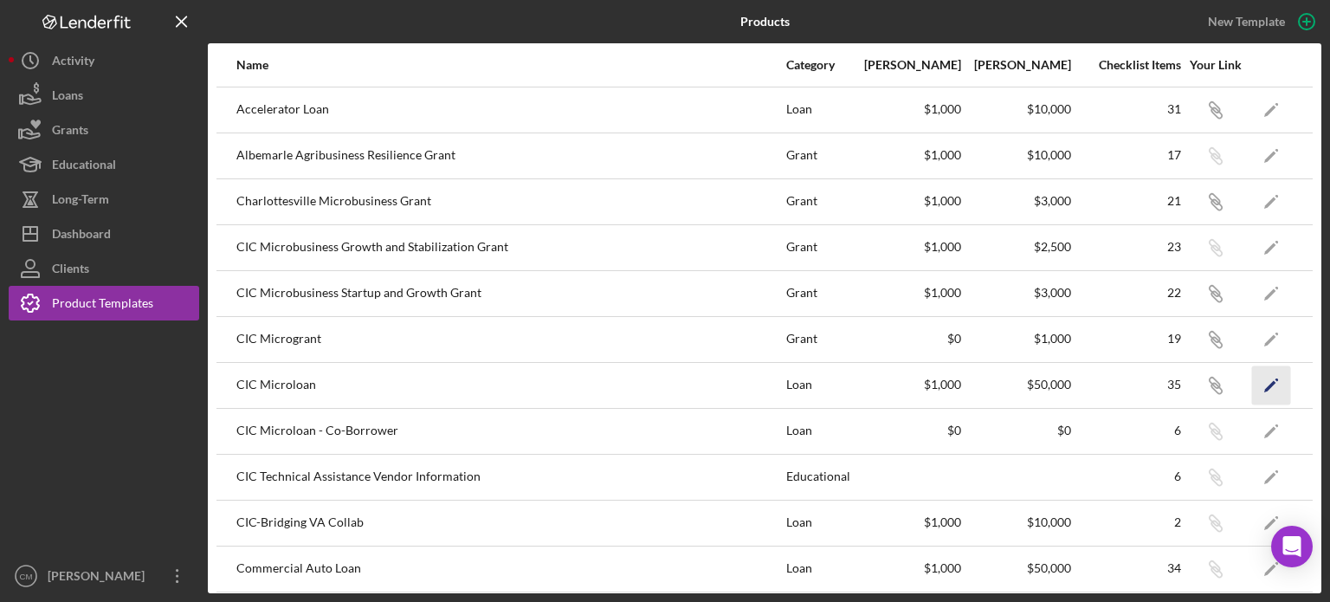
click at [1264, 384] on polygon "button" at bounding box center [1270, 386] width 12 height 12
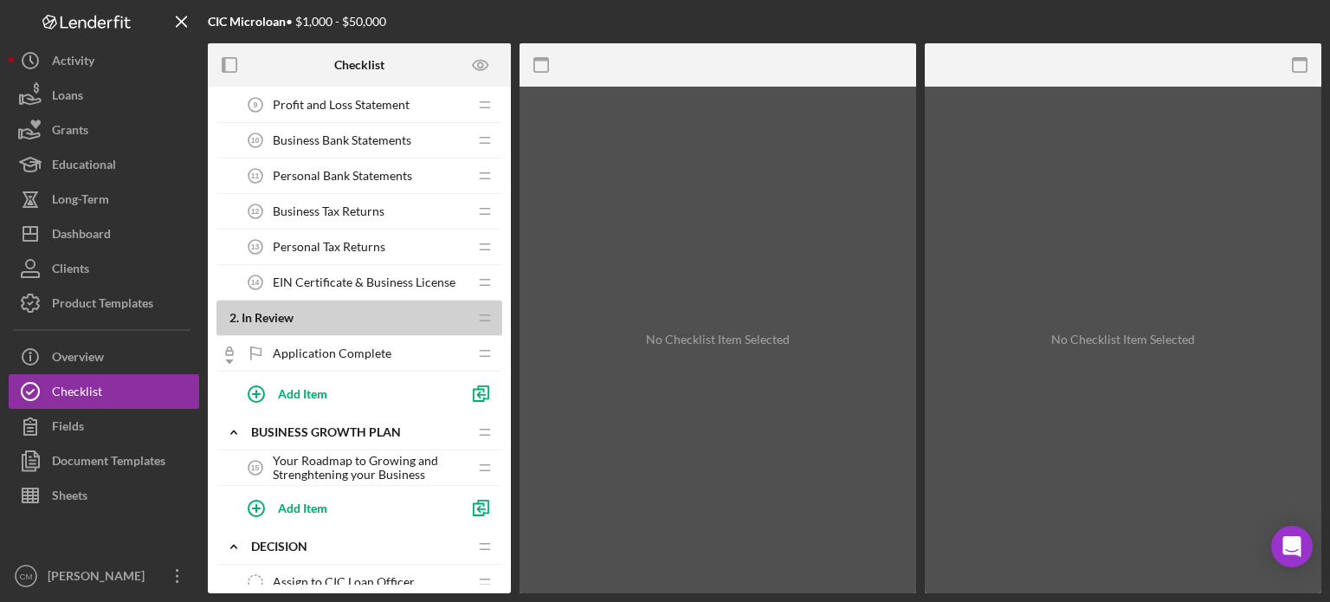
scroll to position [364, 0]
click at [351, 469] on span "Your Roadmap to Growing and Strenghtening your Business" at bounding box center [370, 467] width 195 height 28
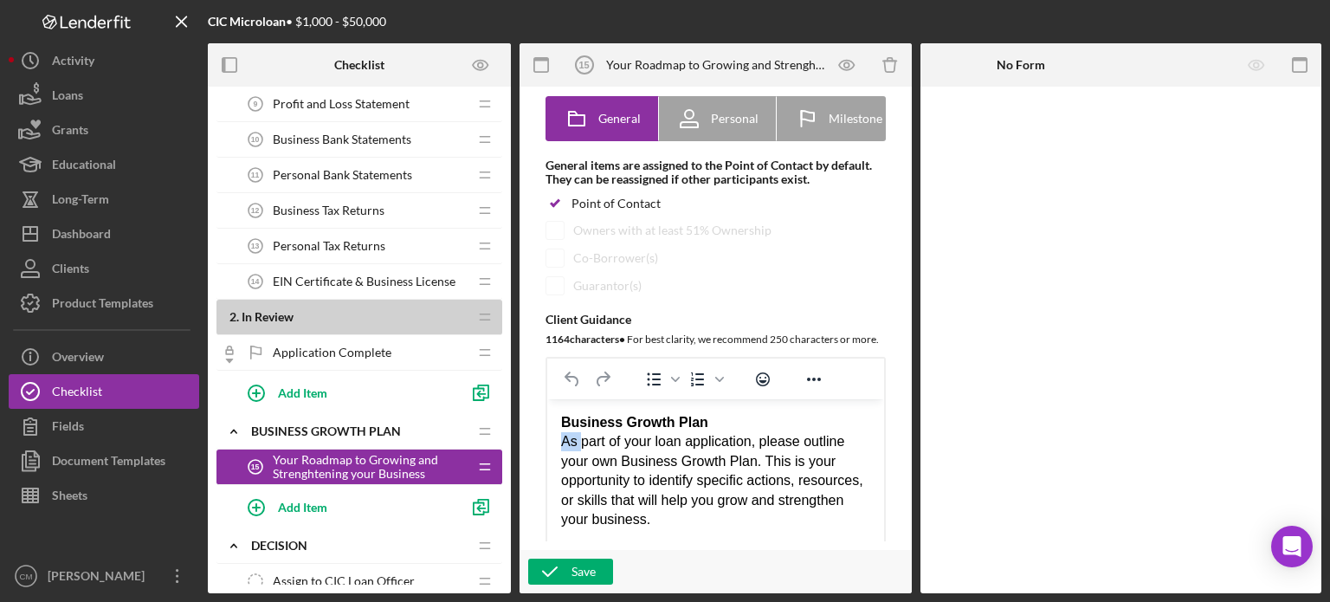
drag, startPoint x: 558, startPoint y: 442, endPoint x: 580, endPoint y: 442, distance: 21.6
click at [841, 492] on div "Business Growth Plan As part of your loan application, please outline your own …" at bounding box center [715, 471] width 309 height 116
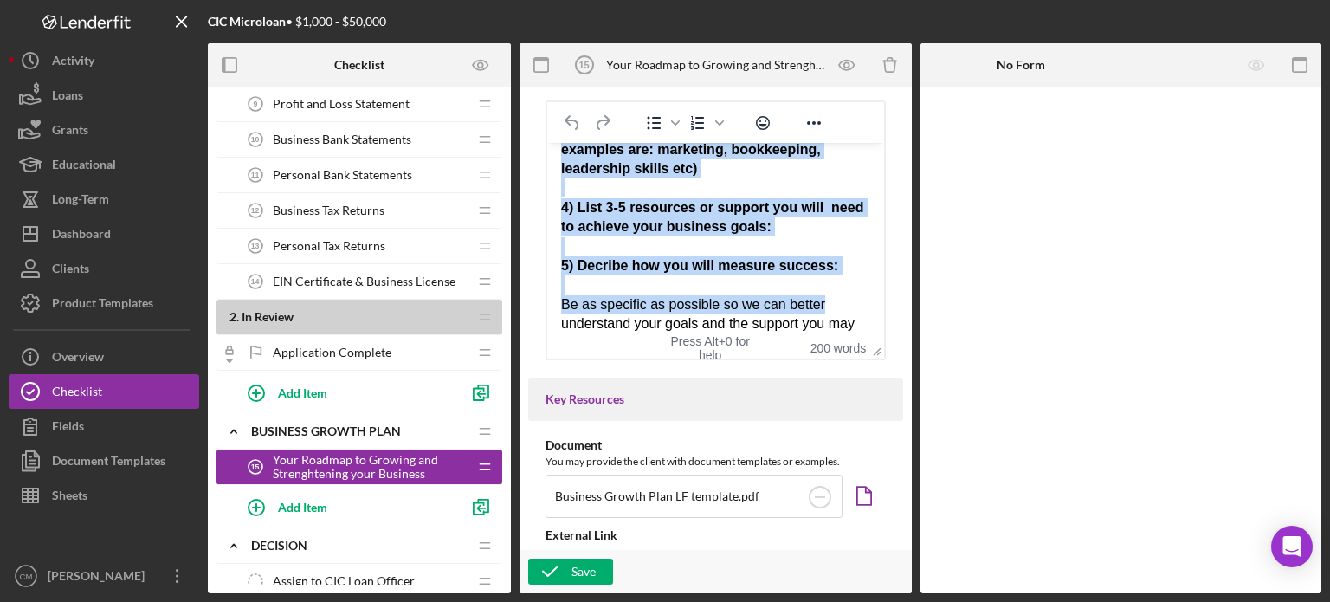
scroll to position [520, 0]
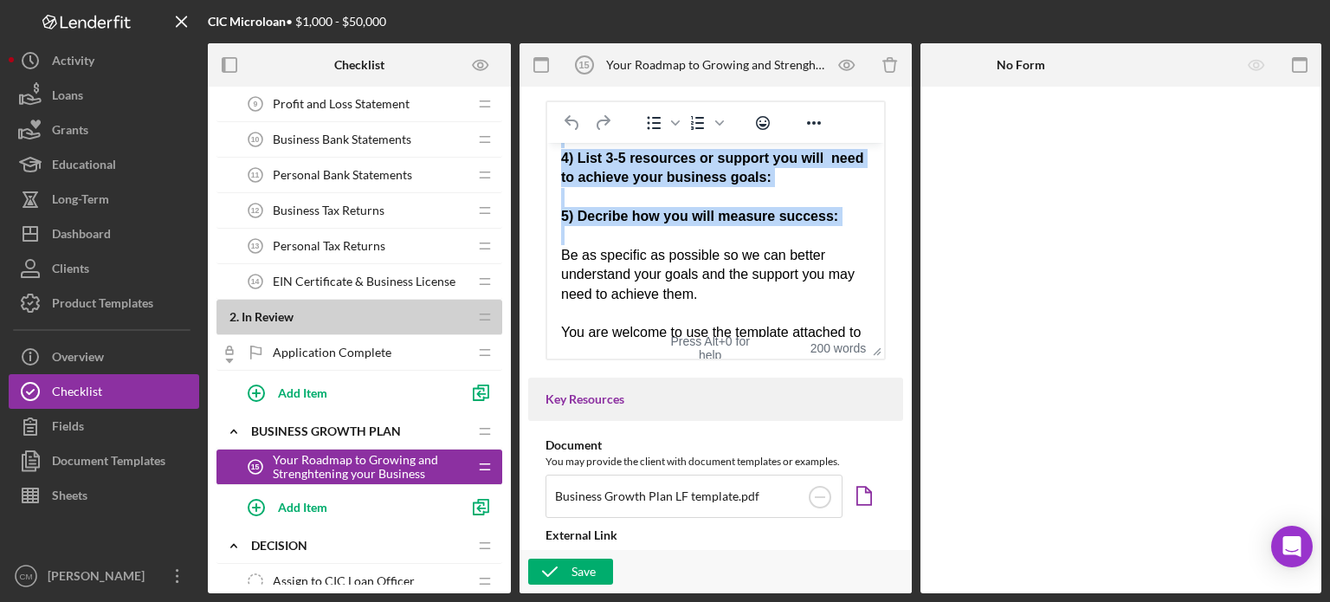
drag, startPoint x: 563, startPoint y: 196, endPoint x: 823, endPoint y: 256, distance: 267.5
click at [823, 256] on div "Operations Marketing Record keeping Technology Staffing Professional developmen…" at bounding box center [715, 161] width 309 height 712
copy div "1) Business Goals: What do you want your business to achieve in the next 6-12mo…"
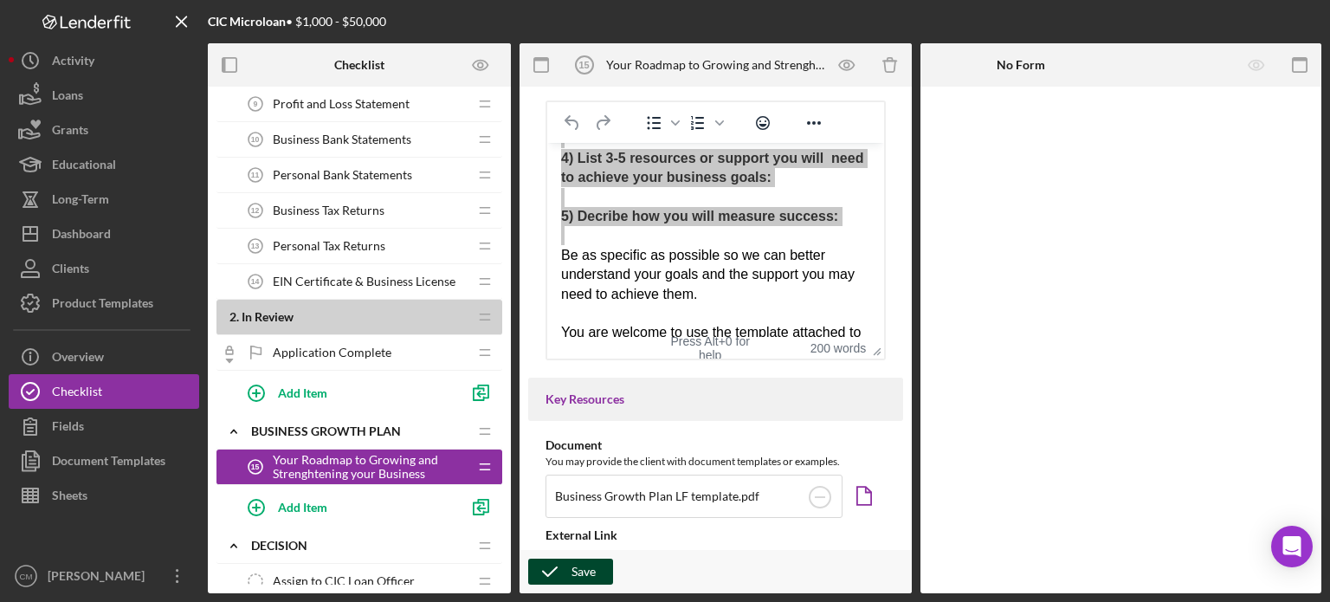
click at [582, 574] on div "Save" at bounding box center [583, 571] width 24 height 26
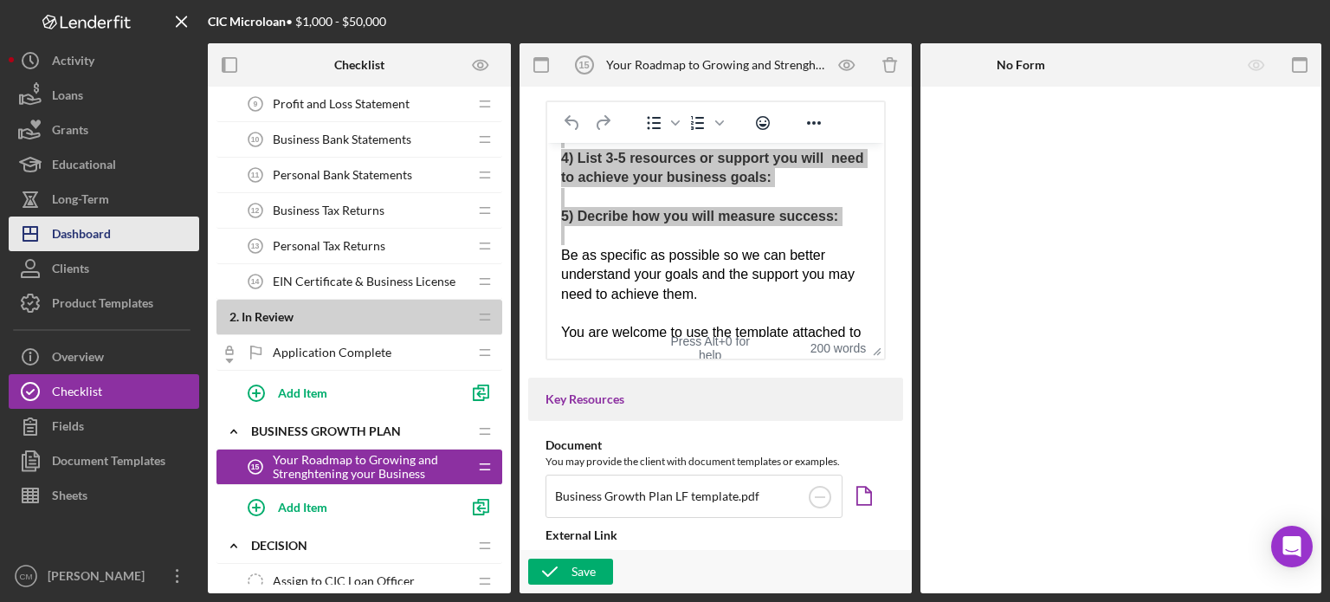
click at [104, 240] on div "Dashboard" at bounding box center [81, 235] width 59 height 39
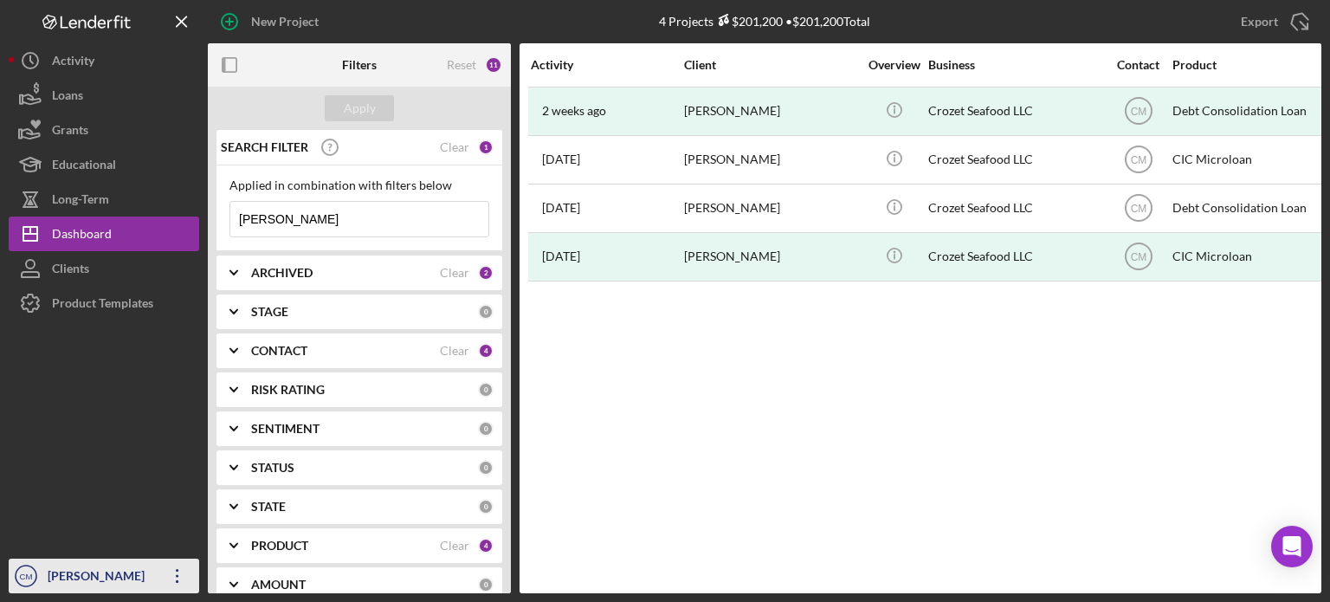
click at [166, 570] on icon "Icon/Overflow" at bounding box center [177, 575] width 43 height 43
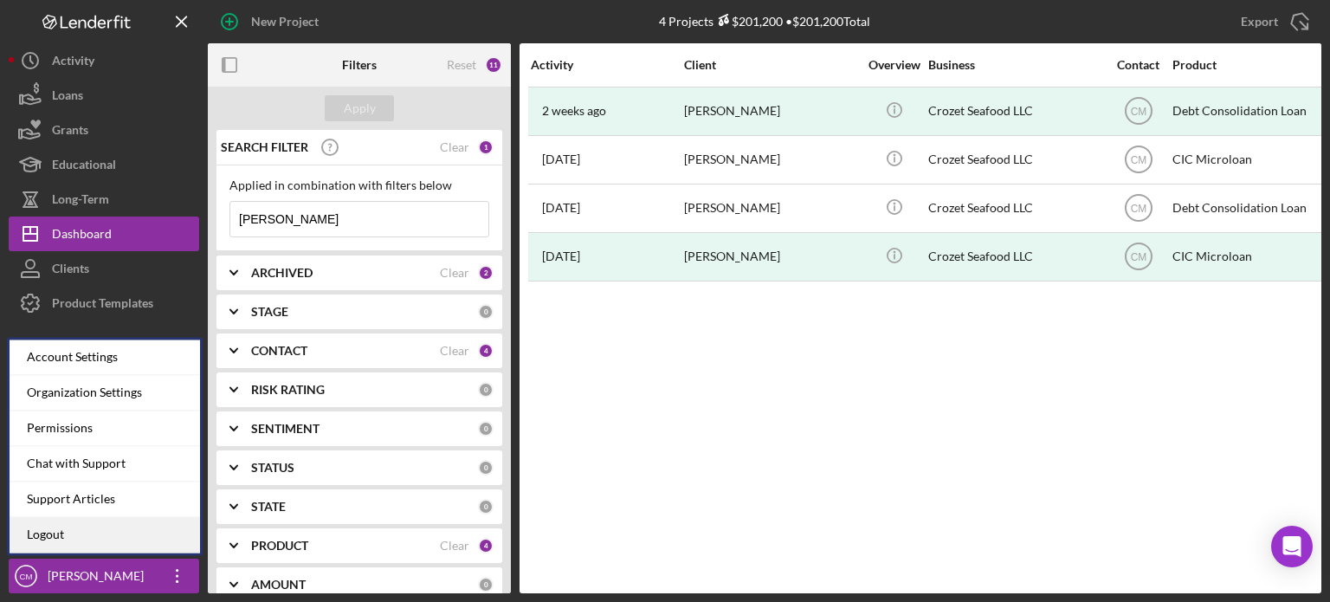
click at [125, 527] on link "Logout" at bounding box center [105, 534] width 190 height 35
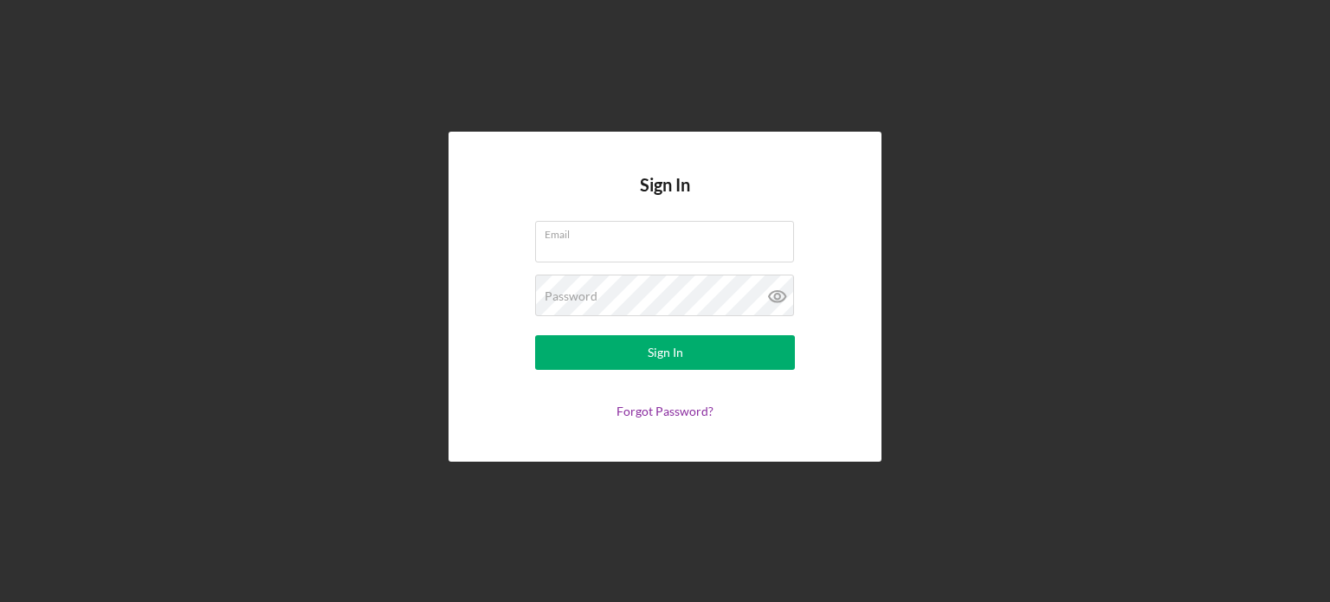
type input "carolina@cicville.org"
